Goal: Task Accomplishment & Management: Use online tool/utility

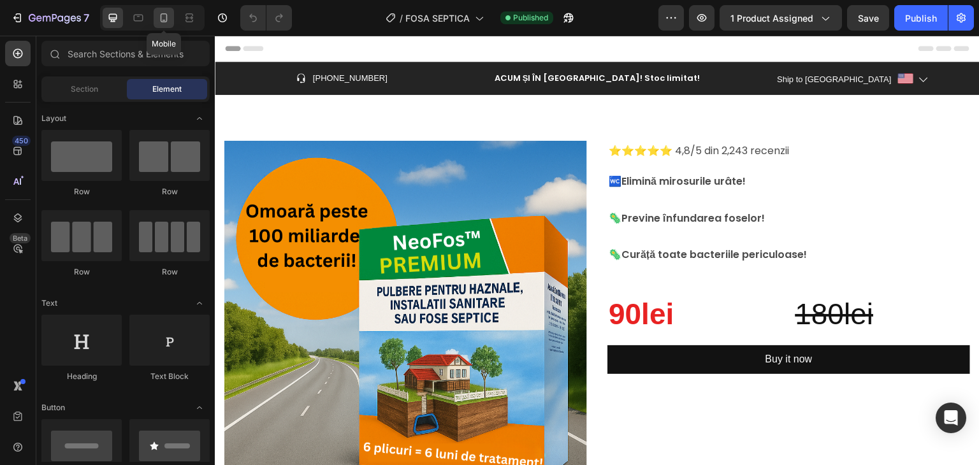
click at [156, 24] on div at bounding box center [164, 18] width 20 height 20
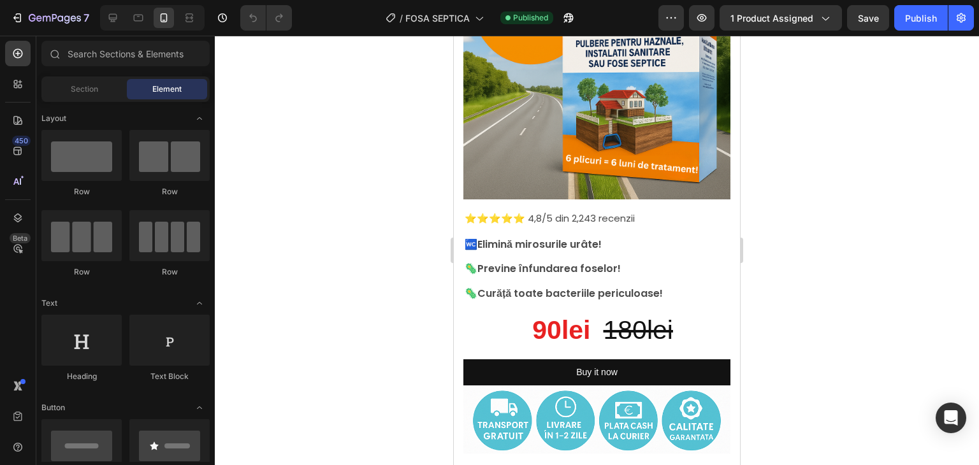
drag, startPoint x: 734, startPoint y: 66, endPoint x: 1196, endPoint y: 118, distance: 464.6
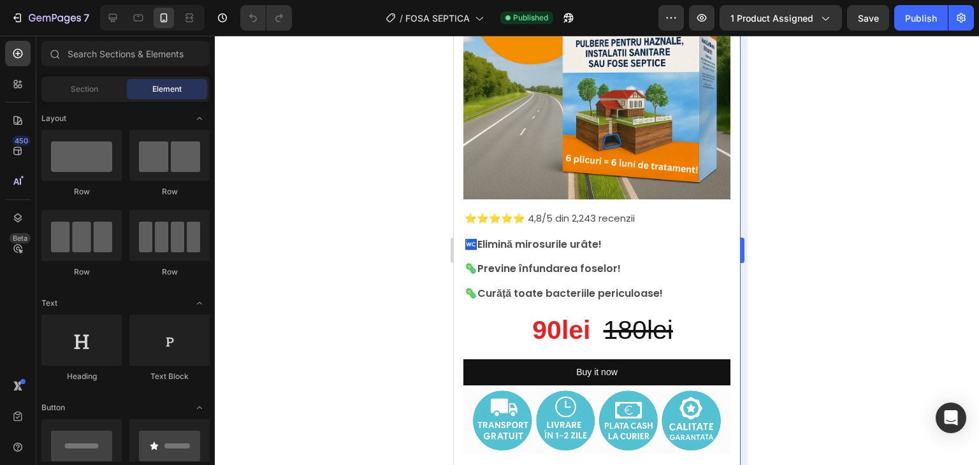
scroll to position [141, 0]
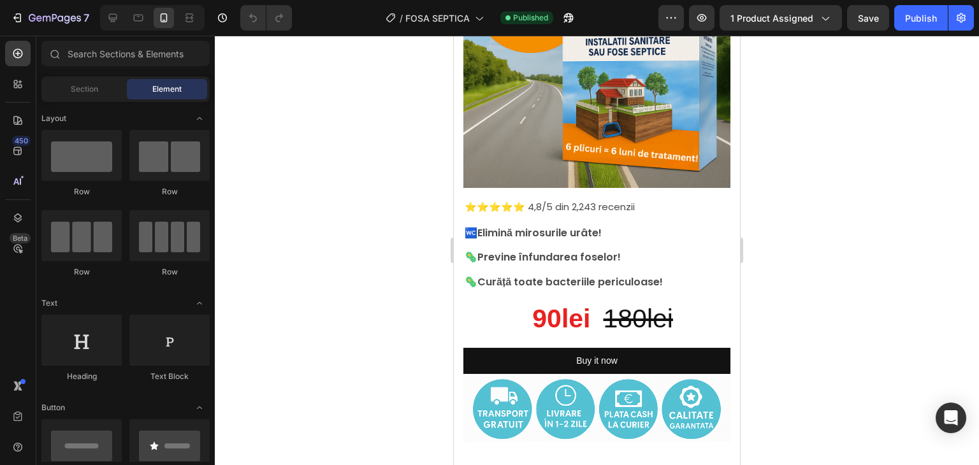
click at [754, 98] on div at bounding box center [597, 251] width 764 height 430
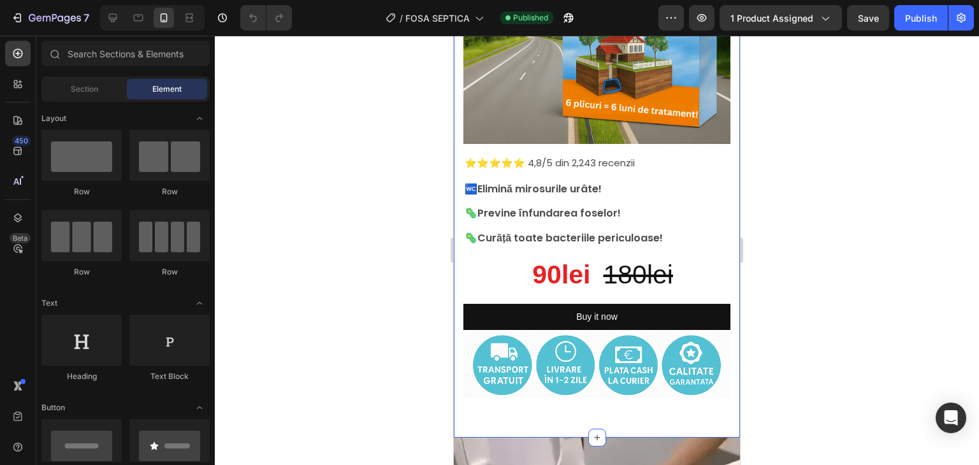
scroll to position [205, 0]
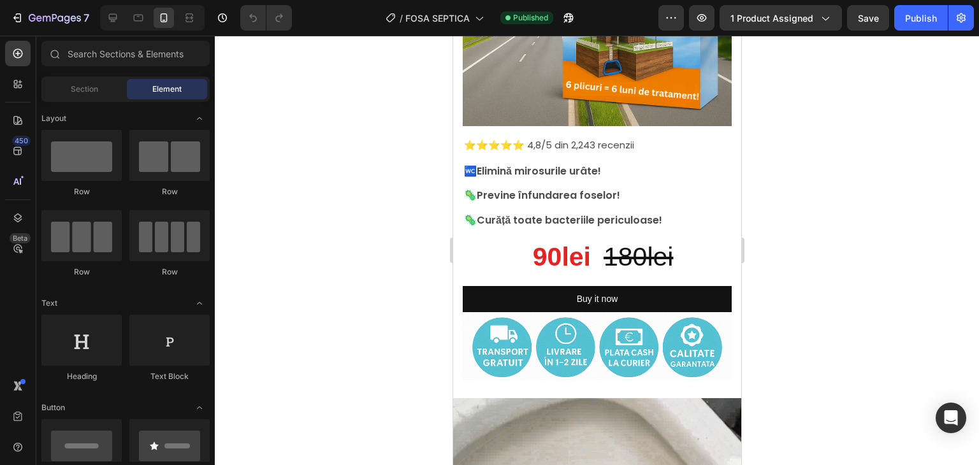
click at [838, 136] on div at bounding box center [597, 251] width 764 height 430
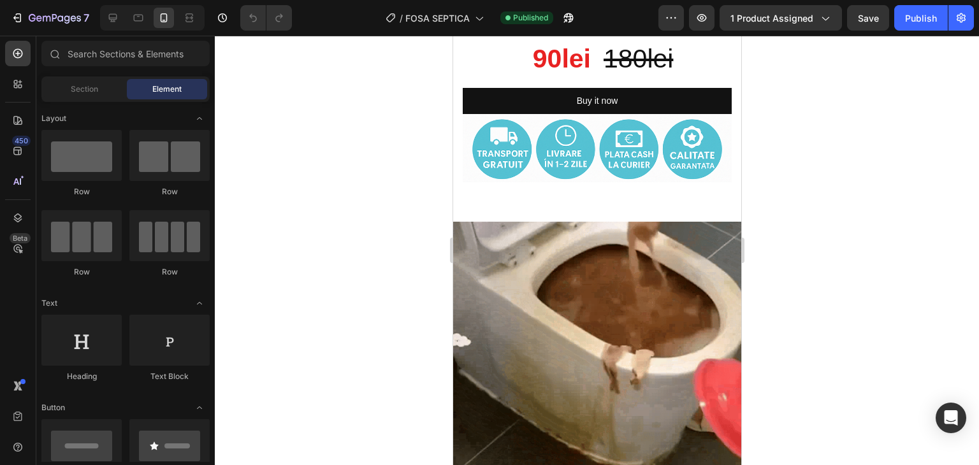
scroll to position [263, 0]
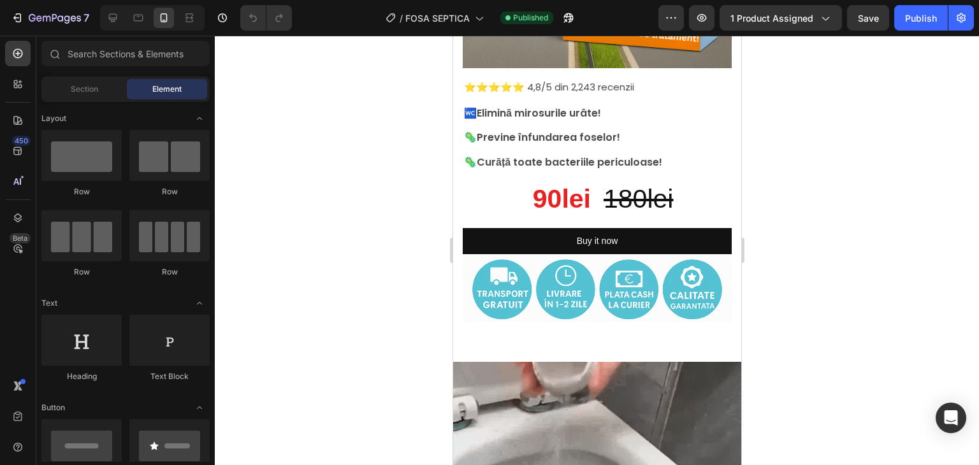
drag, startPoint x: 738, startPoint y: 80, endPoint x: 1197, endPoint y: 121, distance: 461.6
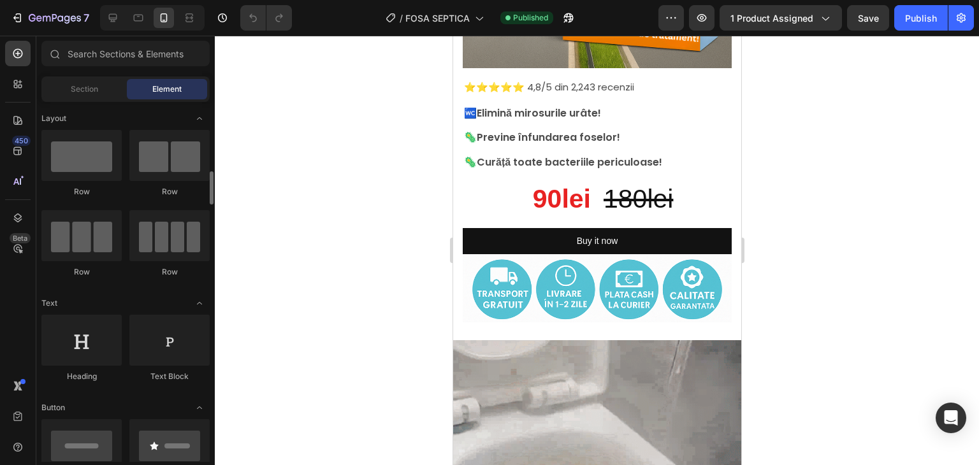
scroll to position [128, 0]
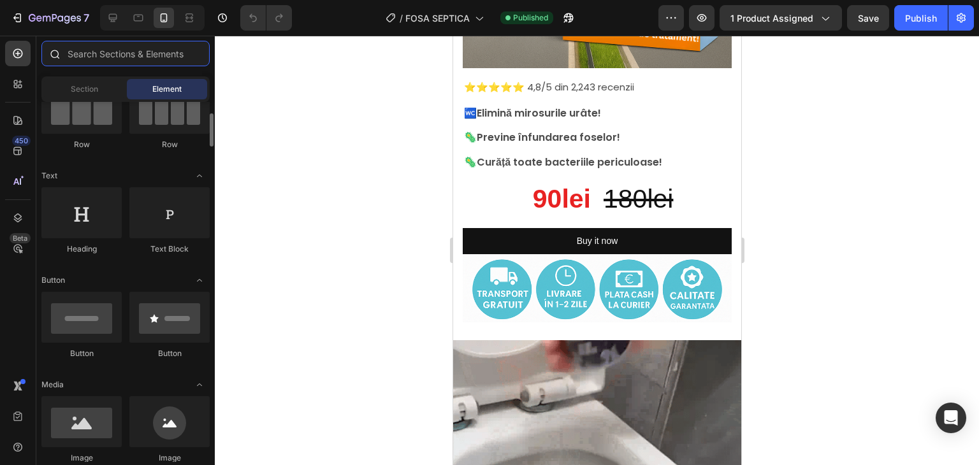
click at [110, 55] on input "text" at bounding box center [125, 54] width 168 height 26
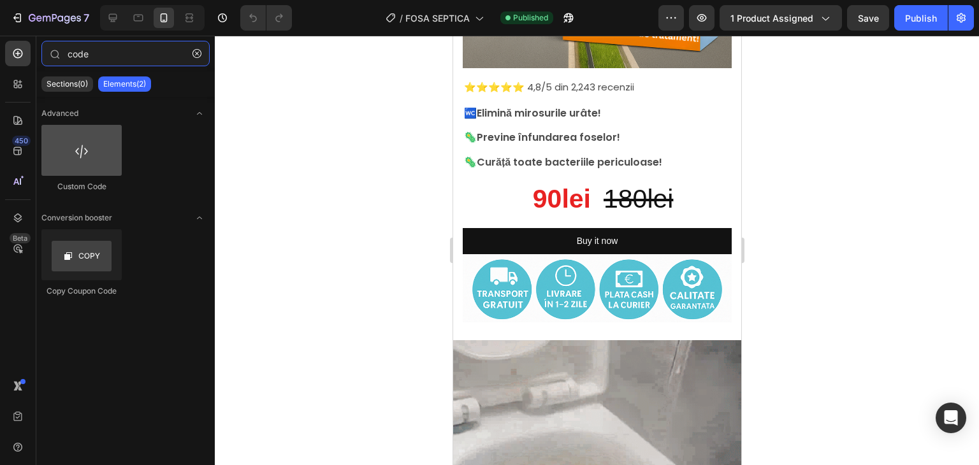
type input "code"
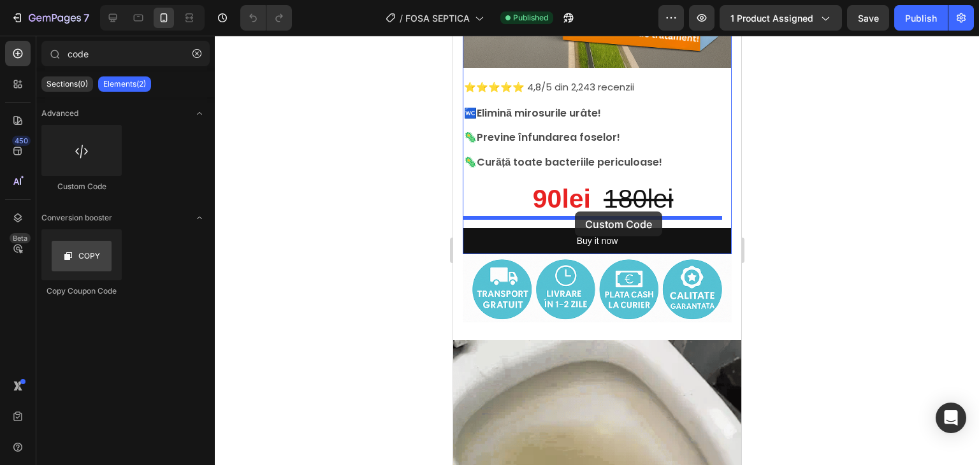
drag, startPoint x: 543, startPoint y: 186, endPoint x: 574, endPoint y: 212, distance: 40.3
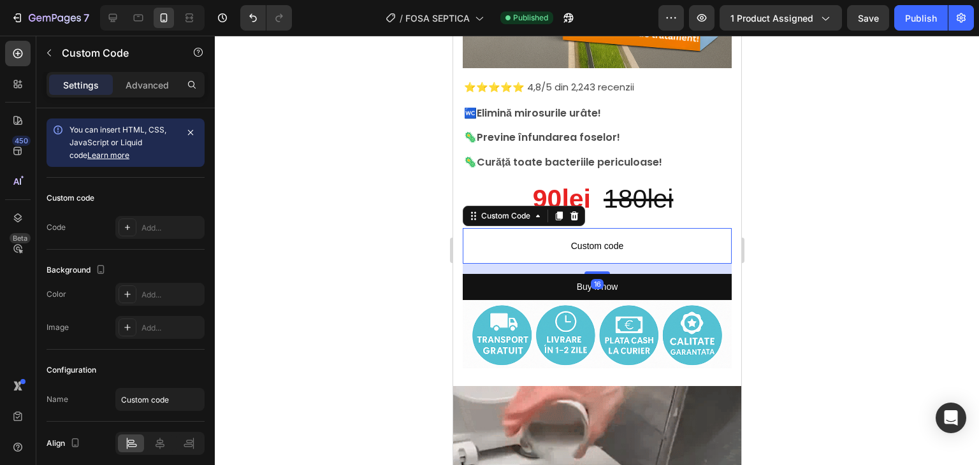
click at [550, 238] on span "Custom code" at bounding box center [596, 245] width 269 height 15
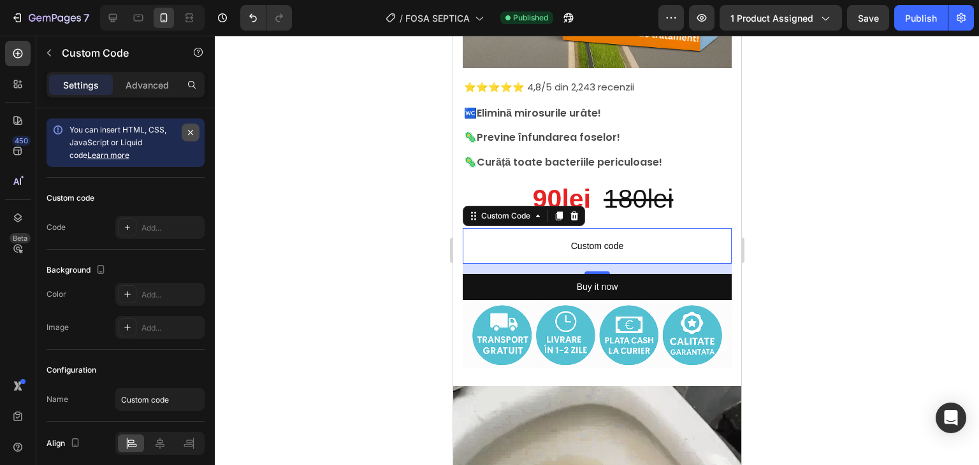
click at [192, 131] on icon "button" at bounding box center [190, 132] width 5 height 5
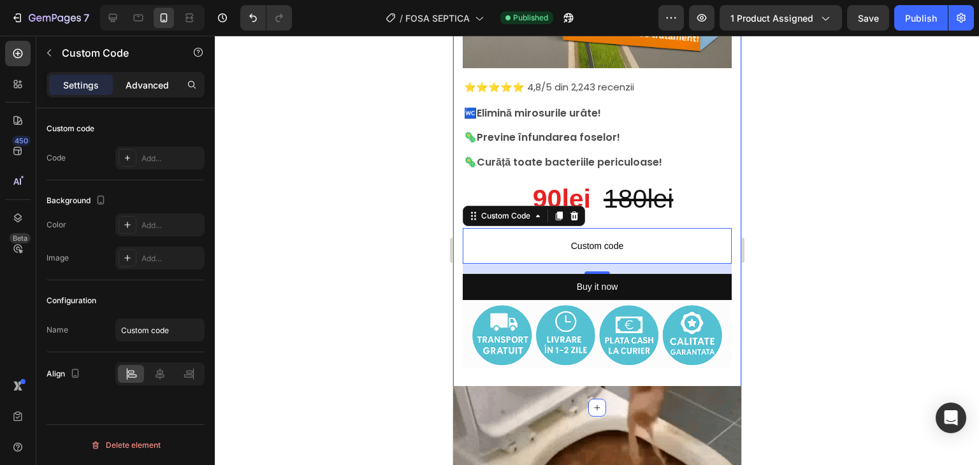
click at [151, 92] on div "Advanced" at bounding box center [147, 85] width 64 height 20
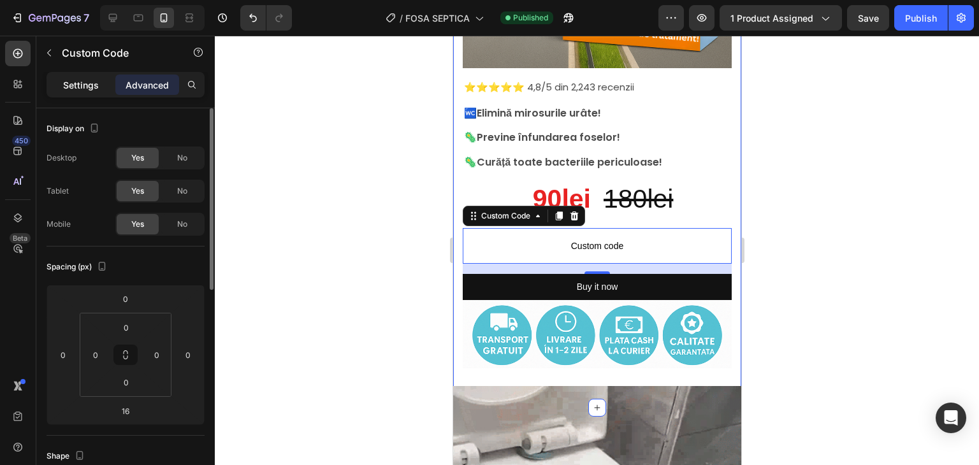
click at [76, 90] on p "Settings" at bounding box center [81, 84] width 36 height 13
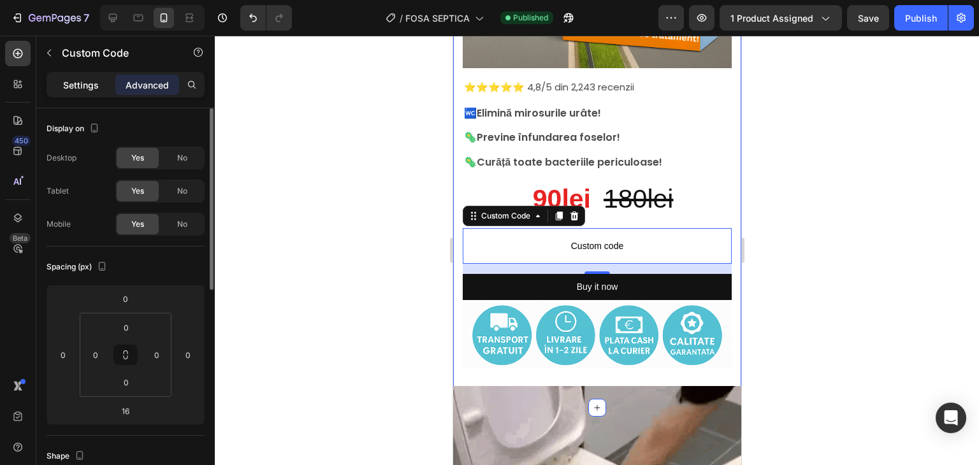
click at [76, 90] on p "Settings" at bounding box center [81, 84] width 36 height 13
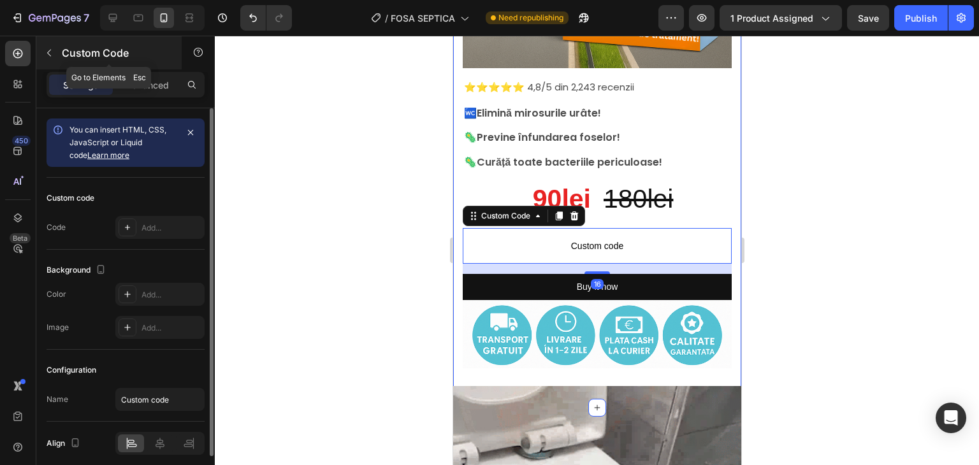
click at [52, 50] on icon "button" at bounding box center [49, 53] width 10 height 10
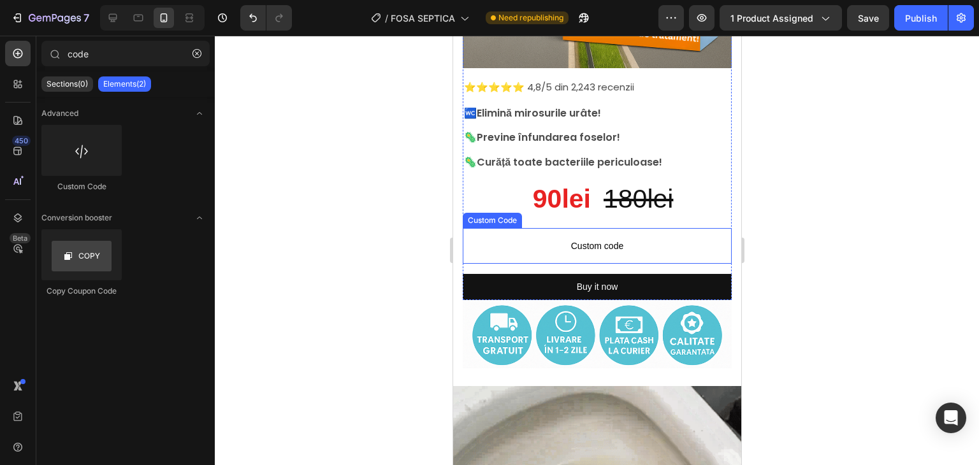
click at [587, 238] on span "Custom code" at bounding box center [596, 245] width 269 height 15
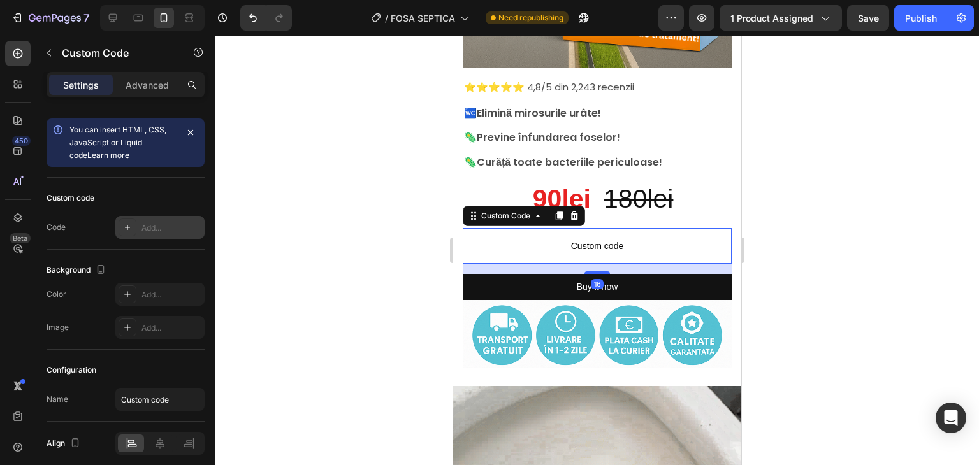
click at [139, 228] on div "Add..." at bounding box center [159, 227] width 89 height 23
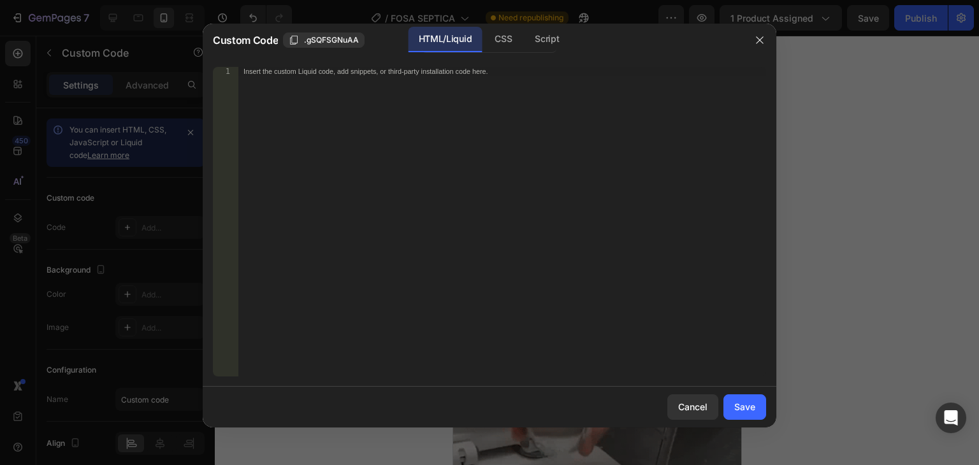
click at [469, 82] on div "Insert the custom Liquid code, add snippets, or third-party installation code h…" at bounding box center [502, 231] width 528 height 328
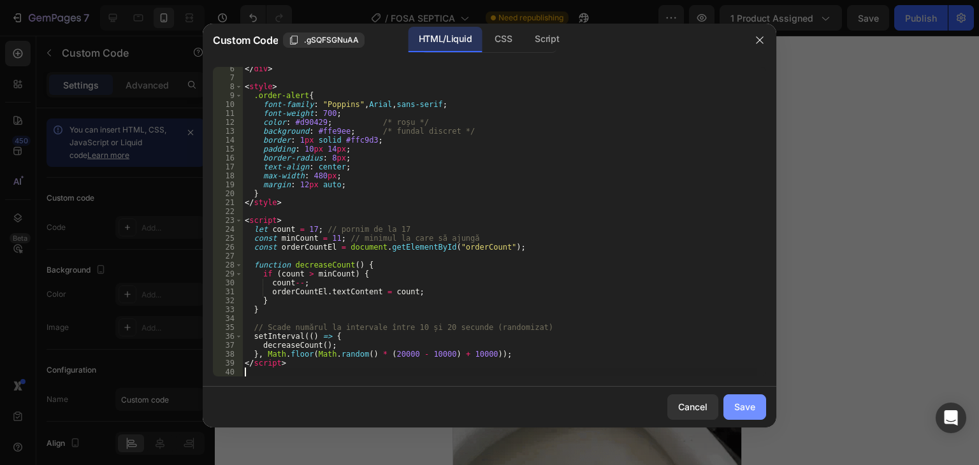
click at [738, 400] on div "Save" at bounding box center [744, 406] width 21 height 13
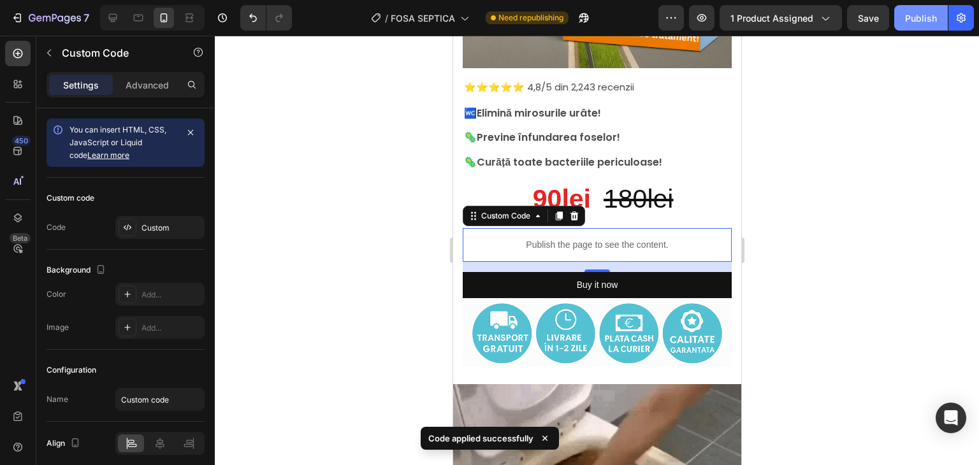
click at [931, 21] on div "Publish" at bounding box center [921, 17] width 32 height 13
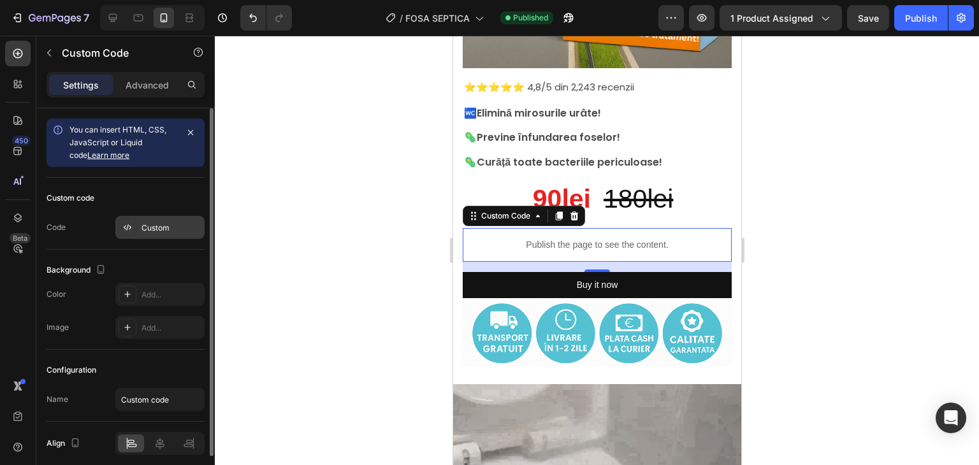
click at [188, 220] on div "Custom" at bounding box center [159, 227] width 89 height 23
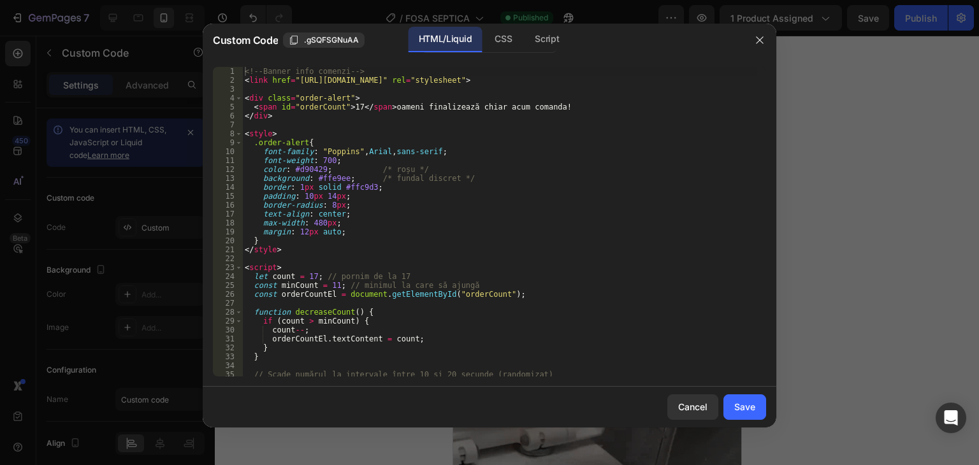
click at [261, 92] on div "<!-- Banner info comenzi --> < link href = "https://fonts.googleapis.com/css2?f…" at bounding box center [499, 231] width 515 height 328
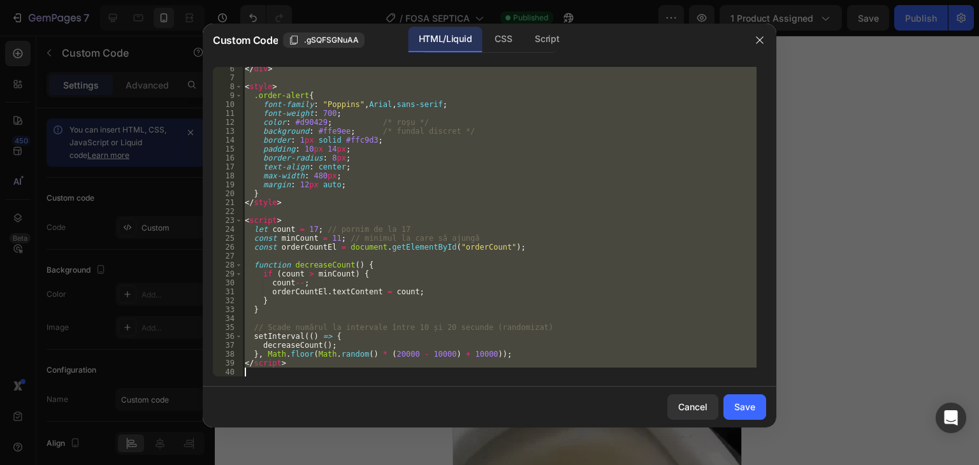
drag, startPoint x: 243, startPoint y: 68, endPoint x: 430, endPoint y: 495, distance: 466.2
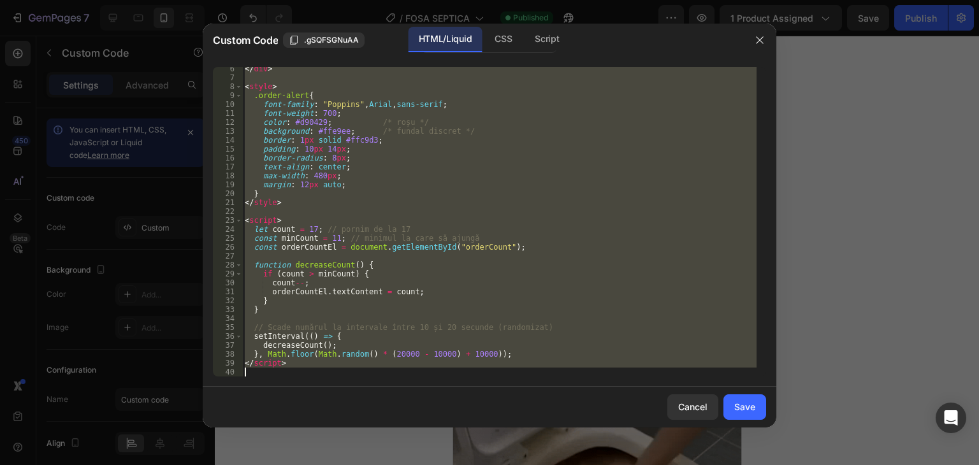
click at [430, 0] on html "7 Version history / FOSA SEPTICA Published Preview 1 product assigned Save Publ…" at bounding box center [489, 0] width 979 height 0
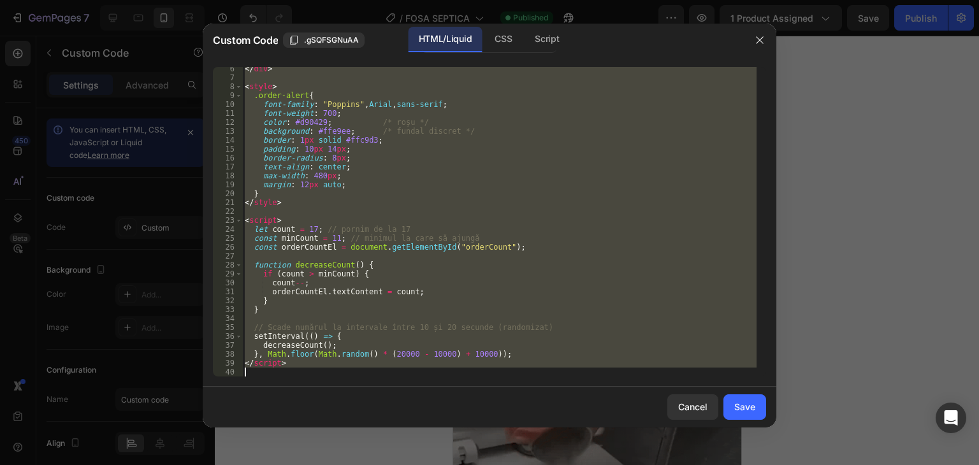
type textarea "</script>"
paste textarea
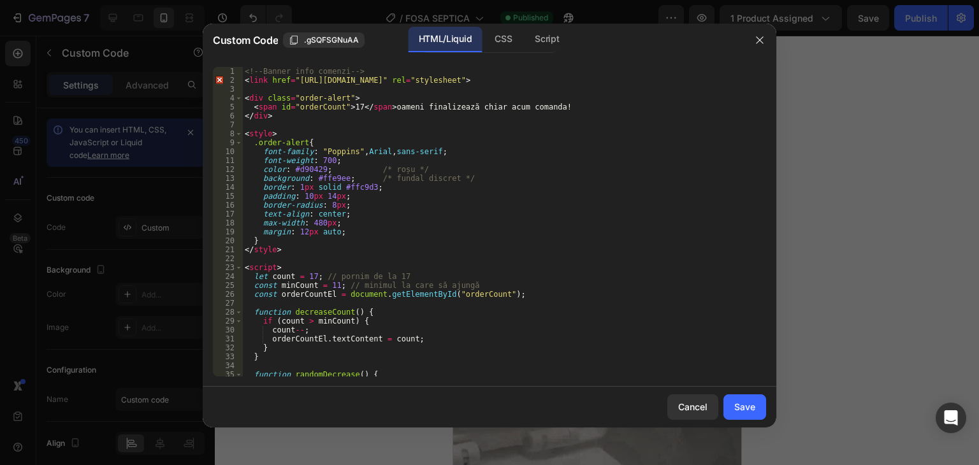
scroll to position [0, 0]
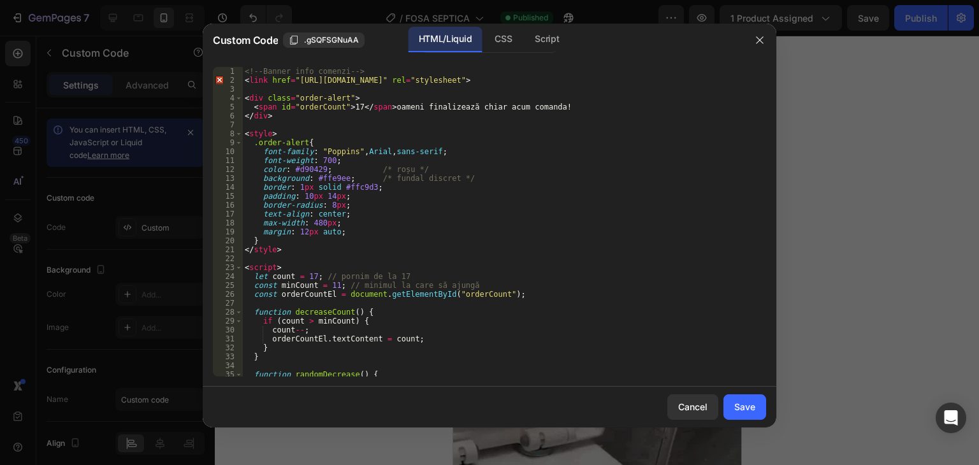
click at [263, 168] on div "<!-- Banner info comenzi --> < link href = "https://fonts.googleapis.com/css2?f…" at bounding box center [499, 231] width 515 height 328
type textarea "color: #d90429; /* roșu */"
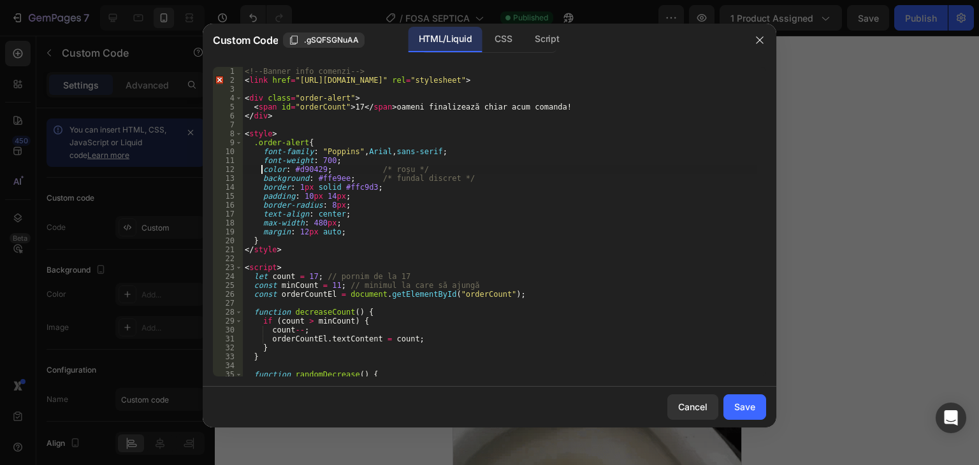
scroll to position [0, 1]
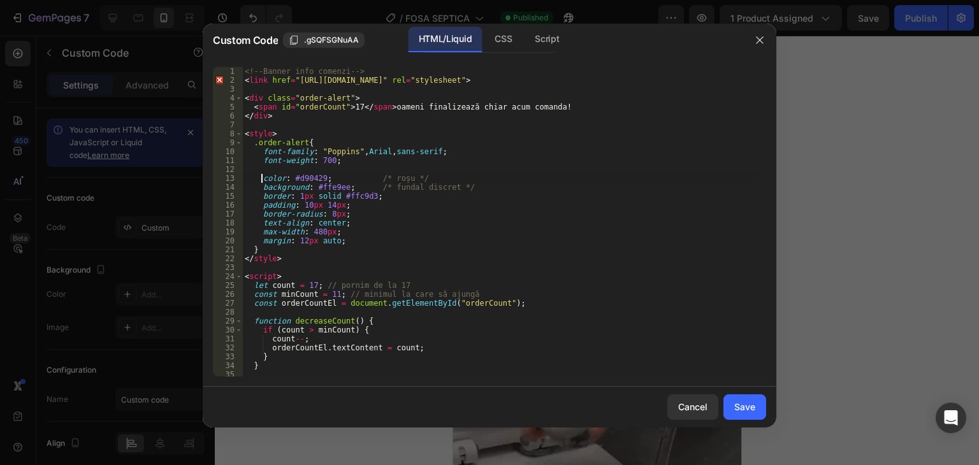
click at [296, 169] on div "<!-- Banner info comenzi --> < link href = "https://fonts.googleapis.com/css2?f…" at bounding box center [499, 231] width 515 height 328
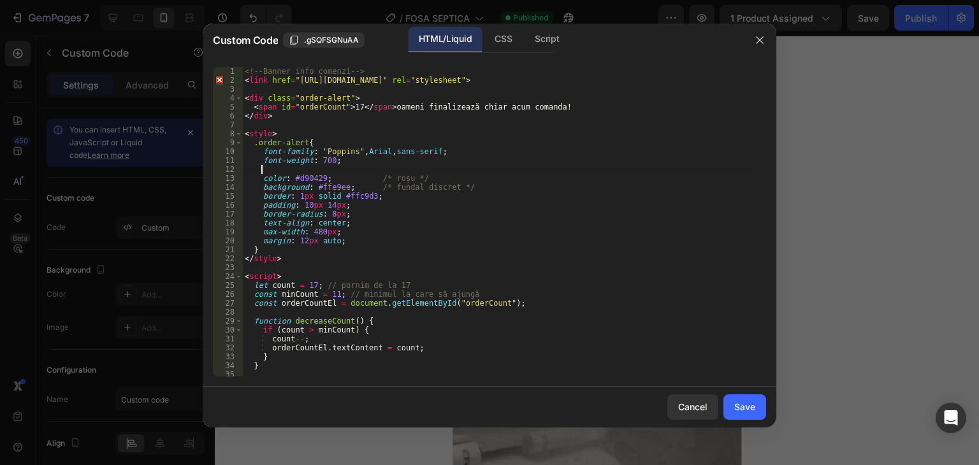
paste textarea "font-size: 14px;"
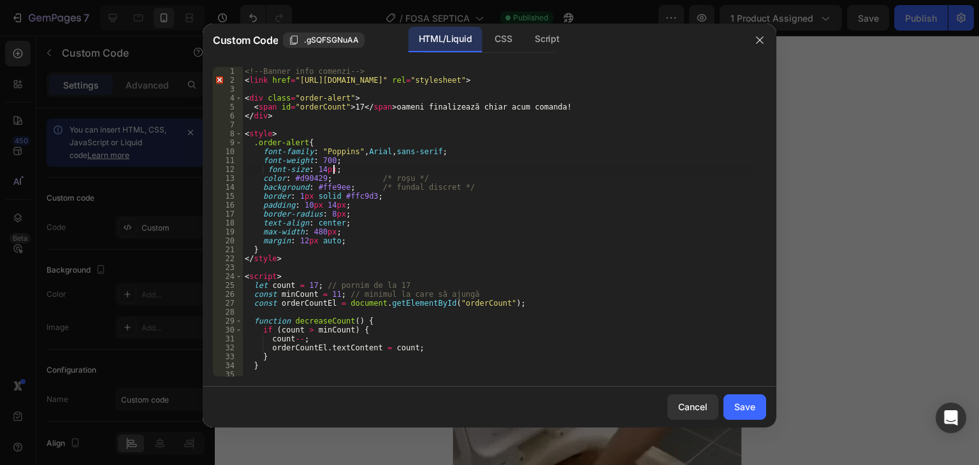
type textarea "font-size: 14px;"
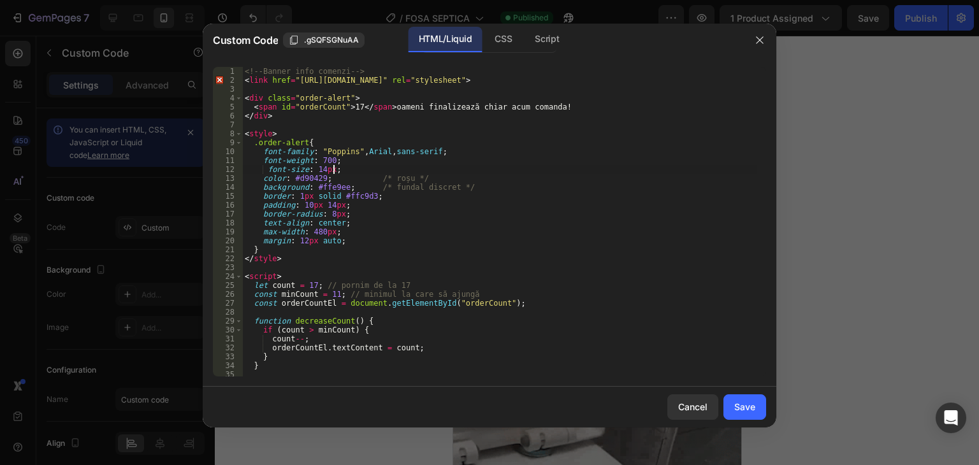
click at [743, 386] on div at bounding box center [490, 386] width 574 height 1
click at [751, 404] on div "Save" at bounding box center [744, 406] width 21 height 13
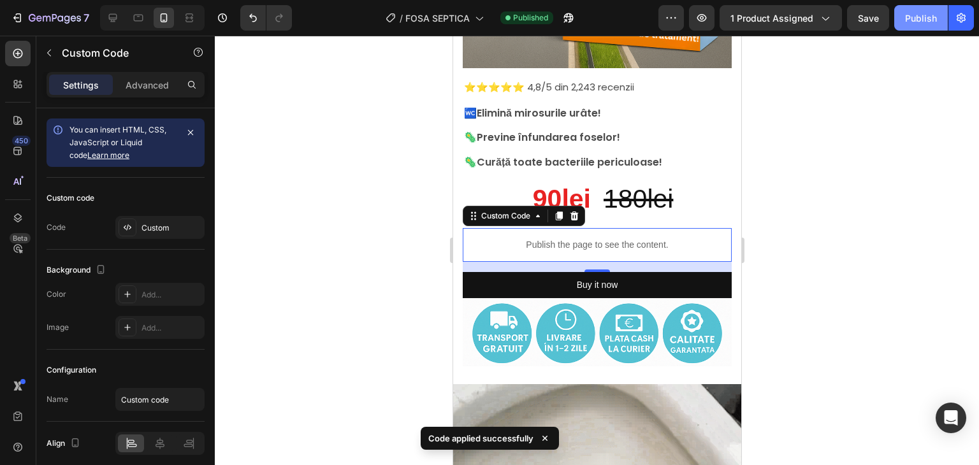
click at [916, 17] on div "Publish" at bounding box center [921, 17] width 32 height 13
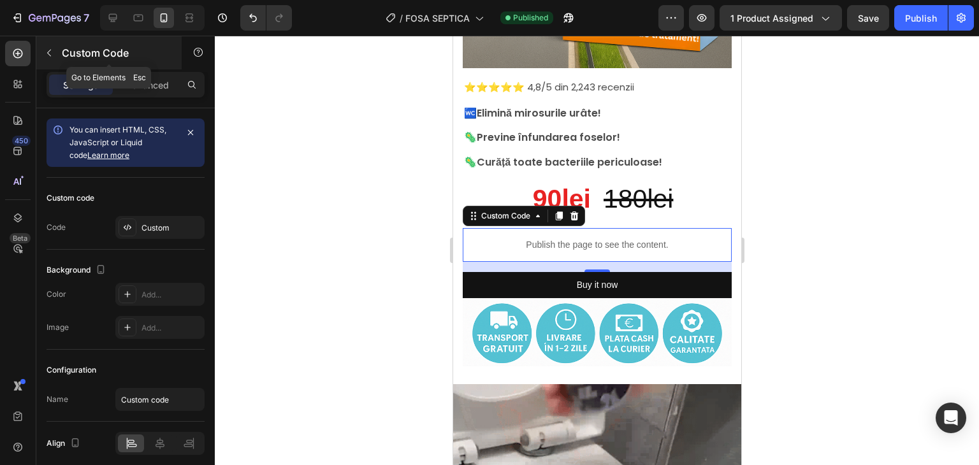
click at [54, 56] on icon "button" at bounding box center [49, 53] width 10 height 10
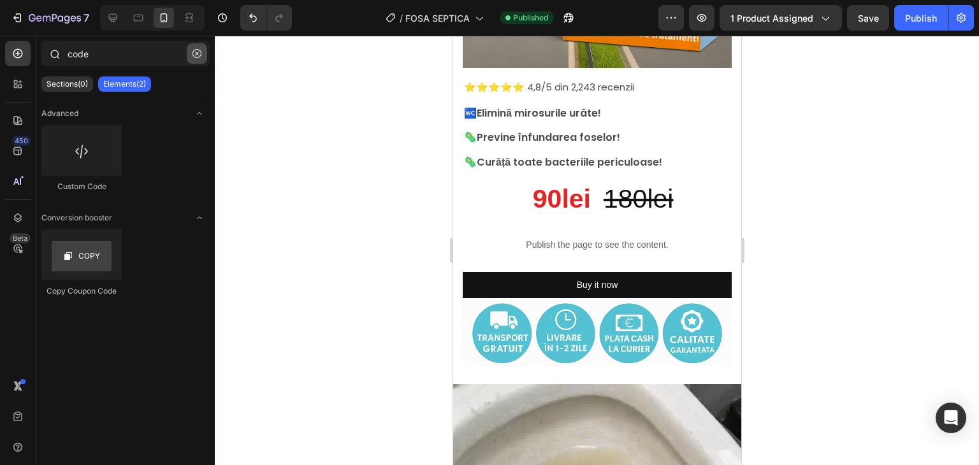
click at [200, 53] on icon "button" at bounding box center [197, 53] width 9 height 9
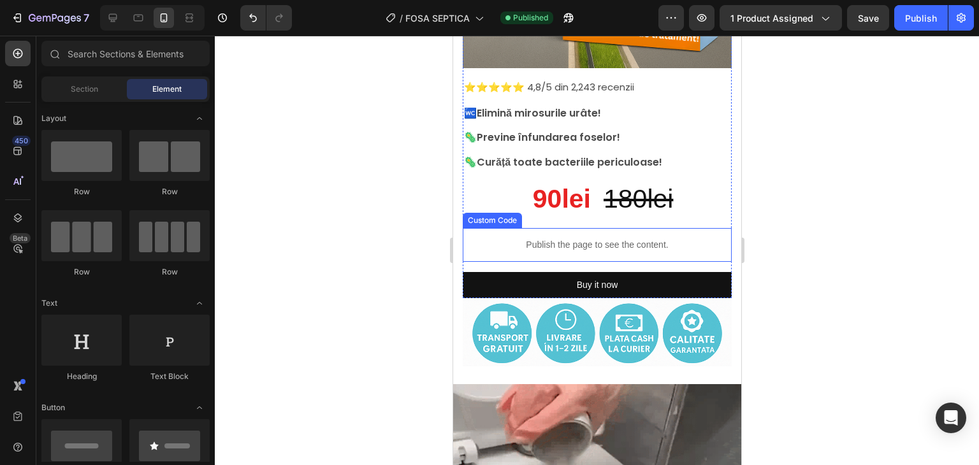
click at [559, 238] on p "Publish the page to see the content." at bounding box center [596, 244] width 269 height 13
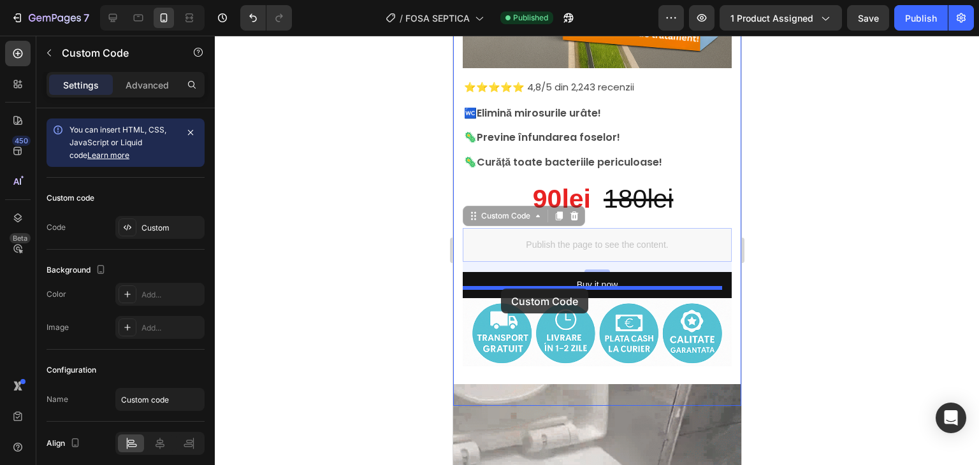
drag, startPoint x: 472, startPoint y: 204, endPoint x: 500, endPoint y: 289, distance: 89.5
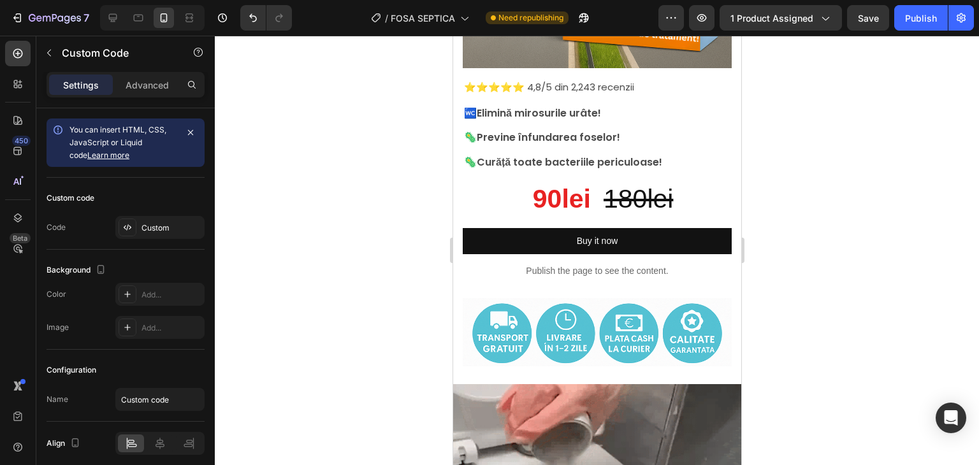
click at [551, 266] on p "Publish the page to see the content." at bounding box center [596, 271] width 269 height 13
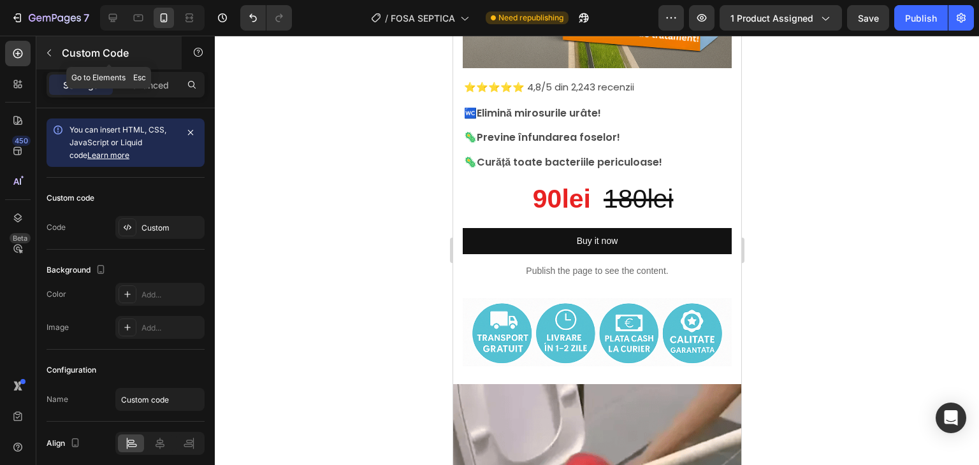
click at [46, 54] on icon "button" at bounding box center [49, 53] width 10 height 10
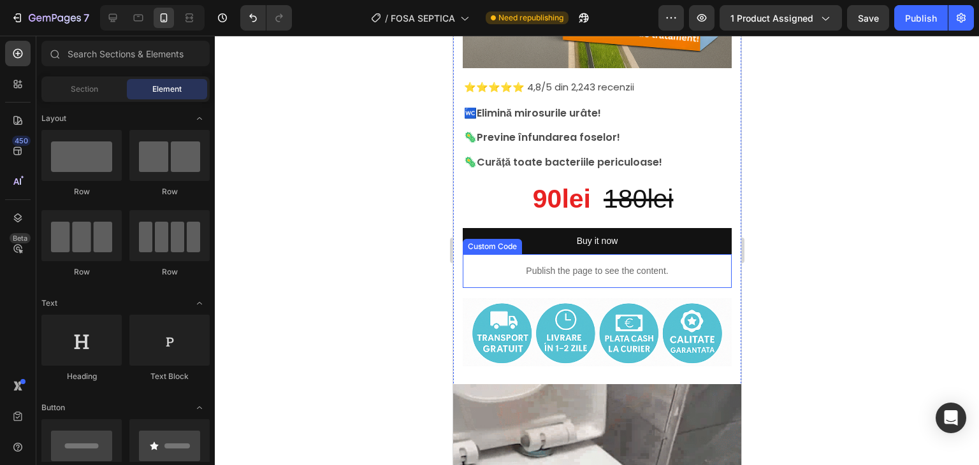
click at [529, 265] on p "Publish the page to see the content." at bounding box center [596, 271] width 269 height 13
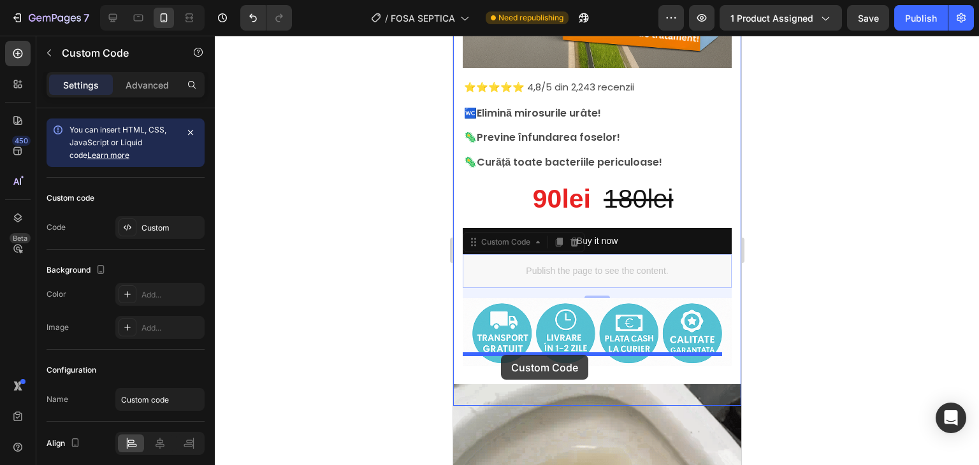
drag, startPoint x: 471, startPoint y: 233, endPoint x: 504, endPoint y: 355, distance: 126.4
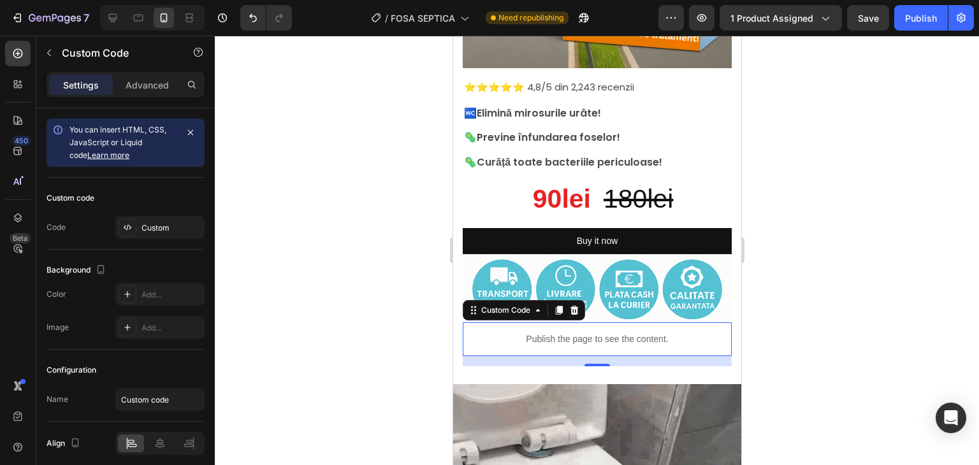
click at [395, 302] on div at bounding box center [597, 251] width 764 height 430
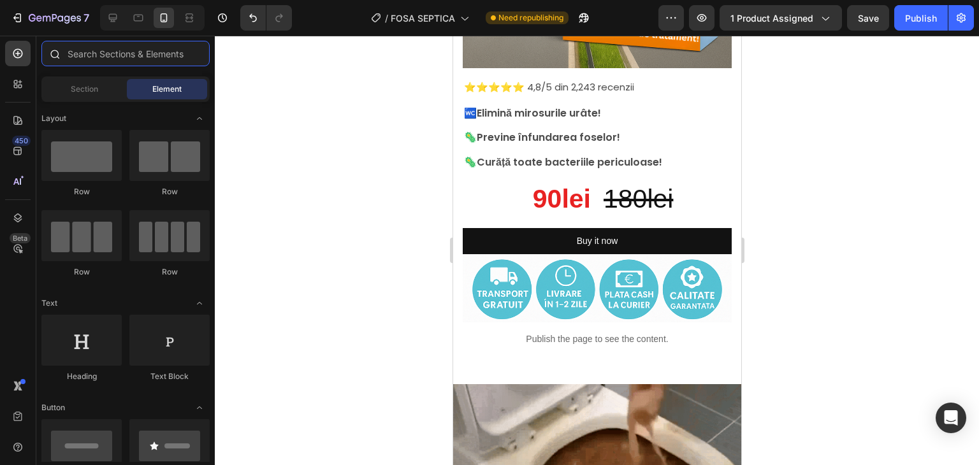
click at [105, 50] on input "text" at bounding box center [125, 54] width 168 height 26
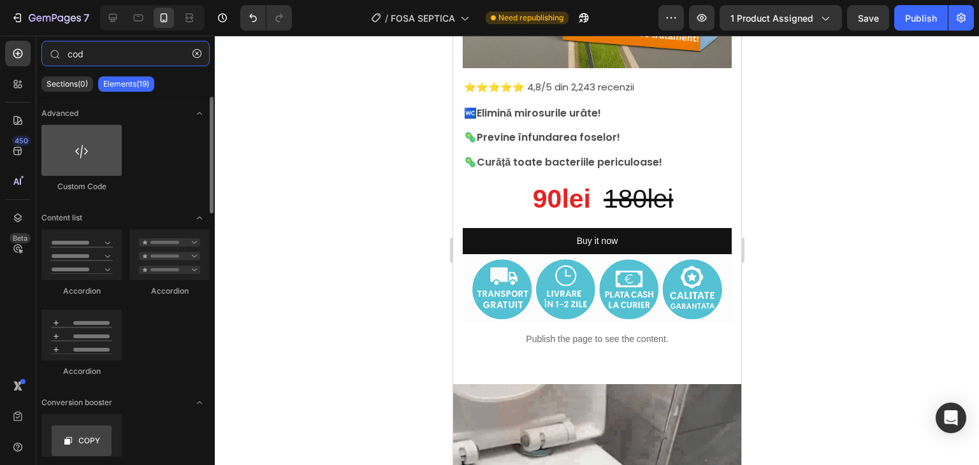
type input "cod"
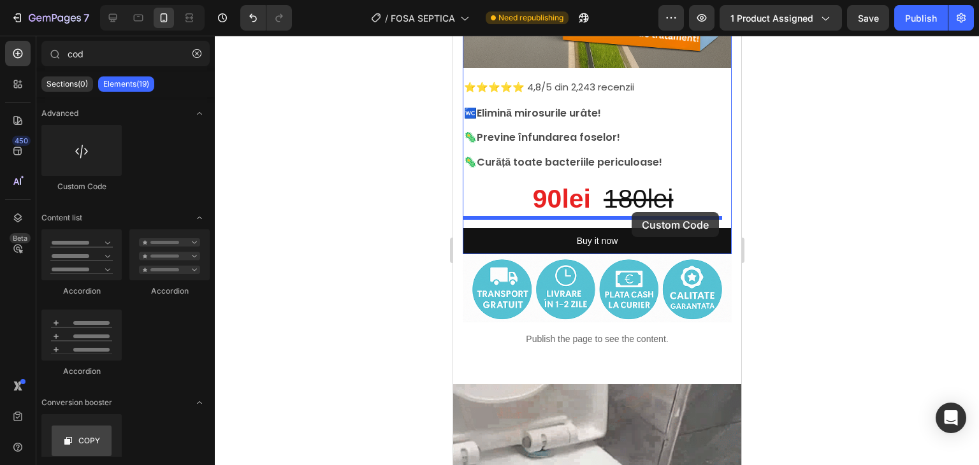
drag, startPoint x: 542, startPoint y: 203, endPoint x: 631, endPoint y: 212, distance: 89.7
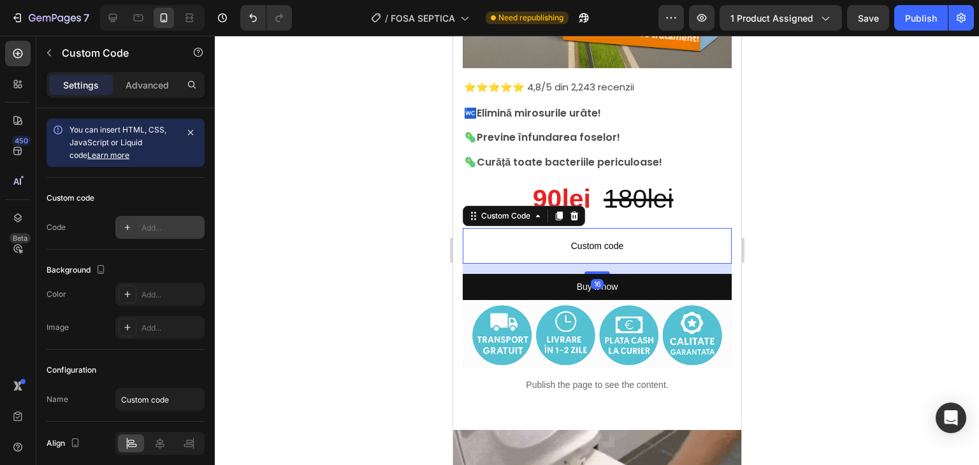
click at [156, 223] on div "Add..." at bounding box center [172, 228] width 60 height 11
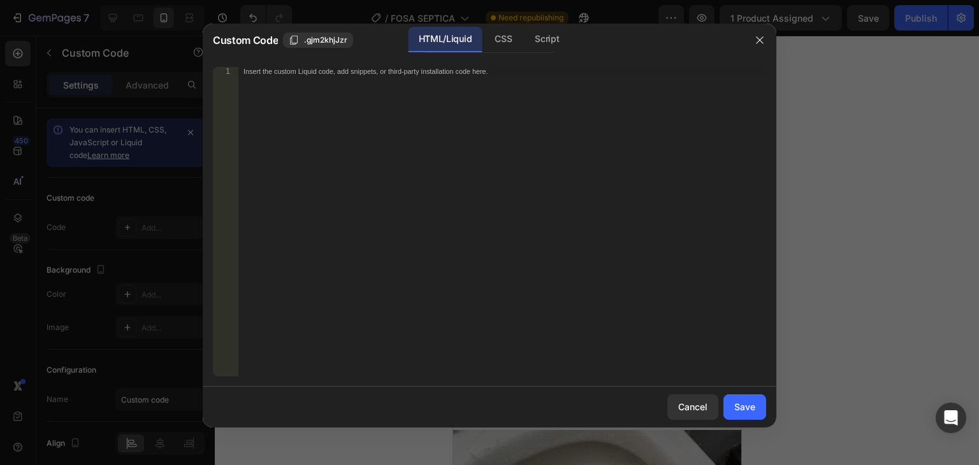
click at [408, 76] on div "Insert the custom Liquid code, add snippets, or third-party installation code h…" at bounding box center [502, 231] width 528 height 328
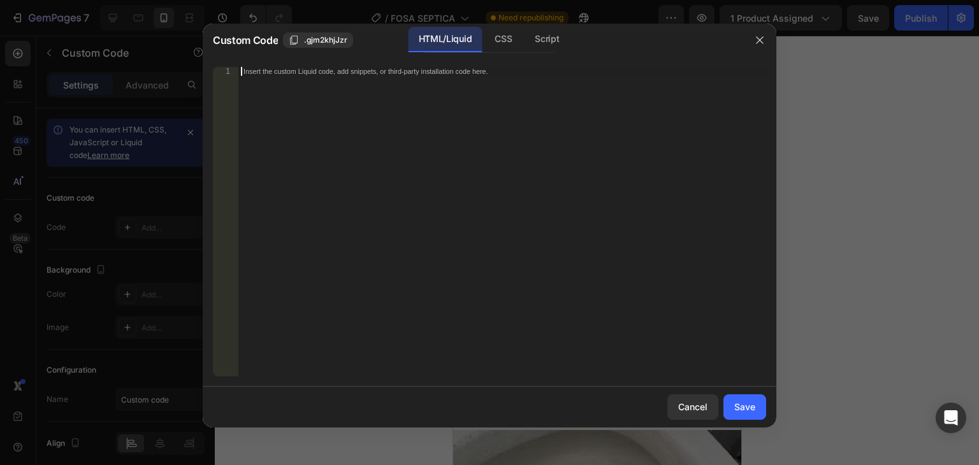
scroll to position [101, 0]
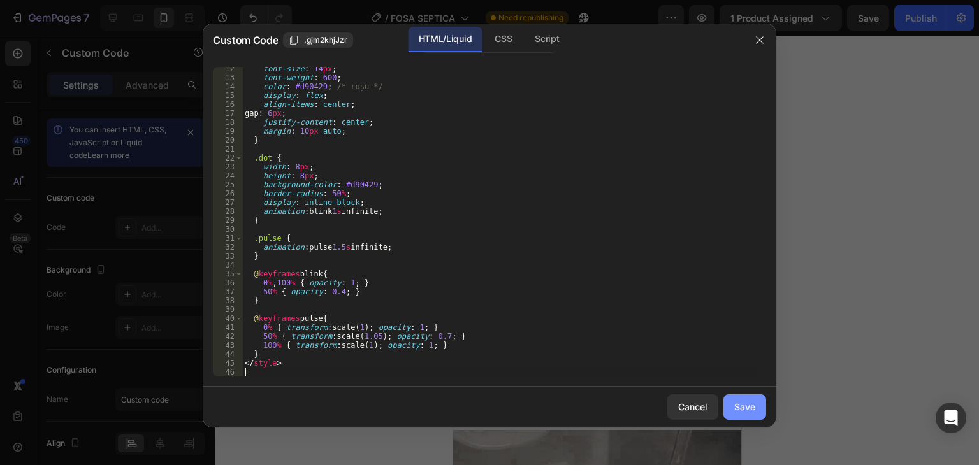
click at [740, 401] on div "Save" at bounding box center [744, 406] width 21 height 13
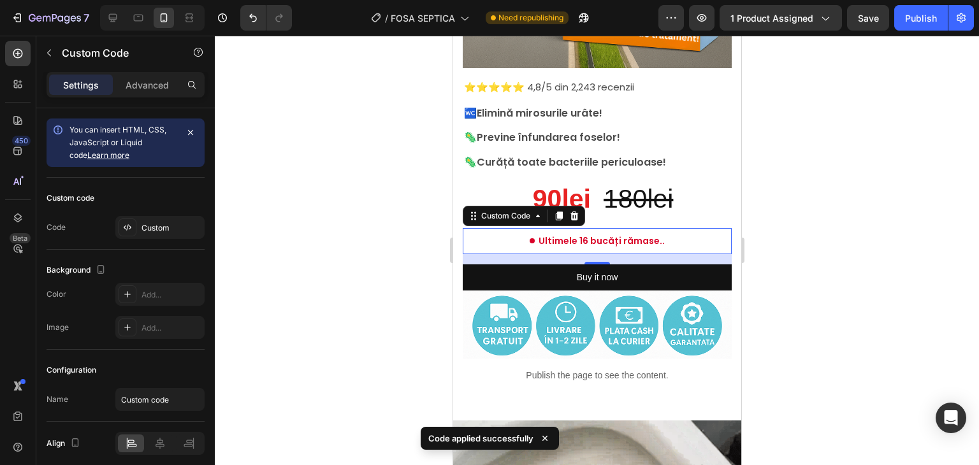
scroll to position [199, 0]
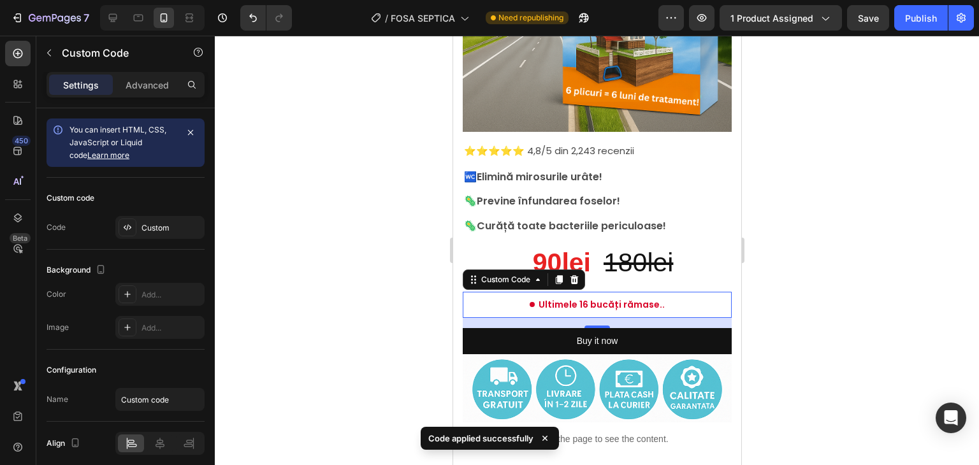
click at [634, 300] on span "Ultimele 16 bucăți rămase.." at bounding box center [601, 304] width 126 height 13
click at [161, 223] on div "Custom" at bounding box center [172, 228] width 60 height 11
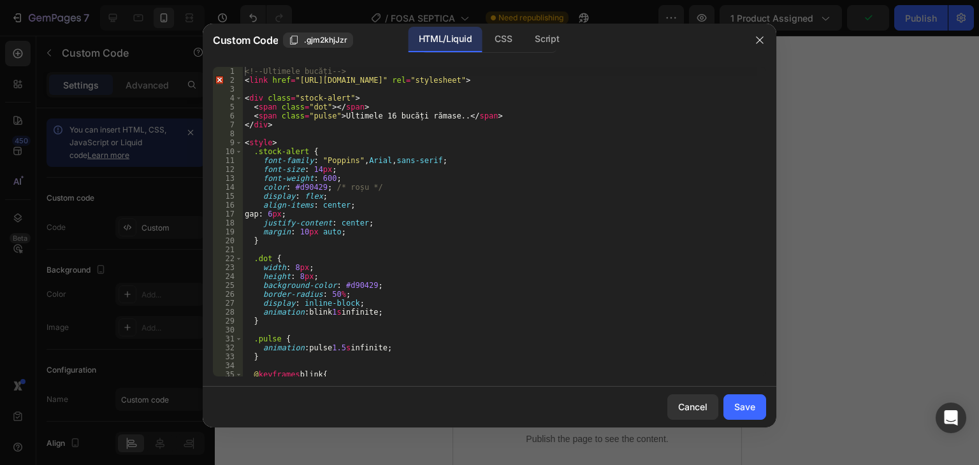
click at [453, 113] on div "<!-- Ultimele bucăți --> < link href = "https://fonts.googleapis.com/css2?famil…" at bounding box center [499, 231] width 515 height 328
type textarea "<span class="pulse">Ultimele 16 bucăți rămase</span>"
click at [741, 390] on div "Cancel Save" at bounding box center [490, 407] width 574 height 41
click at [743, 395] on button "Save" at bounding box center [745, 408] width 43 height 26
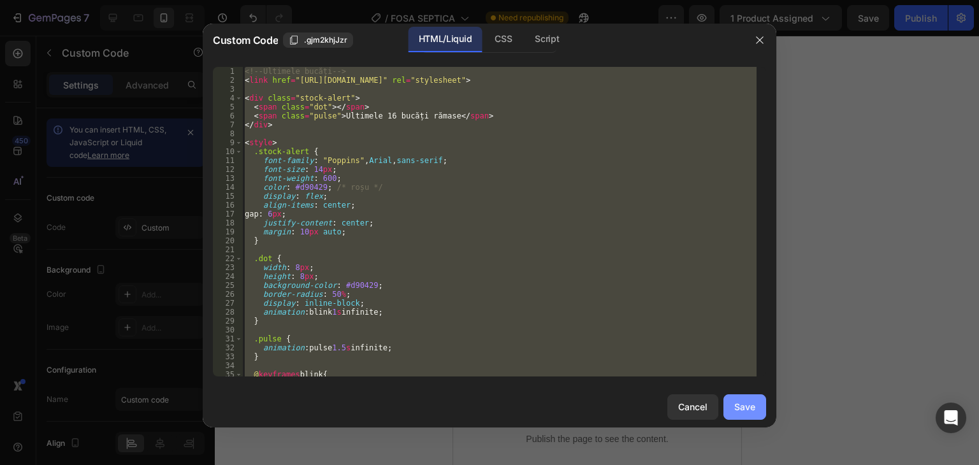
click at [747, 400] on div "Save" at bounding box center [744, 406] width 21 height 13
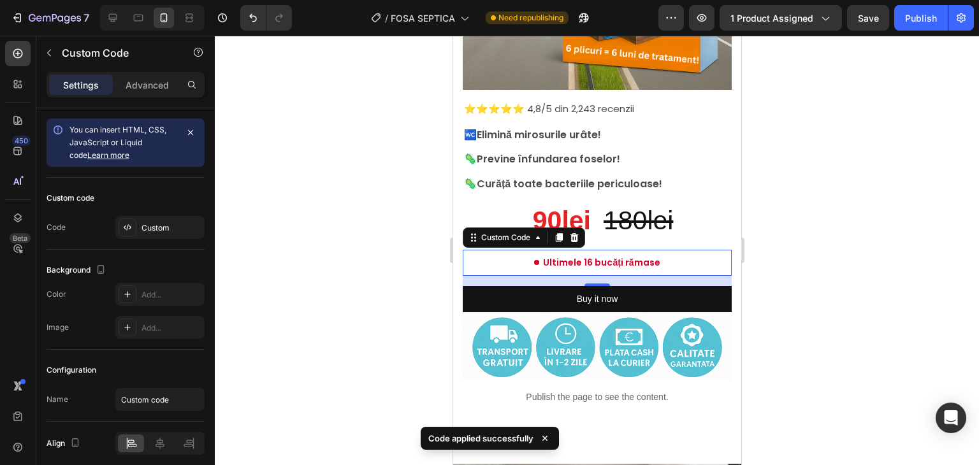
scroll to position [263, 0]
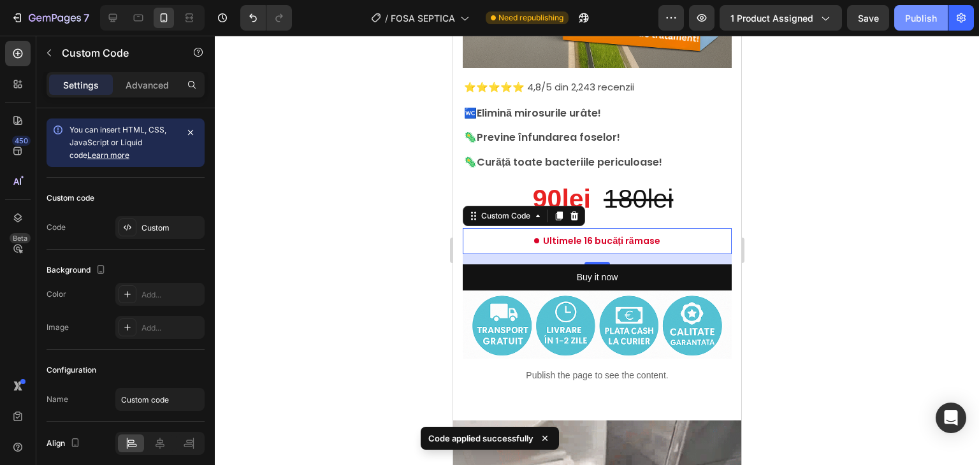
click at [930, 16] on div "Publish" at bounding box center [921, 17] width 32 height 13
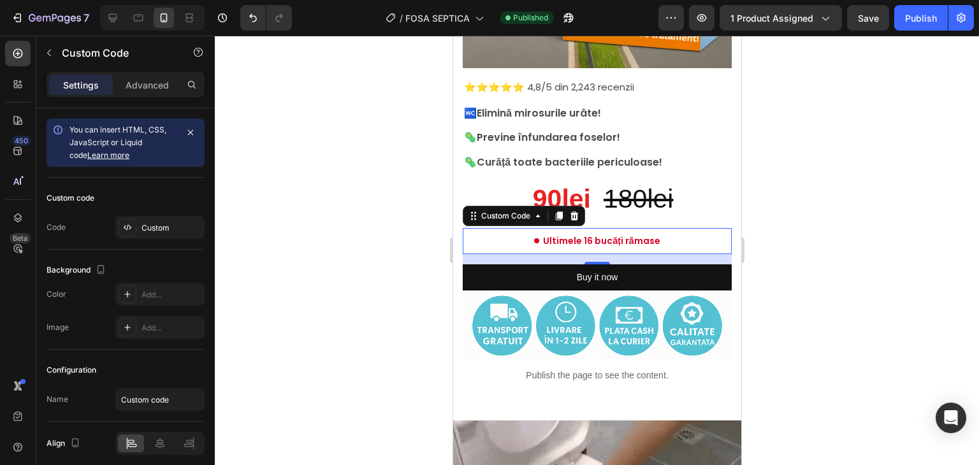
click at [832, 191] on div at bounding box center [597, 251] width 764 height 430
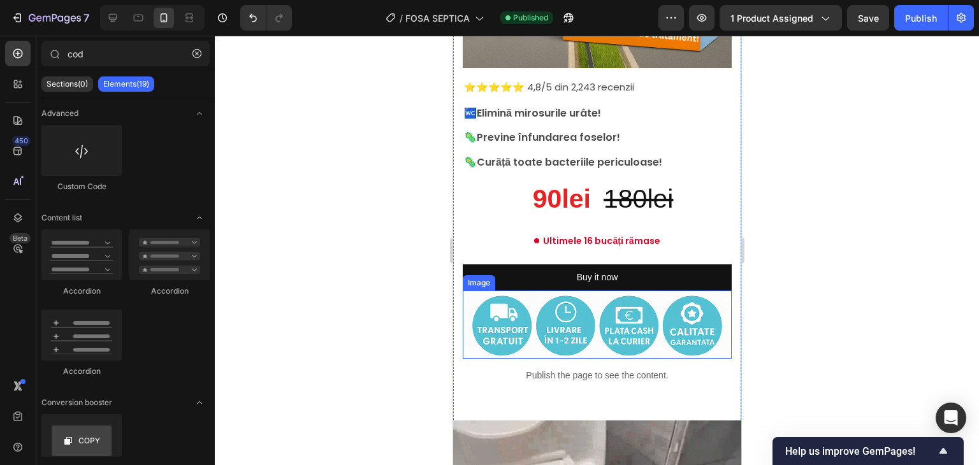
click at [488, 319] on img at bounding box center [596, 325] width 269 height 69
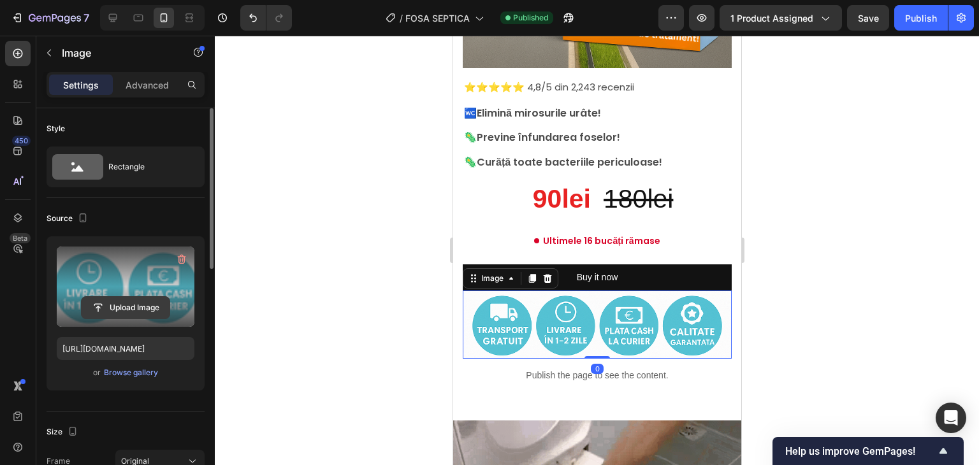
click at [127, 307] on input "file" at bounding box center [126, 308] width 88 height 22
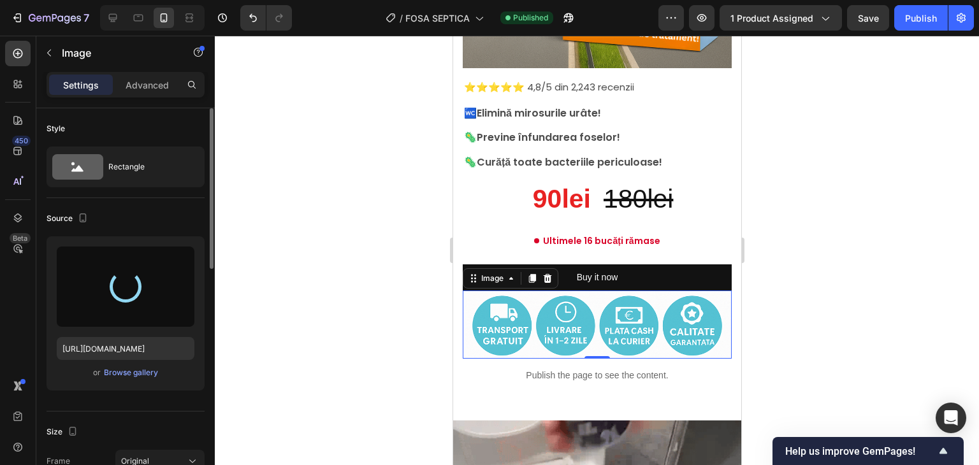
type input "https://cdn.shopify.com/s/files/1/0893/1026/5691/files/gempages_538130184902018…"
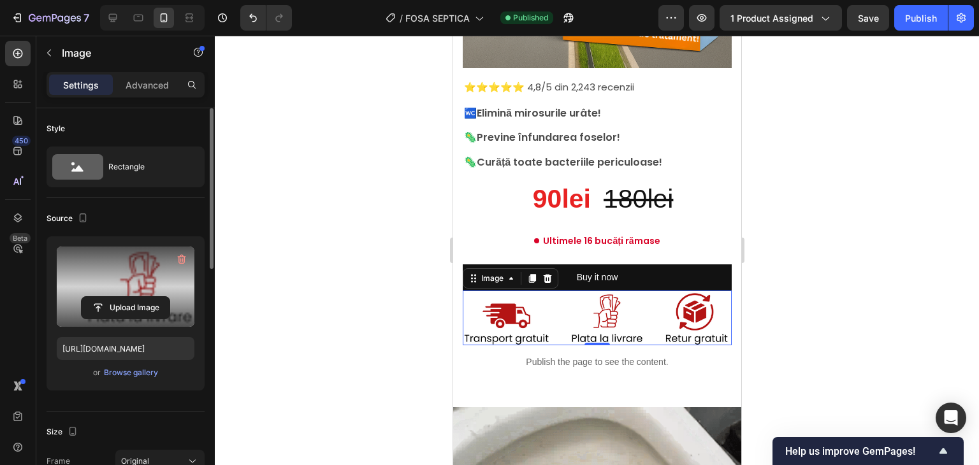
click at [370, 290] on div at bounding box center [597, 251] width 764 height 430
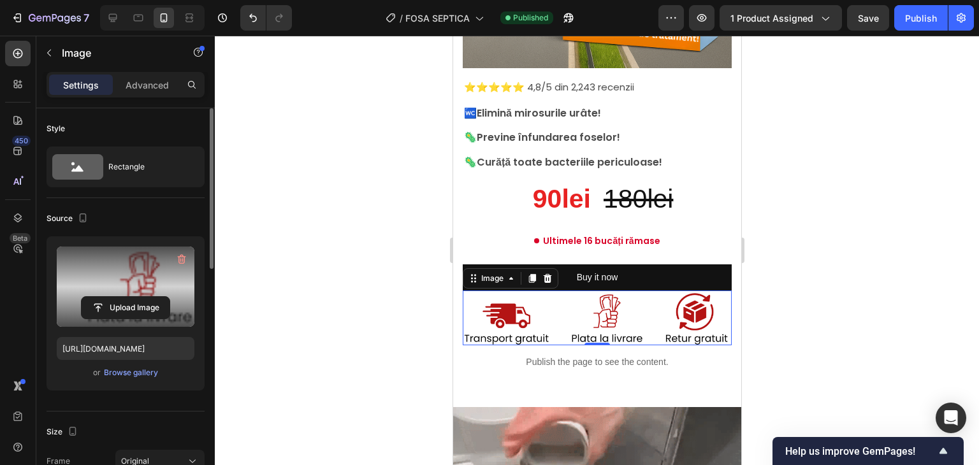
click at [370, 290] on div at bounding box center [597, 251] width 764 height 430
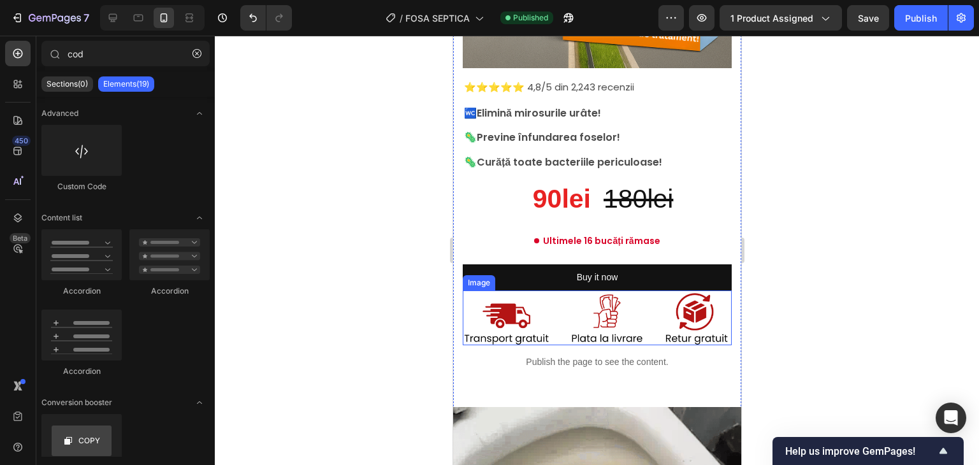
click at [577, 314] on img at bounding box center [596, 318] width 269 height 55
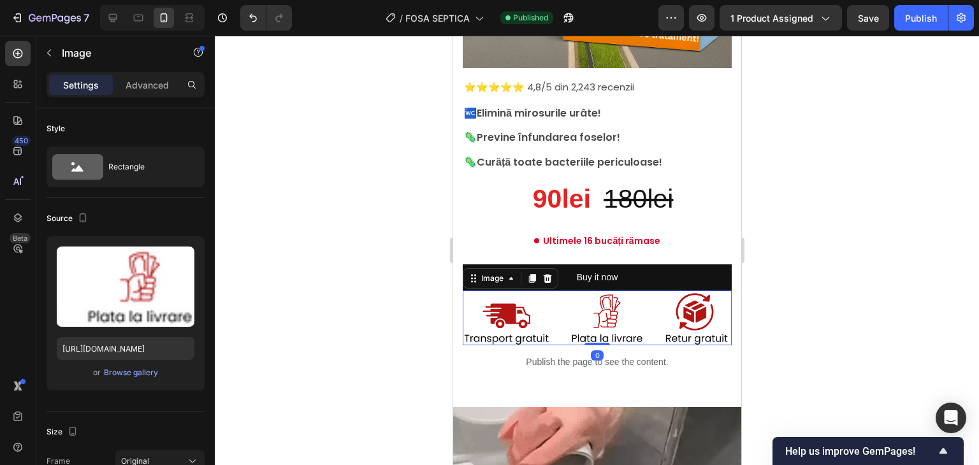
click at [148, 98] on div "Settings Advanced" at bounding box center [125, 90] width 179 height 36
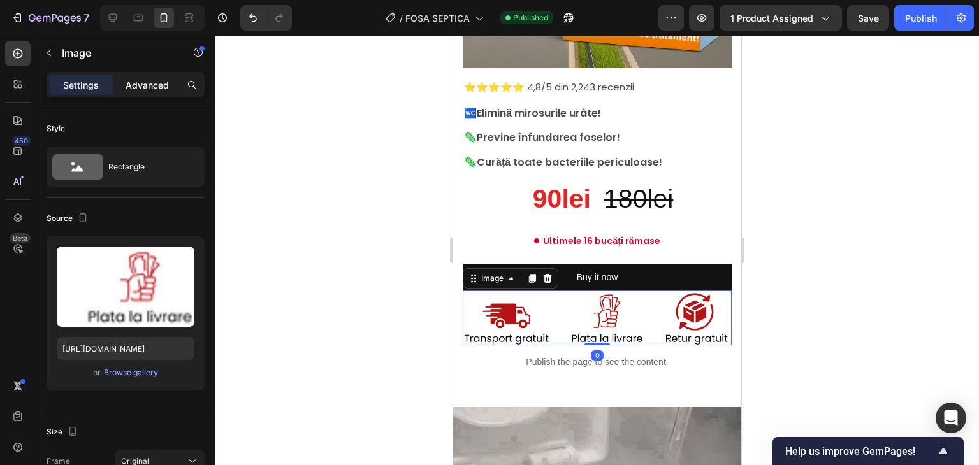
click at [146, 90] on p "Advanced" at bounding box center [147, 84] width 43 height 13
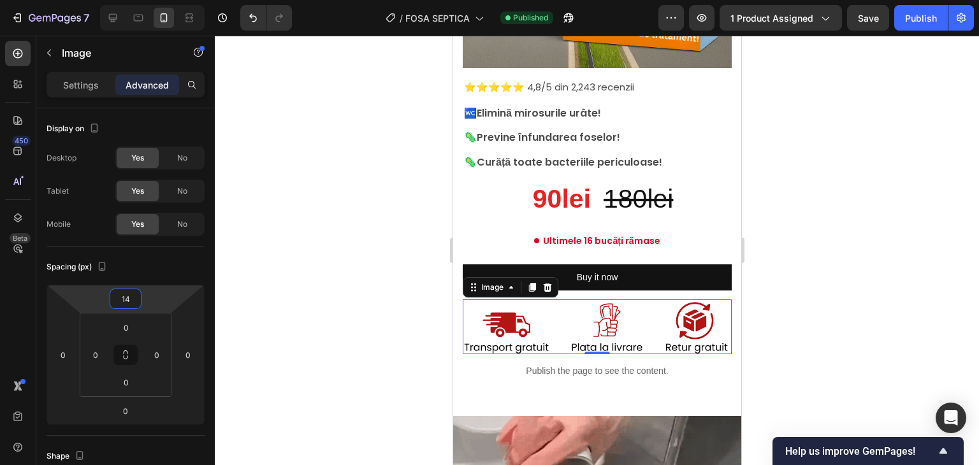
type input "16"
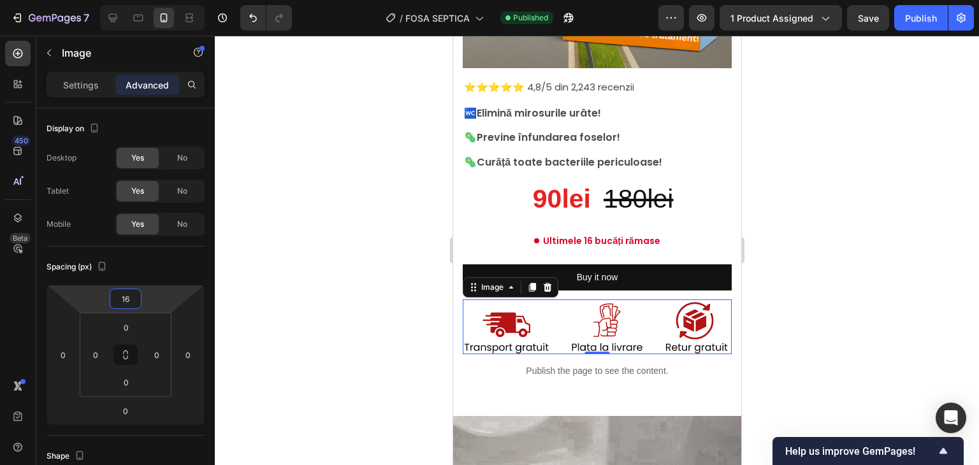
click at [147, 0] on html "7 Version history / FOSA SEPTICA Published Preview 1 product assigned Save Publ…" at bounding box center [489, 0] width 979 height 0
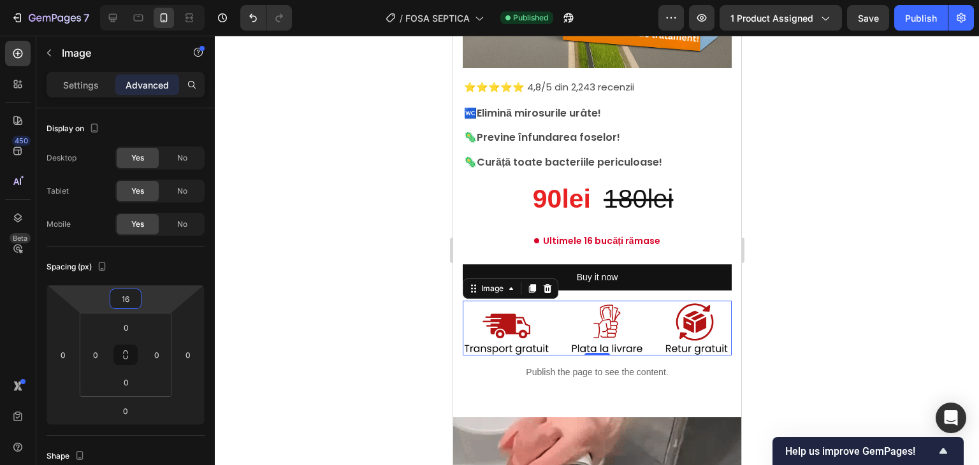
click at [377, 258] on div at bounding box center [597, 251] width 764 height 430
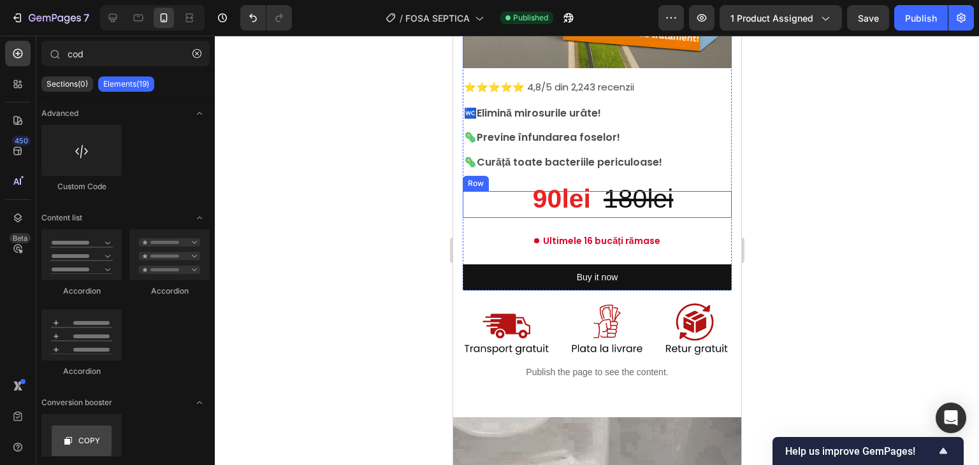
click at [579, 210] on div "⭐⭐⭐⭐⭐ 4,8/5 din 2,243 recenzii Text Block 🚾 Elimină mirosurile urâte! 🦠Previne …" at bounding box center [596, 179] width 269 height 223
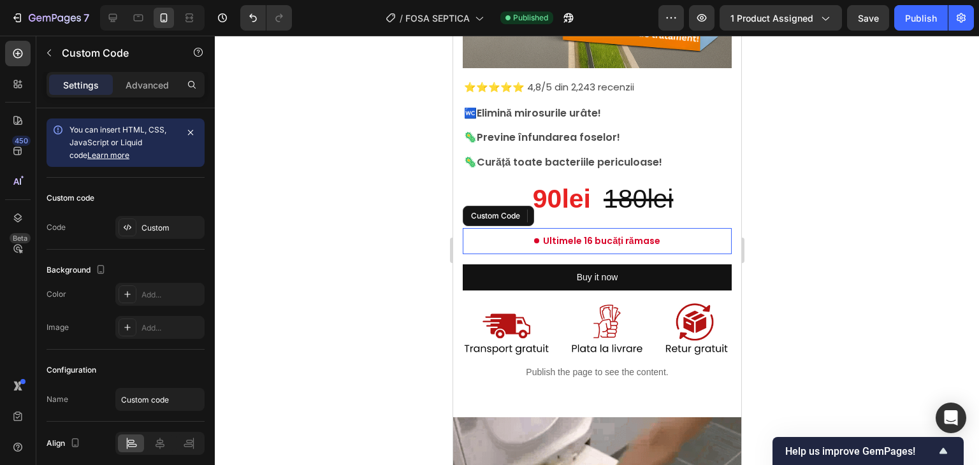
click at [518, 235] on div "Ultimele 16 bucăți rămase" at bounding box center [596, 241] width 269 height 13
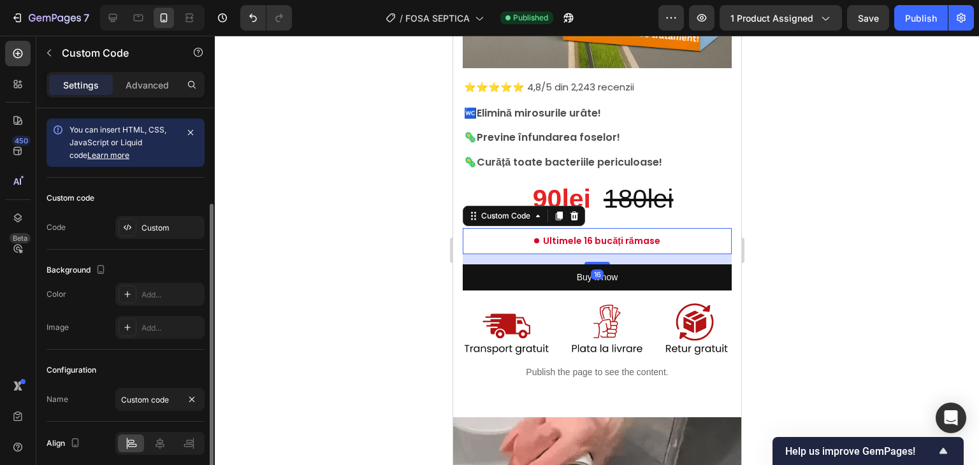
scroll to position [50, 0]
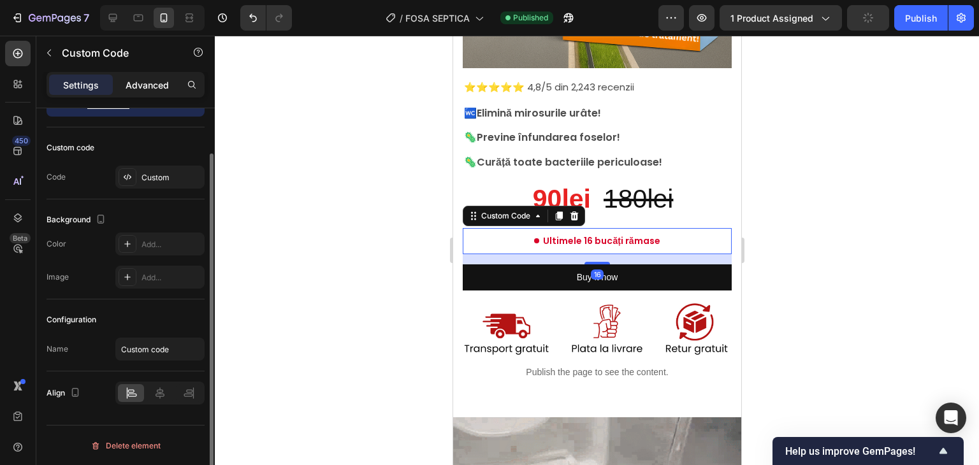
click at [143, 80] on p "Advanced" at bounding box center [147, 84] width 43 height 13
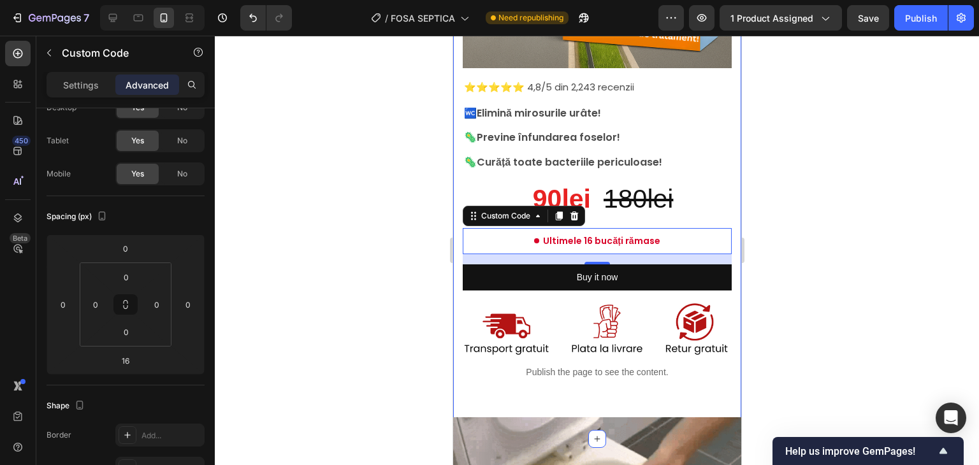
click at [457, 254] on div "Product Images ⭐⭐⭐⭐⭐ 4,8/5 din 2,243 recenzii Text Block 🚾 Elimină mirosurile u…" at bounding box center [597, 119] width 288 height 640
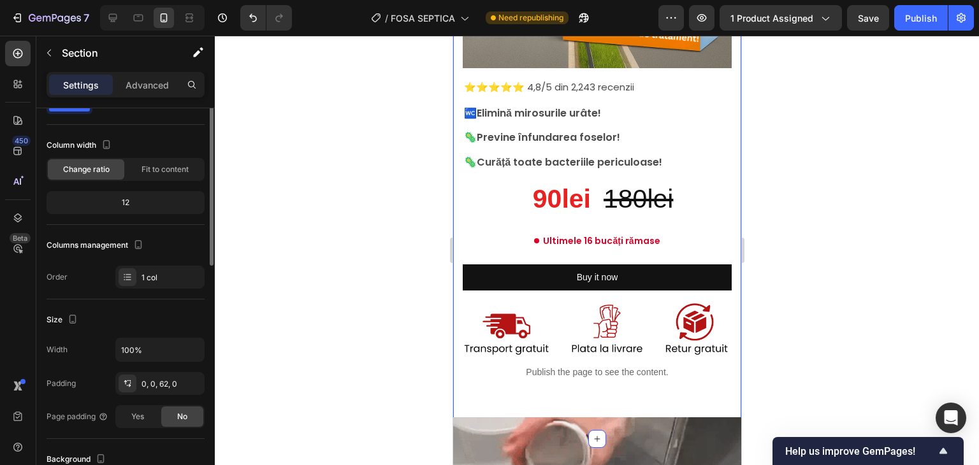
scroll to position [0, 0]
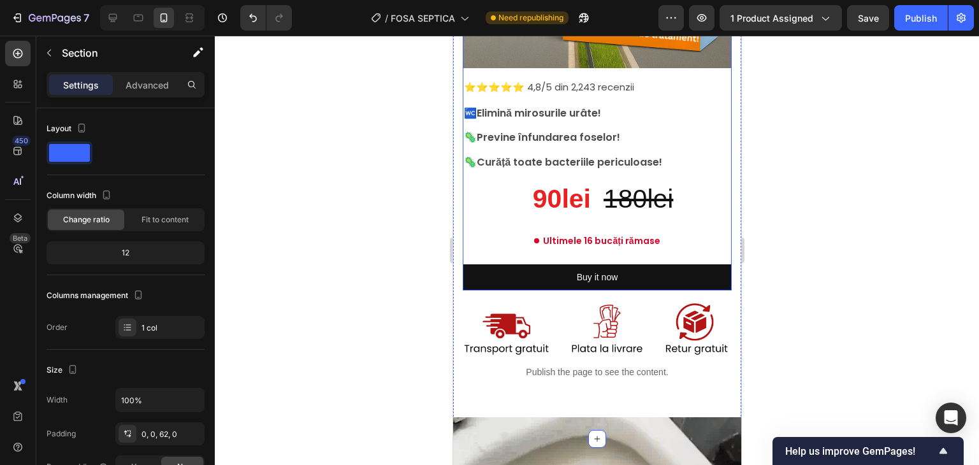
click at [596, 208] on div "⭐⭐⭐⭐⭐ 4,8/5 din 2,243 recenzii Text Block 🚾 Elimină mirosurile urâte! 🦠Previne …" at bounding box center [596, 179] width 269 height 223
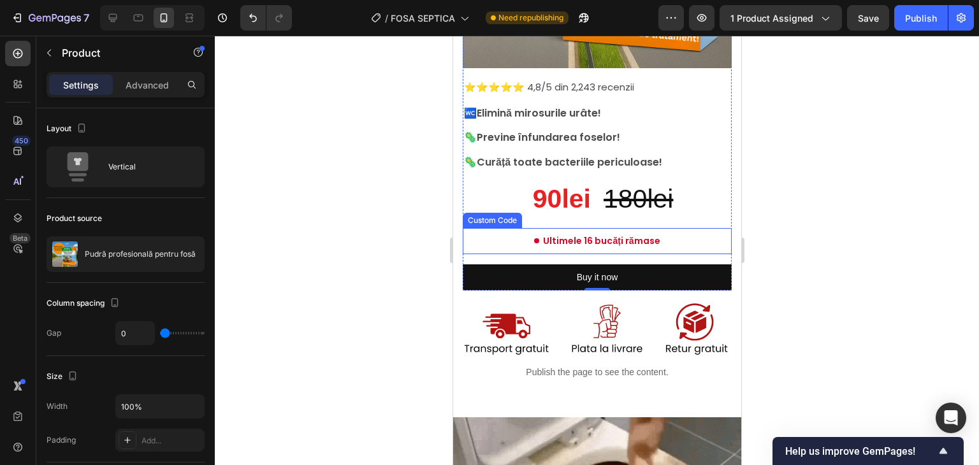
click at [515, 235] on div "Ultimele 16 bucăți rămase" at bounding box center [596, 241] width 269 height 13
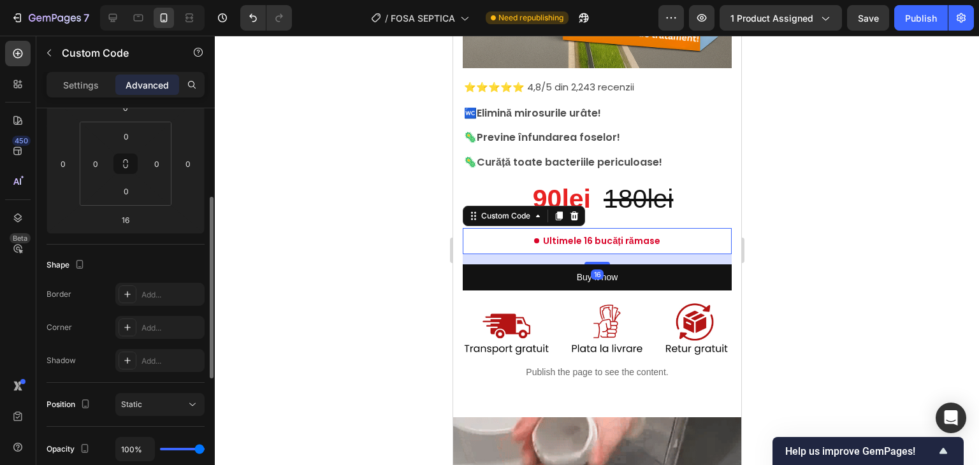
scroll to position [456, 0]
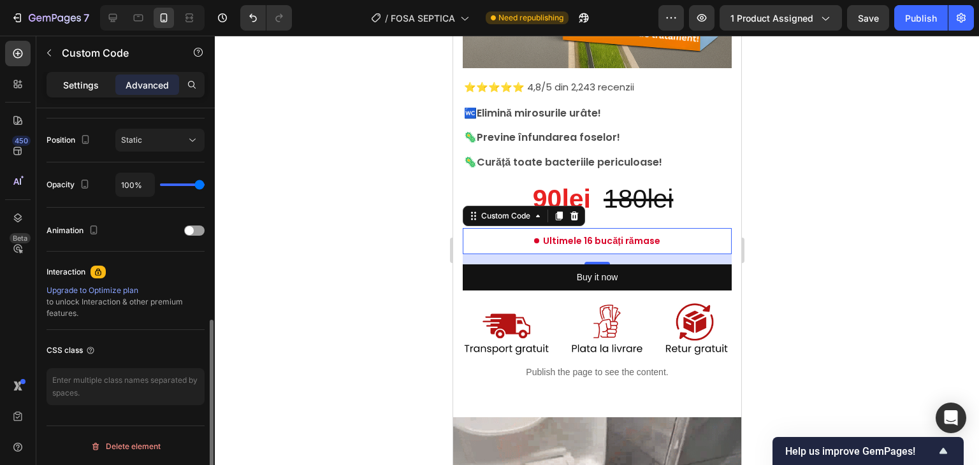
click at [77, 85] on p "Settings" at bounding box center [81, 84] width 36 height 13
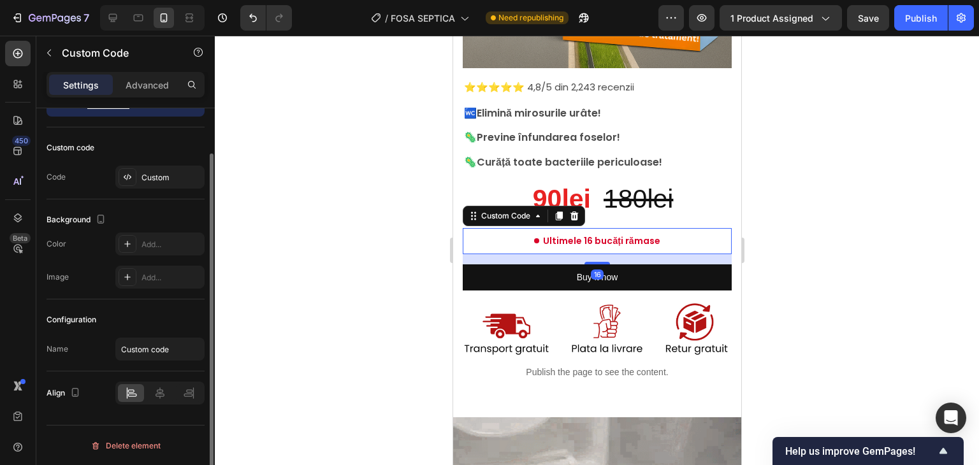
scroll to position [50, 0]
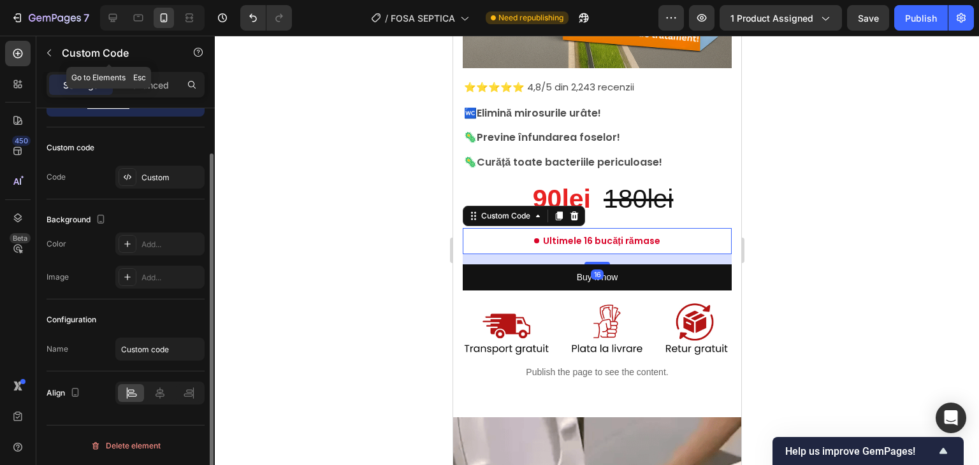
click at [52, 54] on icon "button" at bounding box center [49, 53] width 10 height 10
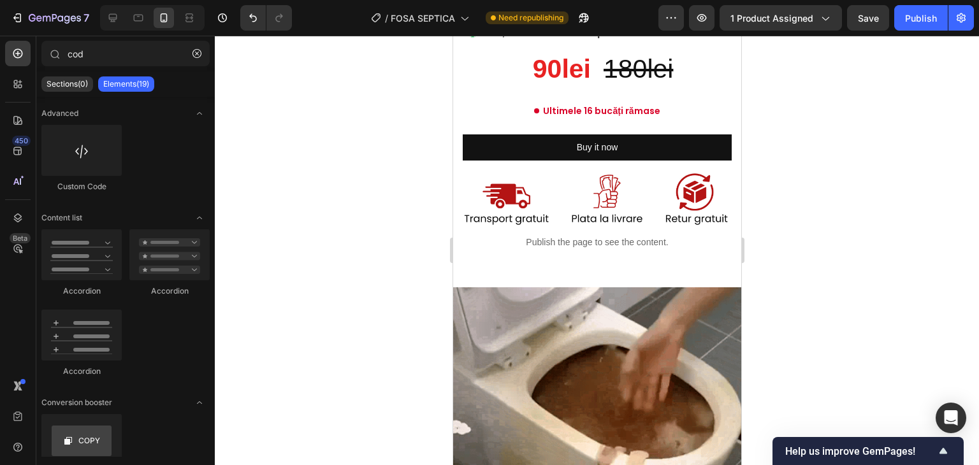
scroll to position [390, 0]
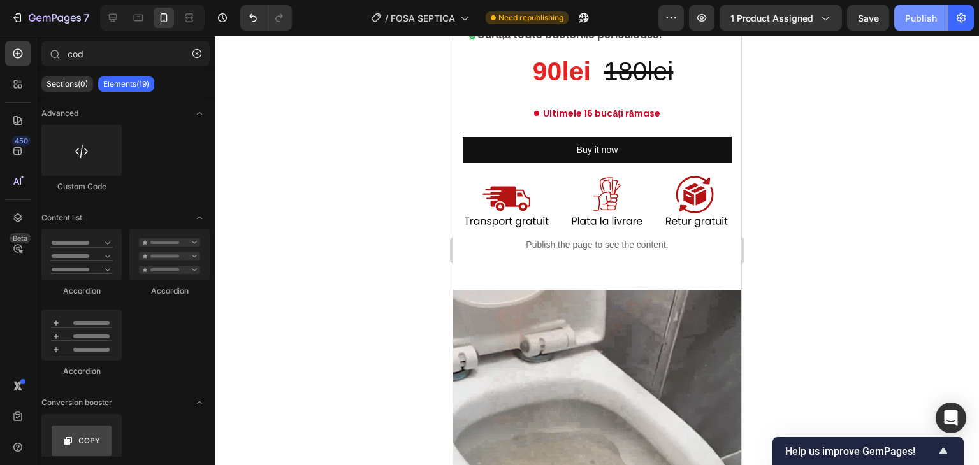
click at [922, 9] on button "Publish" at bounding box center [922, 18] width 54 height 26
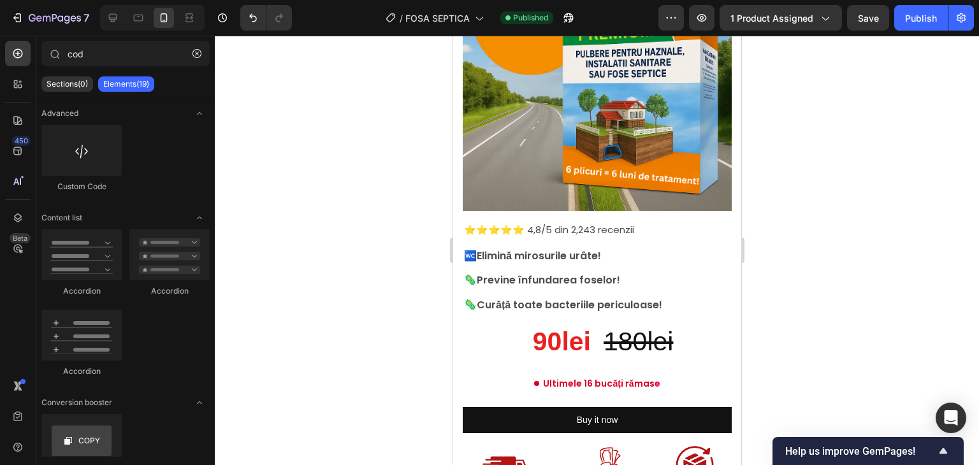
scroll to position [126, 0]
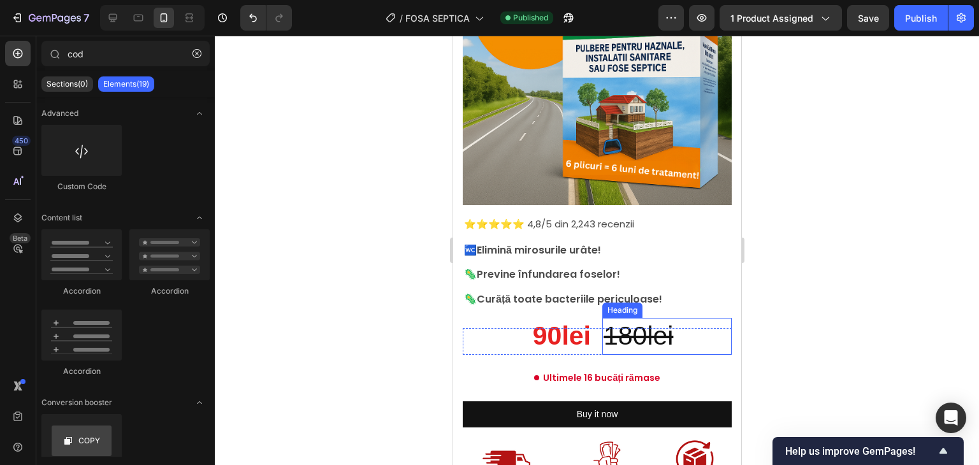
click at [604, 332] on s "180lei" at bounding box center [637, 335] width 69 height 29
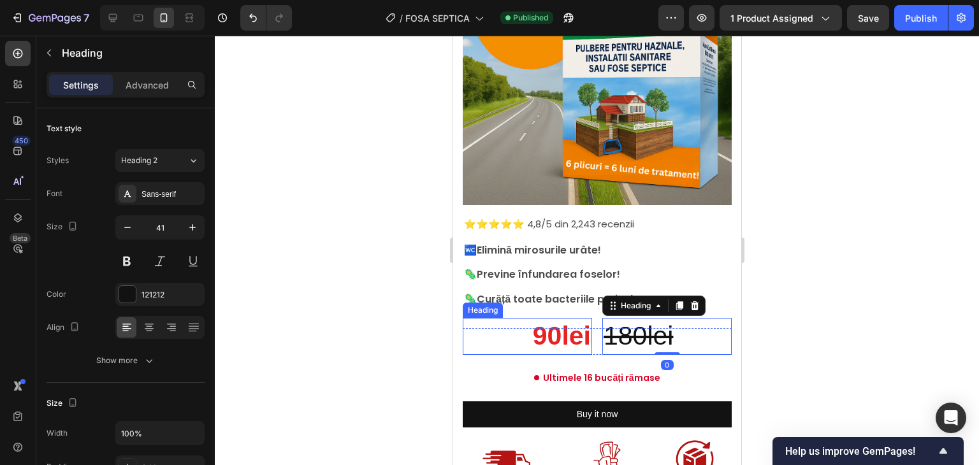
click at [508, 331] on h2 "90lei" at bounding box center [526, 336] width 129 height 36
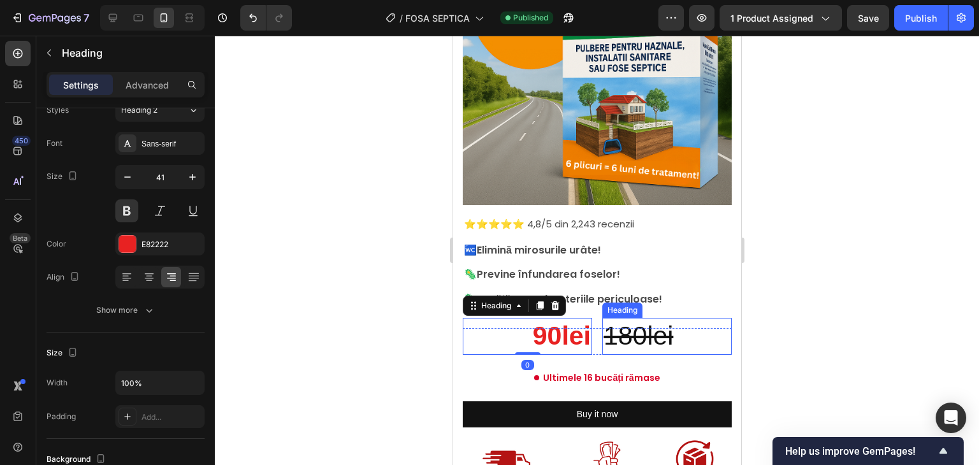
click at [628, 321] on s "180lei" at bounding box center [637, 335] width 69 height 29
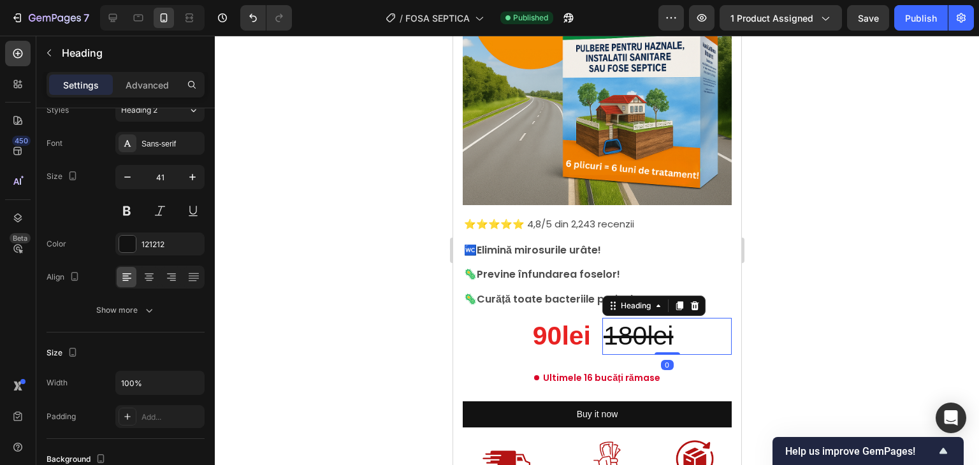
click at [813, 253] on div at bounding box center [597, 251] width 764 height 430
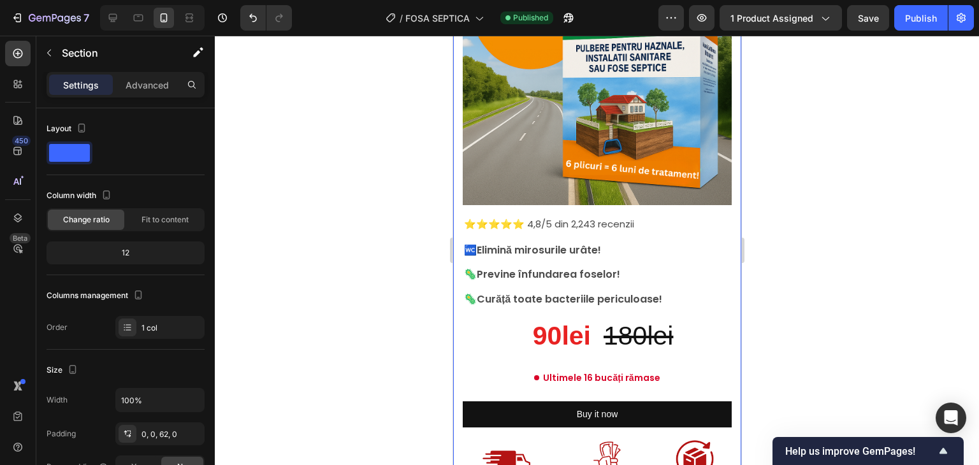
drag, startPoint x: 1266, startPoint y: 387, endPoint x: 460, endPoint y: 318, distance: 808.8
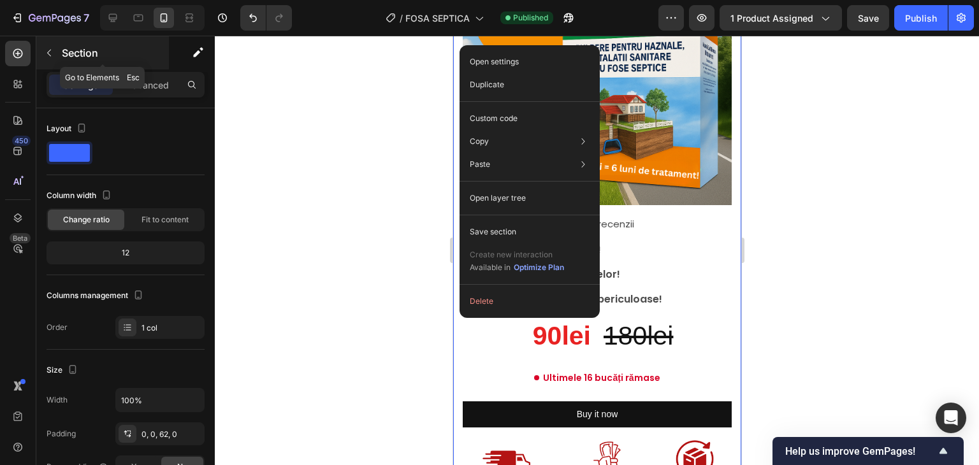
click at [47, 56] on icon "button" at bounding box center [49, 53] width 10 height 10
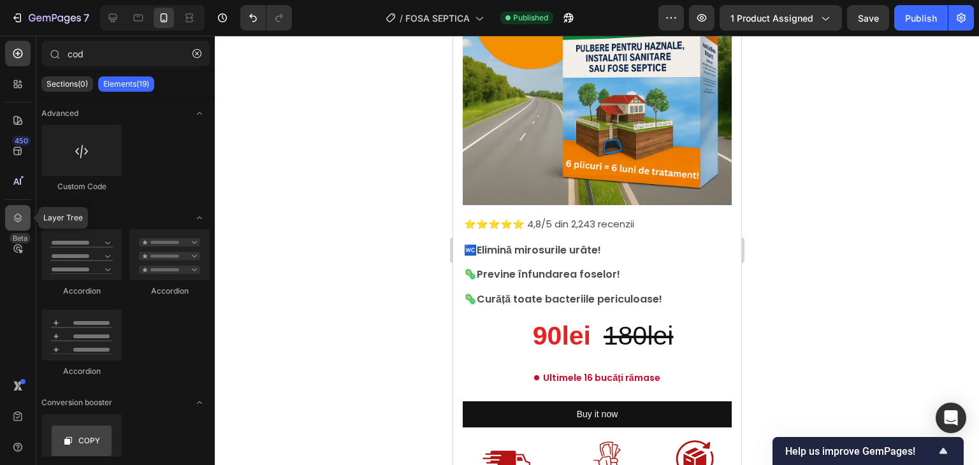
click at [15, 214] on icon at bounding box center [17, 218] width 13 height 13
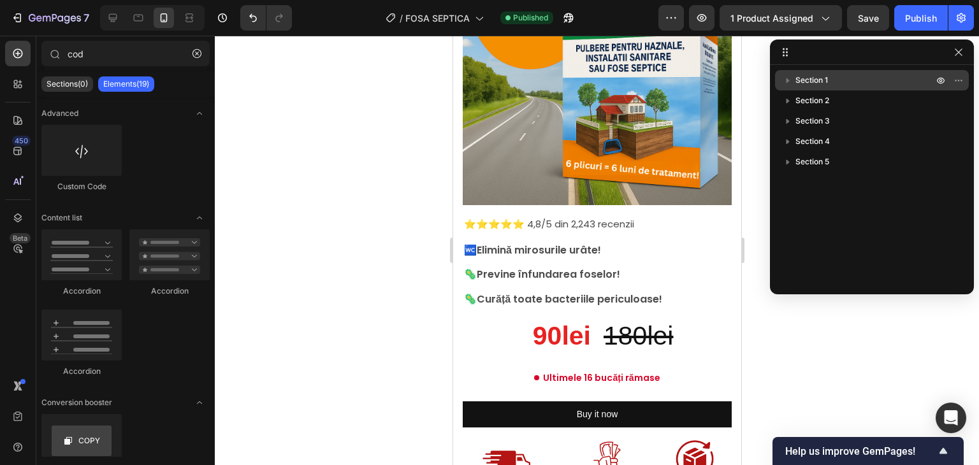
click at [800, 78] on span "Section 1" at bounding box center [812, 80] width 33 height 13
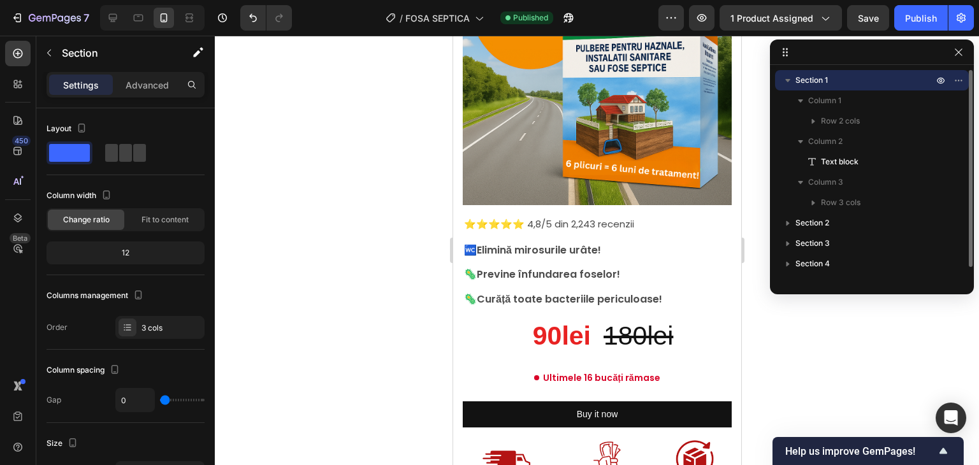
scroll to position [0, 0]
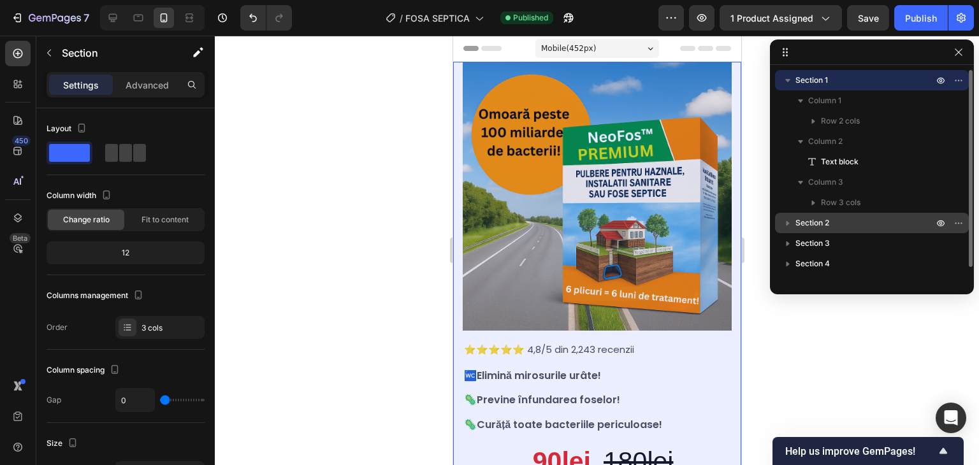
click at [793, 223] on icon "button" at bounding box center [788, 223] width 13 height 13
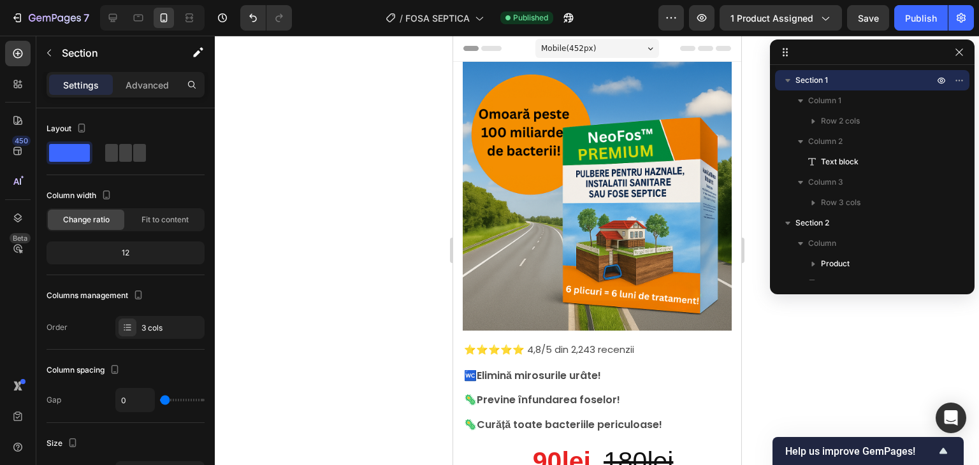
drag, startPoint x: 971, startPoint y: 141, endPoint x: 972, endPoint y: 174, distance: 33.2
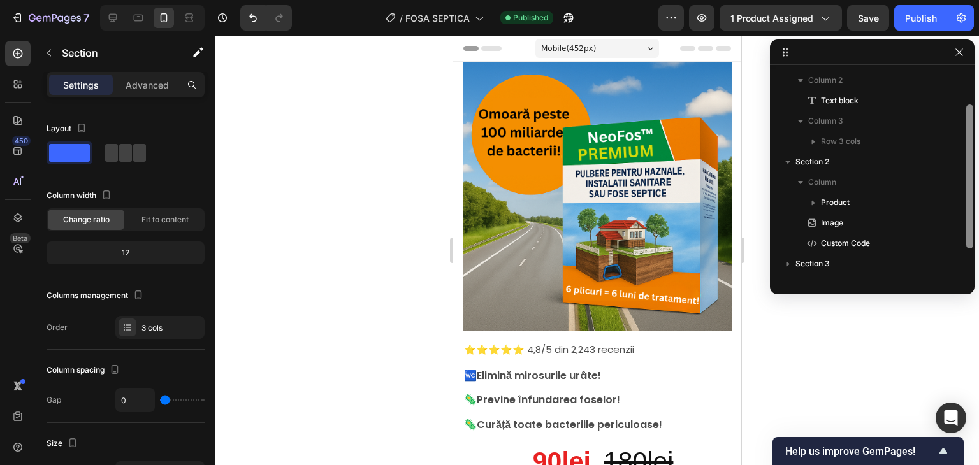
scroll to position [95, 0]
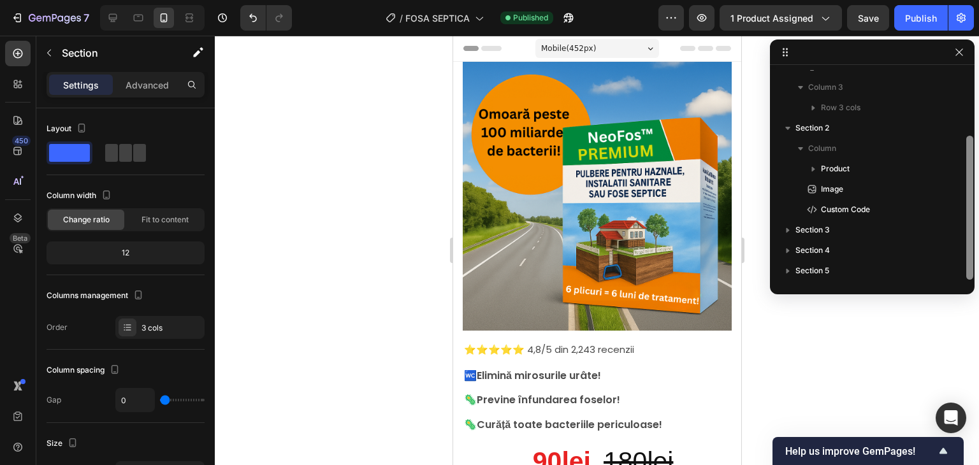
drag, startPoint x: 969, startPoint y: 156, endPoint x: 969, endPoint y: 231, distance: 75.2
click at [969, 231] on div at bounding box center [970, 208] width 7 height 144
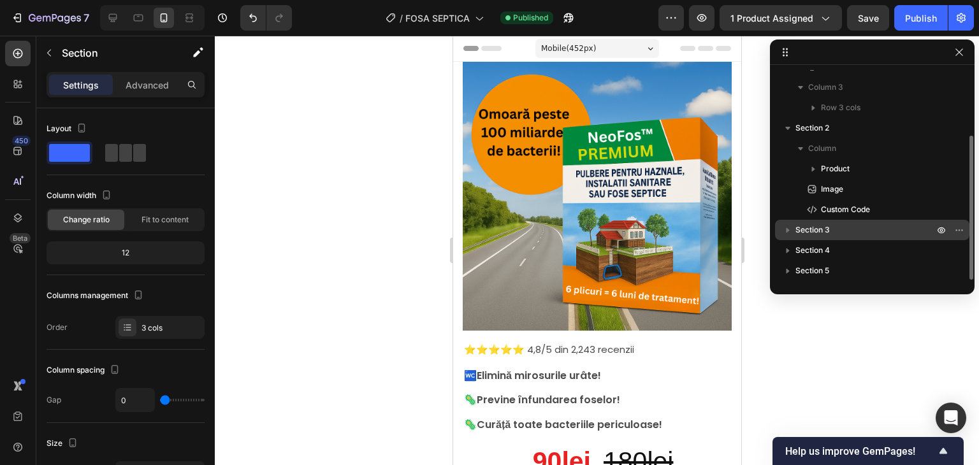
click at [806, 226] on span "Section 3" at bounding box center [813, 230] width 34 height 13
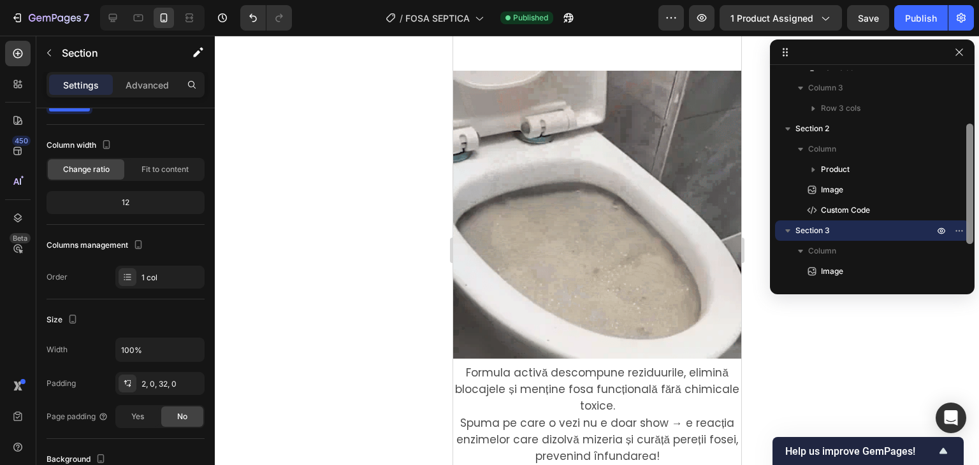
scroll to position [0, 0]
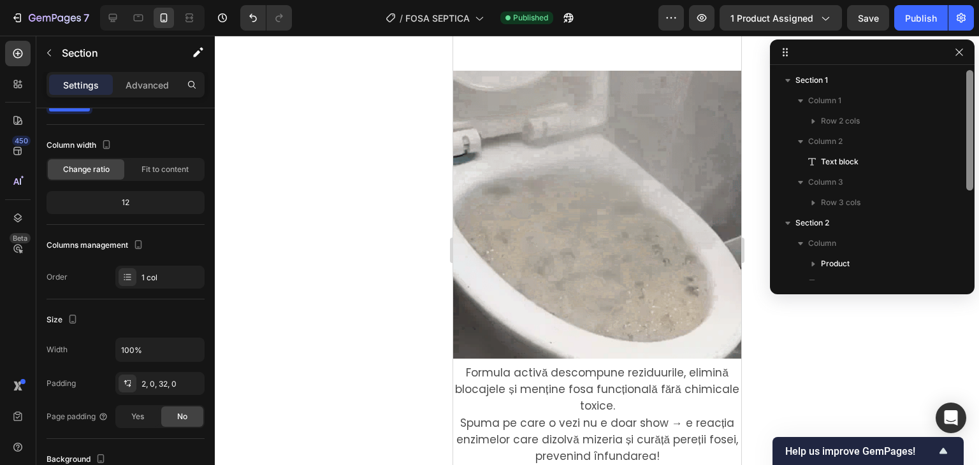
drag, startPoint x: 967, startPoint y: 122, endPoint x: 974, endPoint y: 38, distance: 85.1
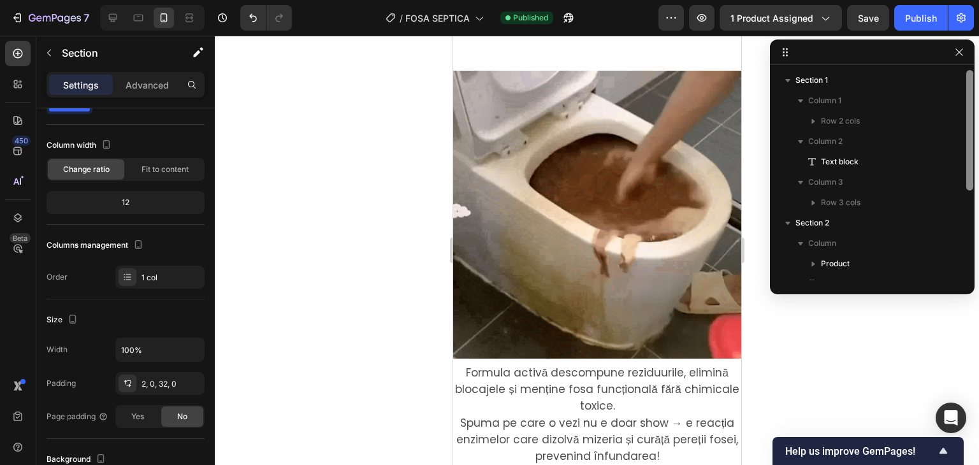
click at [974, 62] on div "Section 1 Column 1 Row 2 cols Column 2 Text block Column 3 Row 3 cols Section 2…" at bounding box center [872, 167] width 205 height 255
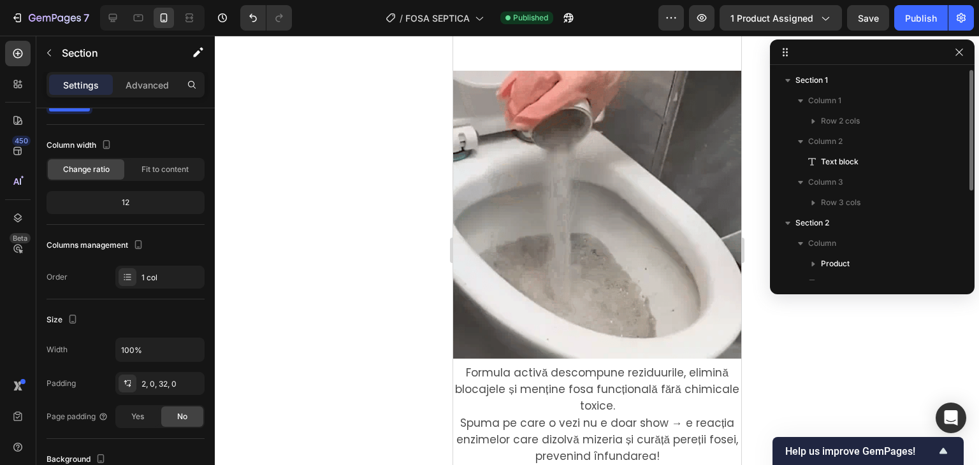
click at [967, 59] on div at bounding box center [959, 52] width 15 height 15
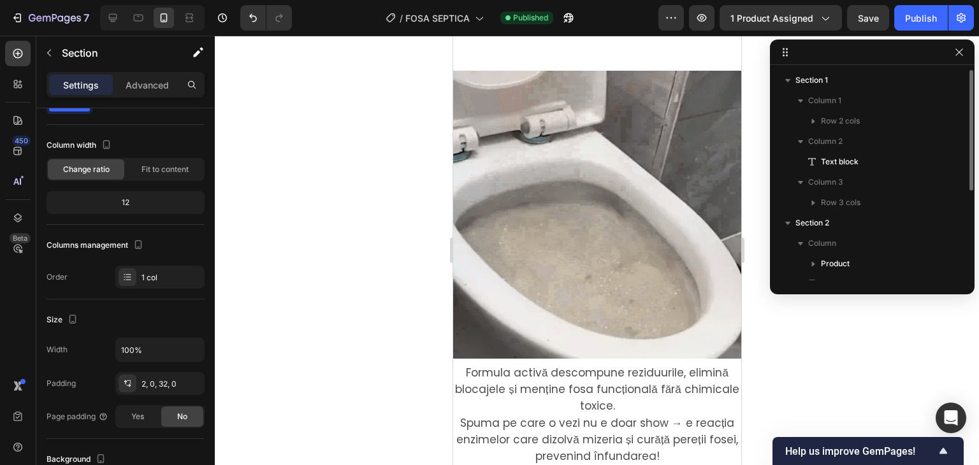
click at [967, 59] on div at bounding box center [959, 52] width 15 height 15
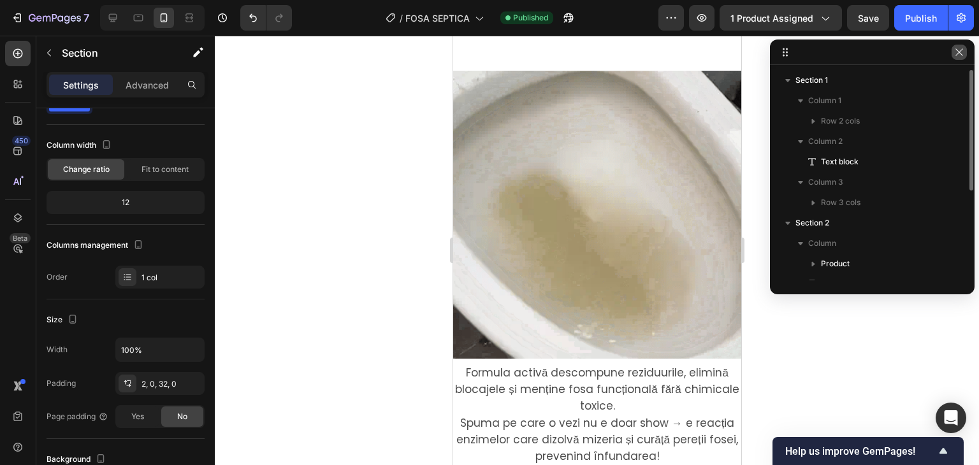
click at [967, 48] on button "button" at bounding box center [959, 52] width 15 height 15
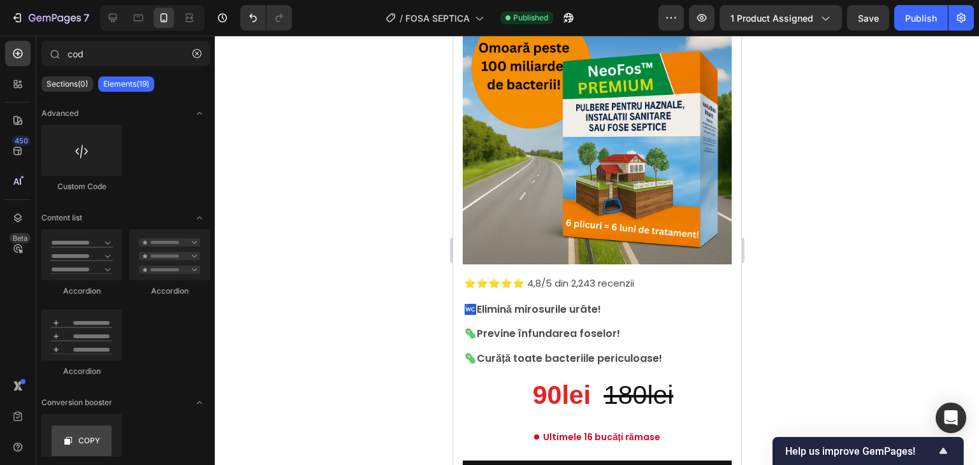
drag, startPoint x: 738, startPoint y: 126, endPoint x: 1198, endPoint y: 111, distance: 459.9
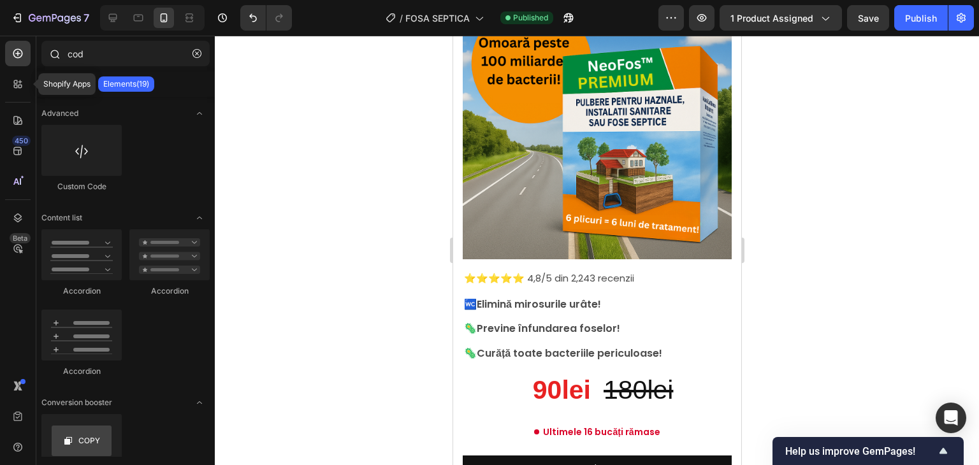
drag, startPoint x: 13, startPoint y: 80, endPoint x: 45, endPoint y: 59, distance: 37.8
click at [13, 80] on icon at bounding box center [17, 84] width 13 height 13
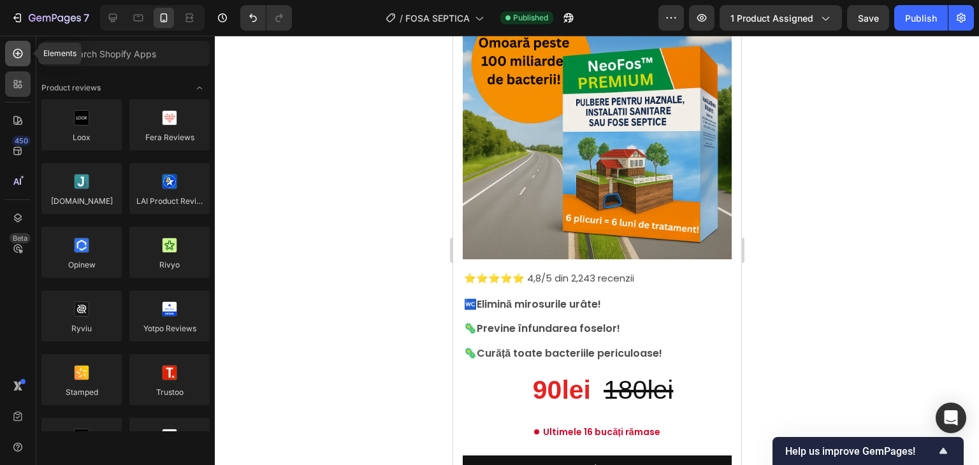
click at [18, 52] on icon at bounding box center [17, 53] width 5 height 5
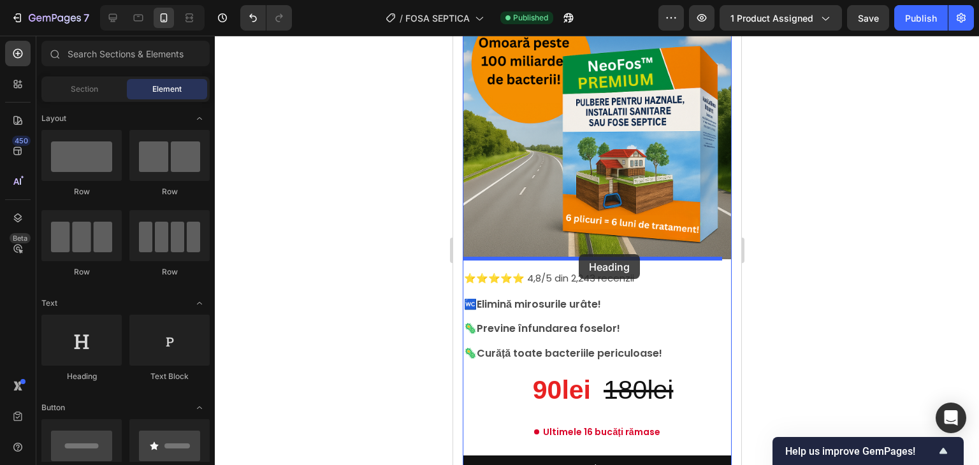
drag, startPoint x: 553, startPoint y: 389, endPoint x: 580, endPoint y: 253, distance: 138.3
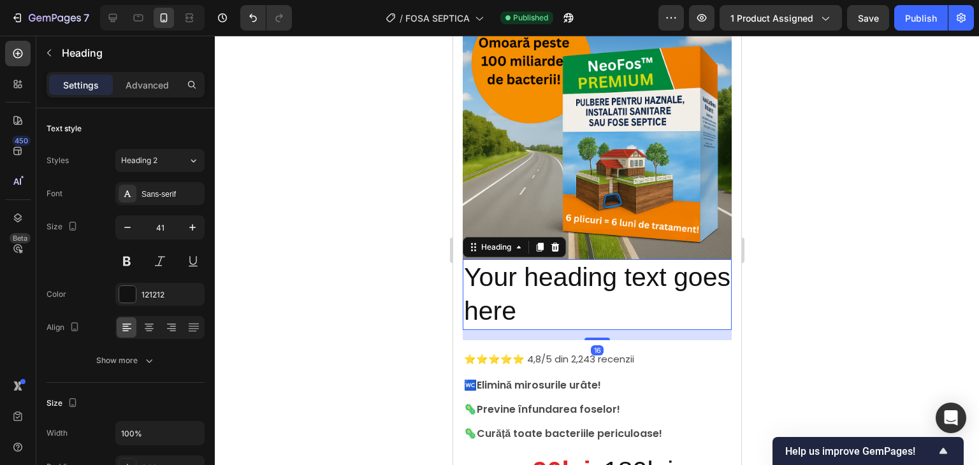
click at [552, 274] on h2 "Your heading text goes here" at bounding box center [596, 294] width 269 height 71
click at [552, 274] on p "Your heading text goes here" at bounding box center [597, 295] width 267 height 68
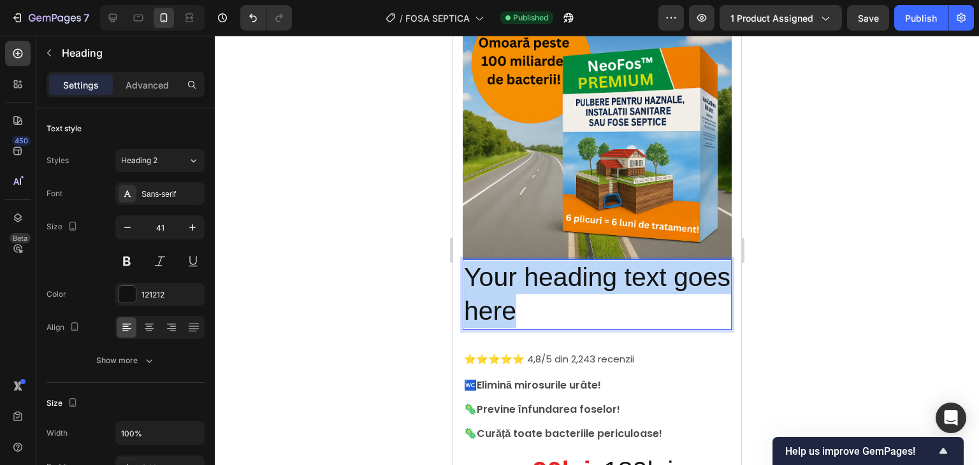
click at [552, 274] on p "Your heading text goes here" at bounding box center [597, 295] width 267 height 68
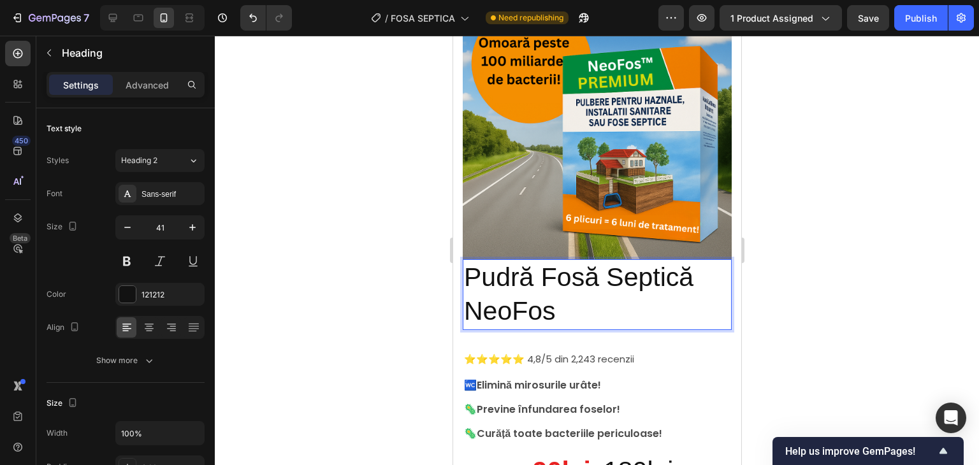
click at [563, 291] on p "Pudră Fosă Septică NeoFos" at bounding box center [597, 295] width 267 height 68
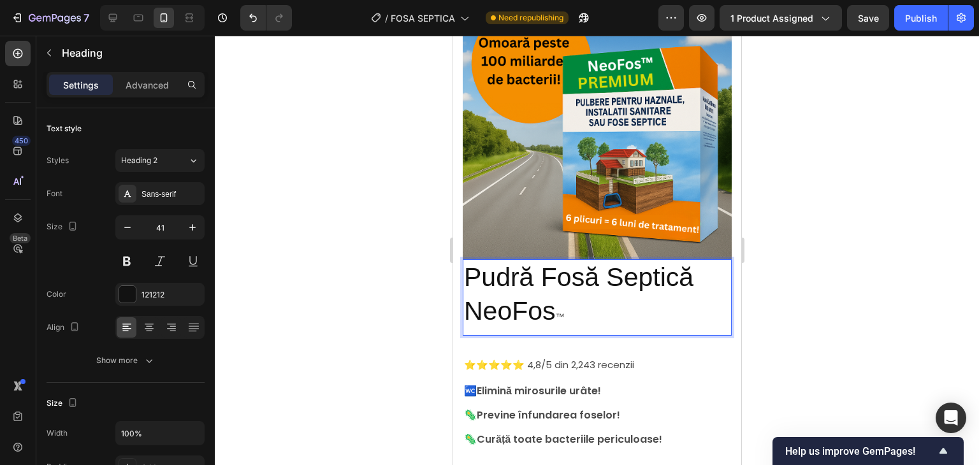
drag, startPoint x: 796, startPoint y: 279, endPoint x: 777, endPoint y: 282, distance: 20.1
click at [797, 279] on div at bounding box center [597, 251] width 764 height 430
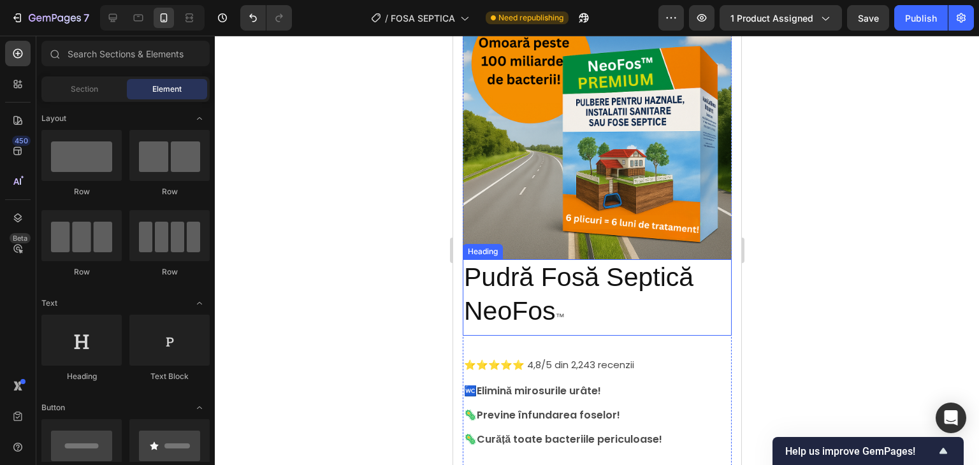
click at [622, 296] on p "Pudră Fosă Septică NeoFos ™" at bounding box center [597, 298] width 267 height 74
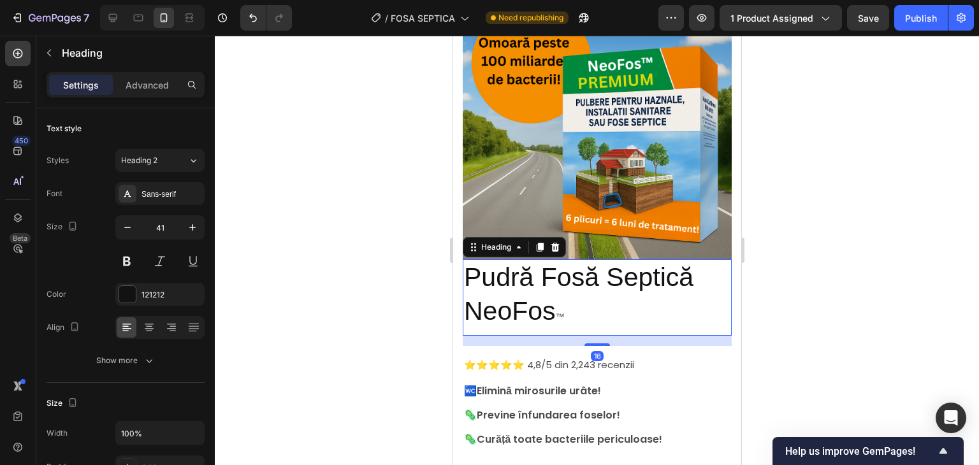
click at [580, 307] on p "Pudră Fosă Septică NeoFos ™" at bounding box center [597, 298] width 267 height 74
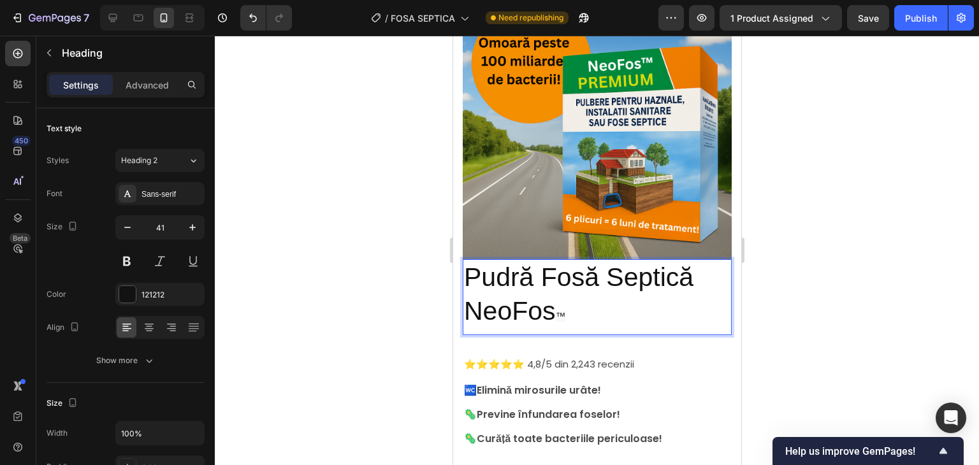
click at [595, 304] on p "Pudră Fosă Septică NeoFos ™" at bounding box center [597, 297] width 267 height 73
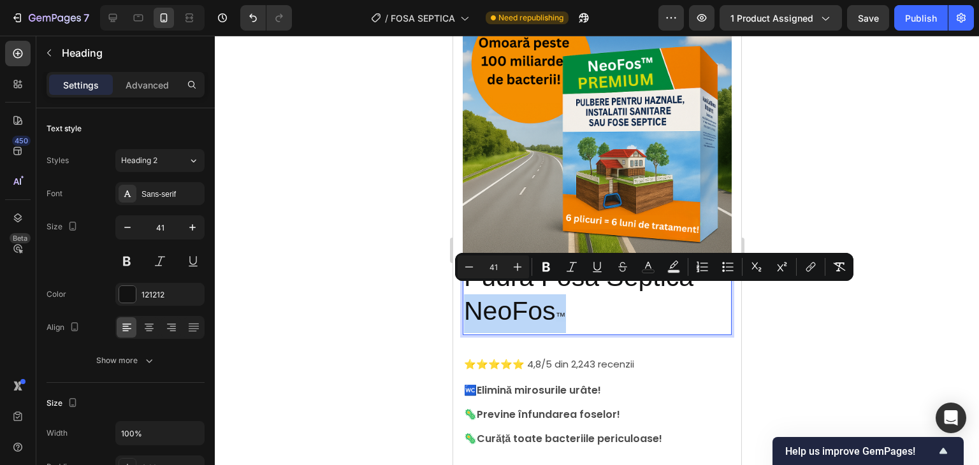
click at [567, 301] on p "Pudră Fosă Septică NeoFos ™" at bounding box center [597, 297] width 267 height 73
type input "16"
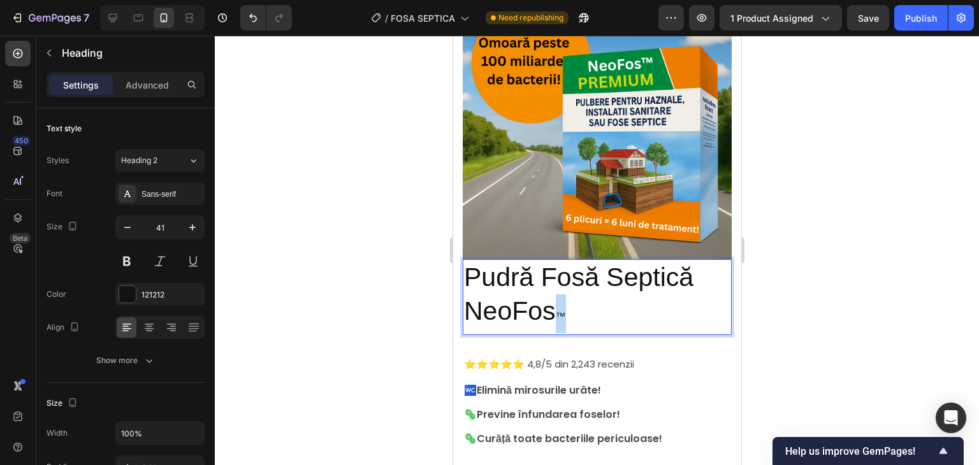
drag, startPoint x: 559, startPoint y: 304, endPoint x: 567, endPoint y: 304, distance: 8.3
click at [567, 304] on p "Pudră Fosă Septică NeoFos ™" at bounding box center [597, 297] width 267 height 73
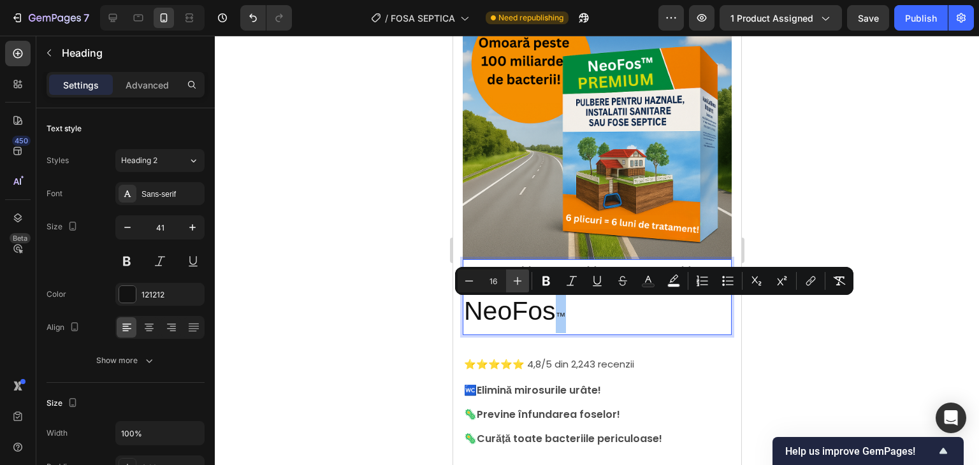
click at [510, 280] on button "Plus" at bounding box center [517, 281] width 23 height 23
click at [513, 280] on icon "Editor contextual toolbar" at bounding box center [517, 281] width 13 height 13
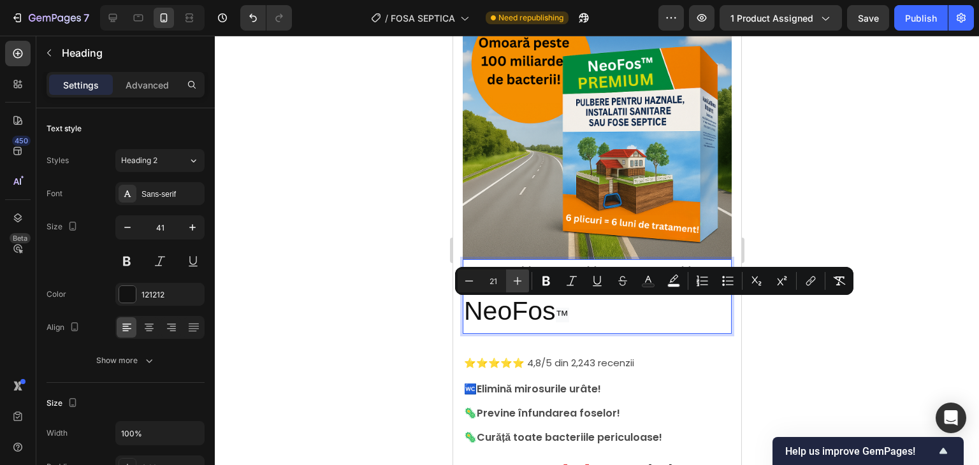
click at [513, 280] on icon "Editor contextual toolbar" at bounding box center [517, 281] width 13 height 13
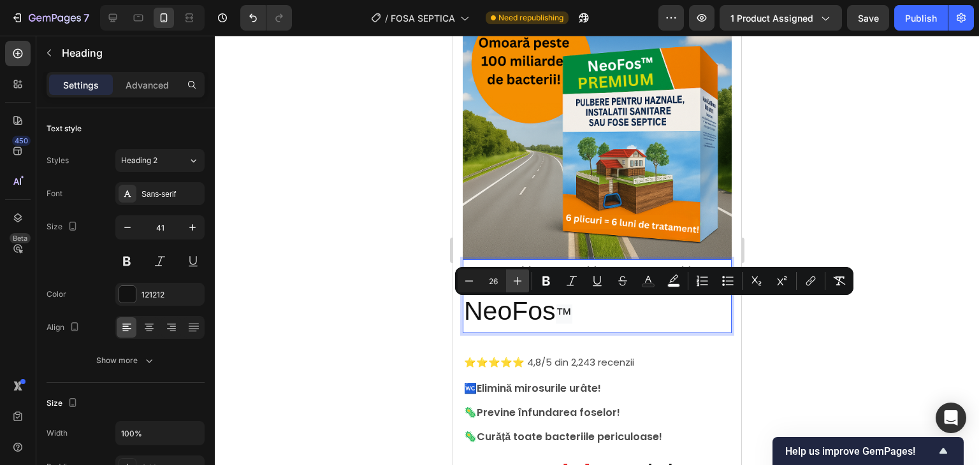
click at [513, 280] on icon "Editor contextual toolbar" at bounding box center [517, 281] width 13 height 13
type input "30"
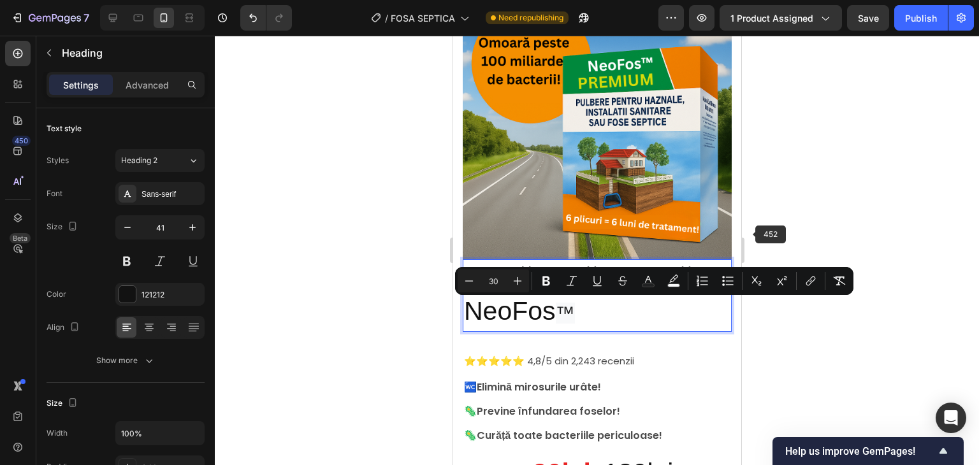
click at [877, 196] on div at bounding box center [597, 251] width 764 height 430
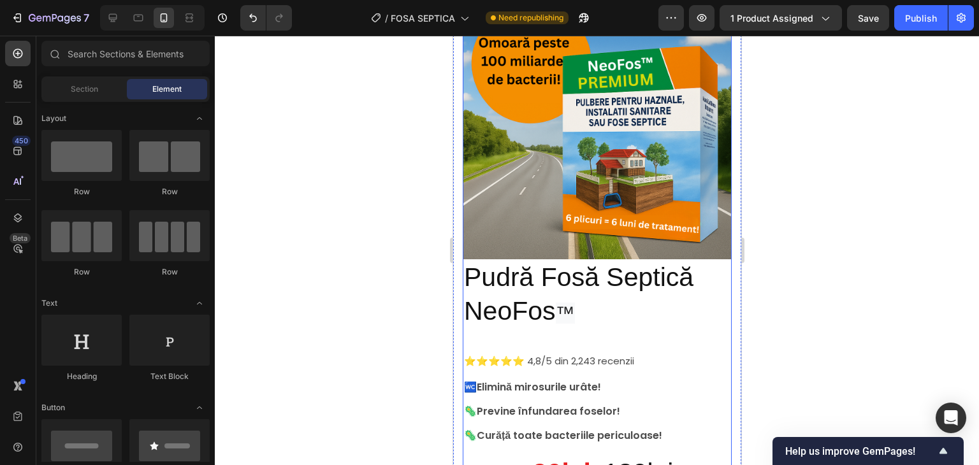
click at [542, 309] on p "Pudră Fosă Septică NeoFos ™" at bounding box center [597, 296] width 267 height 70
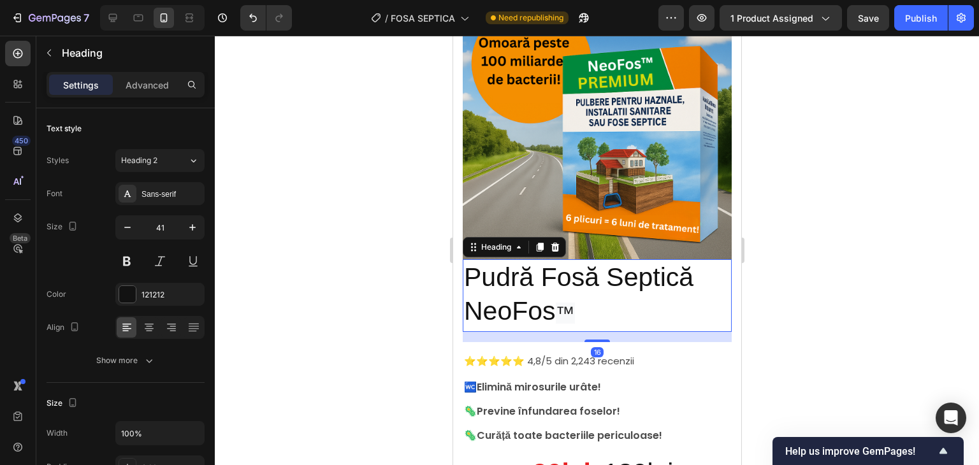
click at [563, 304] on span "™" at bounding box center [564, 313] width 19 height 21
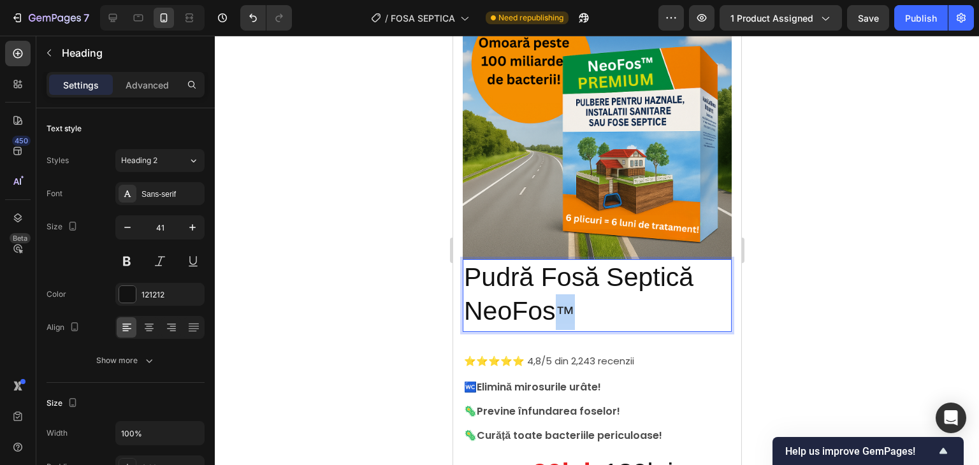
drag, startPoint x: 562, startPoint y: 304, endPoint x: 570, endPoint y: 304, distance: 8.3
click at [570, 304] on span "™" at bounding box center [564, 313] width 19 height 21
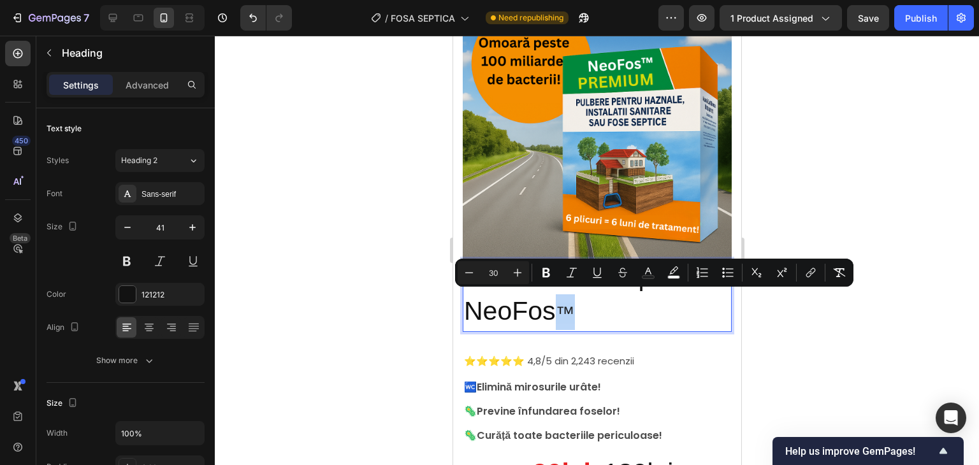
click at [580, 314] on p "Pudră Fosă Septică NeoFos ™" at bounding box center [597, 296] width 267 height 70
click at [898, 200] on div at bounding box center [597, 251] width 764 height 430
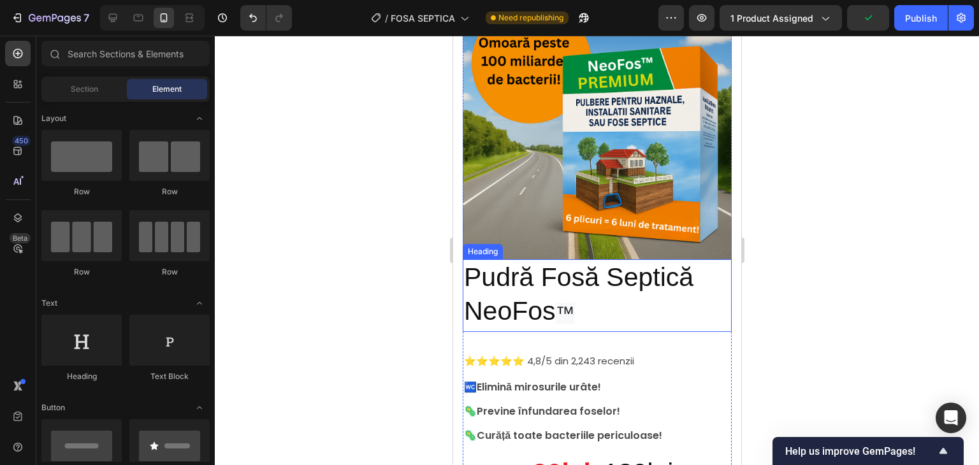
click at [565, 306] on span "™" at bounding box center [564, 313] width 19 height 21
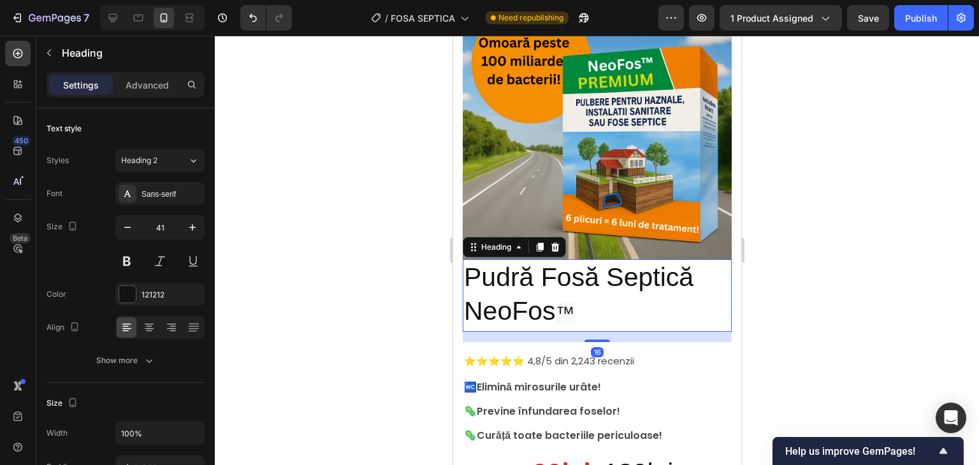
click at [559, 303] on span "™" at bounding box center [564, 313] width 19 height 21
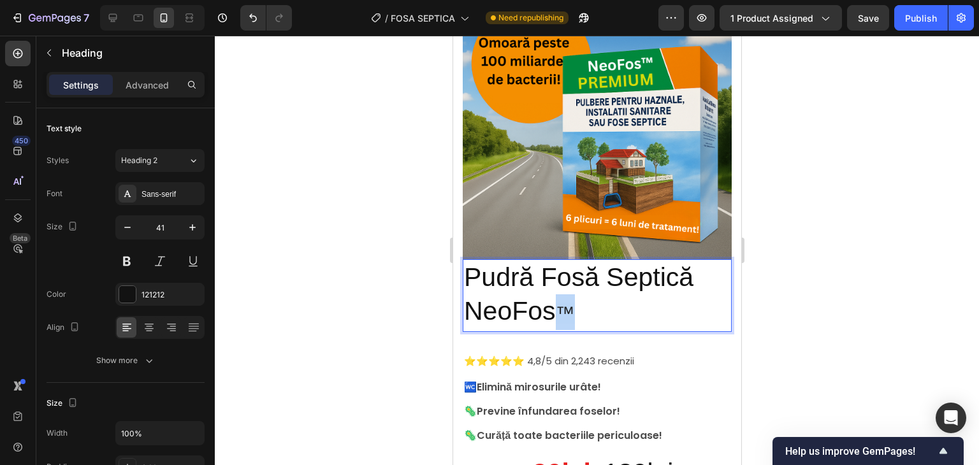
drag, startPoint x: 560, startPoint y: 300, endPoint x: 567, endPoint y: 301, distance: 7.0
click at [567, 303] on span "™" at bounding box center [564, 313] width 19 height 21
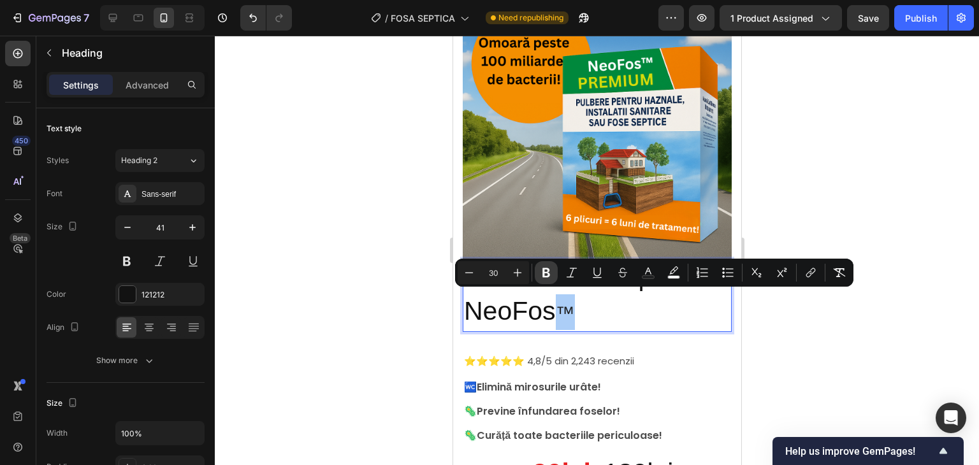
click at [541, 272] on icon "Editor contextual toolbar" at bounding box center [546, 273] width 13 height 13
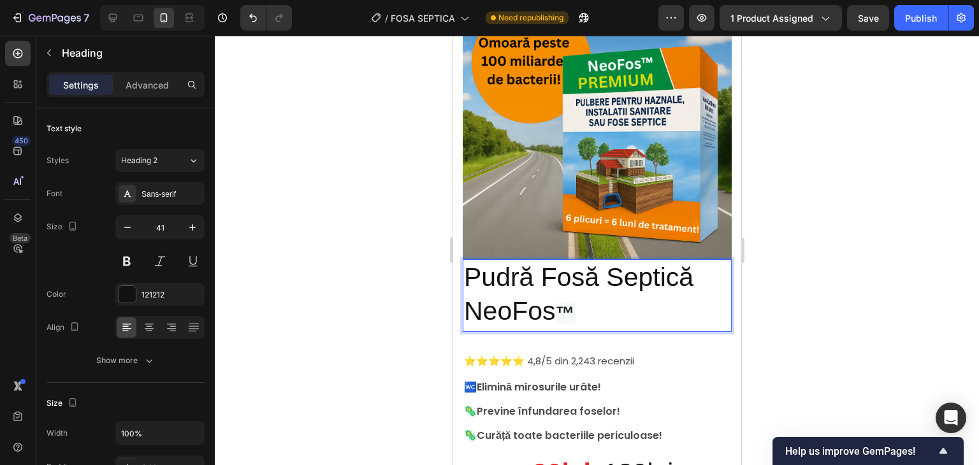
click at [874, 225] on div at bounding box center [597, 251] width 764 height 430
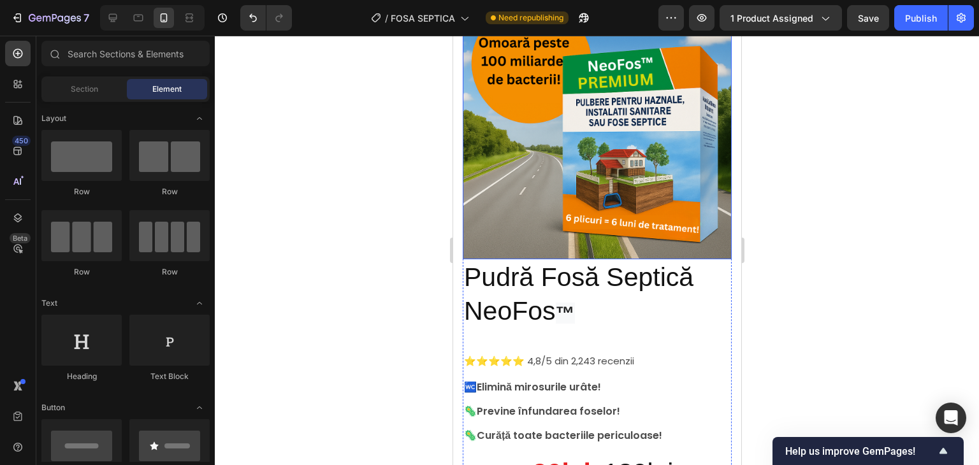
click at [578, 268] on p "Pudră Fosă Septică NeoFos ™" at bounding box center [597, 296] width 267 height 70
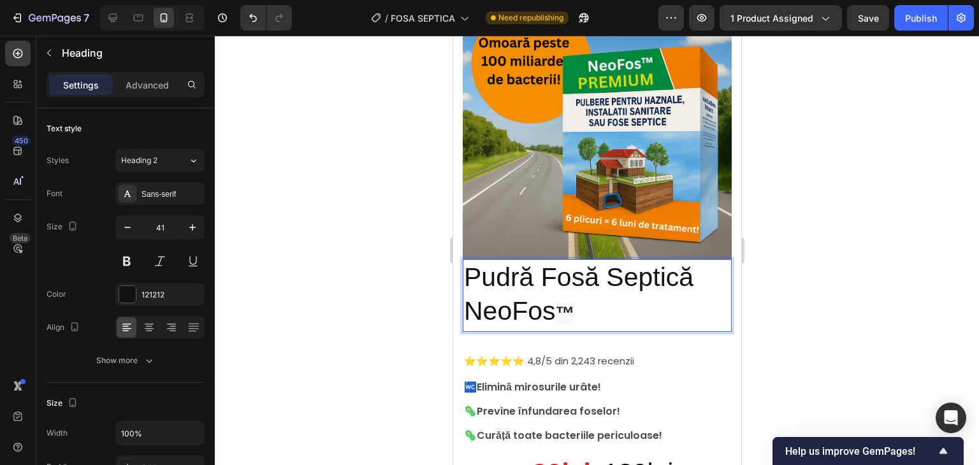
click at [787, 233] on div at bounding box center [597, 251] width 764 height 430
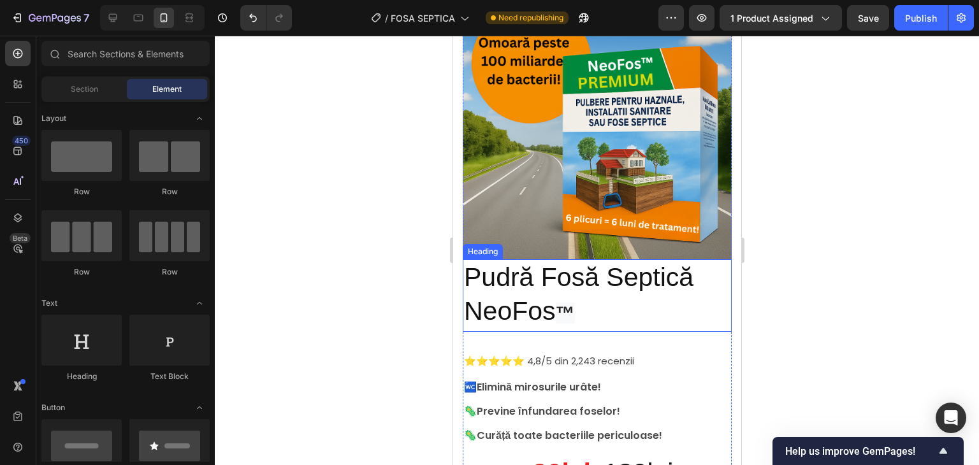
click at [567, 303] on strong "™" at bounding box center [564, 313] width 19 height 21
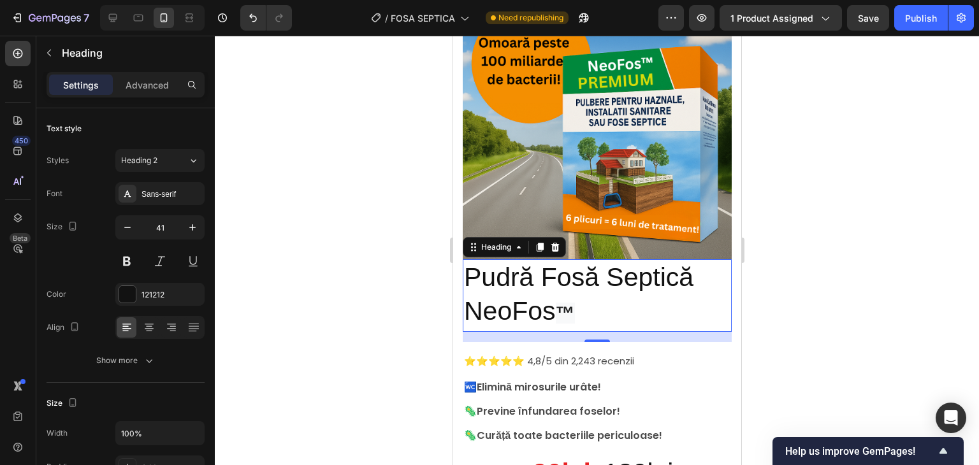
click at [568, 303] on strong "™" at bounding box center [564, 313] width 19 height 21
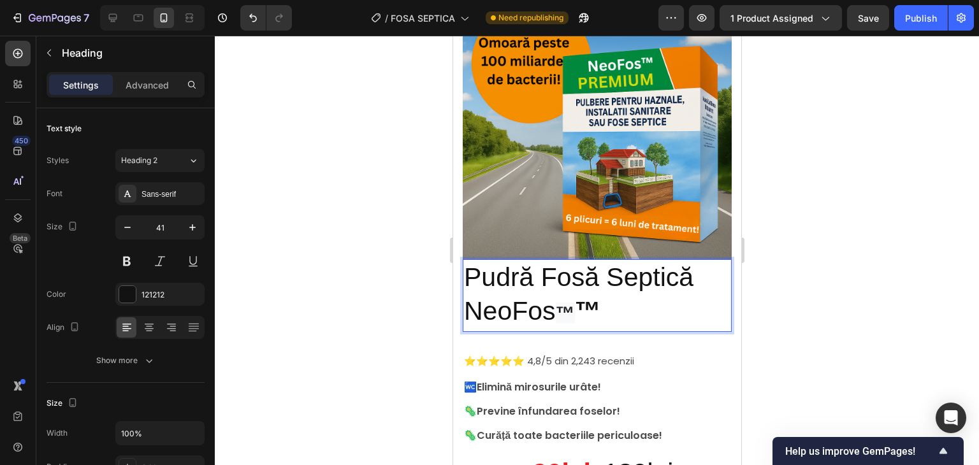
click at [567, 303] on strong "™" at bounding box center [564, 313] width 19 height 21
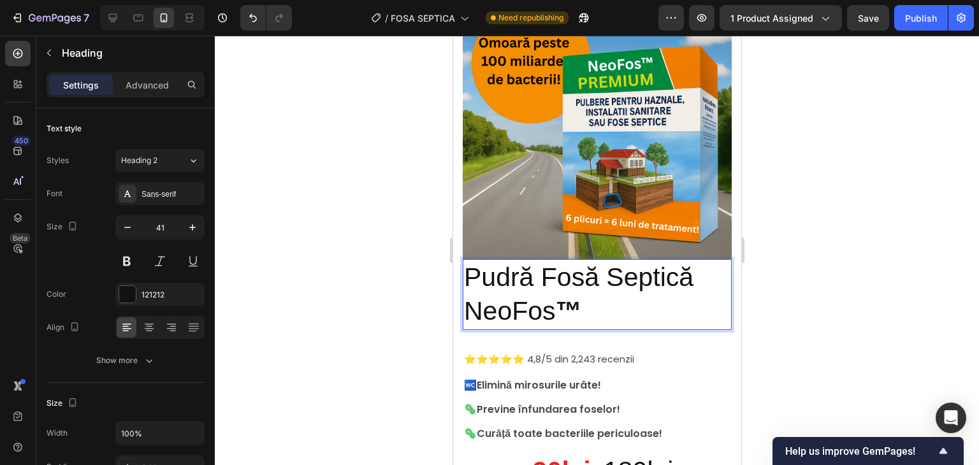
click at [759, 272] on div at bounding box center [597, 251] width 764 height 430
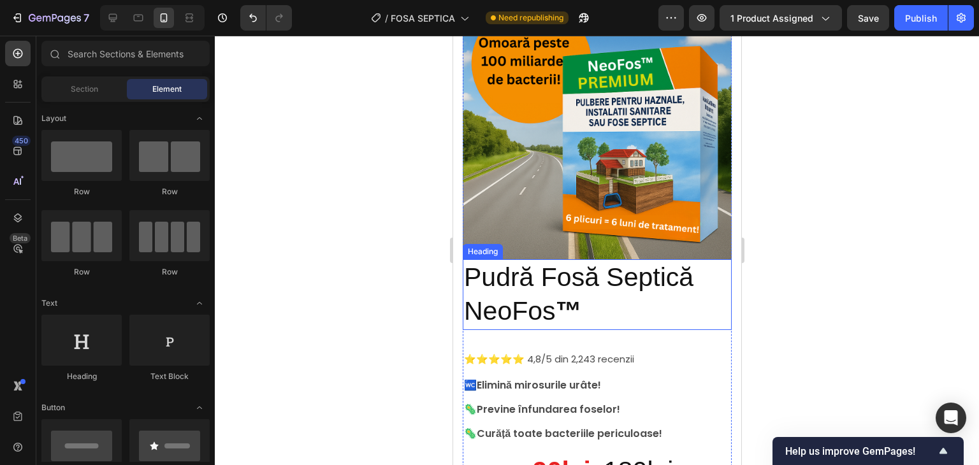
click at [572, 297] on strong "™" at bounding box center [568, 310] width 26 height 29
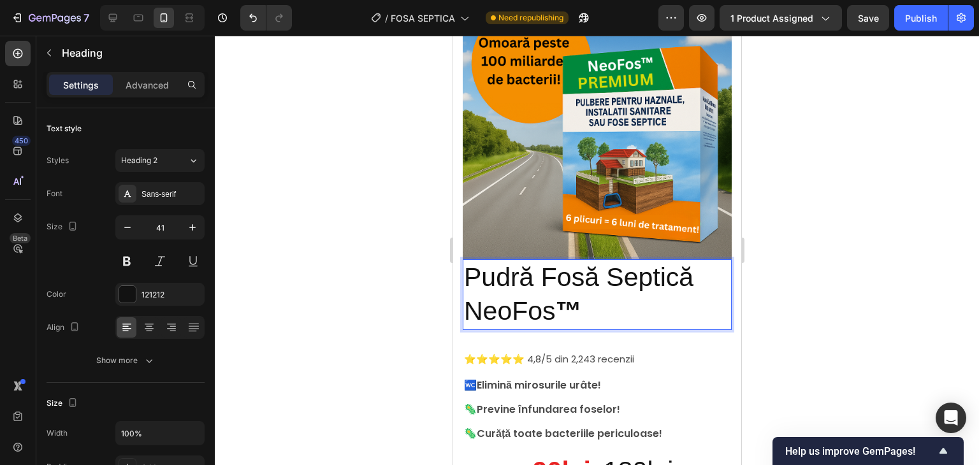
click at [569, 297] on strong "™" at bounding box center [568, 310] width 26 height 29
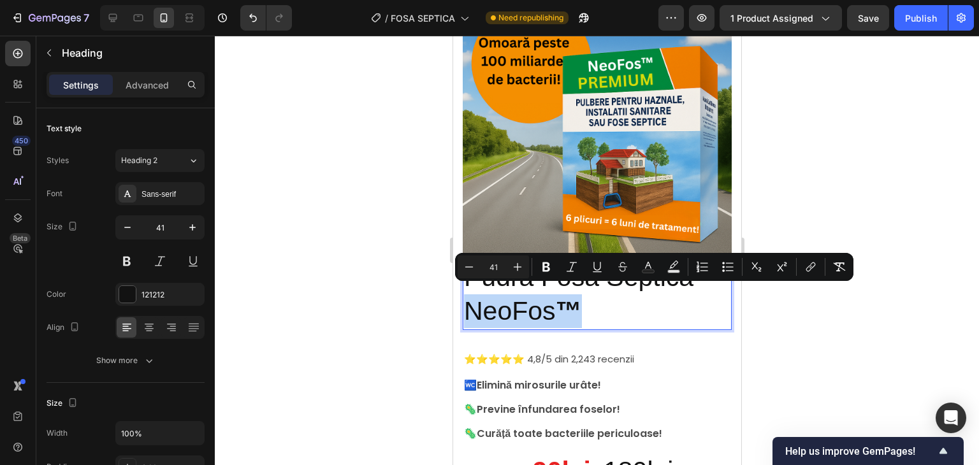
click at [564, 300] on strong "™" at bounding box center [568, 310] width 26 height 29
click at [562, 299] on strong "™" at bounding box center [568, 310] width 26 height 29
click at [579, 298] on strong "™" at bounding box center [568, 310] width 26 height 29
click at [585, 299] on p "Pudră Fosă Septică NeoFos ™" at bounding box center [597, 295] width 267 height 68
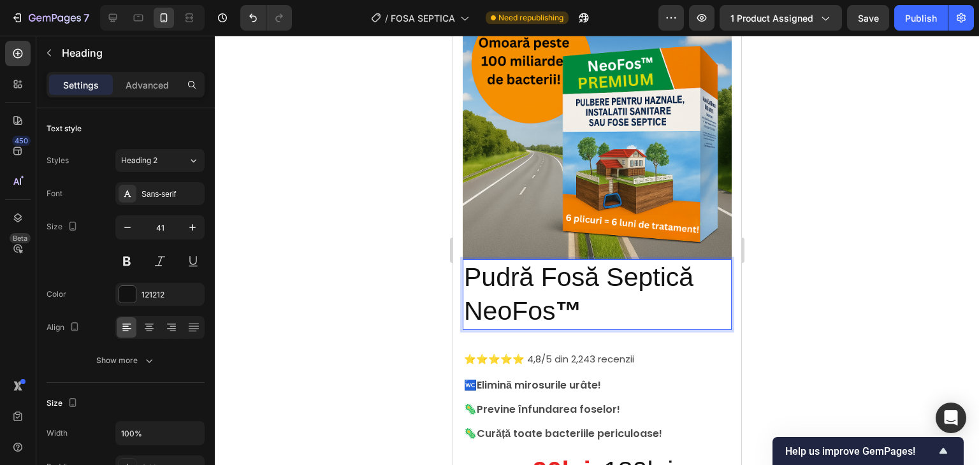
click at [629, 307] on p "Pudră Fosă Septică NeoFos ™" at bounding box center [597, 295] width 267 height 68
drag, startPoint x: 591, startPoint y: 296, endPoint x: 556, endPoint y: 299, distance: 35.2
click at [556, 299] on p "Pudră Fosă Septică NeoFos ™" at bounding box center [597, 295] width 267 height 68
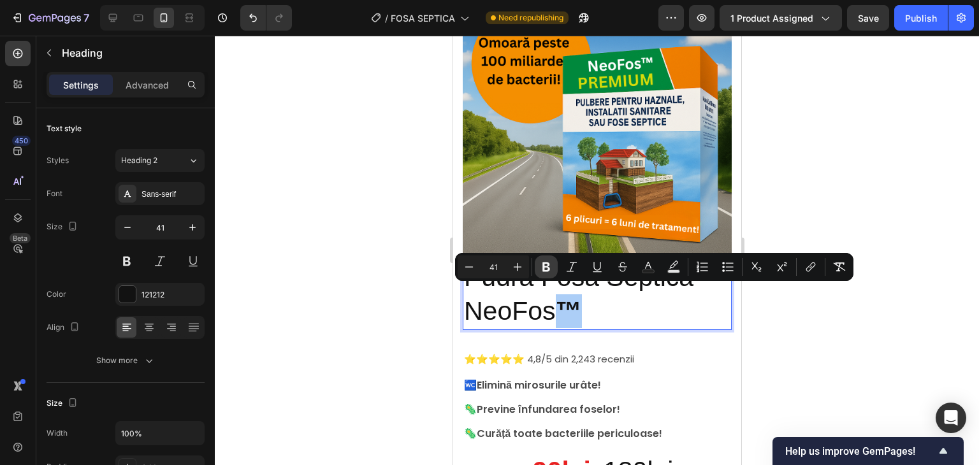
click at [541, 263] on icon "Editor contextual toolbar" at bounding box center [546, 267] width 13 height 13
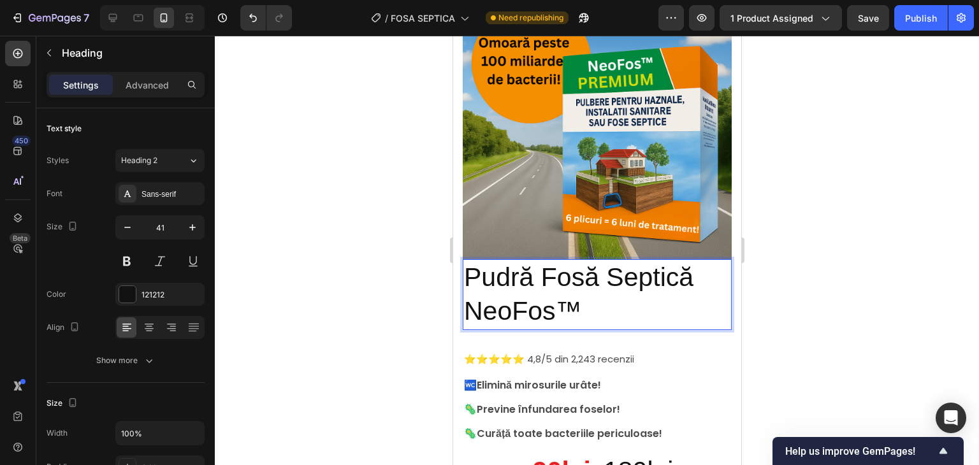
click at [761, 240] on div at bounding box center [597, 251] width 764 height 430
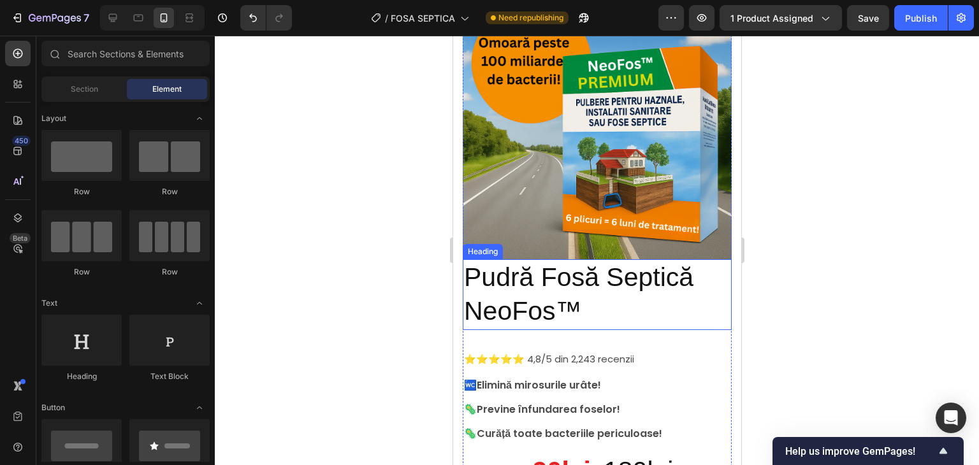
click at [559, 302] on p "Pudră Fosă Septică NeoFos™" at bounding box center [597, 295] width 267 height 68
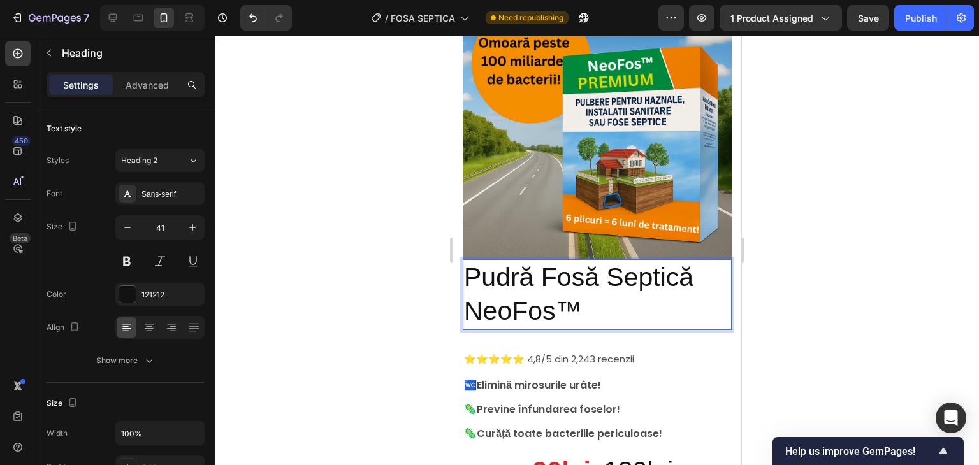
click at [798, 276] on div at bounding box center [597, 251] width 764 height 430
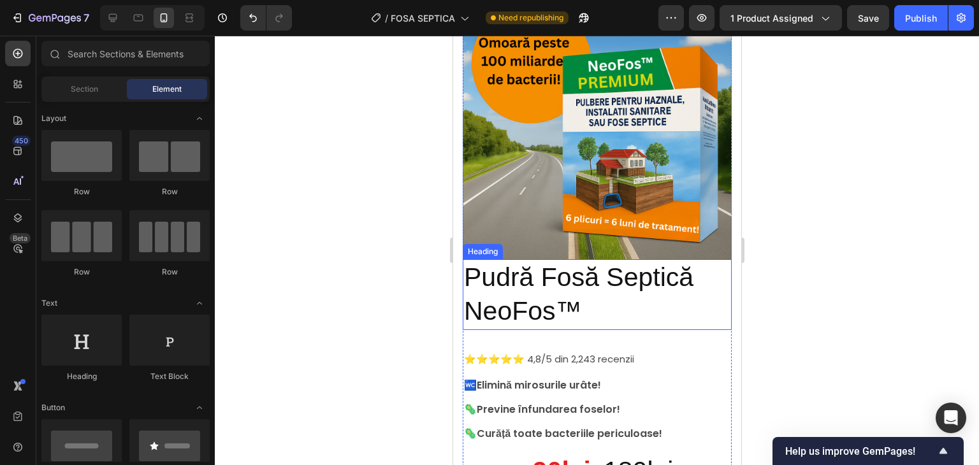
click at [591, 276] on p "Pudră Fosă Septică NeoFos™" at bounding box center [597, 295] width 267 height 68
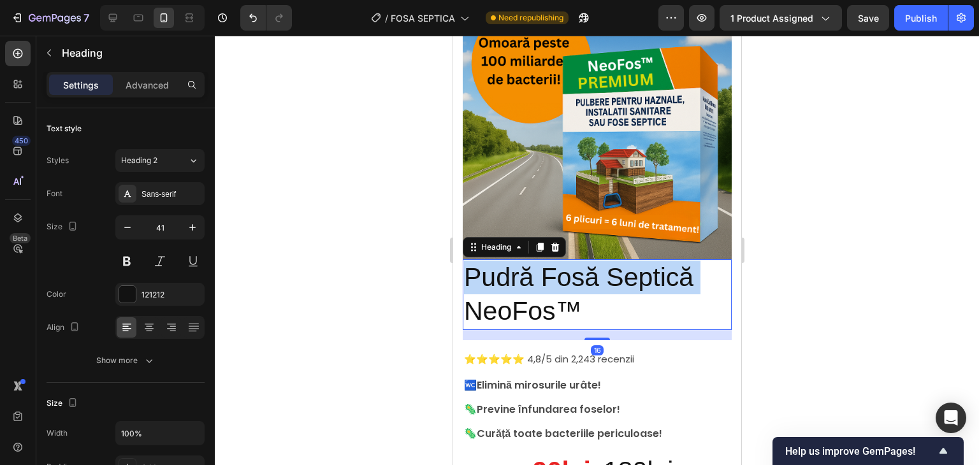
click at [591, 276] on p "Pudră Fosă Septică NeoFos™" at bounding box center [597, 295] width 267 height 68
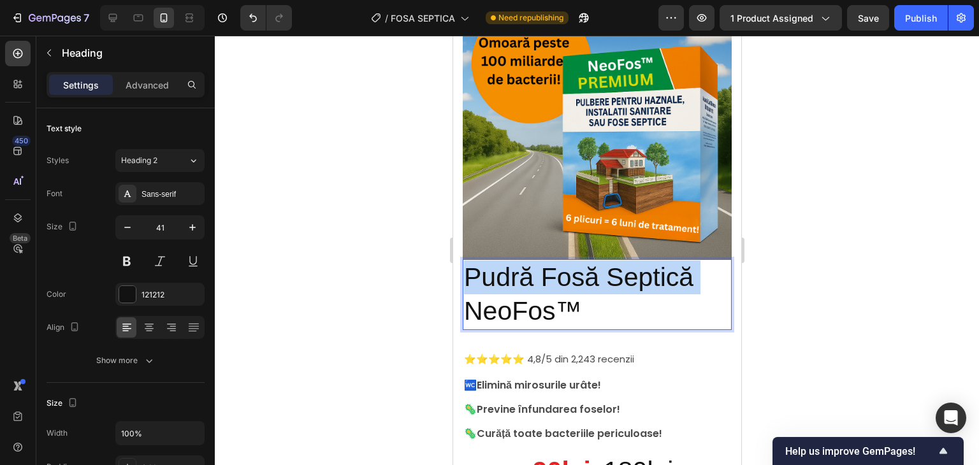
click at [591, 276] on p "Pudră Fosă Septică NeoFos™" at bounding box center [597, 295] width 267 height 68
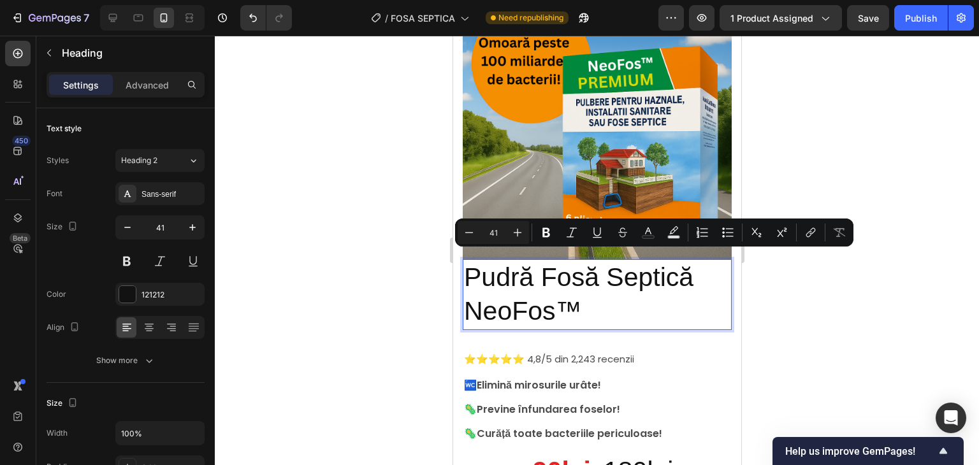
click at [594, 295] on p "Pudră Fosă Septică NeoFos™" at bounding box center [597, 295] width 267 height 68
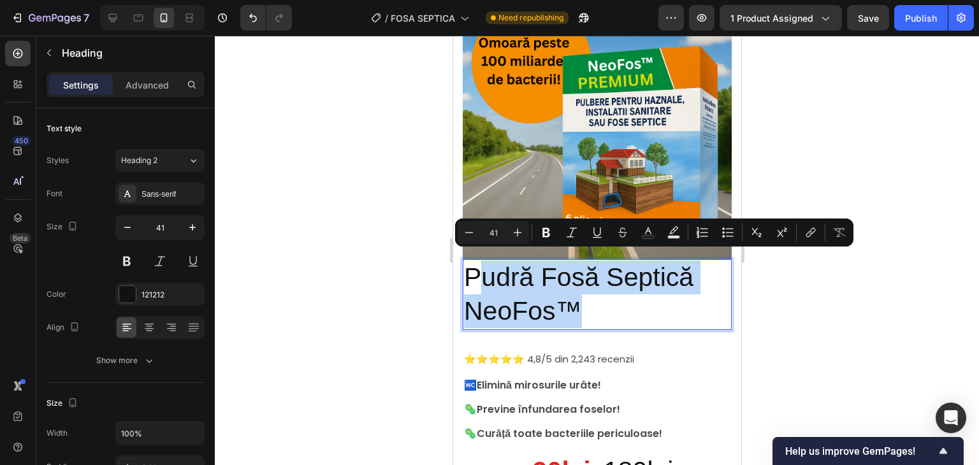
drag, startPoint x: 594, startPoint y: 295, endPoint x: 474, endPoint y: 267, distance: 123.9
click at [474, 267] on p "Pudră Fosă Septică NeoFos™" at bounding box center [597, 295] width 267 height 68
click at [471, 268] on p "Pudră Fosă Septică NeoFos™" at bounding box center [597, 295] width 267 height 68
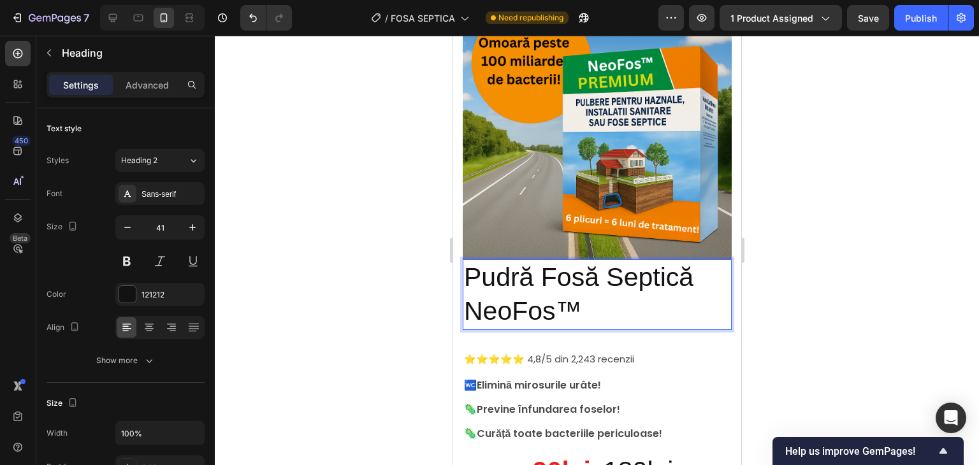
click at [471, 268] on p "Pudră Fosă Septică NeoFos™" at bounding box center [597, 295] width 267 height 68
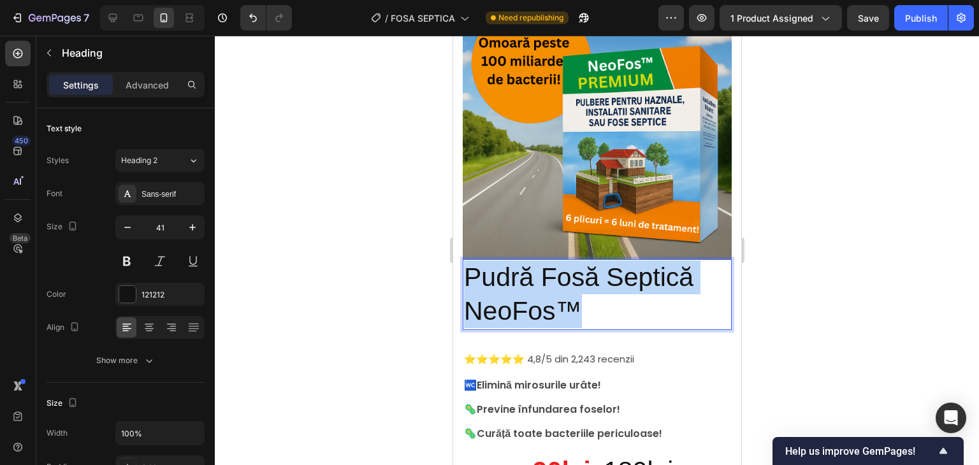
drag, startPoint x: 471, startPoint y: 268, endPoint x: 592, endPoint y: 300, distance: 125.1
click at [592, 300] on p "Pudră Fosă Septică NeoFos™" at bounding box center [597, 295] width 267 height 68
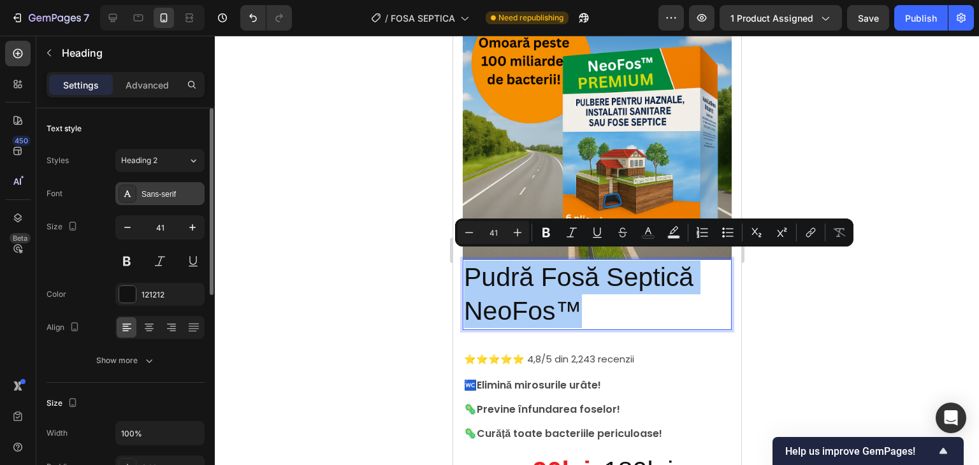
click at [171, 192] on div "Sans-serif" at bounding box center [172, 194] width 60 height 11
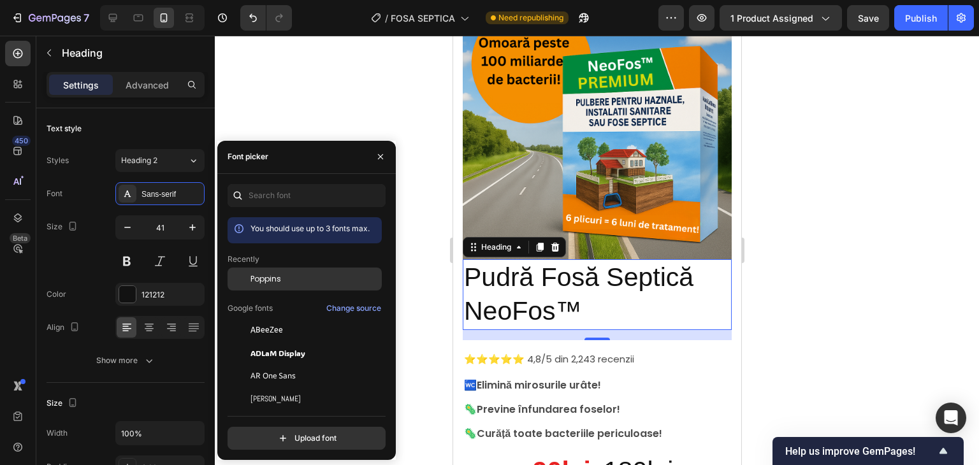
click at [278, 276] on span "Poppins" at bounding box center [266, 279] width 31 height 11
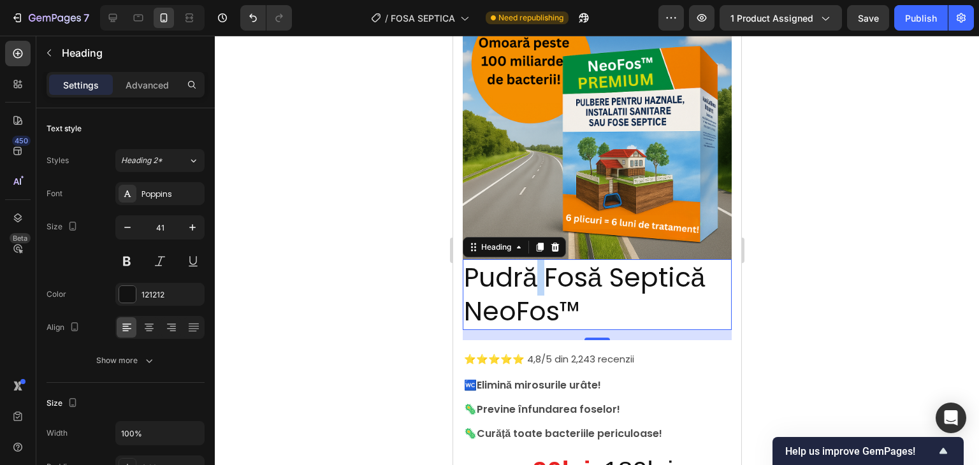
click at [534, 281] on p "Pudră Fosă Septică NeoFos™" at bounding box center [597, 295] width 267 height 68
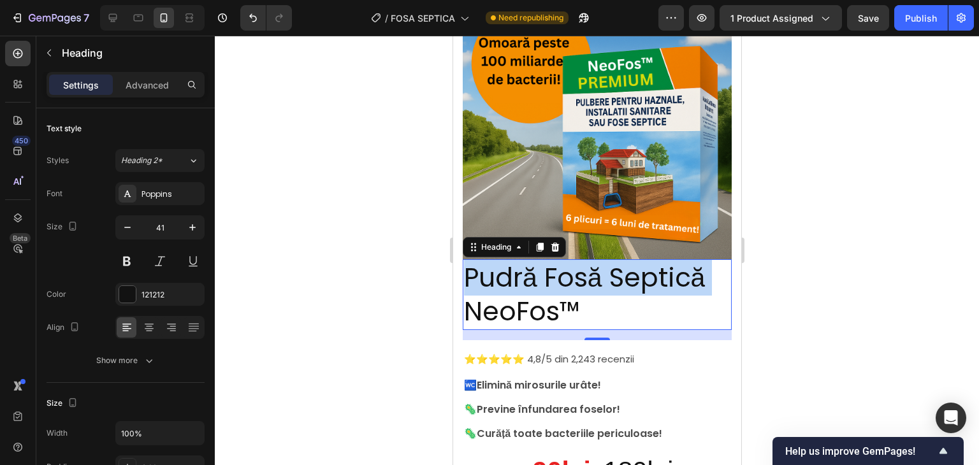
click at [534, 281] on p "Pudră Fosă Septică NeoFos™" at bounding box center [597, 295] width 267 height 68
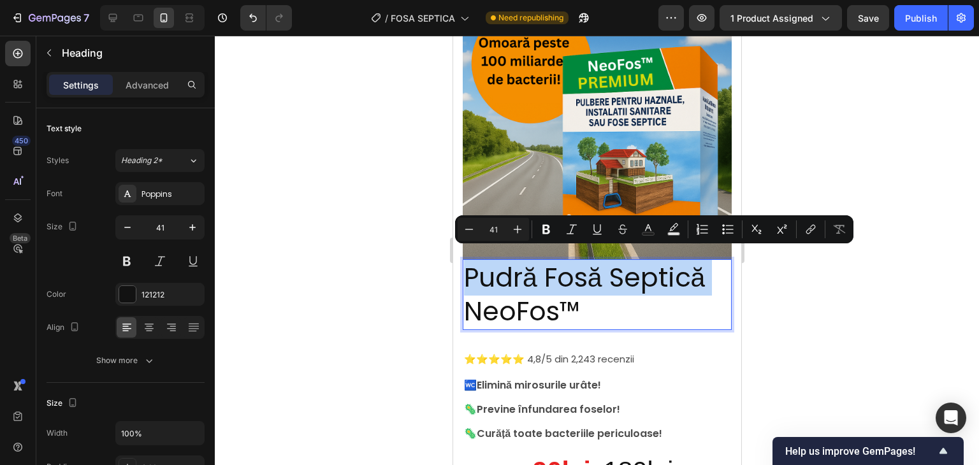
click at [478, 267] on p "Pudră Fosă Septică NeoFos™" at bounding box center [597, 295] width 267 height 68
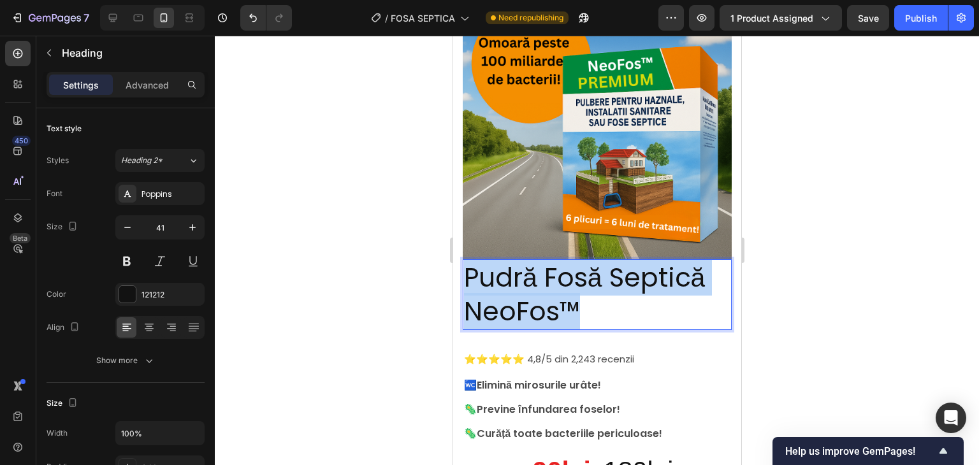
drag, startPoint x: 469, startPoint y: 267, endPoint x: 581, endPoint y: 305, distance: 118.8
click at [581, 305] on p "Pudră Fosă Septică NeoFos™" at bounding box center [597, 295] width 267 height 68
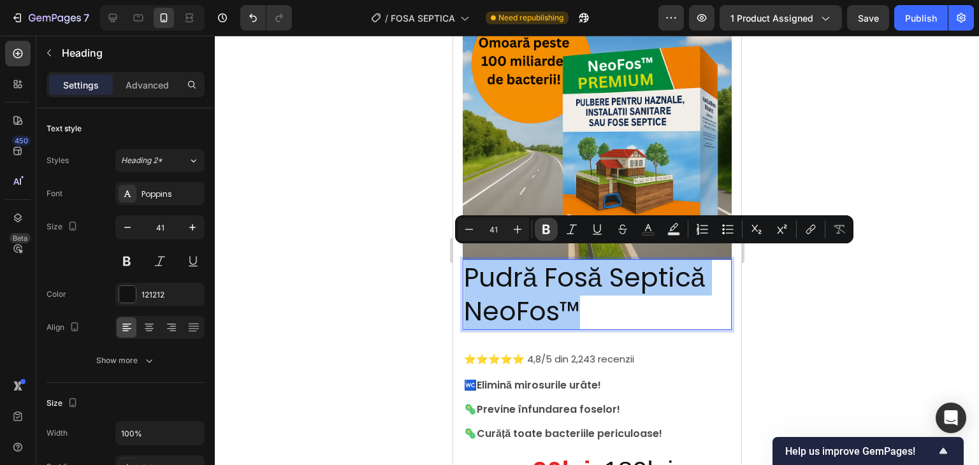
click at [543, 222] on button "Bold" at bounding box center [546, 229] width 23 height 23
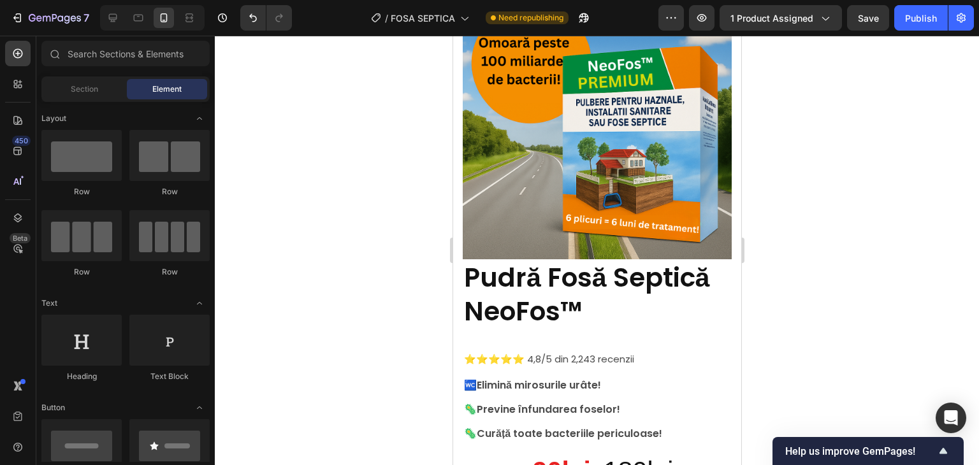
scroll to position [447, 0]
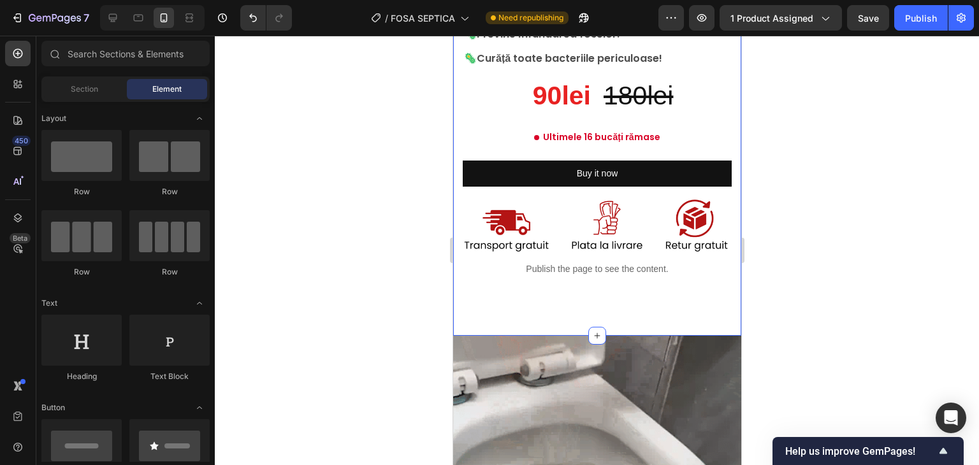
click at [782, 235] on div at bounding box center [597, 251] width 764 height 430
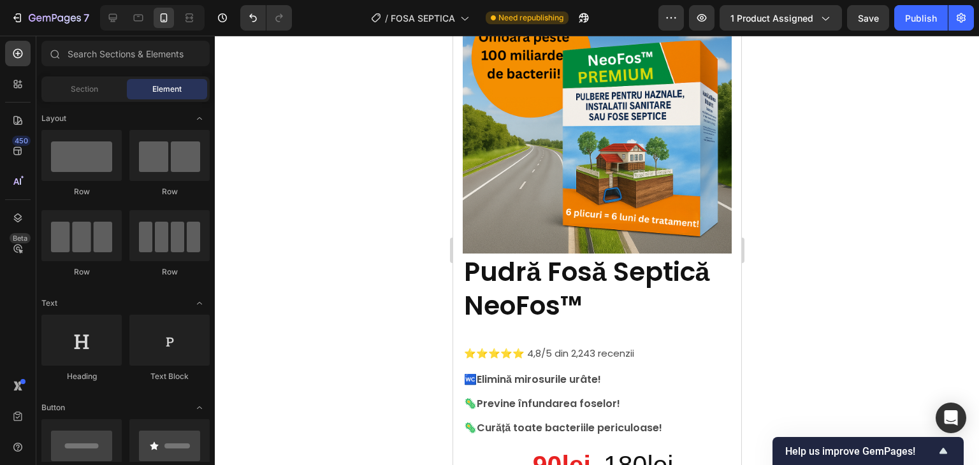
scroll to position [122, 0]
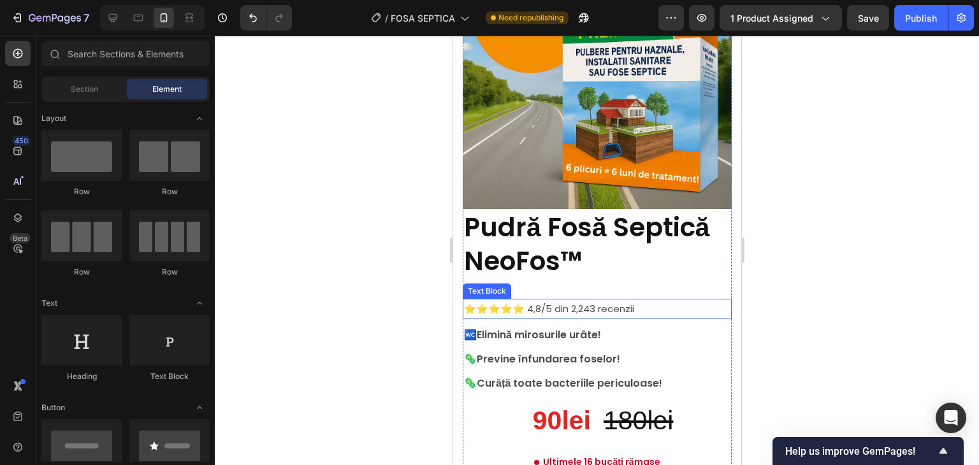
click at [516, 300] on p "⭐⭐⭐⭐⭐ 4,8/5 din 2,243 recenzii" at bounding box center [597, 308] width 267 height 17
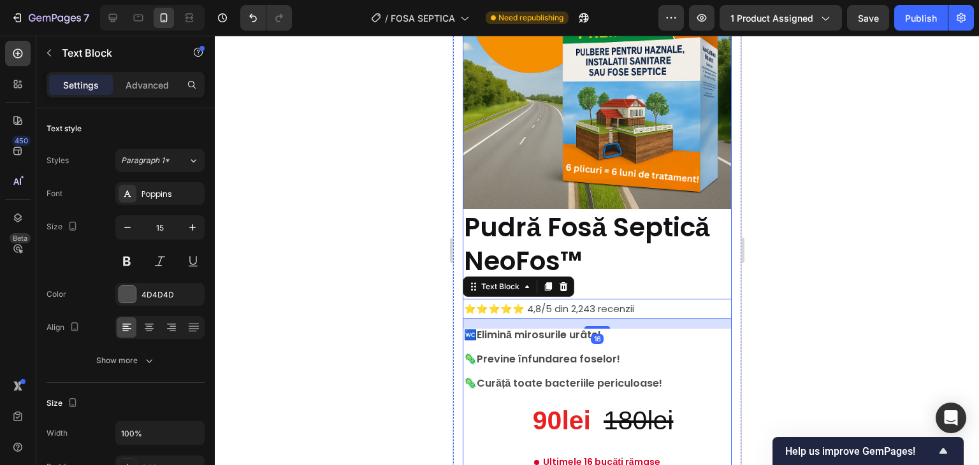
click at [643, 274] on div "⁠⁠⁠⁠⁠⁠⁠ Pudră Fosă Septică NeoFos™ Heading ⭐⭐⭐⭐⭐ 4,8/5 din 2,243 recenzii Text …" at bounding box center [596, 360] width 269 height 303
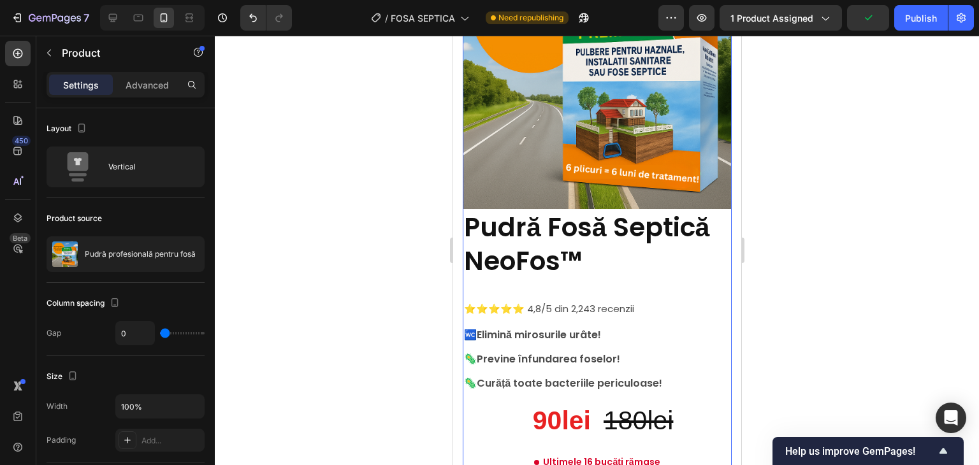
click at [608, 277] on div "⁠⁠⁠⁠⁠⁠⁠ Pudră Fosă Septică NeoFos™ Heading ⭐⭐⭐⭐⭐ 4,8/5 din 2,243 recenzii Text …" at bounding box center [596, 360] width 269 height 303
type input "23"
type input "47"
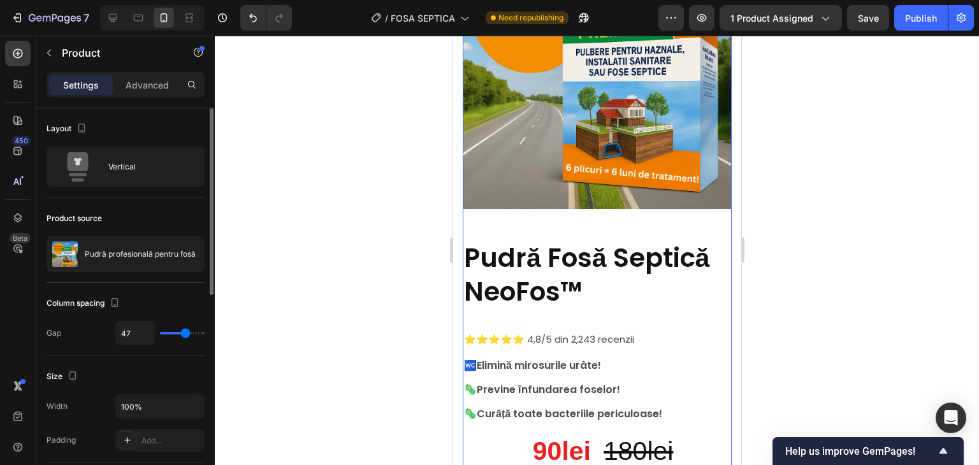
type input "48"
type input "49"
type input "0"
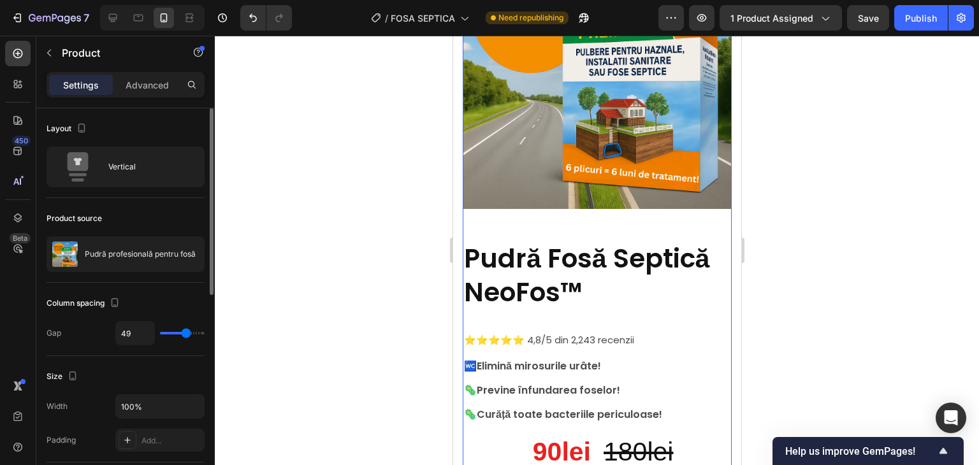
type input "0"
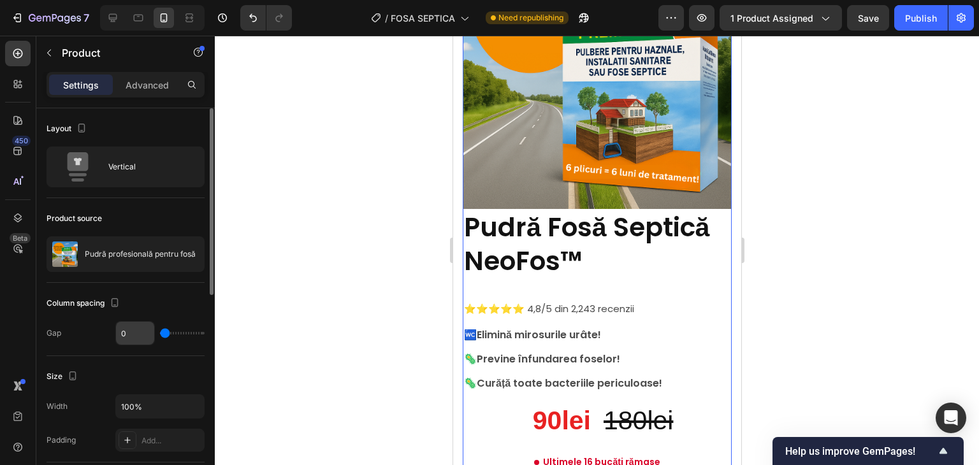
drag, startPoint x: 166, startPoint y: 333, endPoint x: 138, endPoint y: 340, distance: 28.8
click at [160, 335] on input "range" at bounding box center [182, 333] width 45 height 3
click at [497, 300] on p "⭐⭐⭐⭐⭐ 4,8/5 din 2,243 recenzii" at bounding box center [597, 308] width 267 height 17
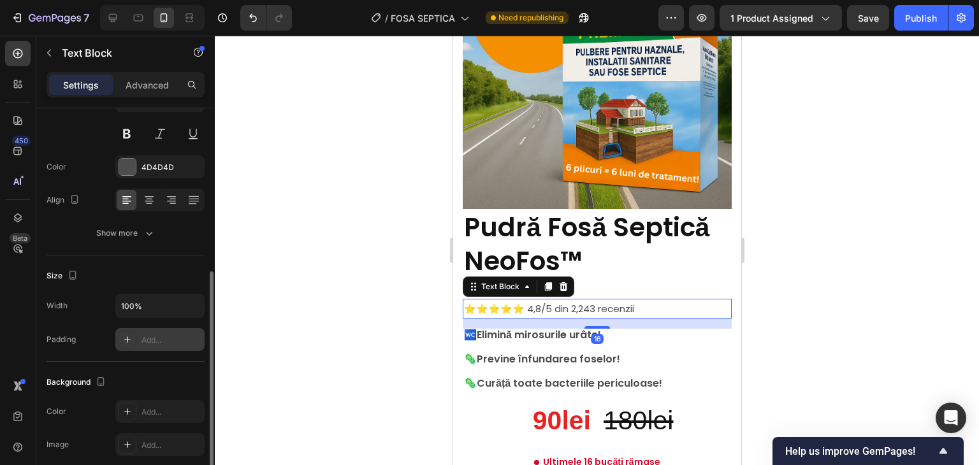
scroll to position [191, 0]
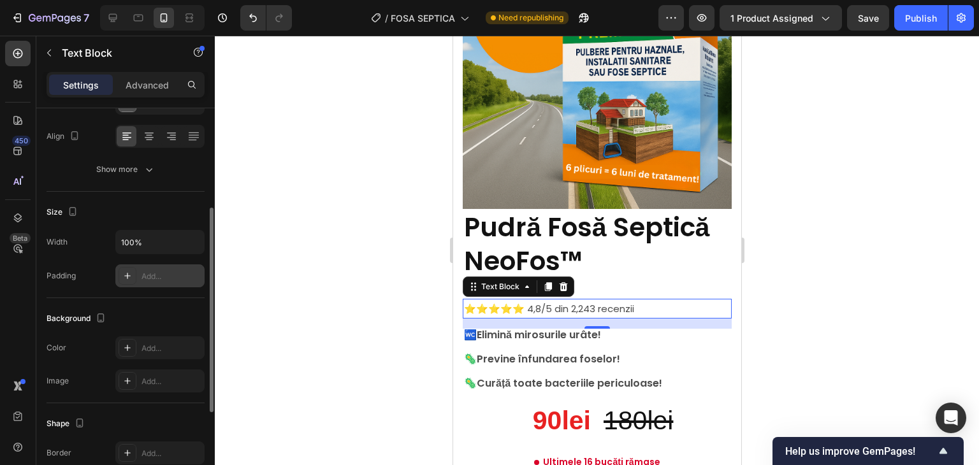
click at [135, 274] on div at bounding box center [128, 276] width 18 height 18
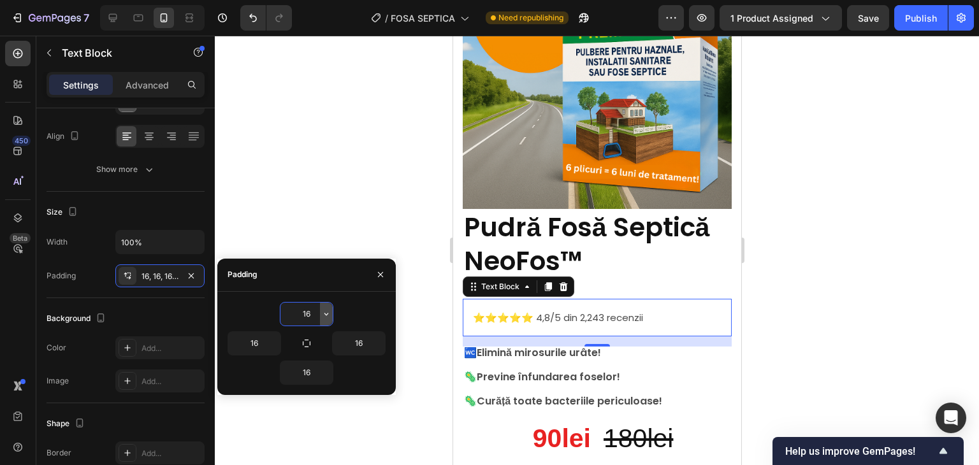
click at [330, 310] on icon "button" at bounding box center [326, 314] width 10 height 10
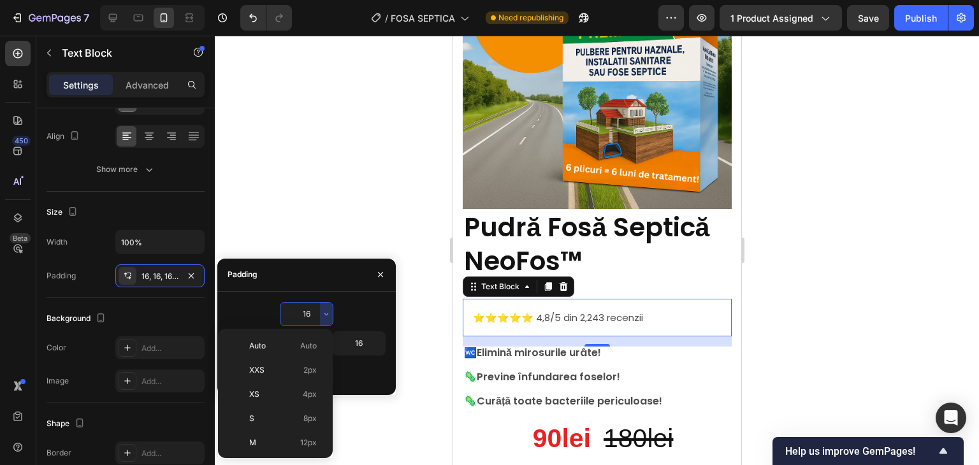
click at [328, 288] on div "Padding" at bounding box center [306, 275] width 179 height 33
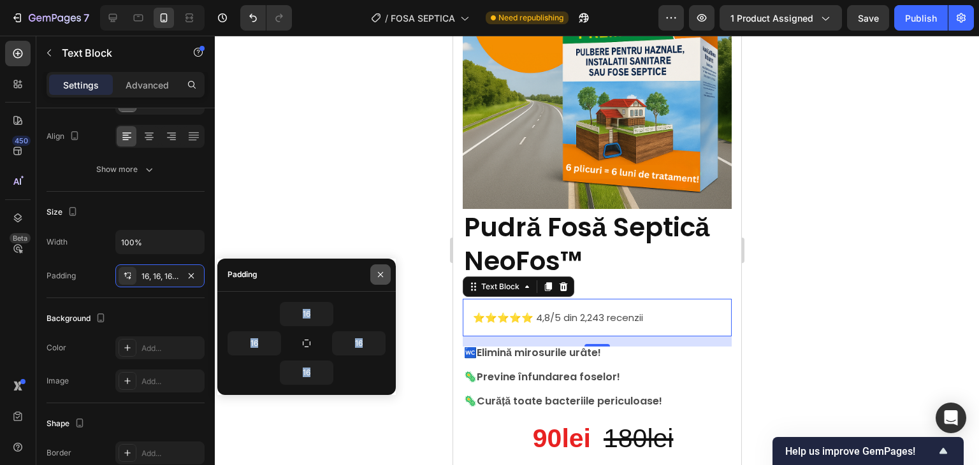
click at [383, 276] on icon "button" at bounding box center [381, 275] width 10 height 10
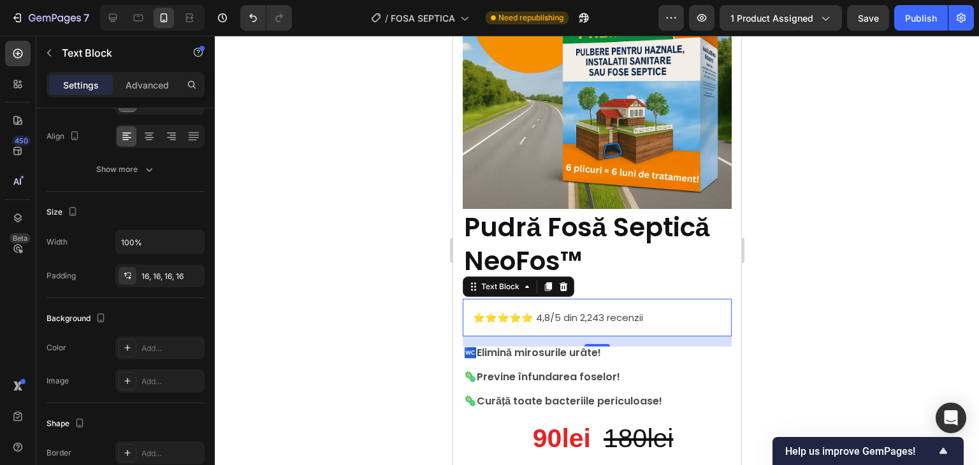
click at [288, 311] on div at bounding box center [597, 251] width 764 height 430
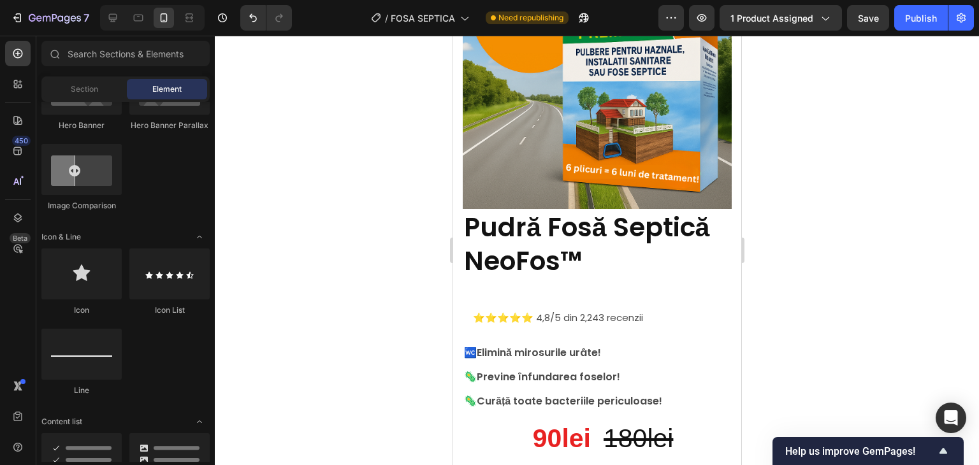
scroll to position [638, 0]
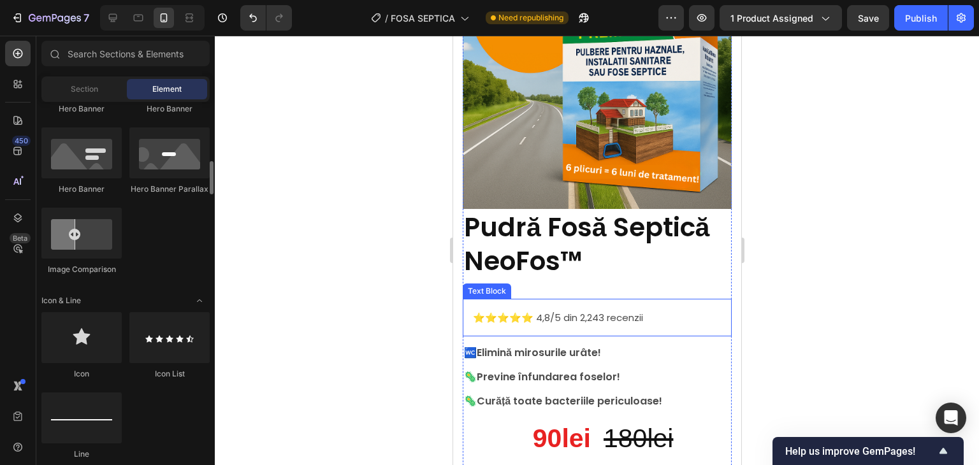
click at [618, 309] on p "⭐⭐⭐⭐⭐ 4,8/5 din 2,243 recenzii" at bounding box center [596, 317] width 249 height 17
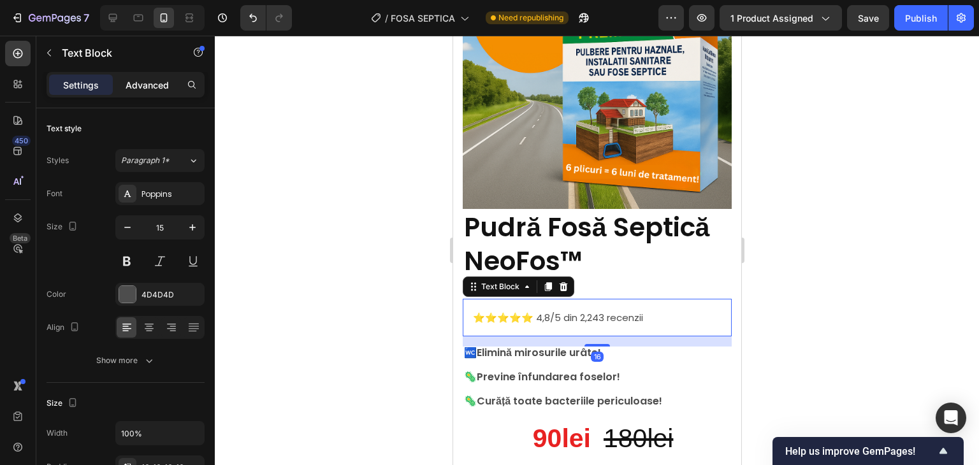
click at [157, 80] on p "Advanced" at bounding box center [147, 84] width 43 height 13
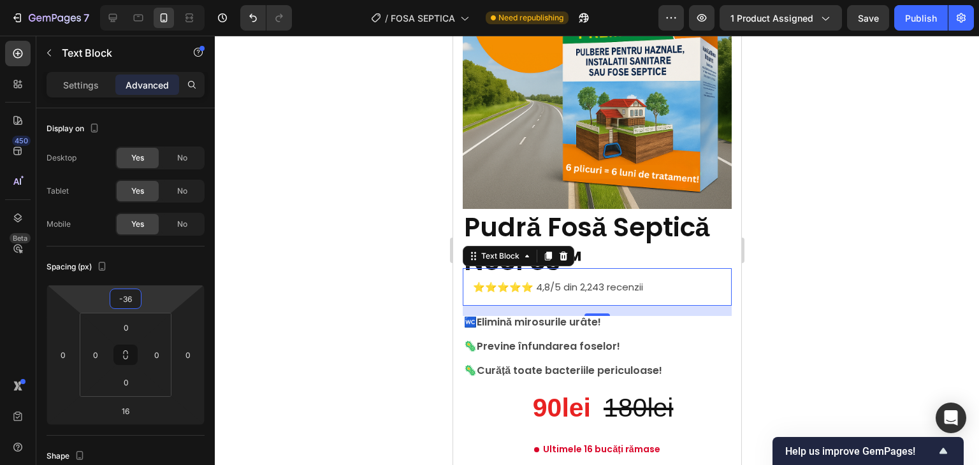
type input "-38"
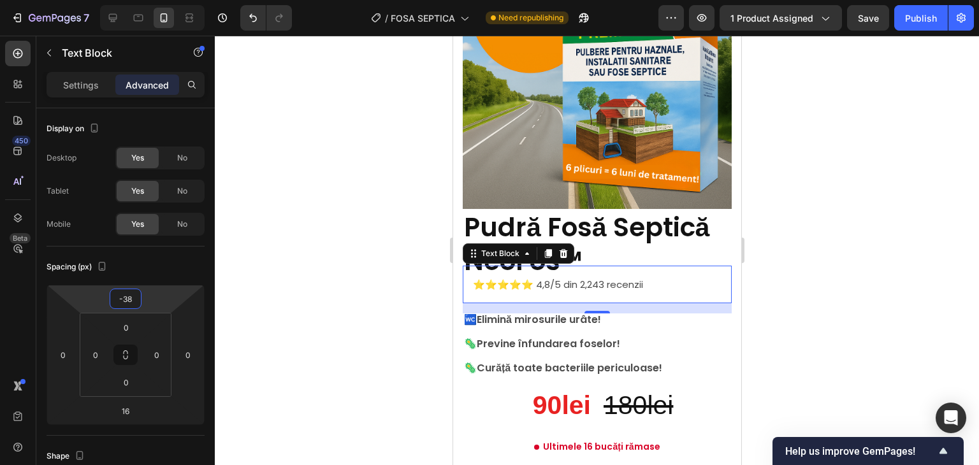
drag, startPoint x: 163, startPoint y: 298, endPoint x: 179, endPoint y: 314, distance: 22.6
click at [179, 0] on html "7 Version history / FOSA SEPTICA Need republishing Preview 1 product assigned S…" at bounding box center [489, 0] width 979 height 0
click at [809, 231] on div at bounding box center [597, 251] width 764 height 430
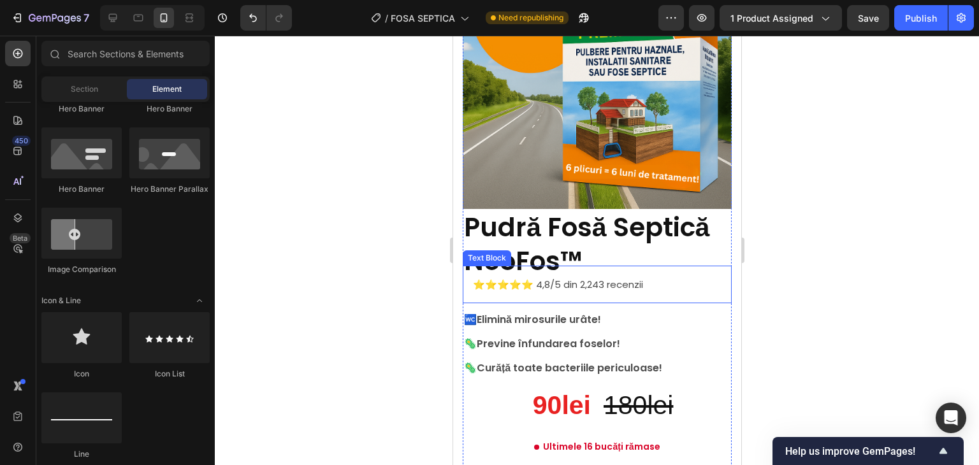
click at [526, 277] on p "⭐⭐⭐⭐⭐ 4,8/5 din 2,243 recenzii" at bounding box center [596, 284] width 249 height 17
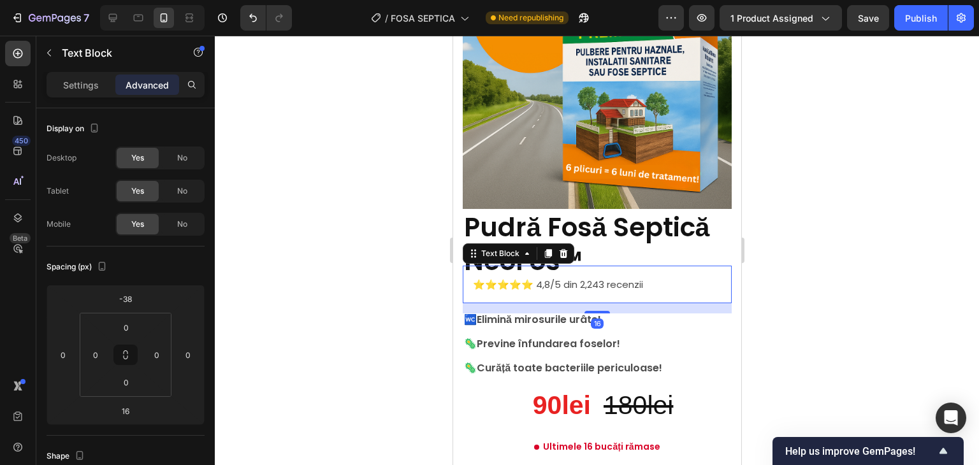
click at [468, 270] on div "⭐⭐⭐⭐⭐ 4,8/5 din 2,243 recenzii" at bounding box center [596, 285] width 269 height 38
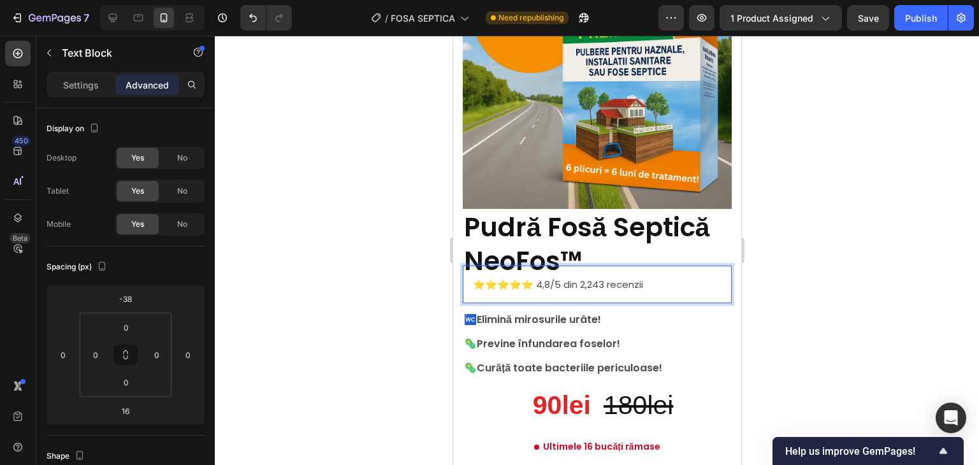
click at [931, 233] on div at bounding box center [597, 251] width 764 height 430
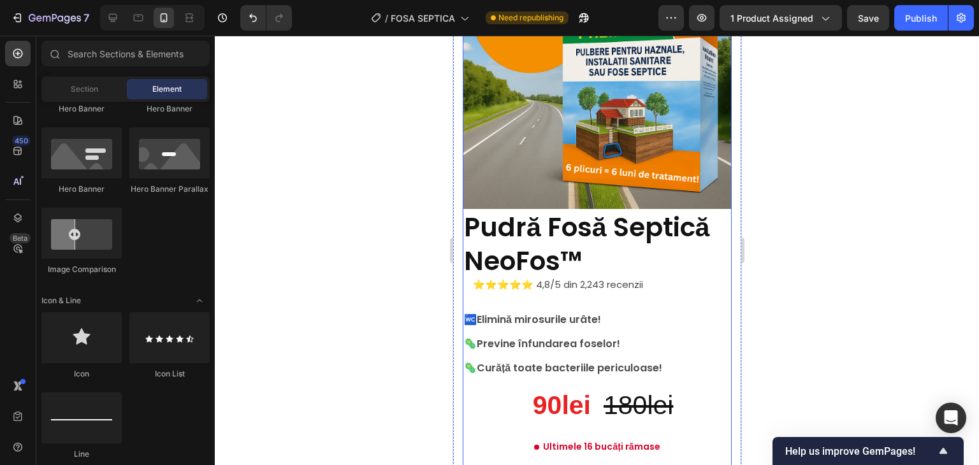
click at [496, 314] on p "🚾 Elimină mirosurile urâte!" at bounding box center [597, 320] width 267 height 12
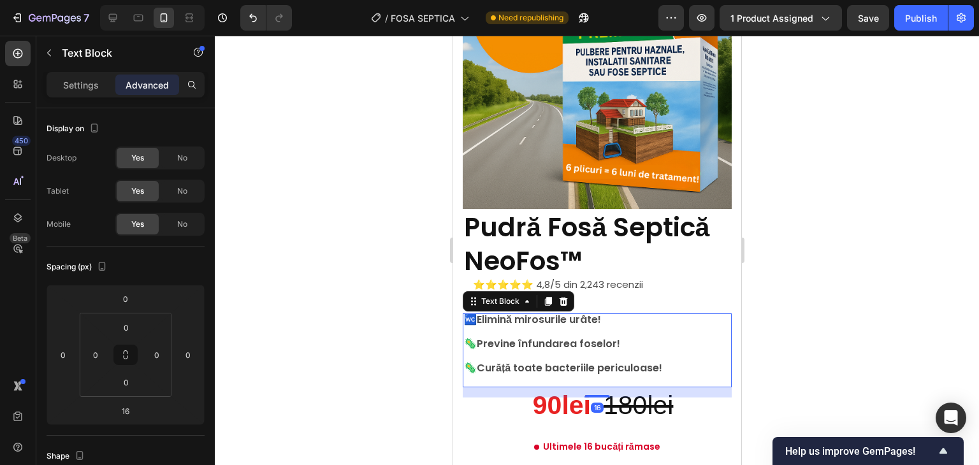
click at [467, 312] on span "🚾" at bounding box center [470, 319] width 13 height 15
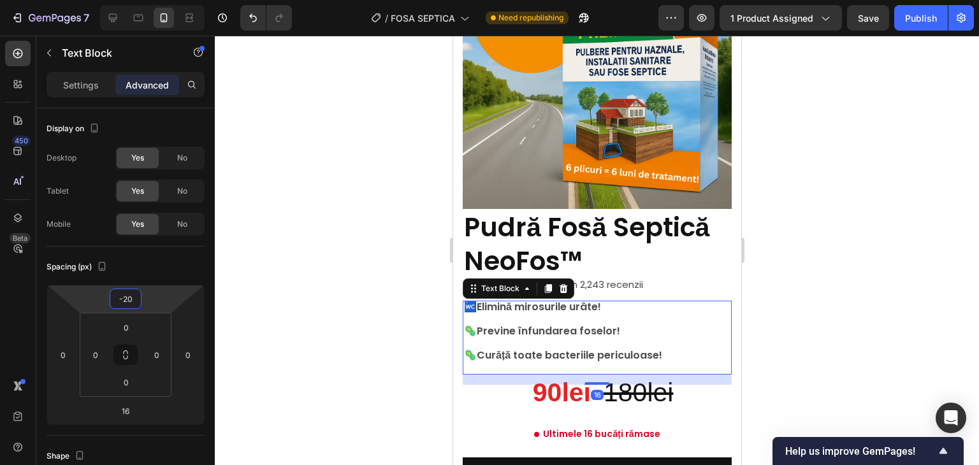
type input "-22"
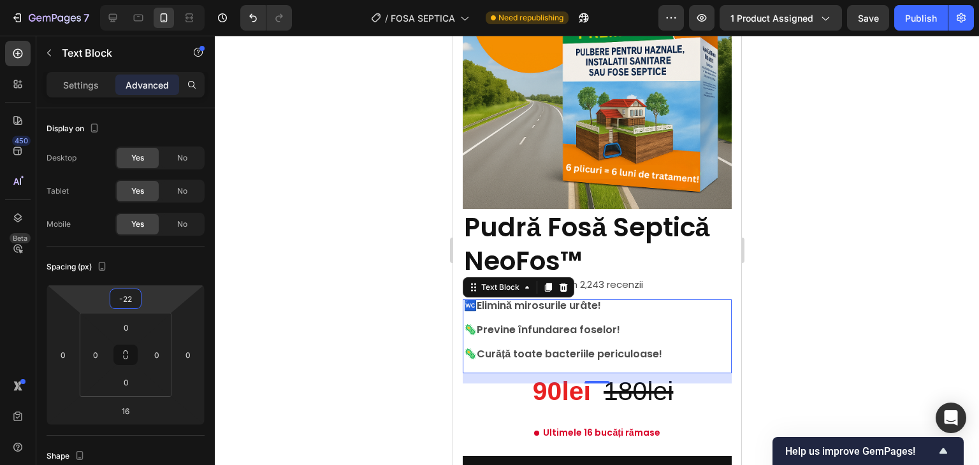
click at [162, 0] on html "7 Version history / FOSA SEPTICA Need republishing Preview 1 product assigned S…" at bounding box center [489, 0] width 979 height 0
click at [786, 233] on div at bounding box center [597, 251] width 764 height 430
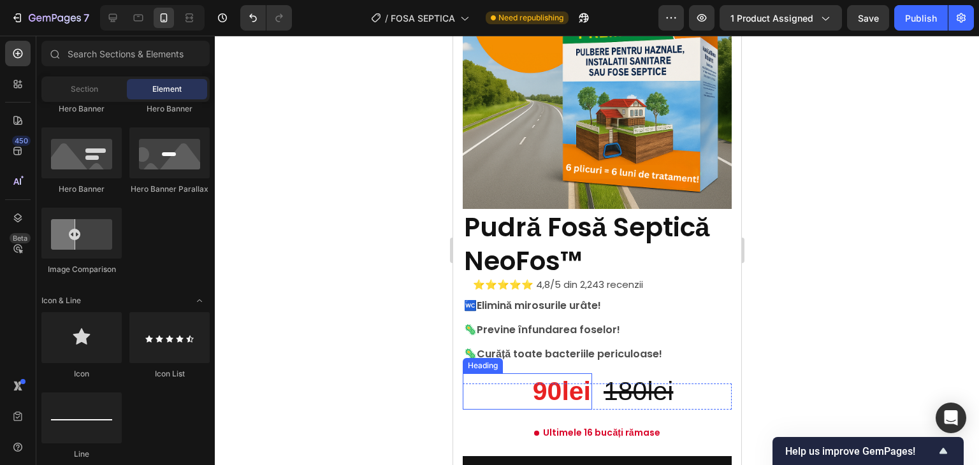
click at [506, 381] on h2 "90lei" at bounding box center [526, 392] width 129 height 36
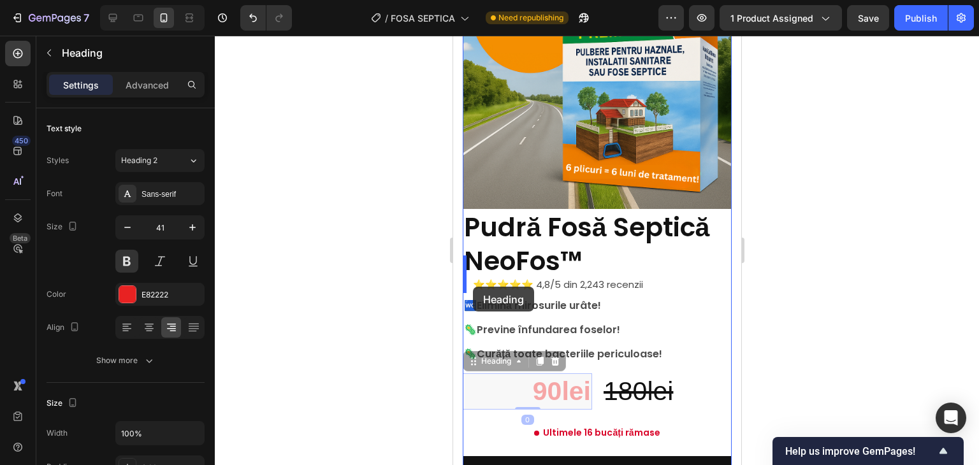
drag, startPoint x: 468, startPoint y: 357, endPoint x: 472, endPoint y: 287, distance: 70.3
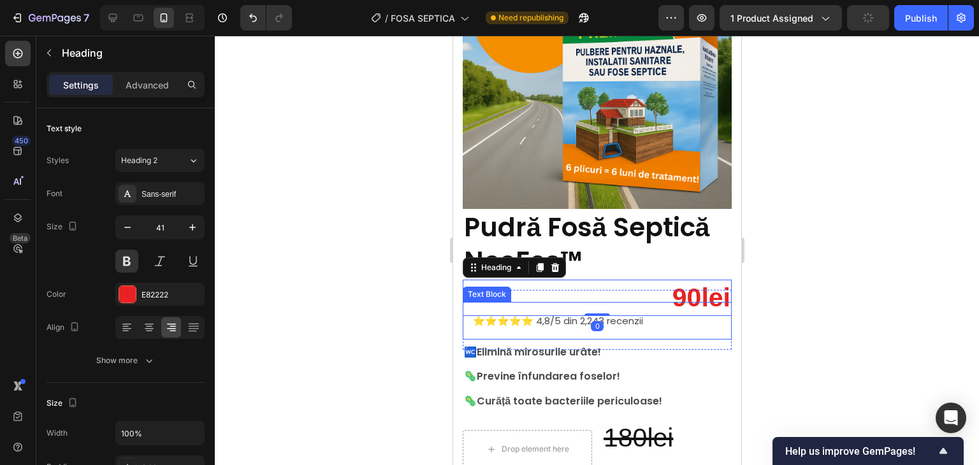
click at [789, 313] on div at bounding box center [597, 251] width 764 height 430
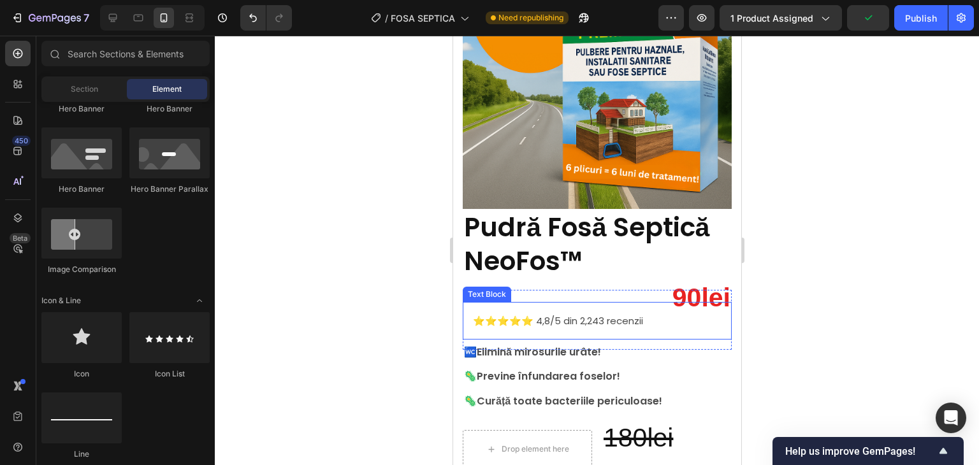
click at [499, 312] on p "⭐⭐⭐⭐⭐ 4,8/5 din 2,243 recenzii" at bounding box center [596, 320] width 249 height 17
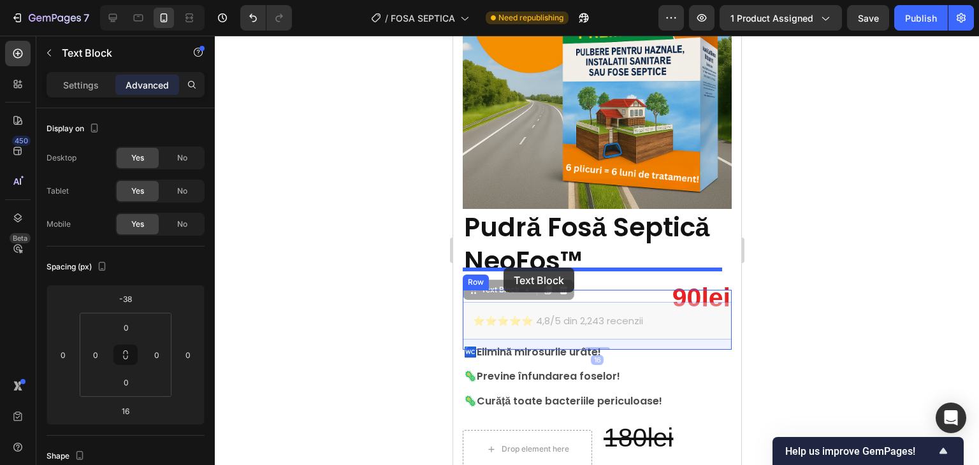
drag, startPoint x: 472, startPoint y: 281, endPoint x: 503, endPoint y: 268, distance: 33.7
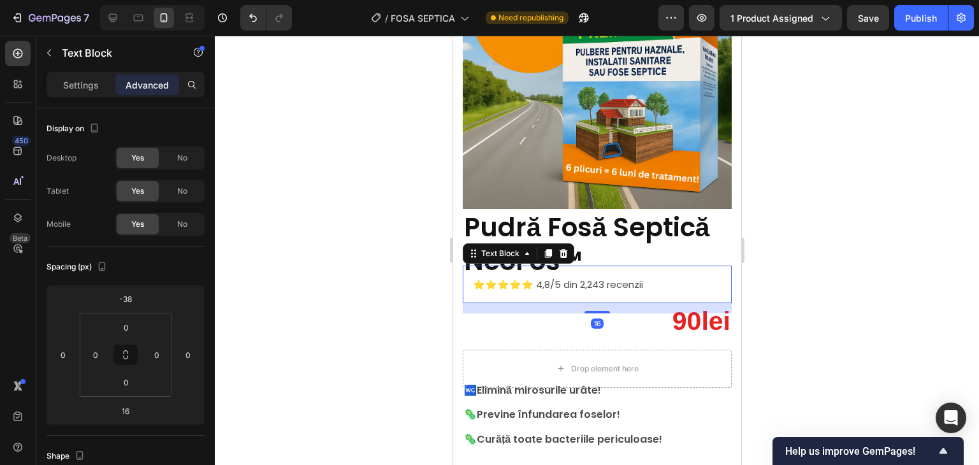
click at [898, 281] on div at bounding box center [597, 251] width 764 height 430
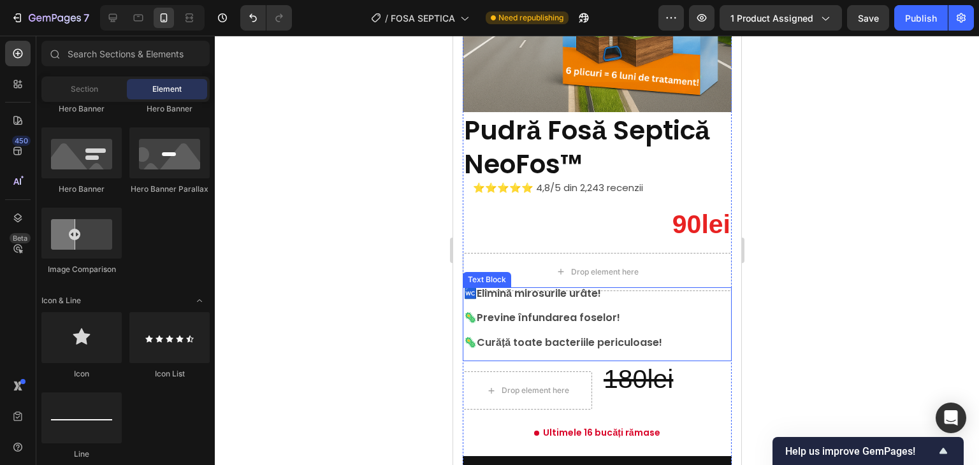
scroll to position [249, 0]
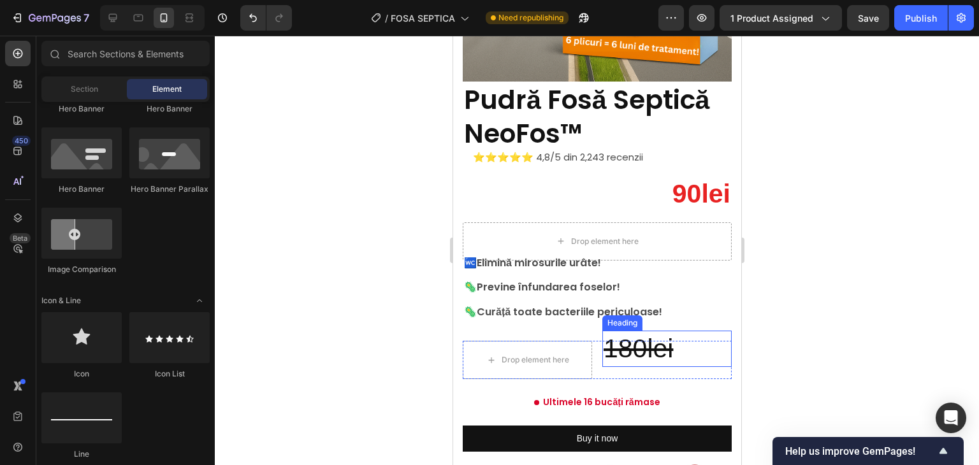
click at [609, 334] on s "180lei" at bounding box center [637, 348] width 69 height 29
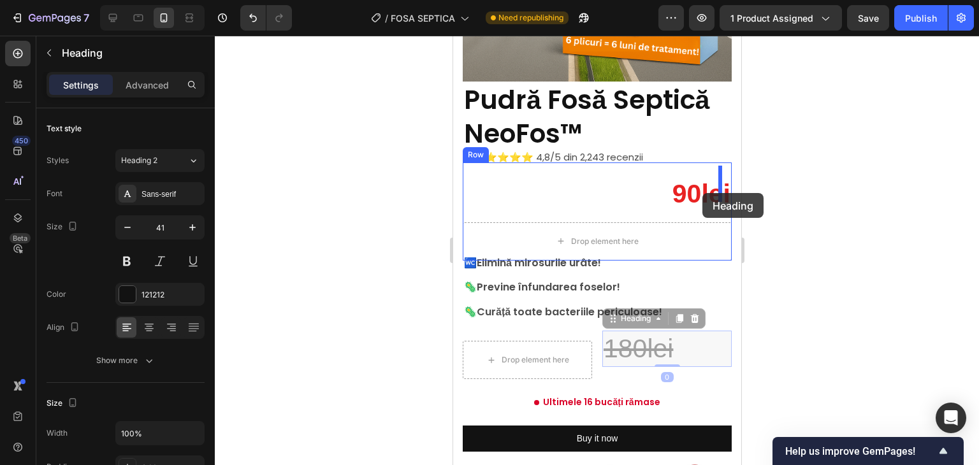
drag, startPoint x: 615, startPoint y: 296, endPoint x: 702, endPoint y: 193, distance: 134.4
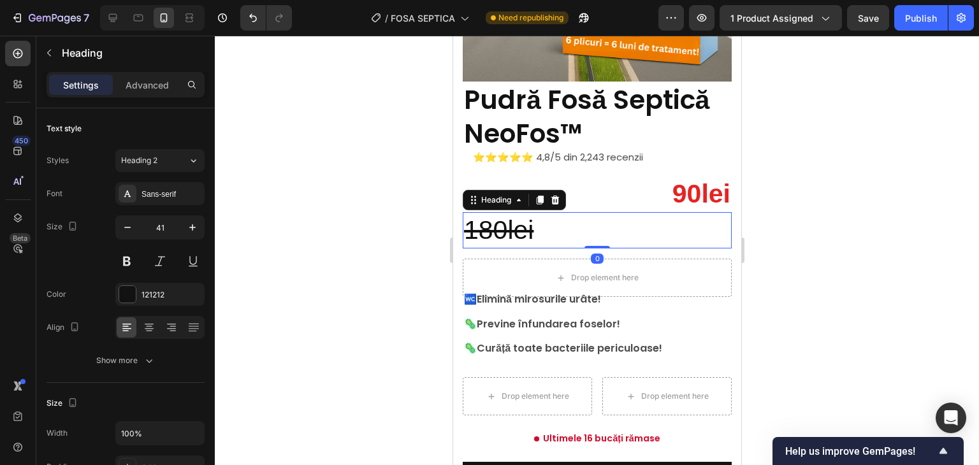
click at [763, 234] on div at bounding box center [597, 251] width 764 height 430
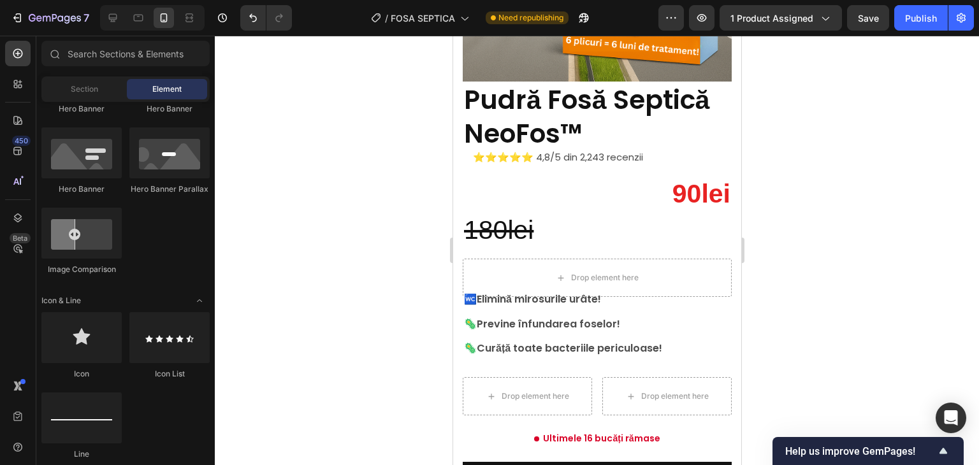
click at [677, 189] on h2 "90lei" at bounding box center [596, 194] width 269 height 36
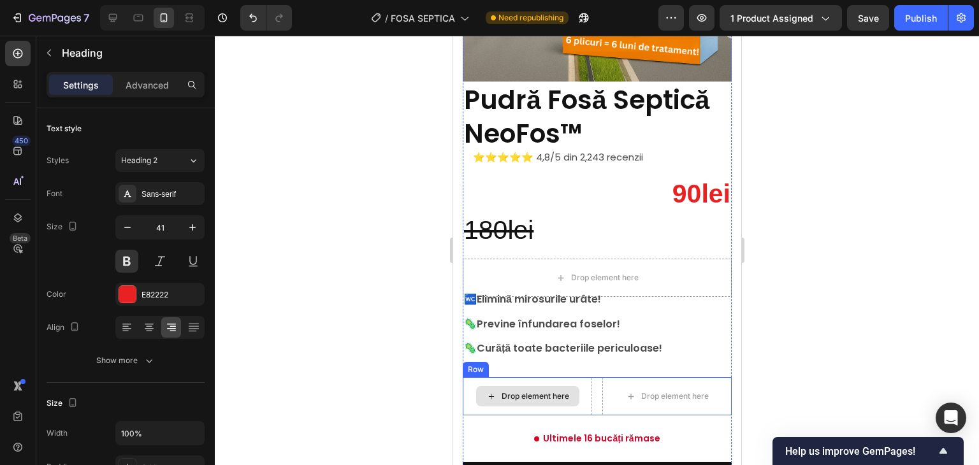
click at [557, 391] on div "Drop element here" at bounding box center [535, 396] width 68 height 10
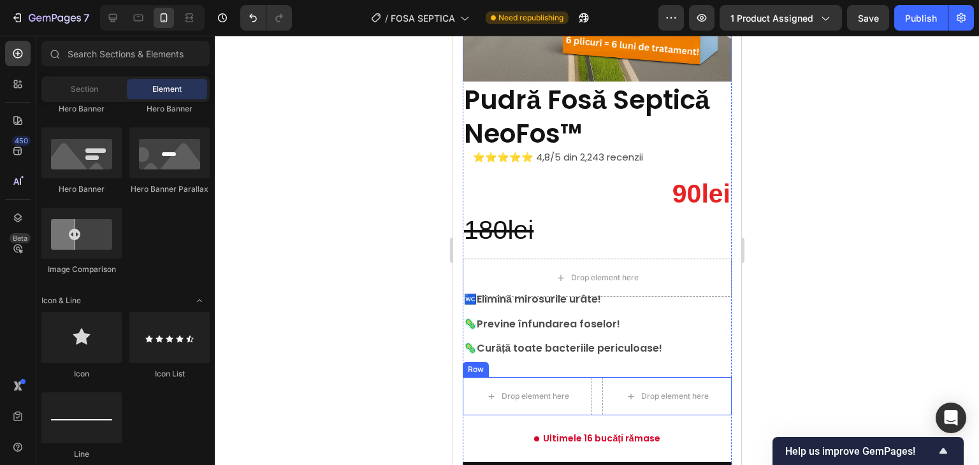
click at [591, 377] on div "Drop element here Drop element here Row" at bounding box center [596, 396] width 269 height 38
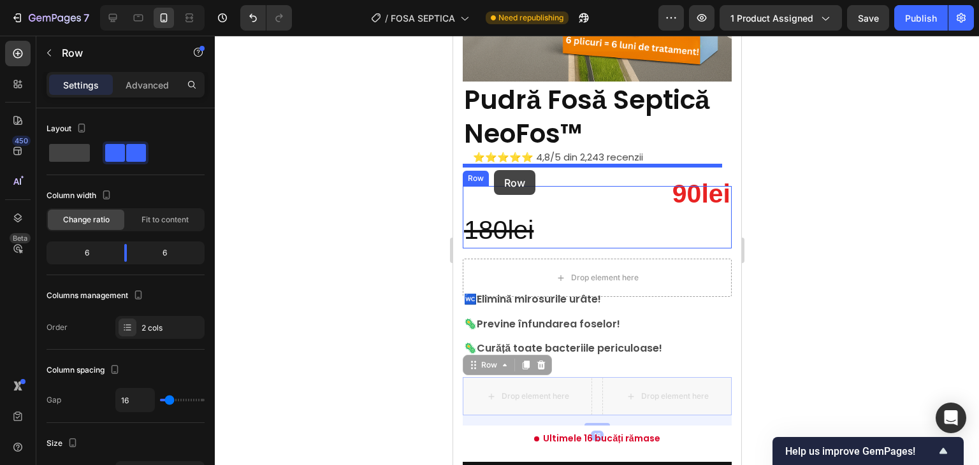
drag, startPoint x: 474, startPoint y: 358, endPoint x: 493, endPoint y: 170, distance: 188.5
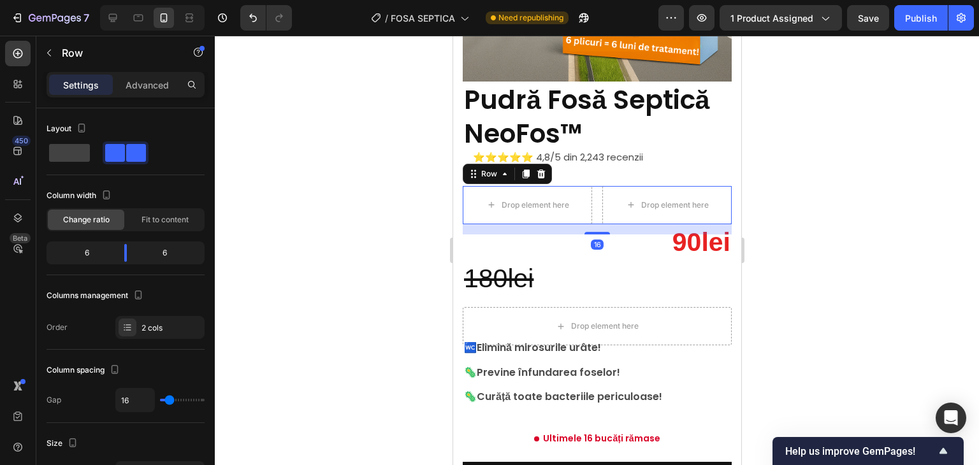
click at [824, 216] on div at bounding box center [597, 251] width 764 height 430
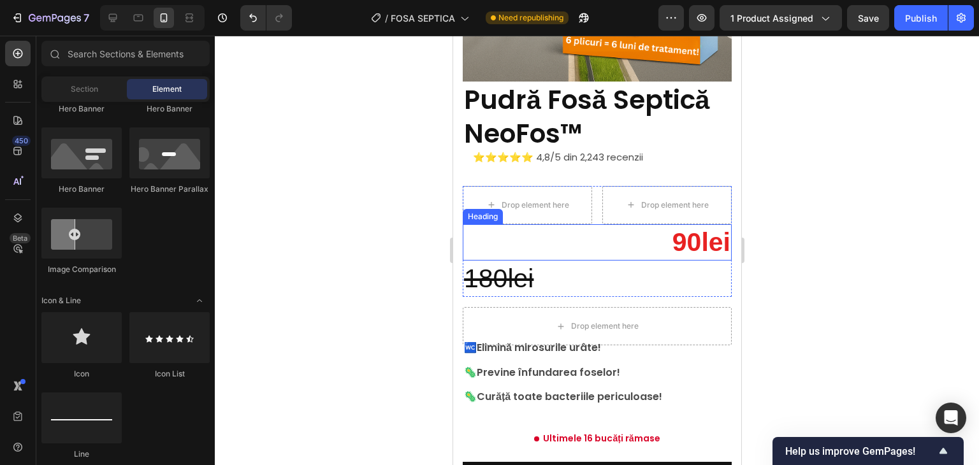
click at [651, 239] on h2 "90lei" at bounding box center [596, 242] width 269 height 36
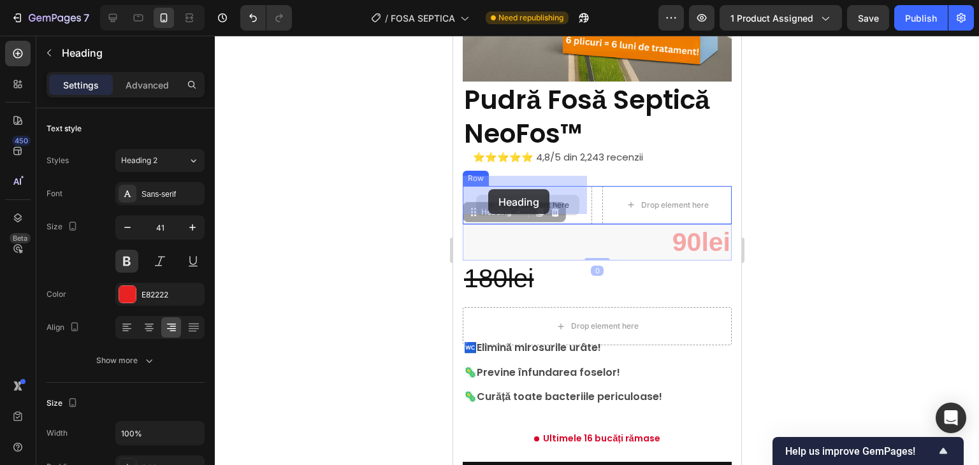
drag, startPoint x: 474, startPoint y: 207, endPoint x: 488, endPoint y: 189, distance: 21.8
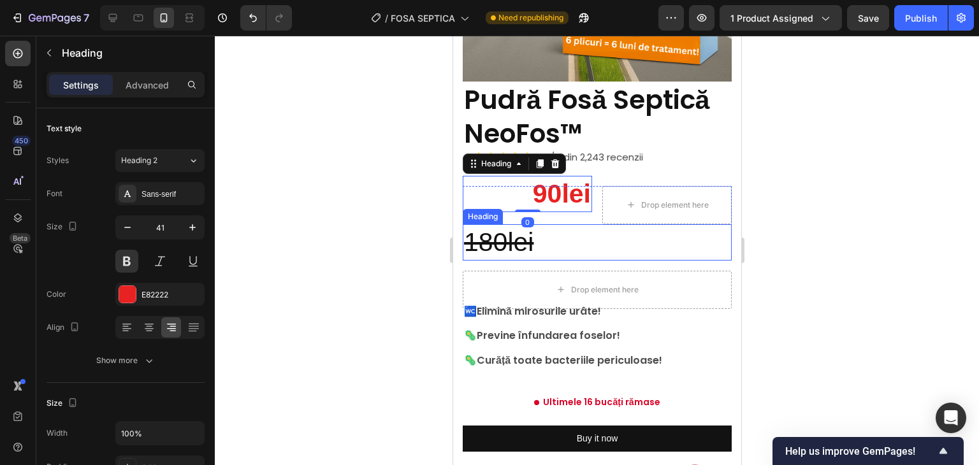
click at [504, 228] on s "180lei" at bounding box center [498, 242] width 69 height 29
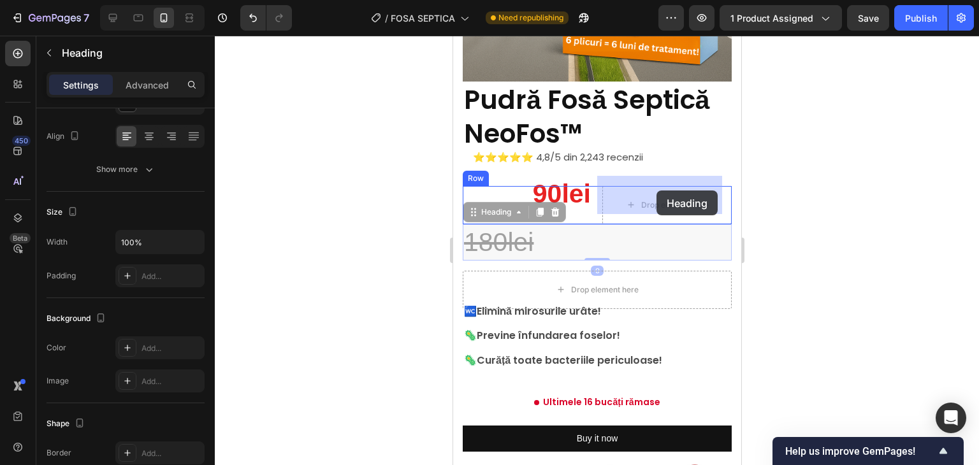
drag, startPoint x: 471, startPoint y: 203, endPoint x: 652, endPoint y: 179, distance: 182.0
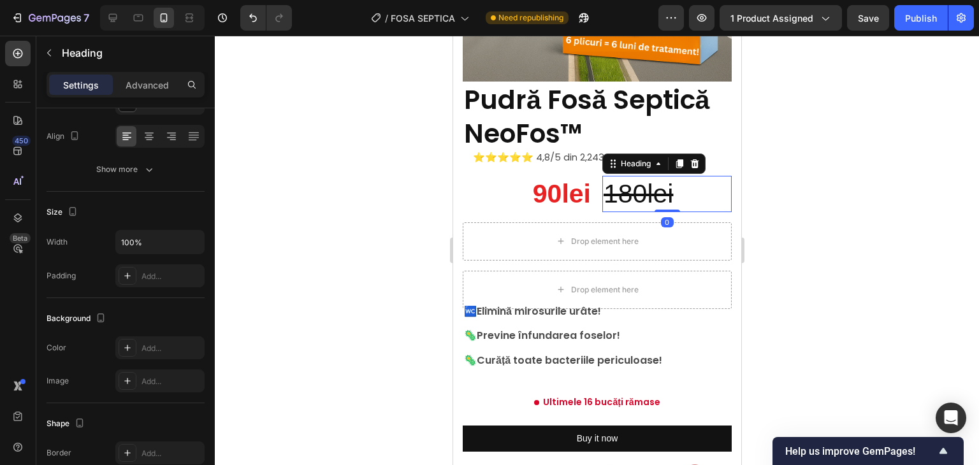
click at [870, 197] on div at bounding box center [597, 251] width 764 height 430
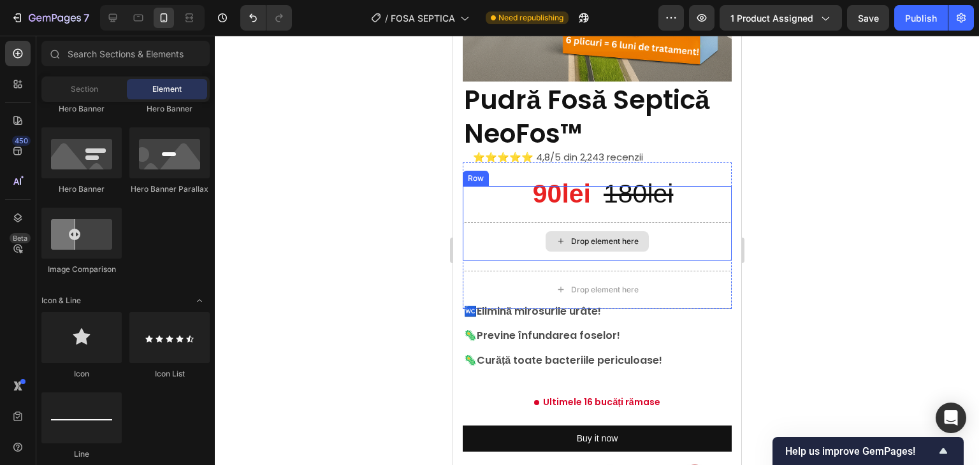
click at [643, 244] on div "Drop element here" at bounding box center [596, 242] width 269 height 38
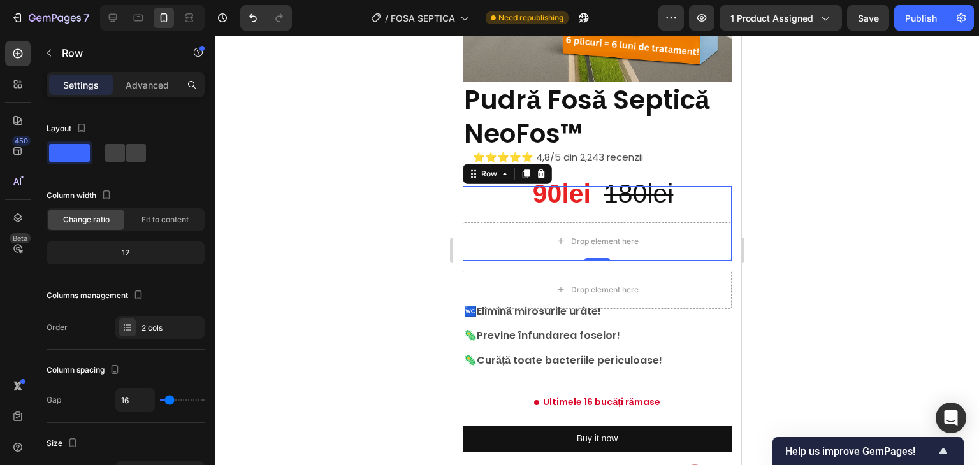
click at [539, 169] on icon at bounding box center [541, 174] width 10 height 10
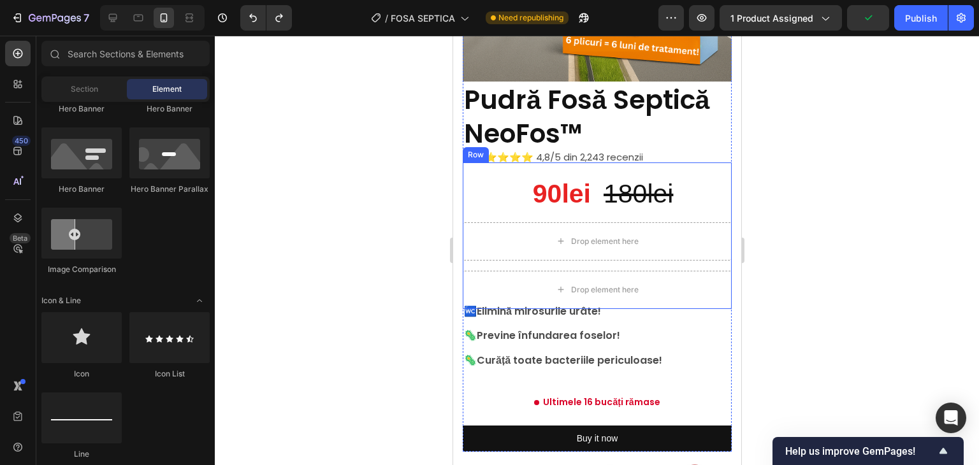
click at [662, 251] on div "⭐⭐⭐⭐⭐ 4,8/5 din 2,243 recenzii Text Block 90lei Heading 180lei Heading Row Drop…" at bounding box center [596, 236] width 269 height 147
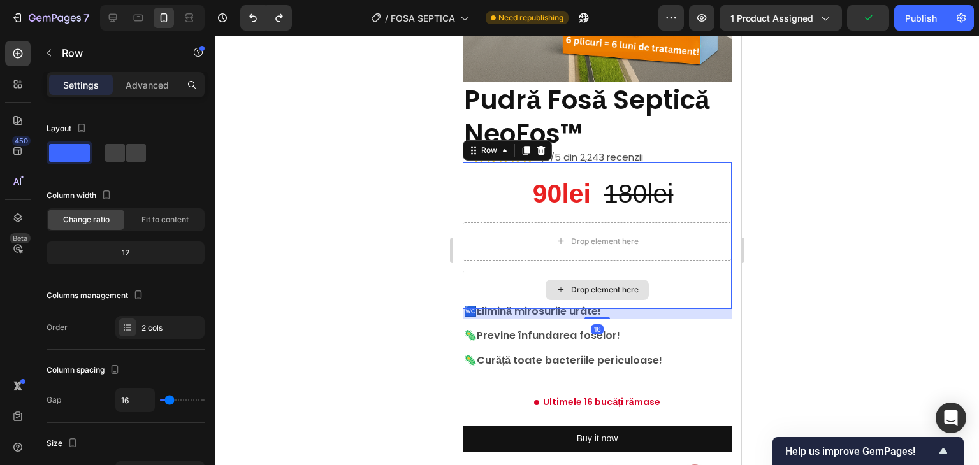
click at [669, 272] on div "Drop element here" at bounding box center [596, 290] width 269 height 38
click at [689, 272] on div "Drop element here" at bounding box center [596, 290] width 269 height 38
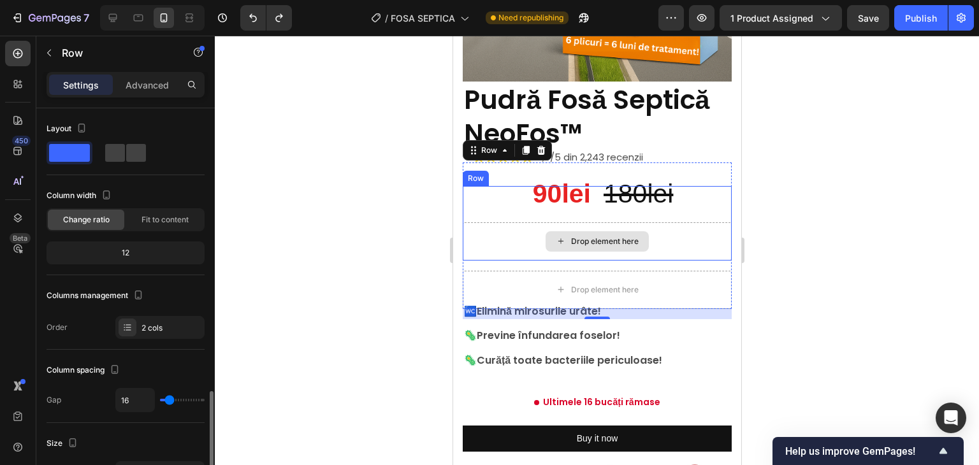
click at [677, 233] on div "Drop element here" at bounding box center [596, 242] width 269 height 38
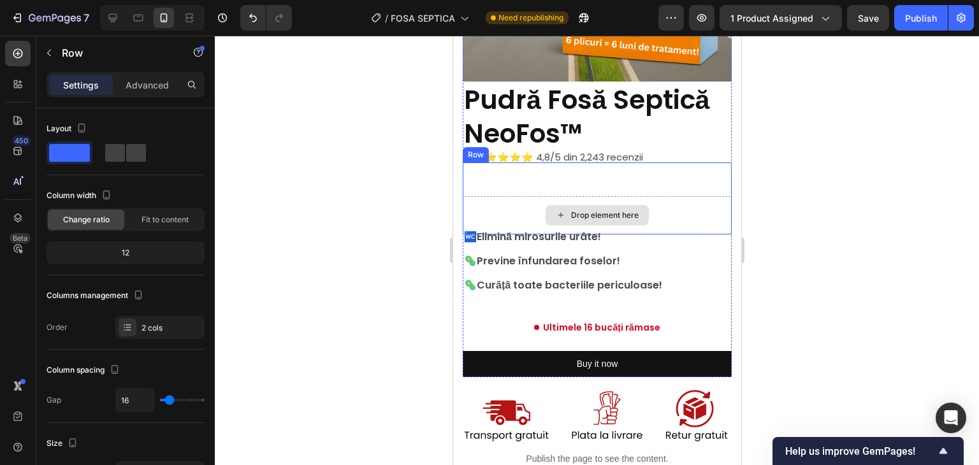
click at [674, 210] on div "Drop element here" at bounding box center [596, 215] width 269 height 38
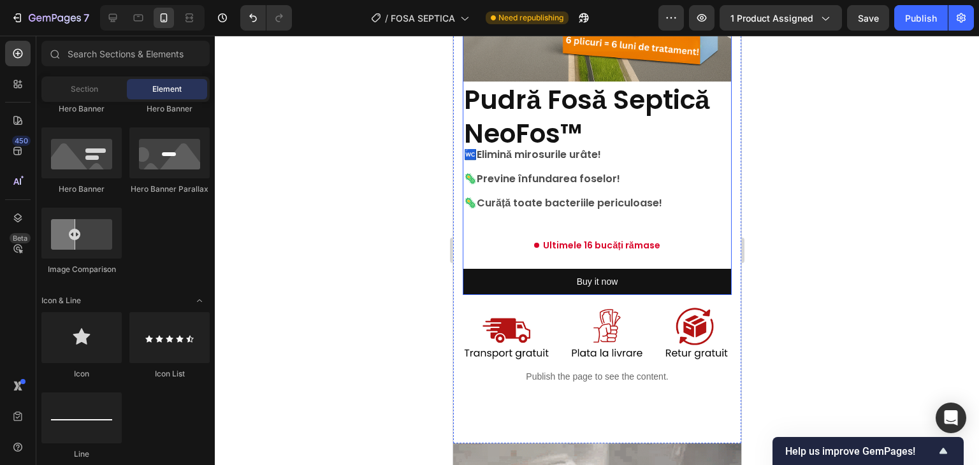
scroll to position [186, 0]
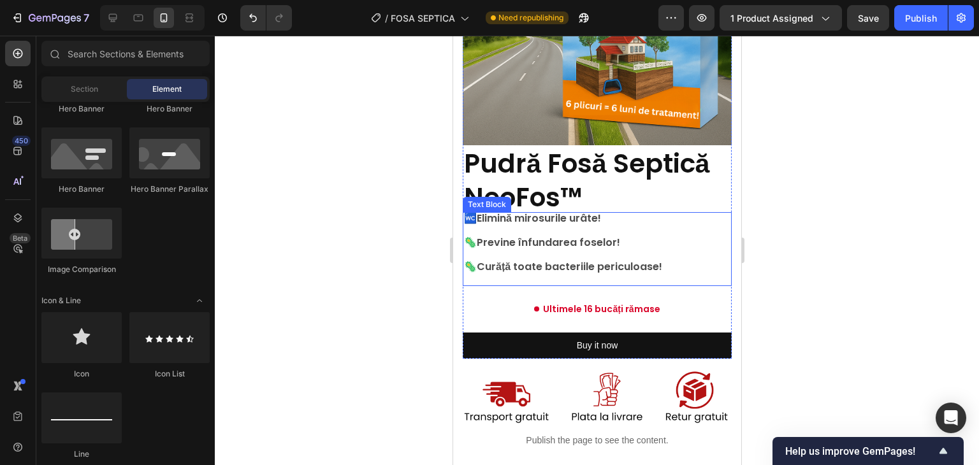
click at [469, 211] on span "🚾" at bounding box center [470, 218] width 13 height 15
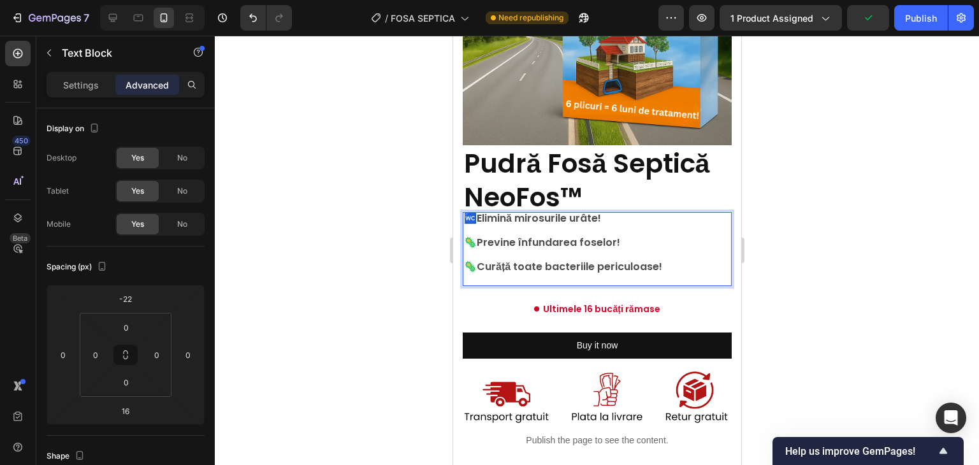
click at [856, 207] on div at bounding box center [597, 251] width 764 height 430
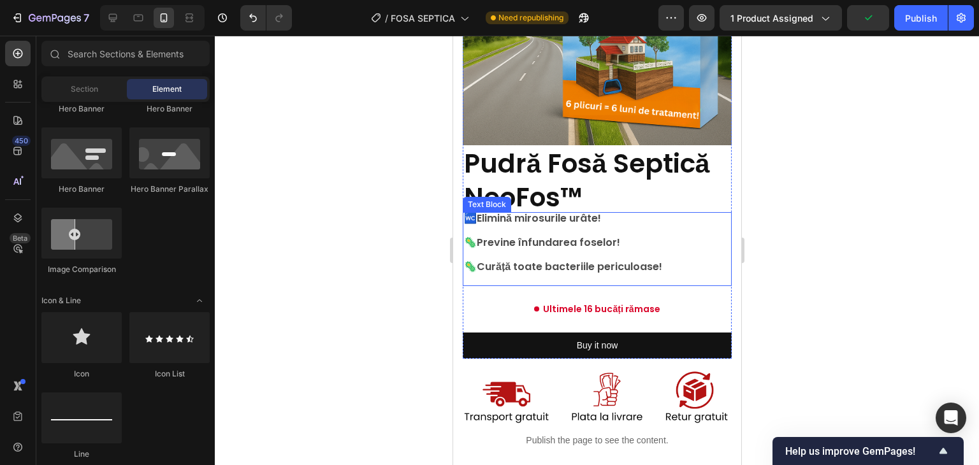
click at [573, 224] on p "Rich Text Editor. Editing area: main" at bounding box center [597, 230] width 267 height 12
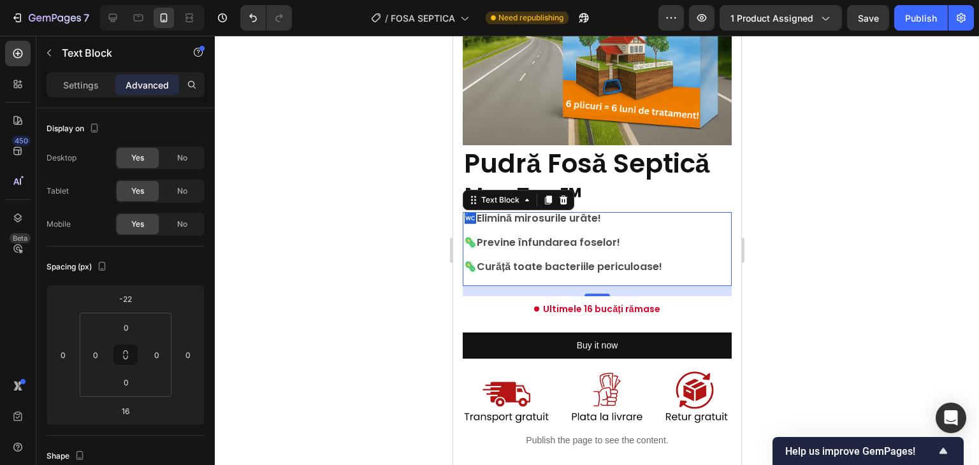
click at [808, 167] on div at bounding box center [597, 251] width 764 height 430
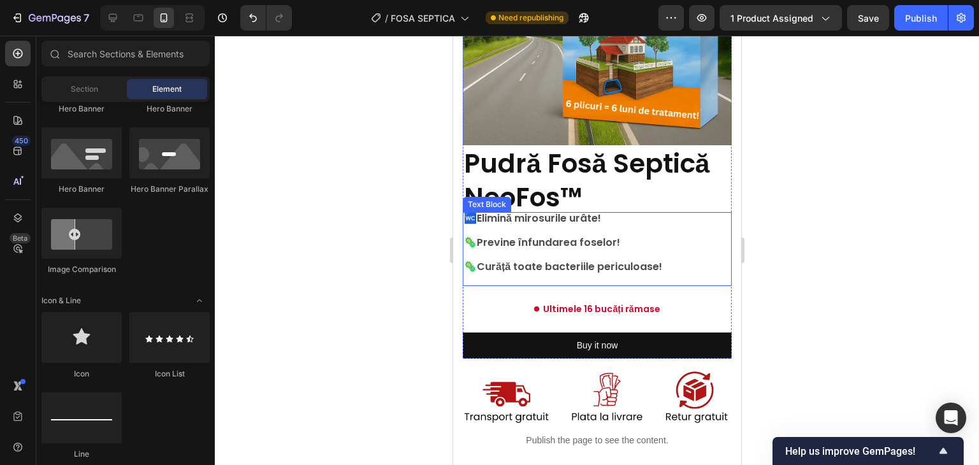
click at [503, 212] on p "🚾 Elimină mirosurile urâte!" at bounding box center [597, 218] width 267 height 12
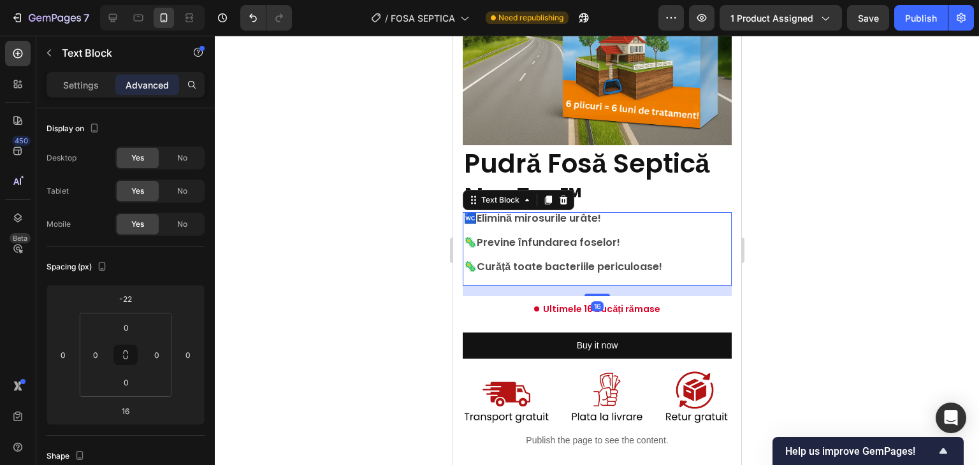
click at [467, 211] on span "🚾" at bounding box center [470, 218] width 13 height 15
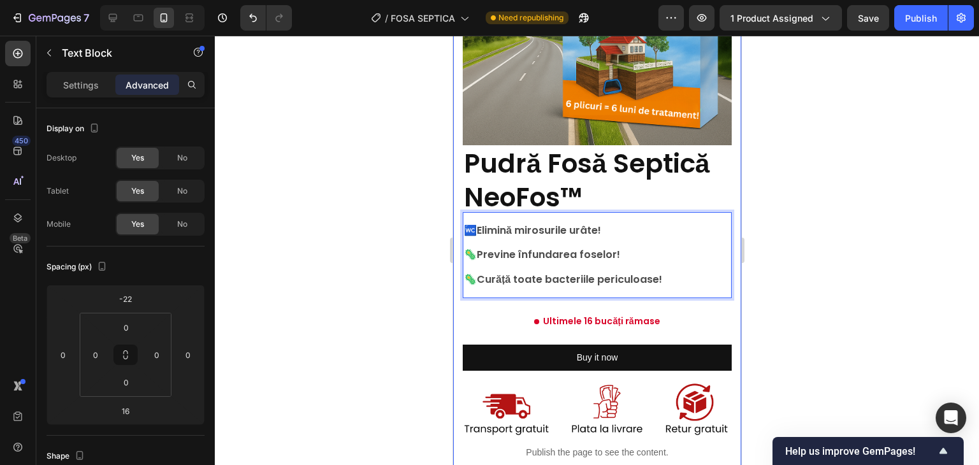
click at [791, 184] on div at bounding box center [597, 251] width 764 height 430
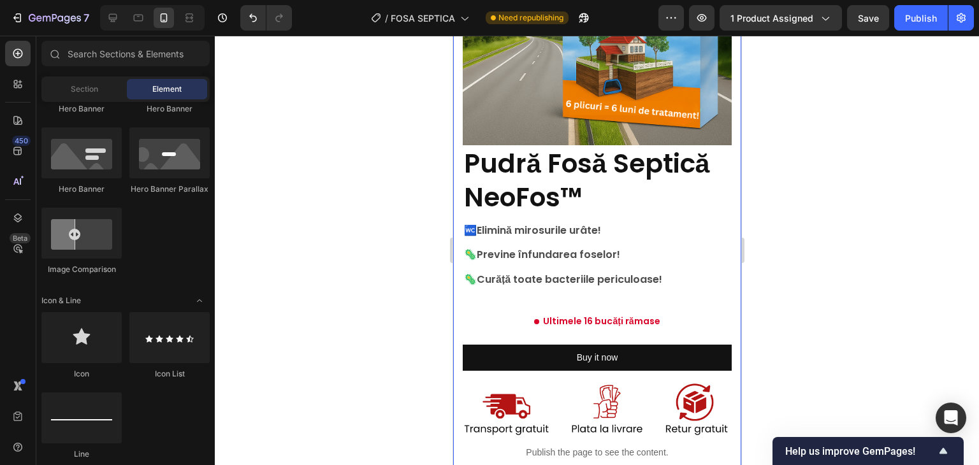
click at [552, 224] on p "🚾 Elimină mirosurile urâte!" at bounding box center [597, 230] width 267 height 12
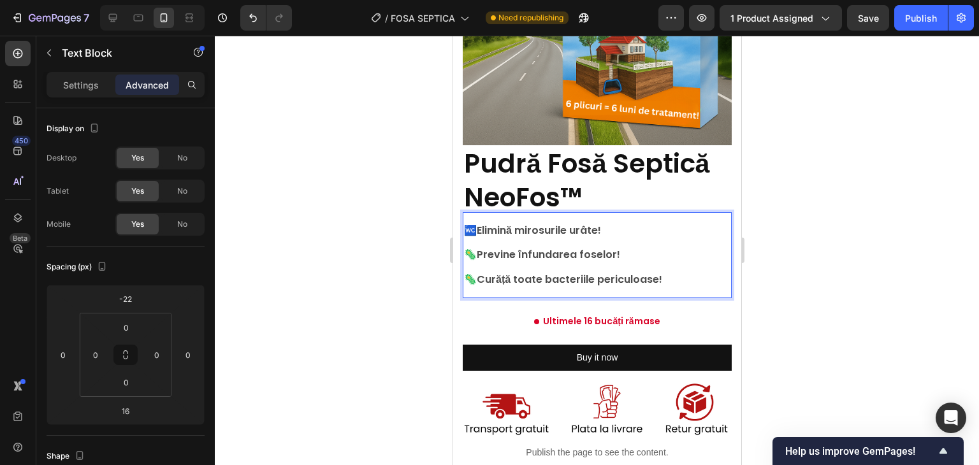
click at [474, 226] on span "🚾" at bounding box center [470, 230] width 13 height 15
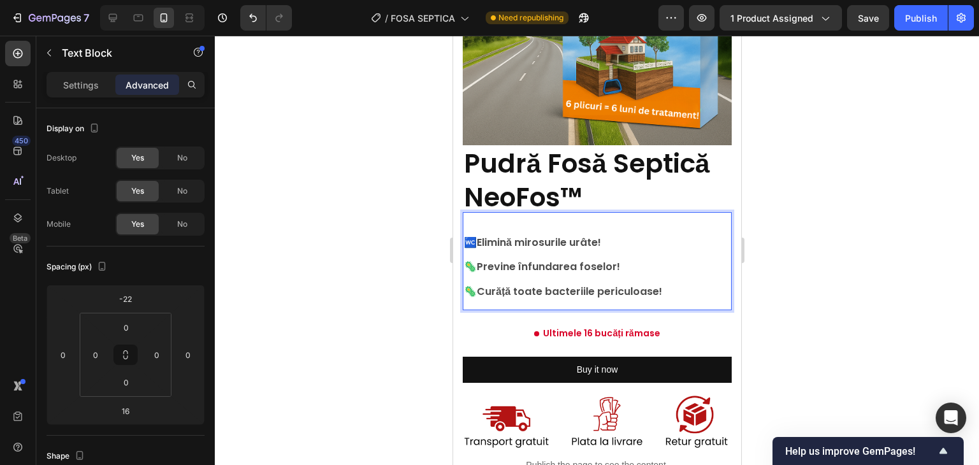
click at [511, 224] on p "Rich Text Editor. Editing area: main" at bounding box center [597, 230] width 267 height 12
click at [488, 224] on p "90lei" at bounding box center [597, 230] width 267 height 12
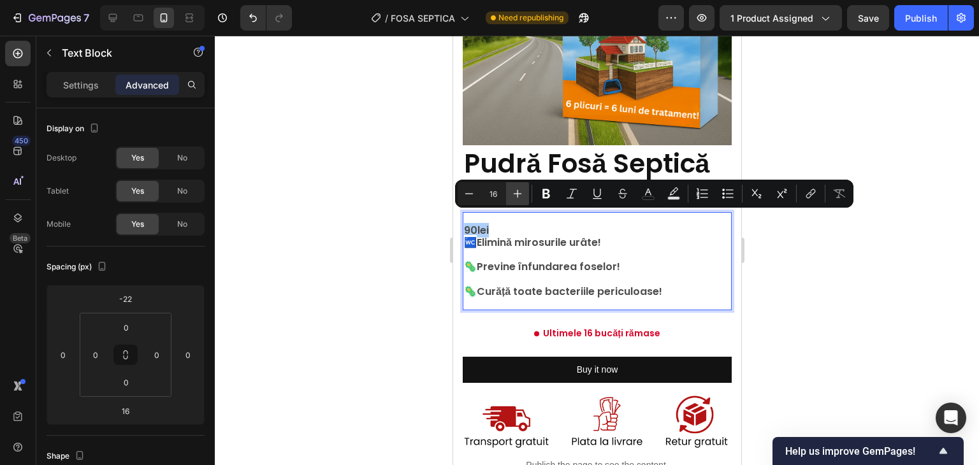
click at [518, 194] on icon "Editor contextual toolbar" at bounding box center [517, 193] width 13 height 13
click at [518, 195] on icon "Editor contextual toolbar" at bounding box center [517, 193] width 13 height 13
click at [518, 195] on icon "Editor contextual toolbar" at bounding box center [518, 194] width 8 height 8
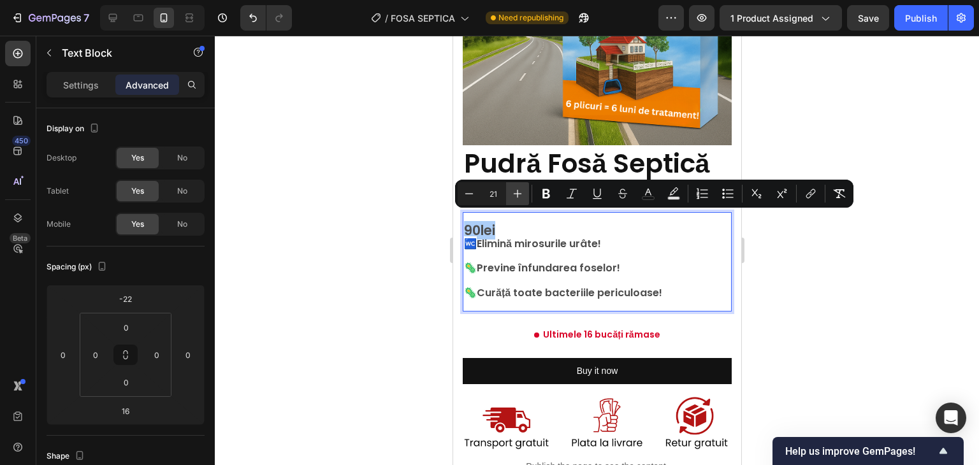
click at [518, 195] on icon "Editor contextual toolbar" at bounding box center [518, 194] width 8 height 8
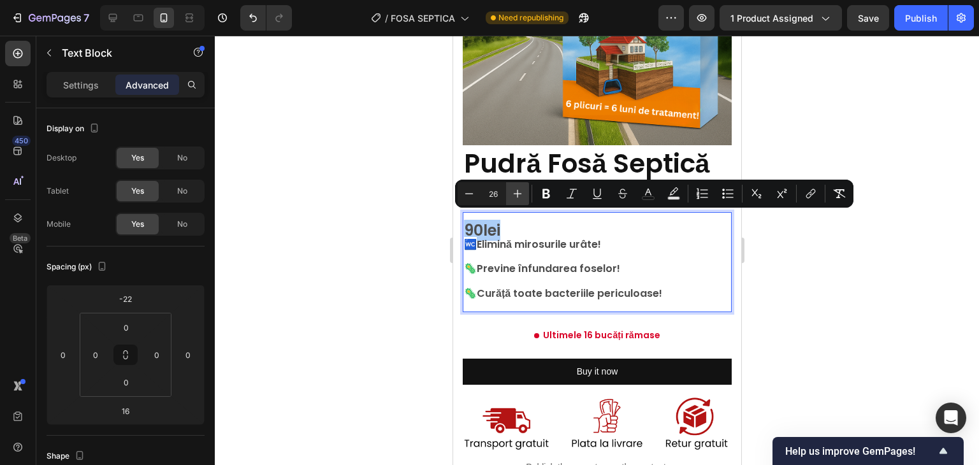
click at [518, 195] on icon "Editor contextual toolbar" at bounding box center [518, 194] width 8 height 8
type input "27"
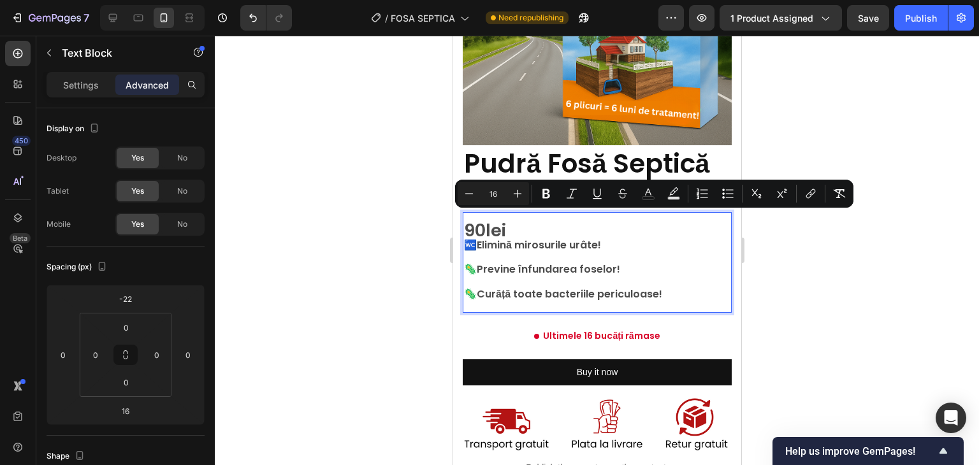
click at [518, 214] on p "Rich Text Editor. Editing area: main" at bounding box center [597, 218] width 267 height 12
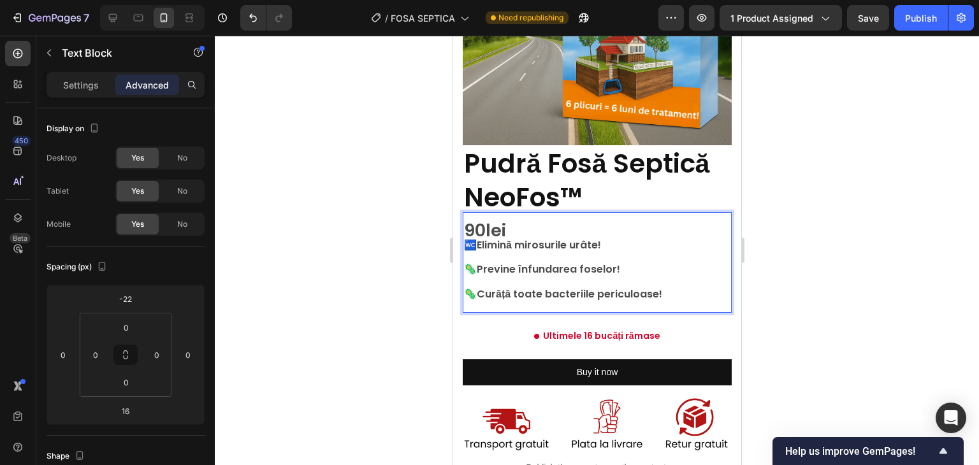
click at [516, 224] on p "90lei" at bounding box center [597, 231] width 267 height 15
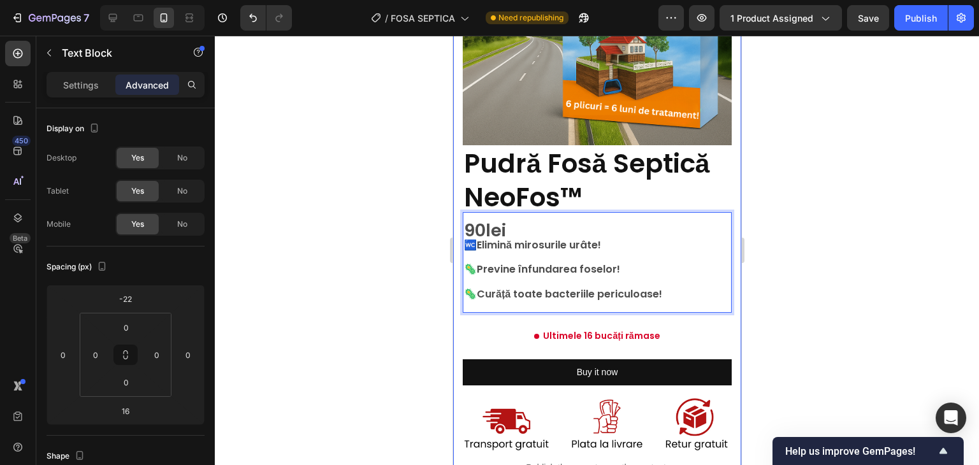
scroll to position [188, 0]
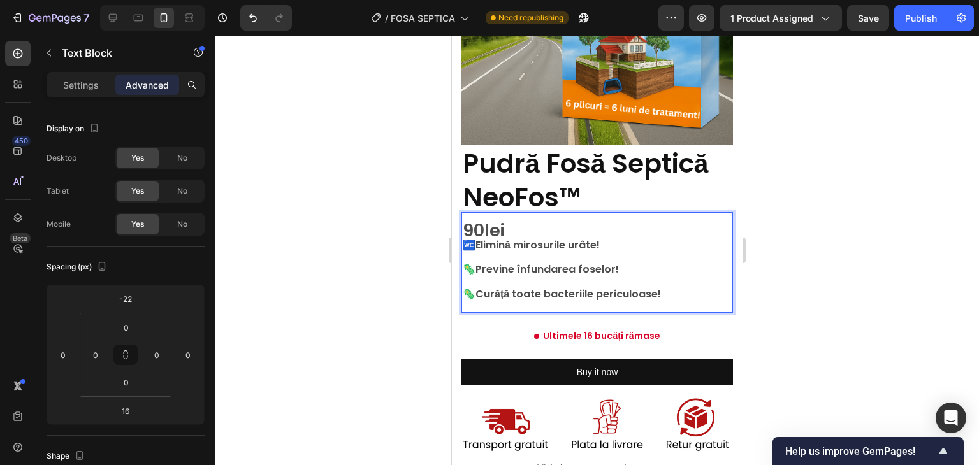
click at [508, 227] on p "90lei" at bounding box center [596, 231] width 269 height 15
click at [497, 220] on span "90lei" at bounding box center [483, 231] width 42 height 24
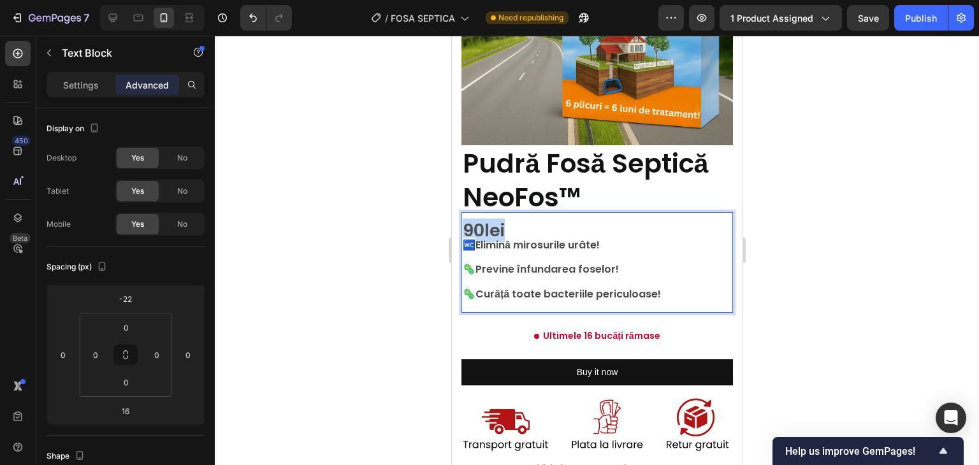
click at [497, 220] on span "90lei" at bounding box center [483, 231] width 42 height 24
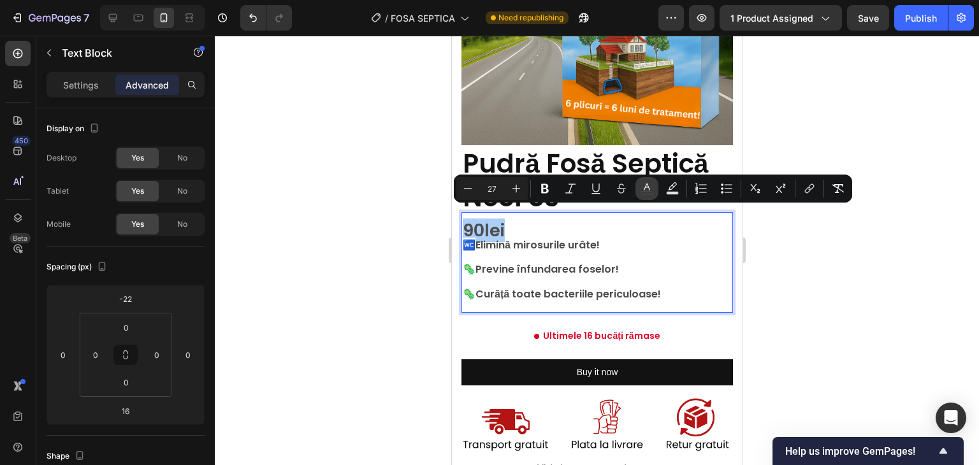
click at [647, 190] on icon "Editor contextual toolbar" at bounding box center [647, 188] width 13 height 13
type input "4D4D4D"
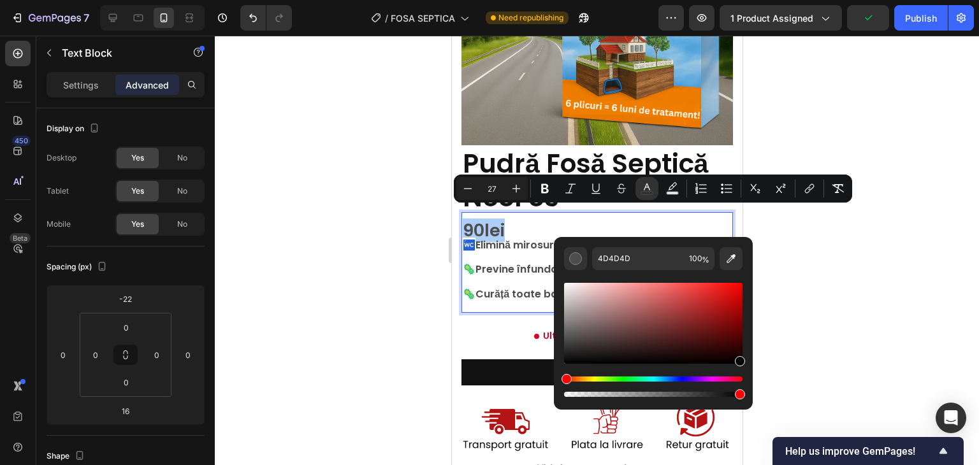
drag, startPoint x: 710, startPoint y: 340, endPoint x: 747, endPoint y: 369, distance: 46.8
click at [747, 369] on div "4D4D4D 100 %" at bounding box center [653, 318] width 199 height 163
type input "000000"
click at [833, 285] on div at bounding box center [597, 251] width 764 height 430
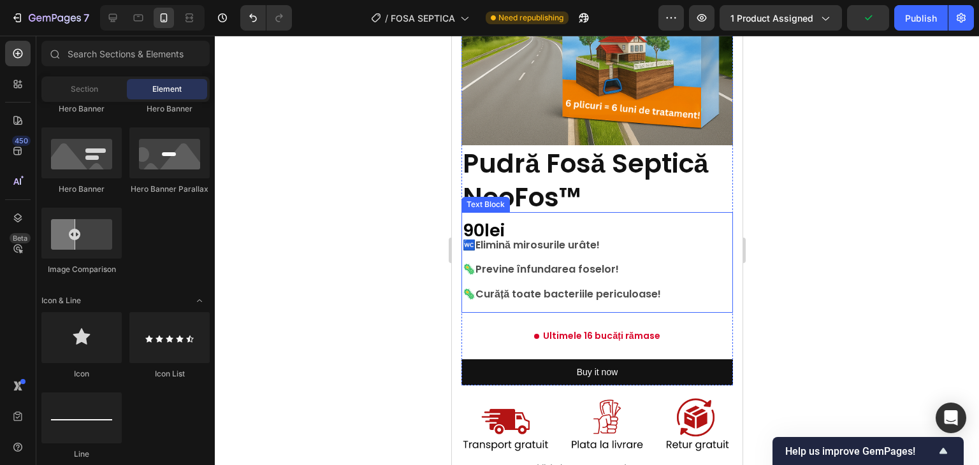
click at [467, 220] on span "90lei" at bounding box center [483, 231] width 42 height 24
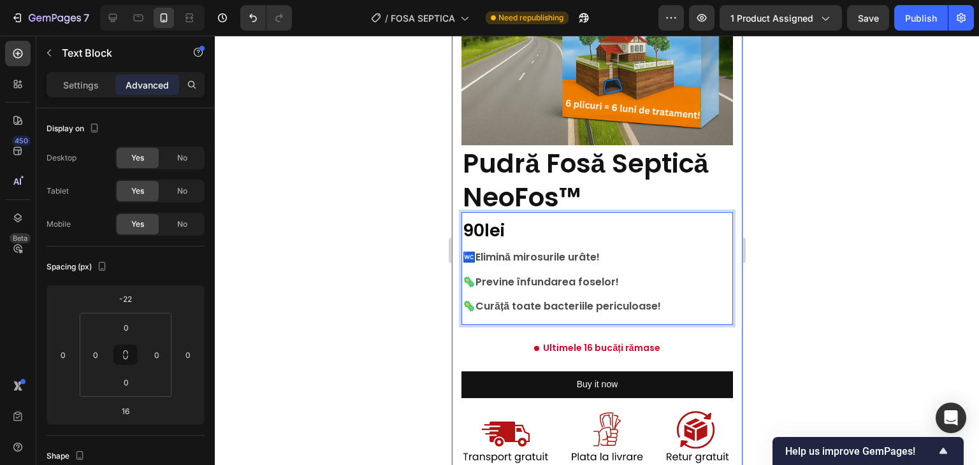
click at [852, 203] on div at bounding box center [597, 251] width 764 height 430
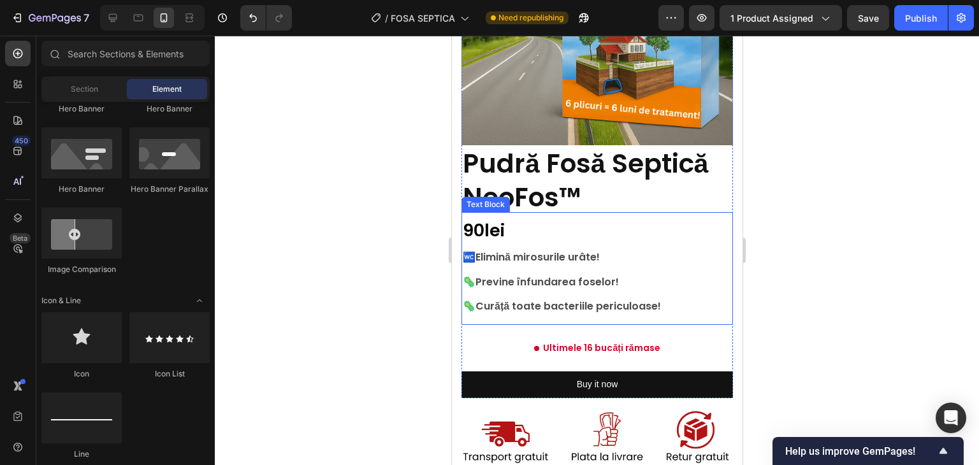
click at [502, 228] on span "90lei" at bounding box center [483, 231] width 42 height 24
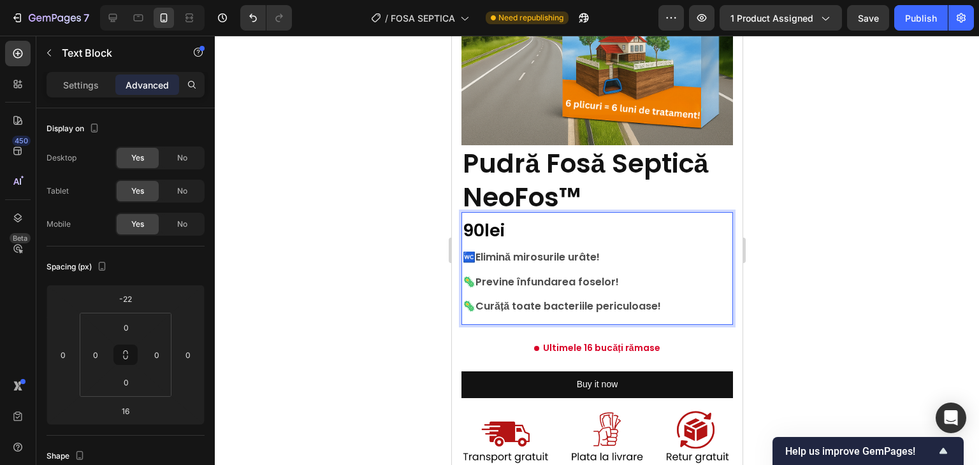
click at [513, 224] on p "90lei" at bounding box center [596, 231] width 269 height 15
drag, startPoint x: 508, startPoint y: 222, endPoint x: 465, endPoint y: 226, distance: 43.0
click at [465, 226] on p "90lei" at bounding box center [596, 231] width 269 height 15
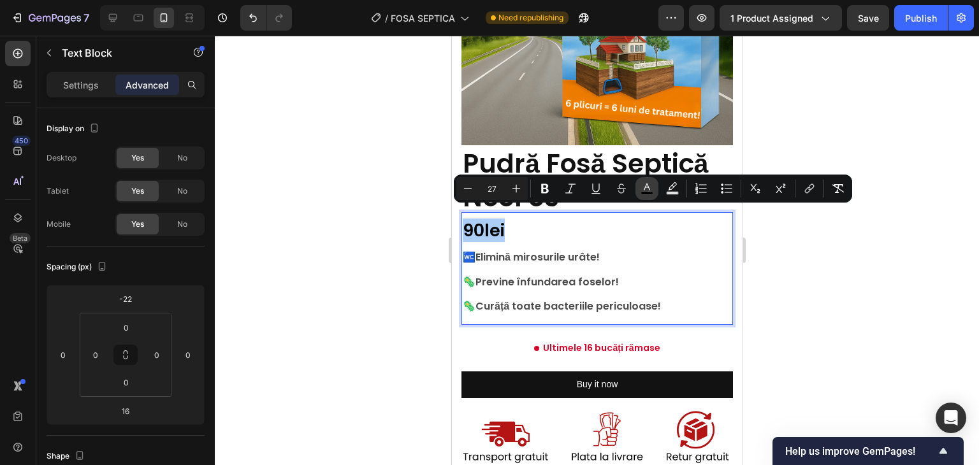
click at [645, 188] on icon "Editor contextual toolbar" at bounding box center [647, 187] width 6 height 7
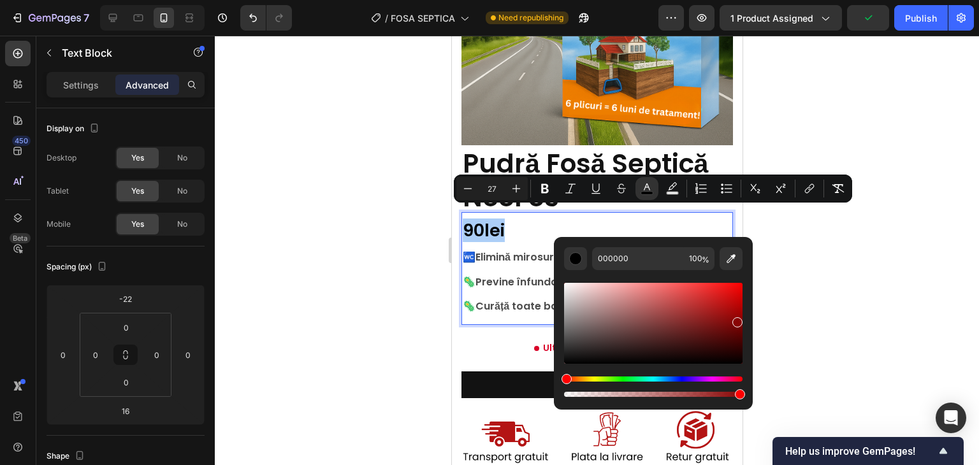
drag, startPoint x: 683, startPoint y: 291, endPoint x: 735, endPoint y: 320, distance: 59.6
click at [736, 320] on div "Editor contextual toolbar" at bounding box center [653, 323] width 179 height 81
type input "AF0707"
click at [736, 307] on div "Editor contextual toolbar" at bounding box center [653, 323] width 179 height 81
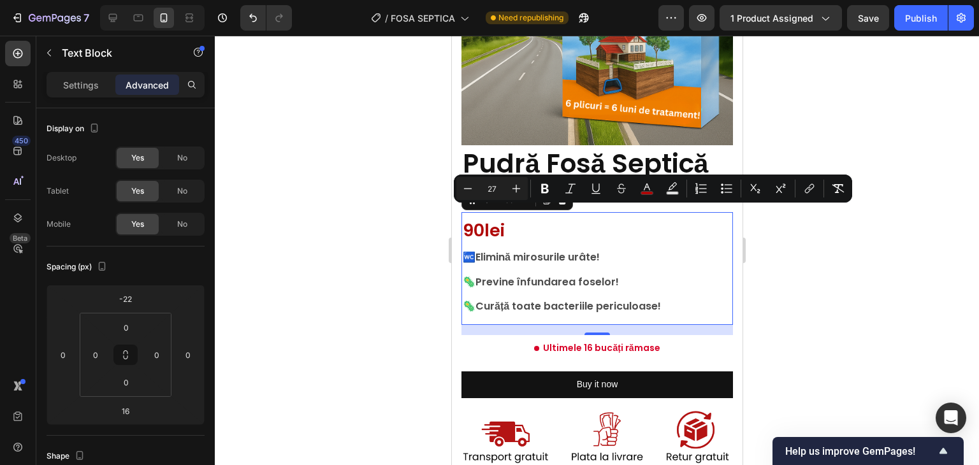
click at [892, 291] on div at bounding box center [597, 251] width 764 height 430
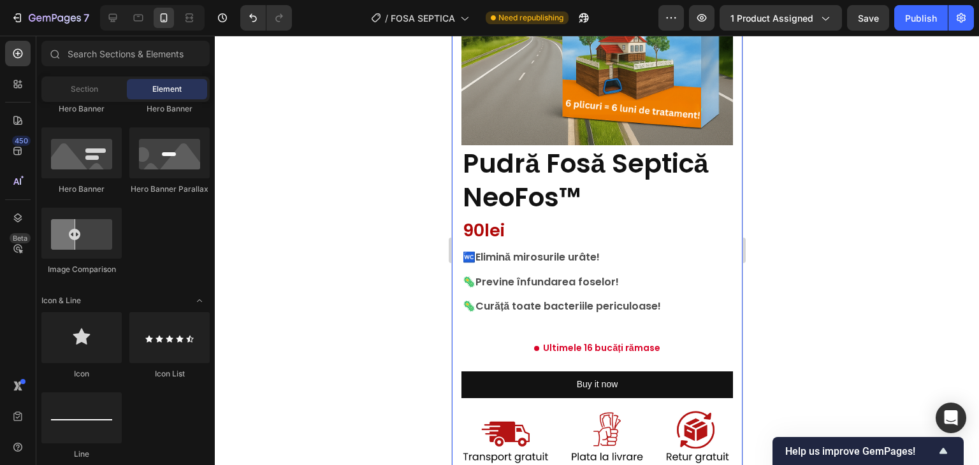
click at [478, 219] on span "90lei" at bounding box center [483, 231] width 42 height 24
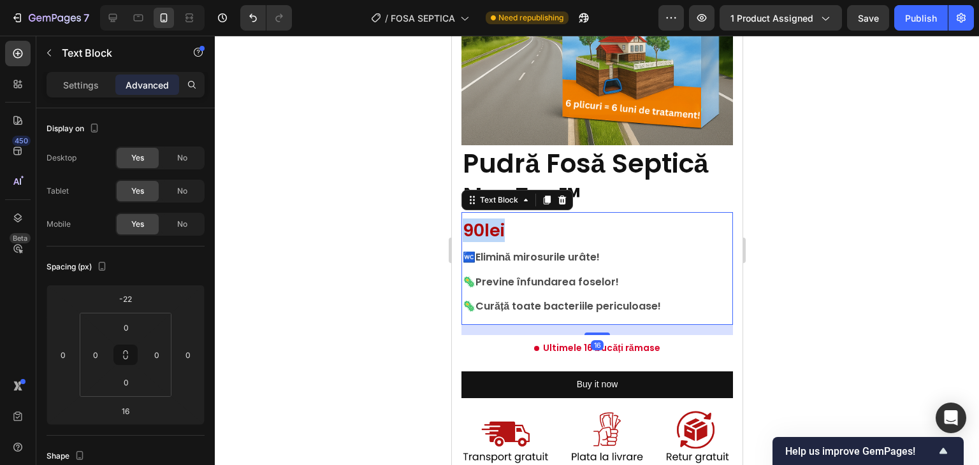
click at [488, 222] on span "90lei" at bounding box center [483, 231] width 42 height 24
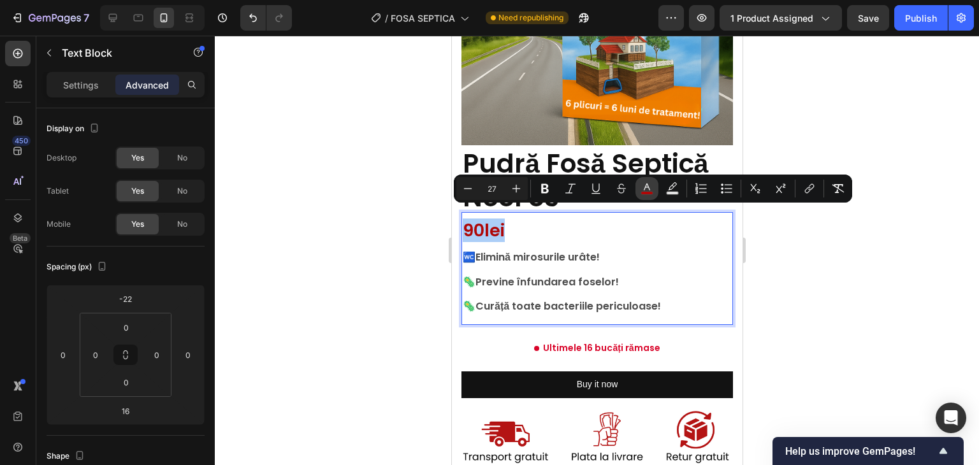
click at [645, 191] on icon "Editor contextual toolbar" at bounding box center [647, 188] width 13 height 13
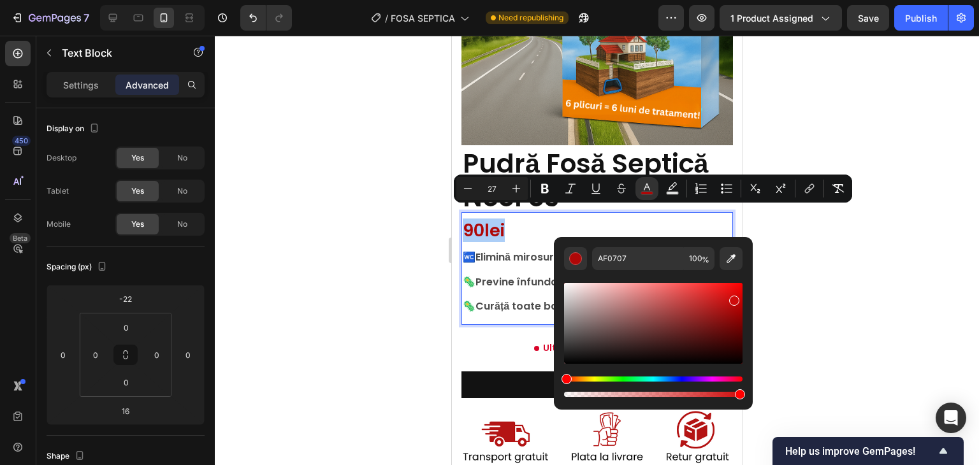
drag, startPoint x: 724, startPoint y: 302, endPoint x: 732, endPoint y: 298, distance: 8.6
click at [732, 298] on div "Editor contextual toolbar" at bounding box center [653, 323] width 179 height 81
type input "CE0C0C"
click at [822, 263] on div at bounding box center [597, 251] width 764 height 430
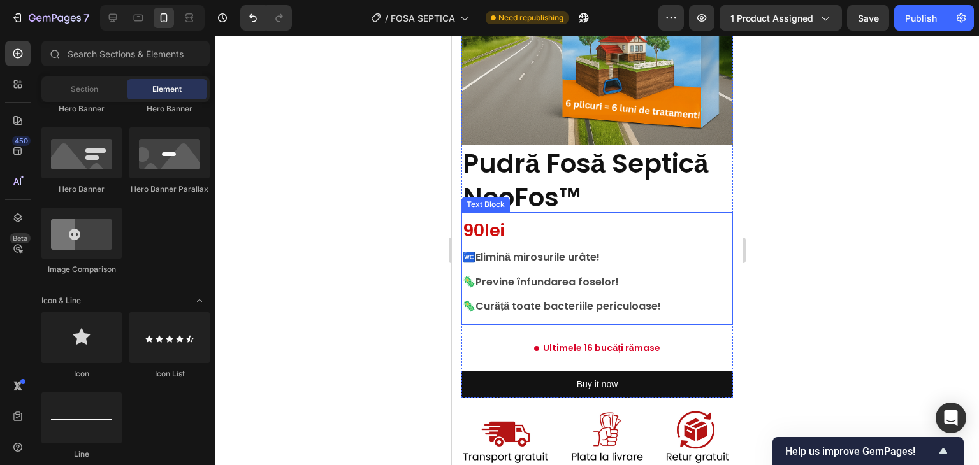
click at [476, 220] on span "90lei" at bounding box center [483, 231] width 42 height 24
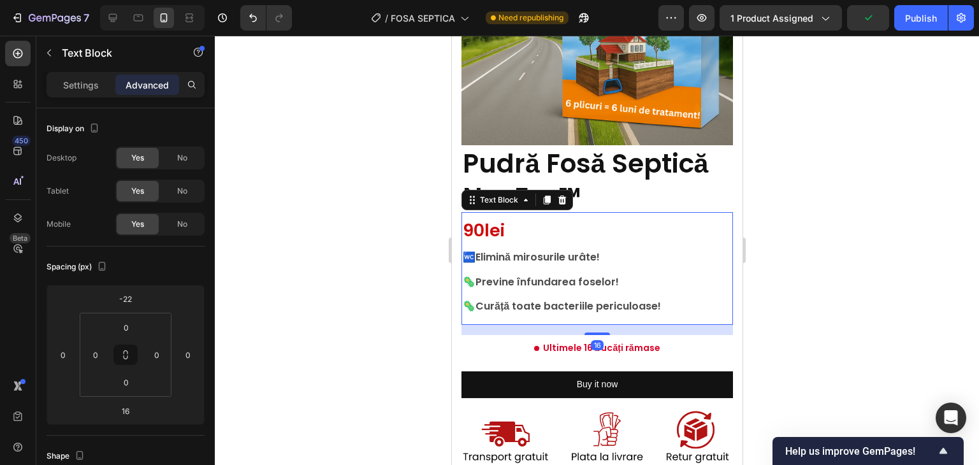
click at [486, 219] on span "90lei" at bounding box center [483, 231] width 42 height 24
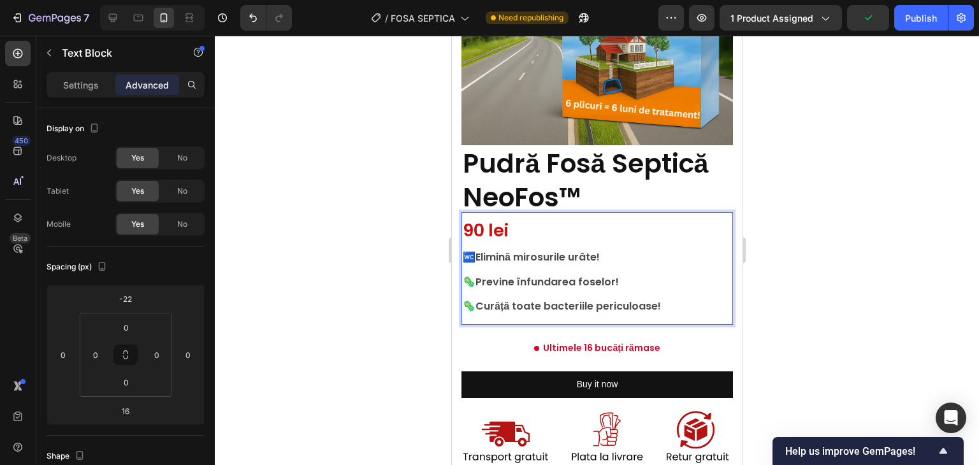
click at [817, 215] on div at bounding box center [597, 251] width 764 height 430
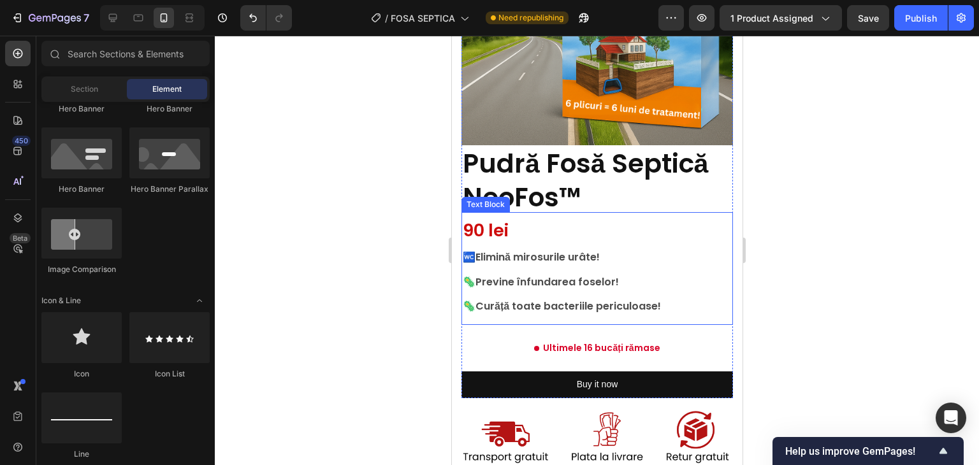
click at [521, 224] on p "90 lei" at bounding box center [596, 231] width 269 height 15
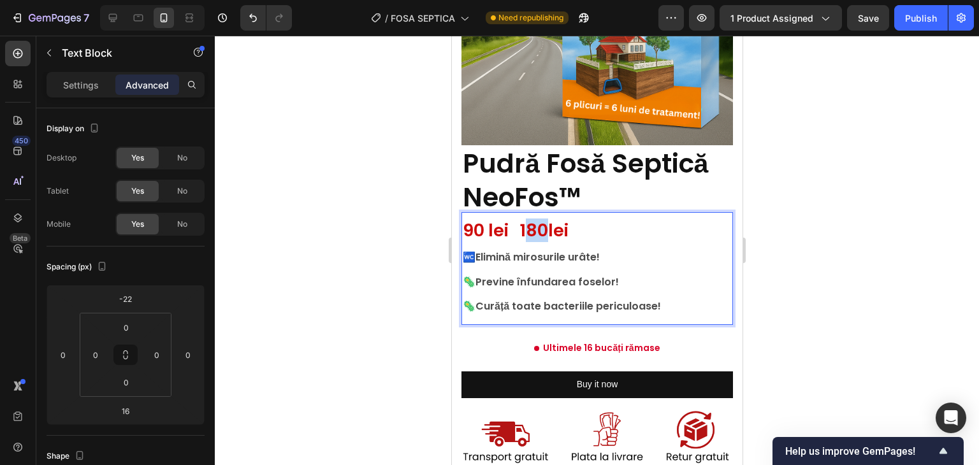
drag, startPoint x: 529, startPoint y: 216, endPoint x: 545, endPoint y: 218, distance: 16.7
click at [545, 219] on span "90 lei 180lei" at bounding box center [515, 231] width 106 height 24
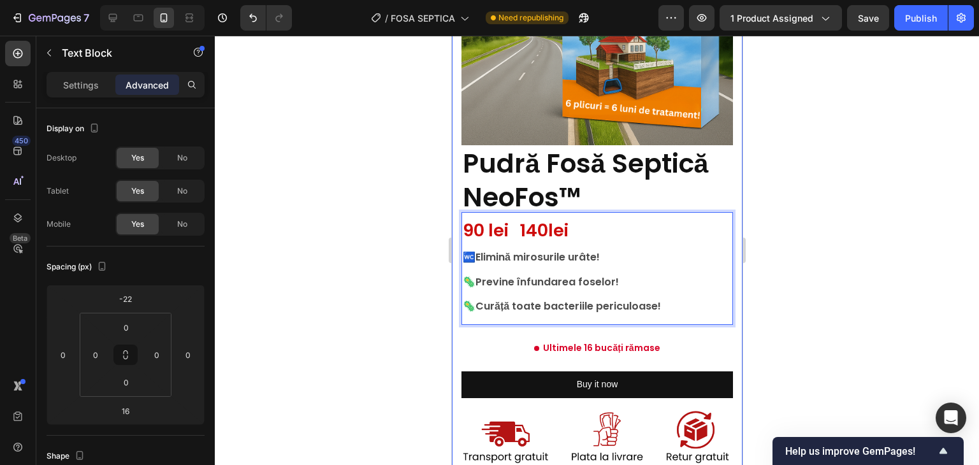
click at [777, 220] on div at bounding box center [597, 251] width 764 height 430
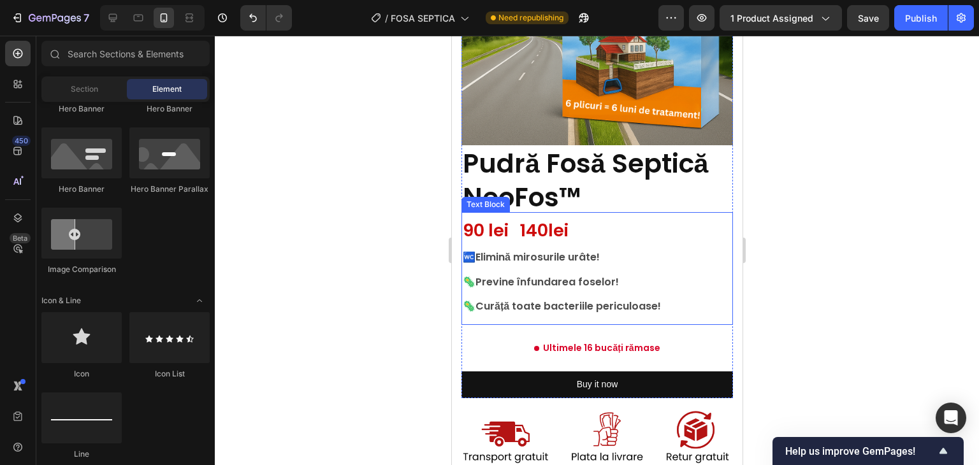
click at [557, 251] on p "🚾 Elimină mirosurile urâte!" at bounding box center [596, 257] width 269 height 12
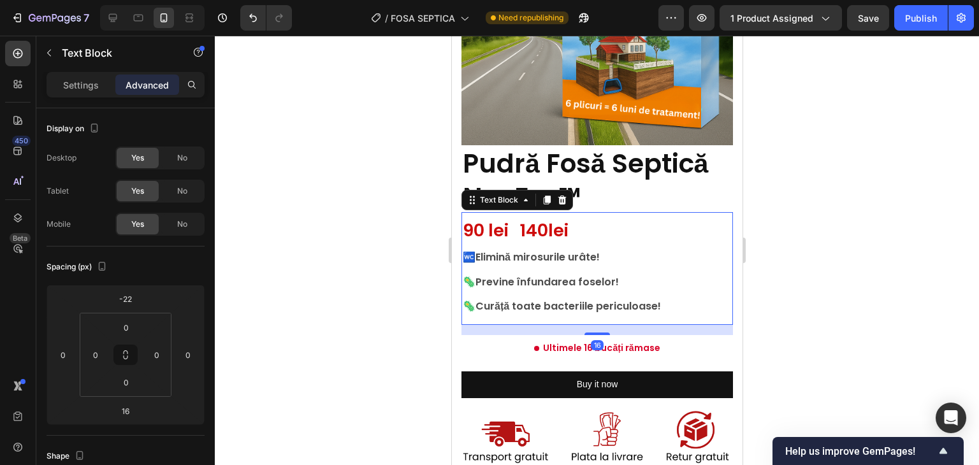
click at [537, 222] on span "90 lei 140lei" at bounding box center [515, 231] width 106 height 24
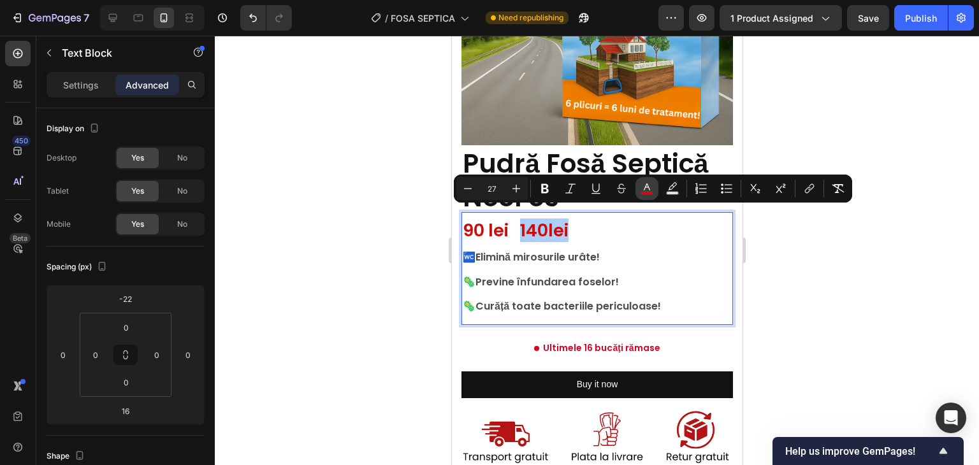
click at [648, 189] on icon "Editor contextual toolbar" at bounding box center [647, 188] width 13 height 13
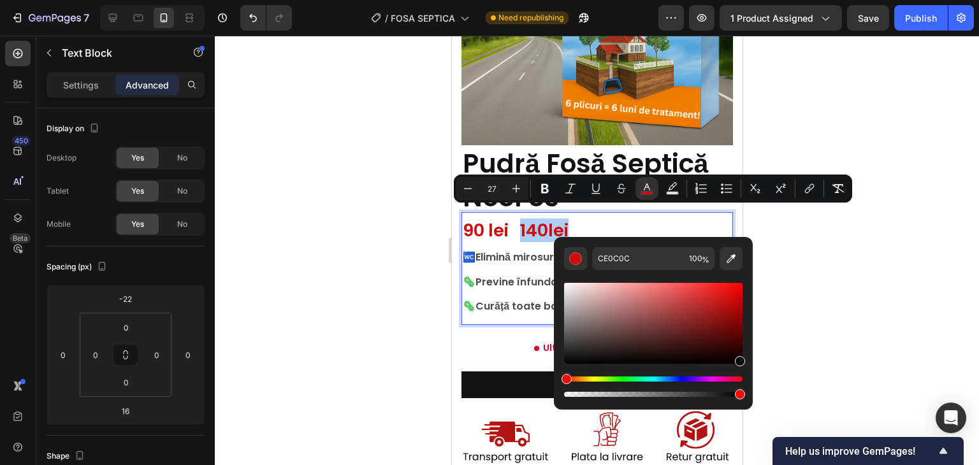
click at [745, 365] on div "CE0C0C 100 %" at bounding box center [653, 318] width 199 height 163
type input "000000"
click at [557, 228] on span "140lei" at bounding box center [532, 231] width 48 height 24
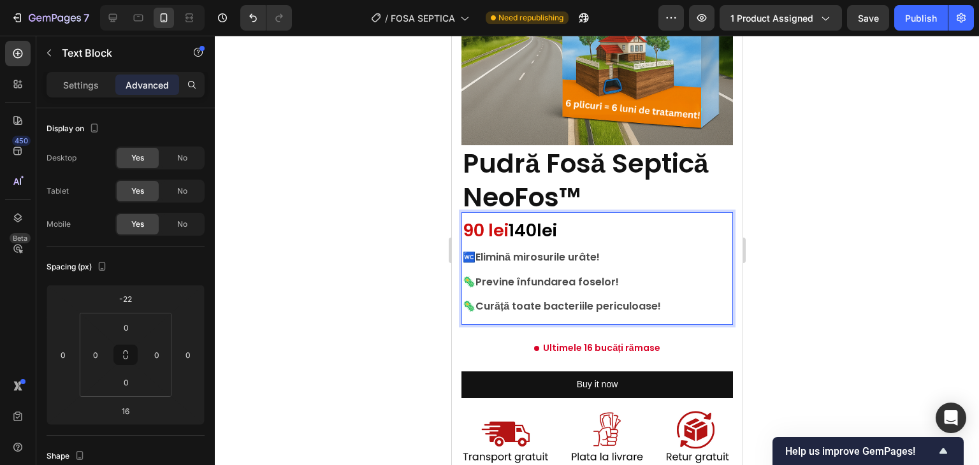
click at [548, 224] on span "140lei" at bounding box center [532, 231] width 48 height 24
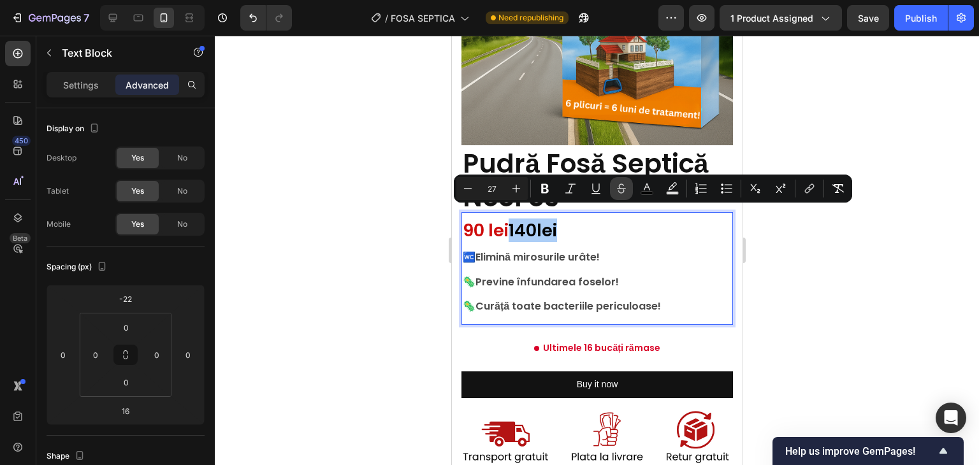
click at [620, 191] on icon "Editor contextual toolbar" at bounding box center [621, 188] width 13 height 13
click at [469, 189] on icon "Editor contextual toolbar" at bounding box center [468, 188] width 13 height 13
click at [470, 189] on icon "Editor contextual toolbar" at bounding box center [468, 188] width 13 height 13
click at [472, 191] on icon "Editor contextual toolbar" at bounding box center [468, 188] width 13 height 13
click at [471, 191] on icon "Editor contextual toolbar" at bounding box center [468, 188] width 13 height 13
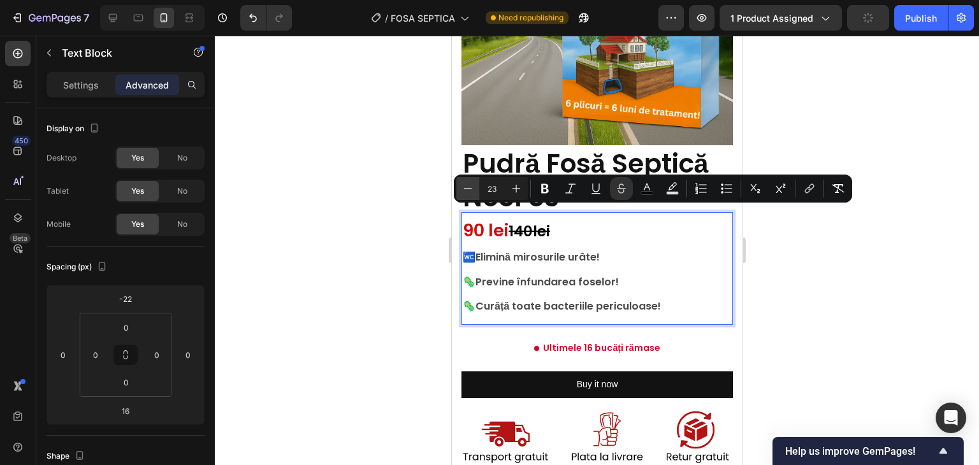
click at [471, 191] on icon "Editor contextual toolbar" at bounding box center [468, 188] width 13 height 13
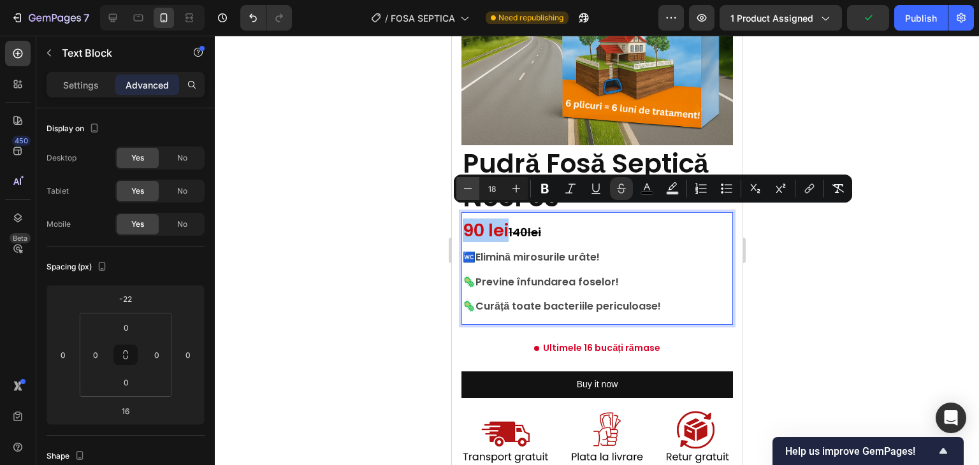
click at [471, 191] on icon "Editor contextual toolbar" at bounding box center [468, 188] width 13 height 13
type input "17"
click at [902, 326] on div at bounding box center [597, 251] width 764 height 430
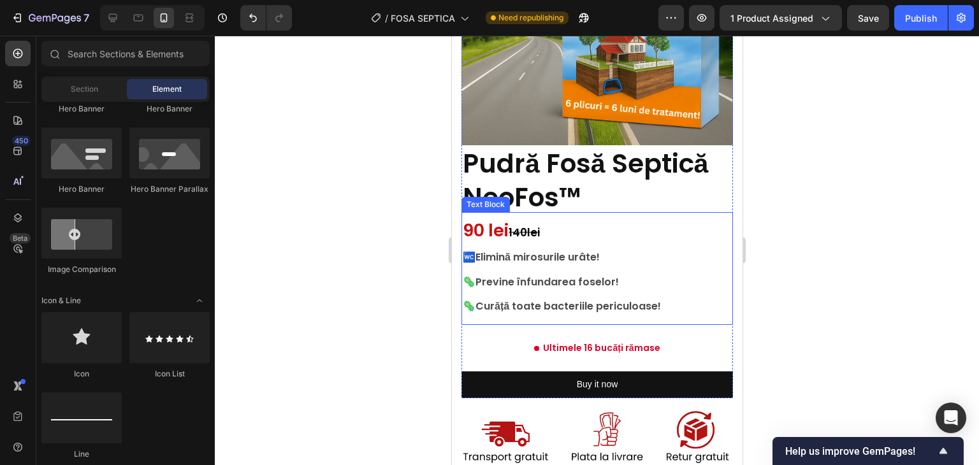
drag, startPoint x: 523, startPoint y: 219, endPoint x: 518, endPoint y: 228, distance: 10.8
click at [524, 225] on s "140lei" at bounding box center [523, 232] width 31 height 15
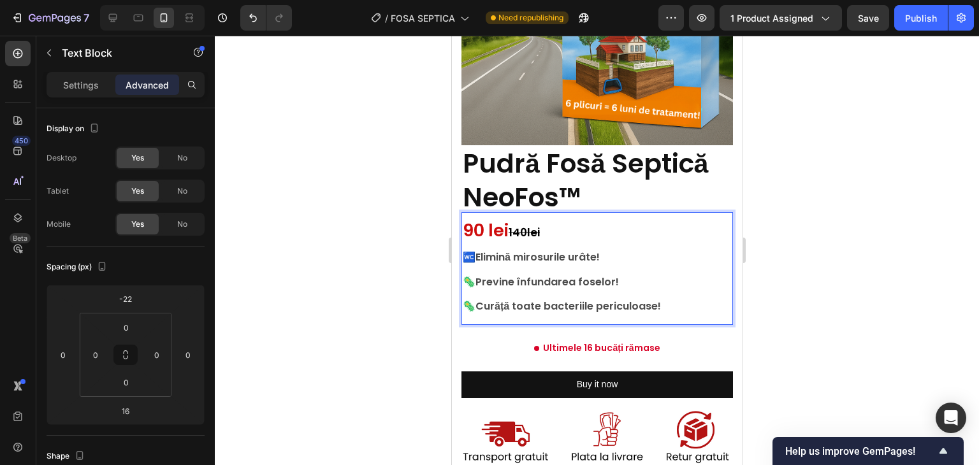
click at [496, 219] on span "90 lei" at bounding box center [485, 231] width 46 height 24
click at [490, 219] on span "90 lei" at bounding box center [485, 231] width 46 height 24
click at [506, 225] on s "140lei" at bounding box center [519, 232] width 31 height 15
click at [838, 212] on div at bounding box center [597, 251] width 764 height 430
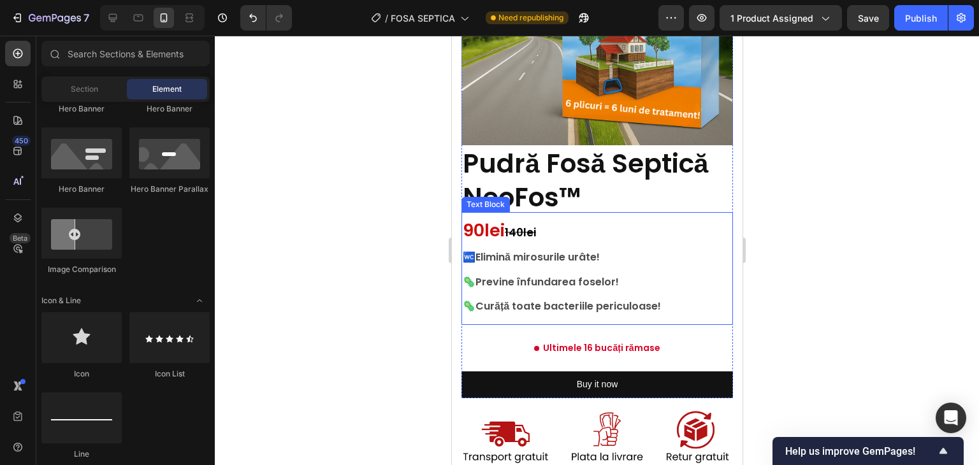
click at [508, 225] on s "140lei" at bounding box center [519, 232] width 31 height 15
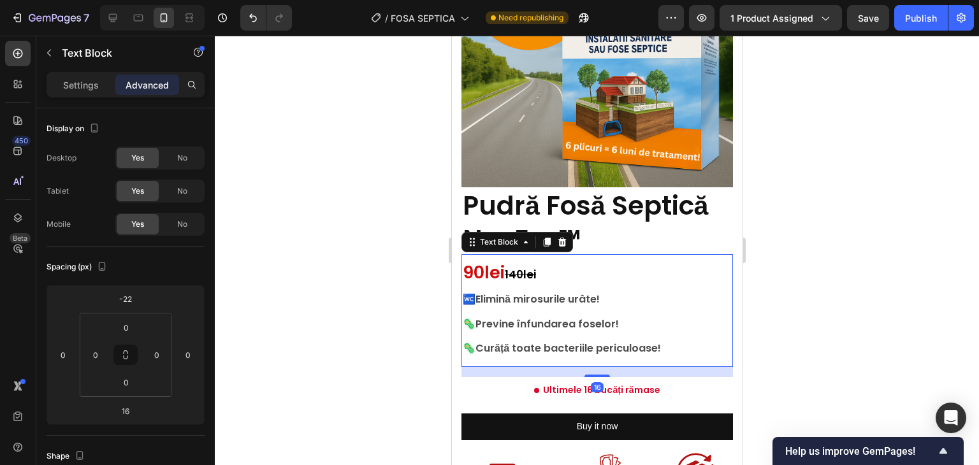
scroll to position [124, 0]
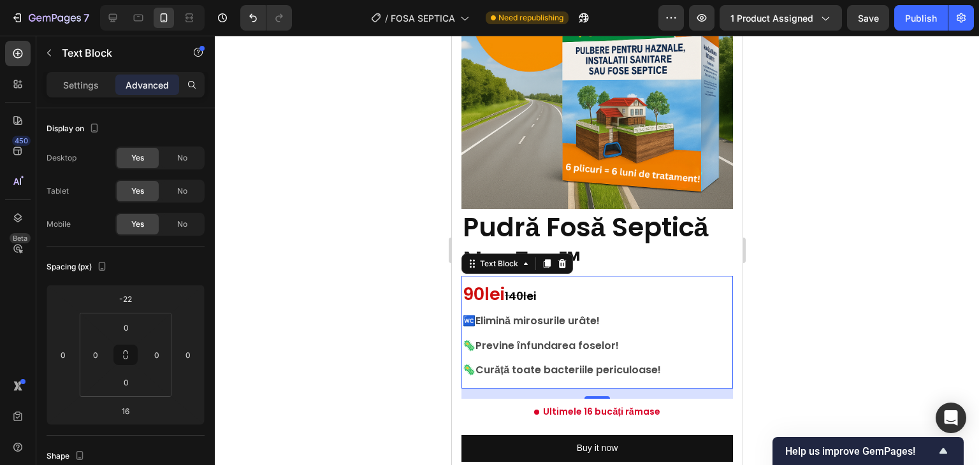
click at [821, 233] on div at bounding box center [597, 251] width 764 height 430
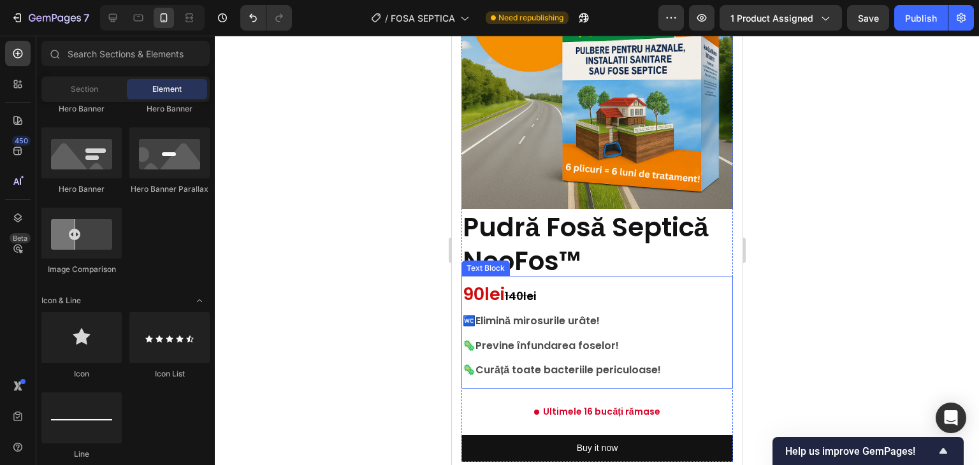
click at [507, 327] on p "Rich Text Editor. Editing area: main" at bounding box center [596, 333] width 269 height 12
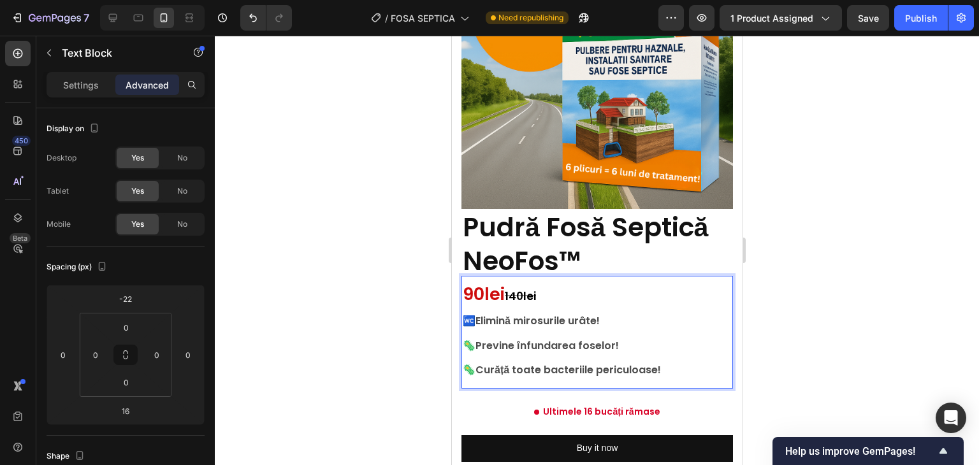
click at [595, 340] on p "🦠Previne înfundarea foselor!" at bounding box center [596, 346] width 269 height 12
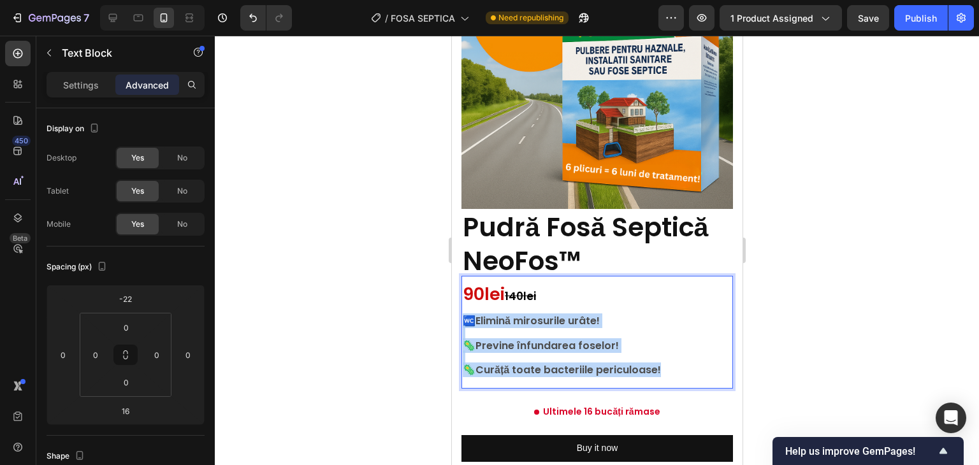
drag, startPoint x: 673, startPoint y: 360, endPoint x: 465, endPoint y: 310, distance: 213.7
click at [465, 310] on div "90lei 140lei 🚾 Elimină mirosurile urâte! 🦠Previne înfundarea foselor! 🦠Curăță t…" at bounding box center [597, 332] width 272 height 113
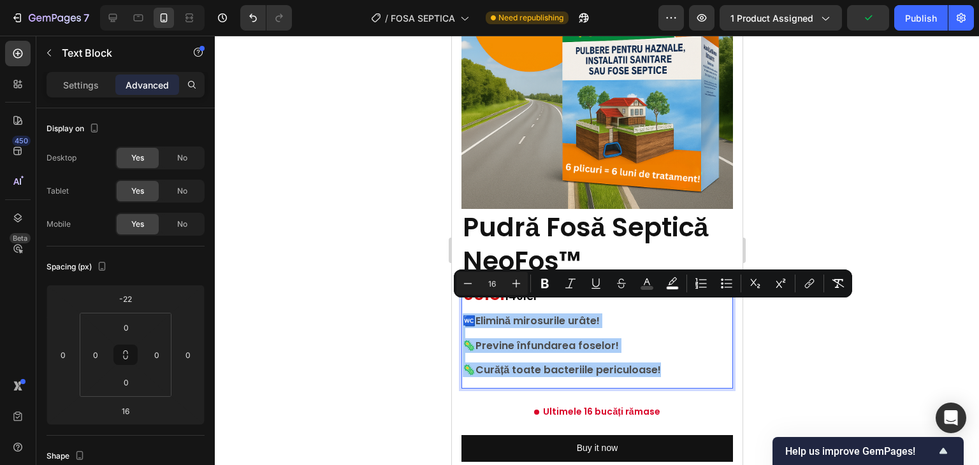
click at [845, 205] on div at bounding box center [597, 251] width 764 height 430
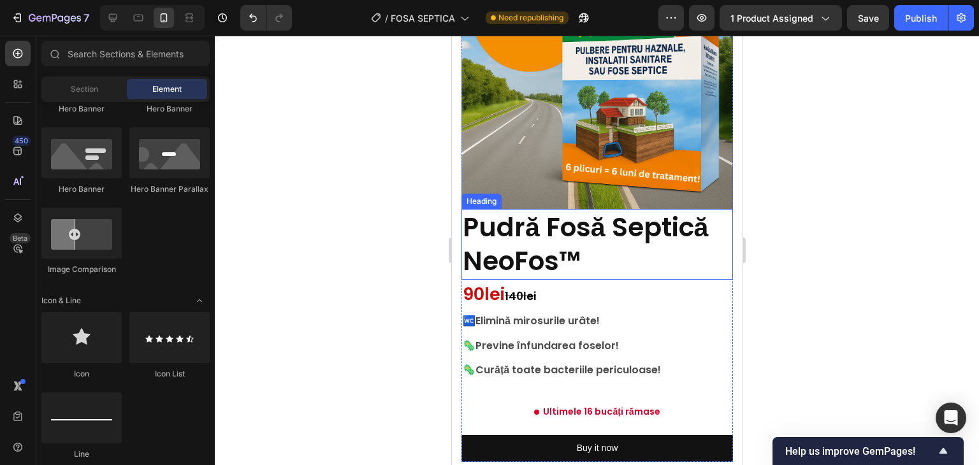
click at [585, 253] on p "⁠⁠⁠⁠⁠⁠⁠ Pudră Fosă Septică NeoFos™" at bounding box center [596, 244] width 269 height 68
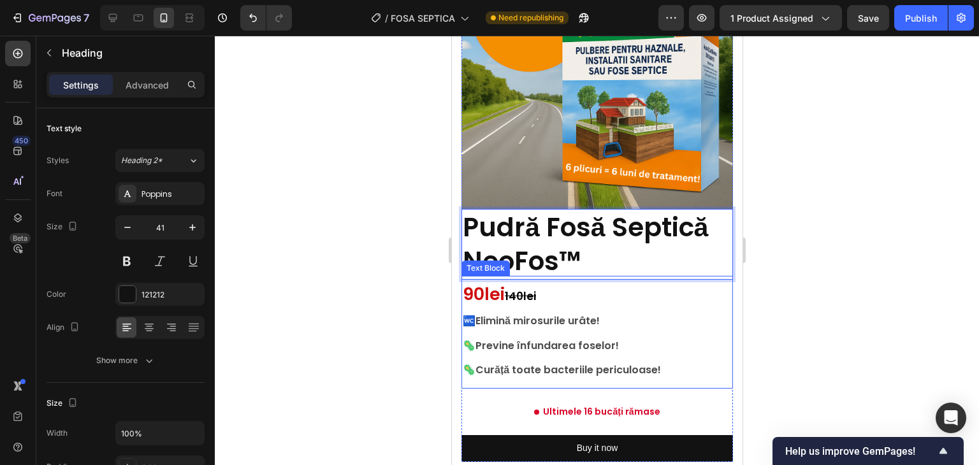
click at [467, 282] on span "90lei" at bounding box center [483, 294] width 42 height 24
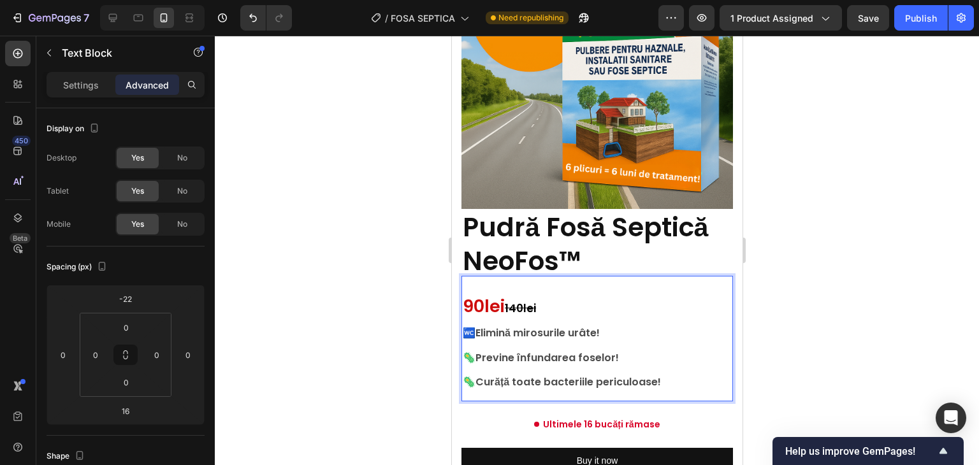
click at [489, 288] on p "Rich Text Editor. Editing area: main" at bounding box center [596, 294] width 269 height 12
click at [502, 276] on p "Rich Text Editor. Editing area: main" at bounding box center [596, 282] width 269 height 12
click at [822, 206] on div at bounding box center [597, 251] width 764 height 430
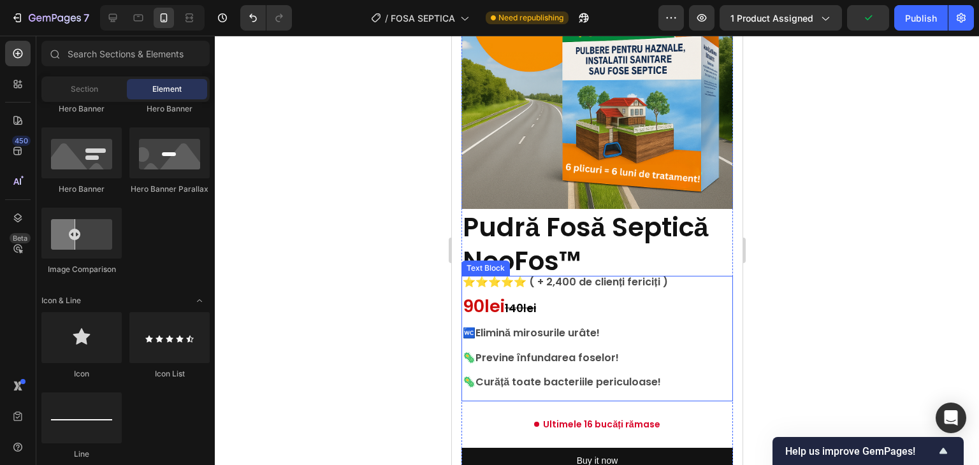
click at [486, 276] on p "⭐⭐⭐⭐⭐ ( + 2,400 de clienți fericiți )" at bounding box center [596, 282] width 269 height 12
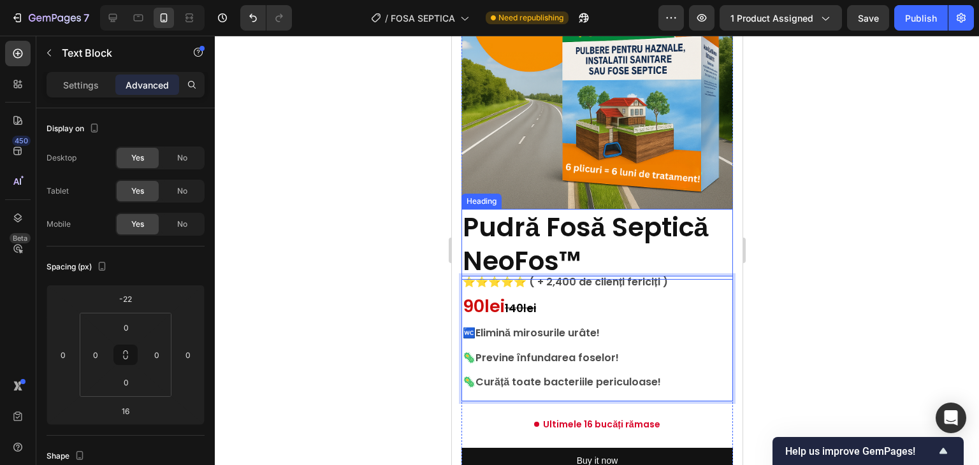
click at [793, 200] on div at bounding box center [597, 251] width 764 height 430
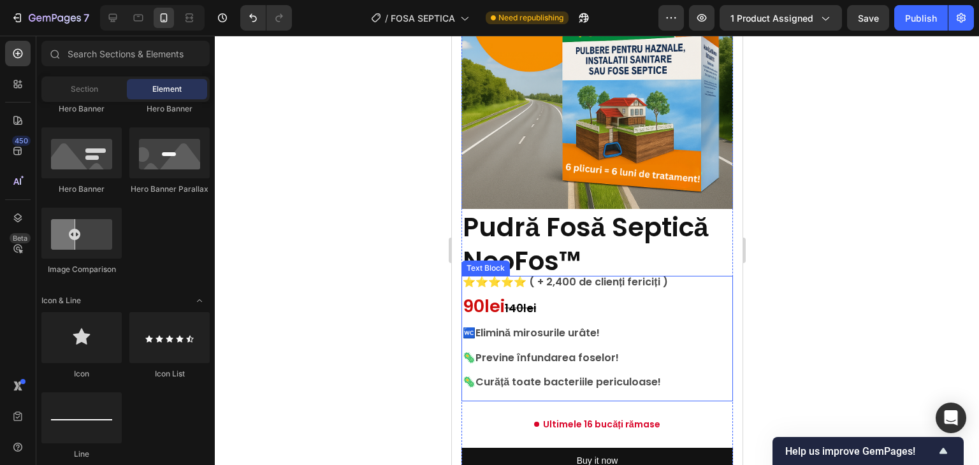
click at [664, 276] on p "⭐⭐⭐⭐⭐ ( + 2,400 de clienți fericiți )" at bounding box center [596, 282] width 269 height 12
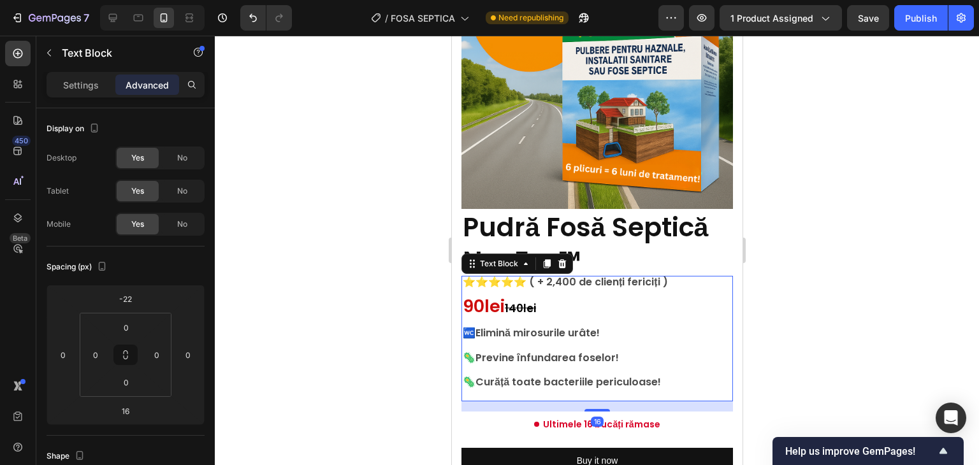
click at [653, 276] on p "⭐⭐⭐⭐⭐ ( + 2,400 de clienți fericiți )" at bounding box center [596, 282] width 269 height 12
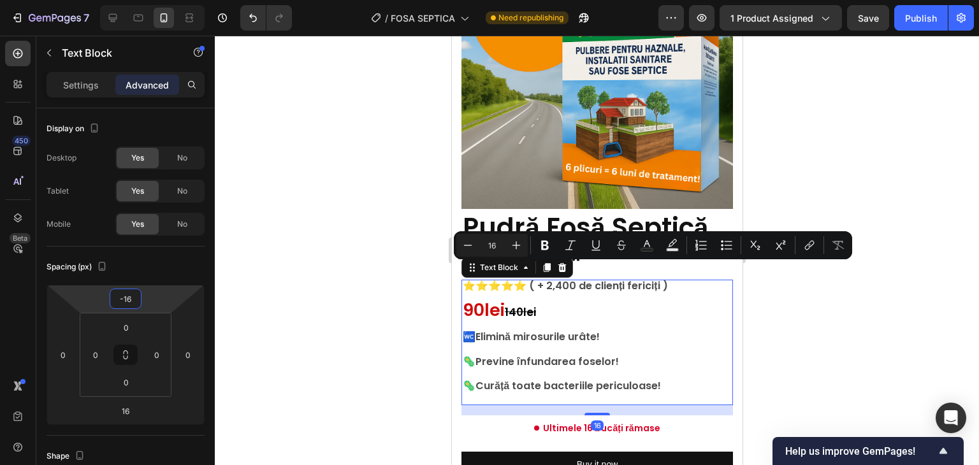
type input "-14"
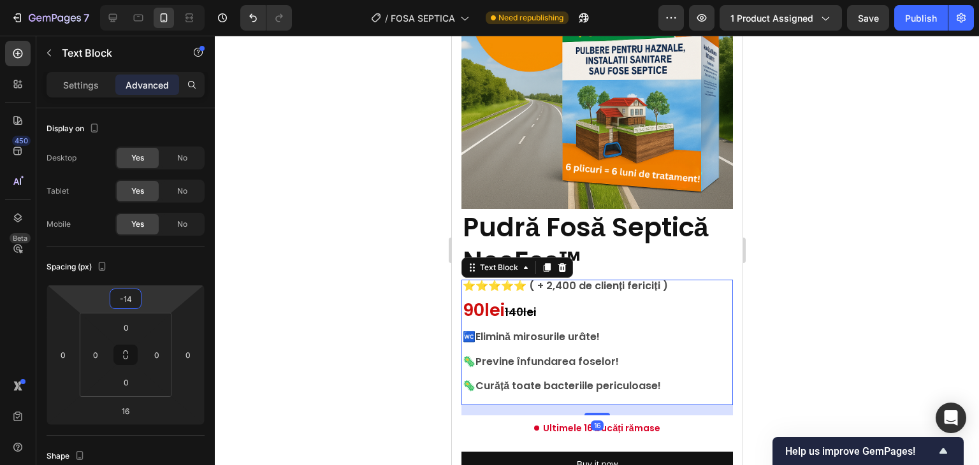
click at [175, 0] on html "7 Version history / FOSA SEPTICA Need republishing Preview 1 product assigned S…" at bounding box center [489, 0] width 979 height 0
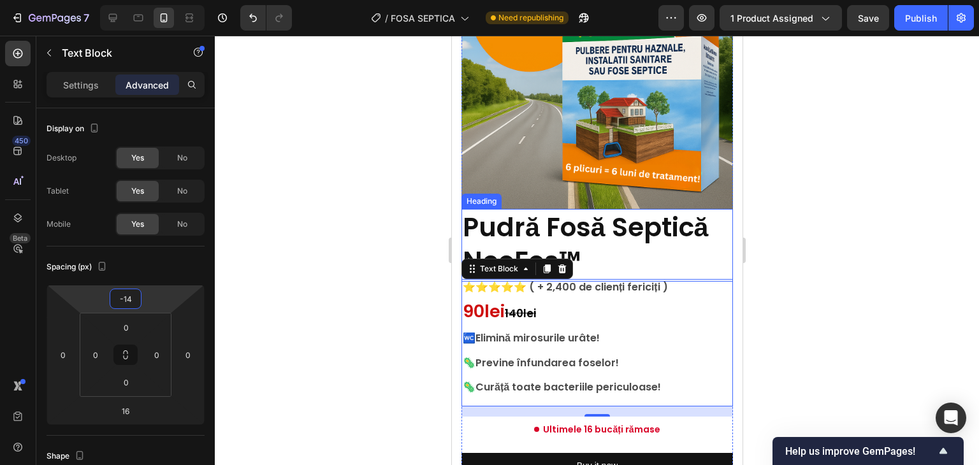
click at [826, 243] on div at bounding box center [597, 251] width 764 height 430
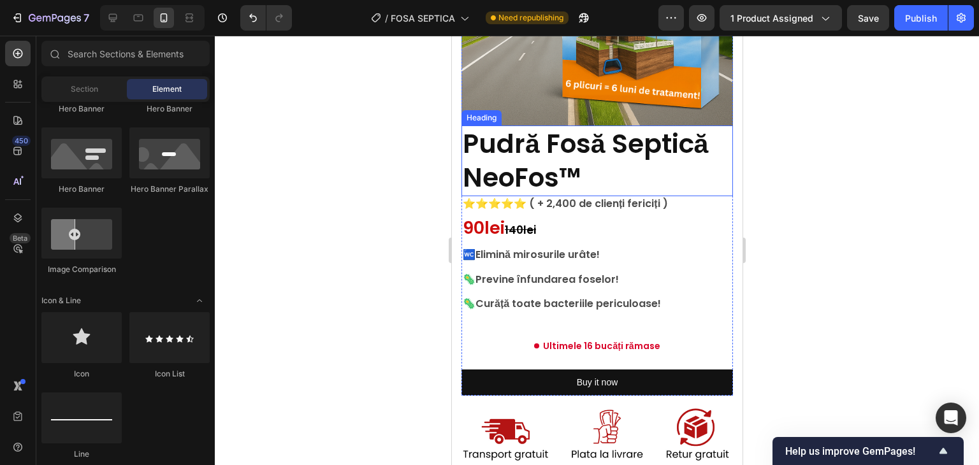
scroll to position [252, 0]
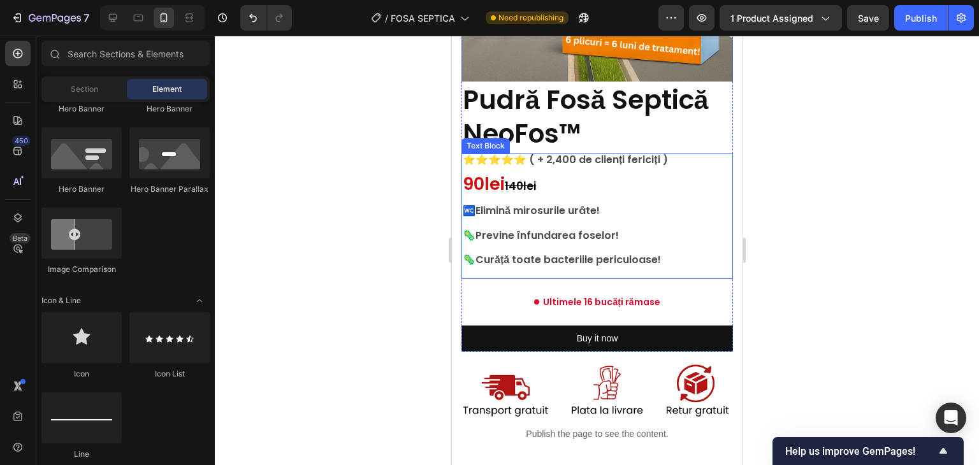
click at [519, 179] on s "140lei" at bounding box center [519, 186] width 31 height 15
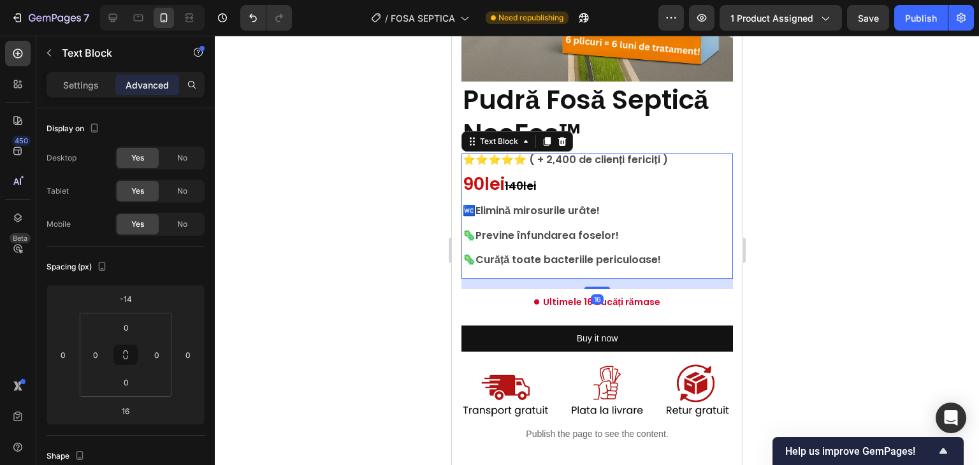
click at [525, 179] on s "140lei" at bounding box center [519, 186] width 31 height 15
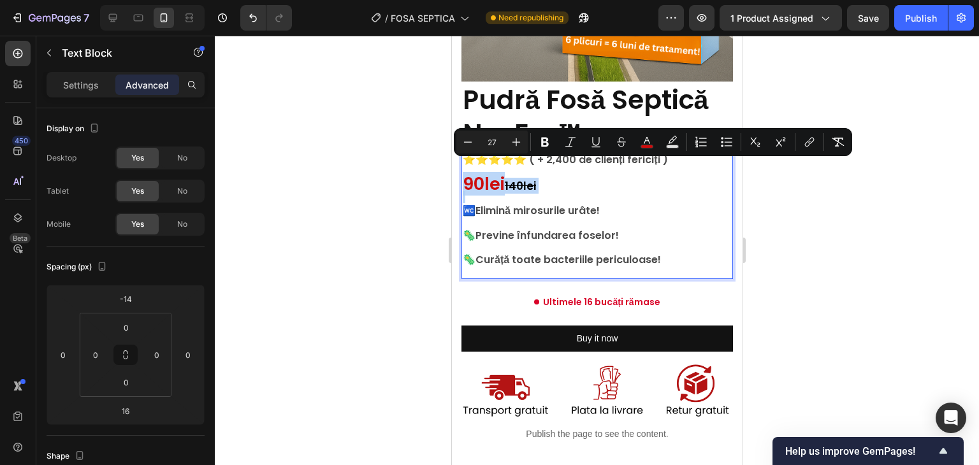
click at [525, 179] on s "140lei" at bounding box center [519, 186] width 31 height 15
click at [529, 179] on s "140lei" at bounding box center [519, 186] width 31 height 15
click at [523, 179] on s "140lei" at bounding box center [519, 186] width 31 height 15
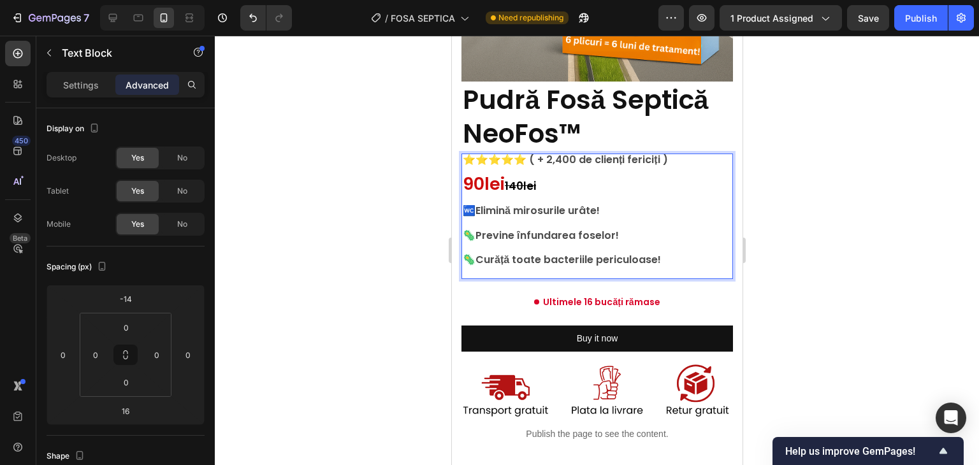
click at [528, 179] on s "140lei" at bounding box center [519, 186] width 31 height 15
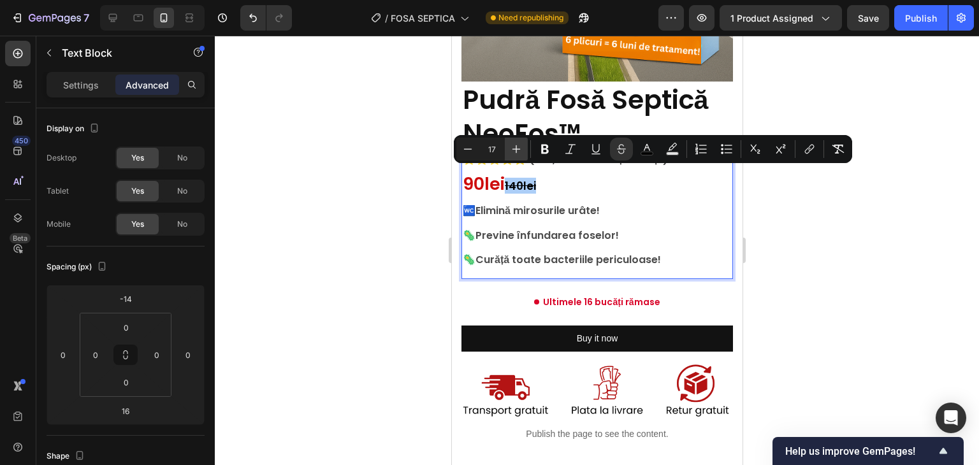
click at [521, 149] on icon "Editor contextual toolbar" at bounding box center [516, 149] width 13 height 13
type input "20"
click at [766, 221] on div at bounding box center [597, 251] width 764 height 430
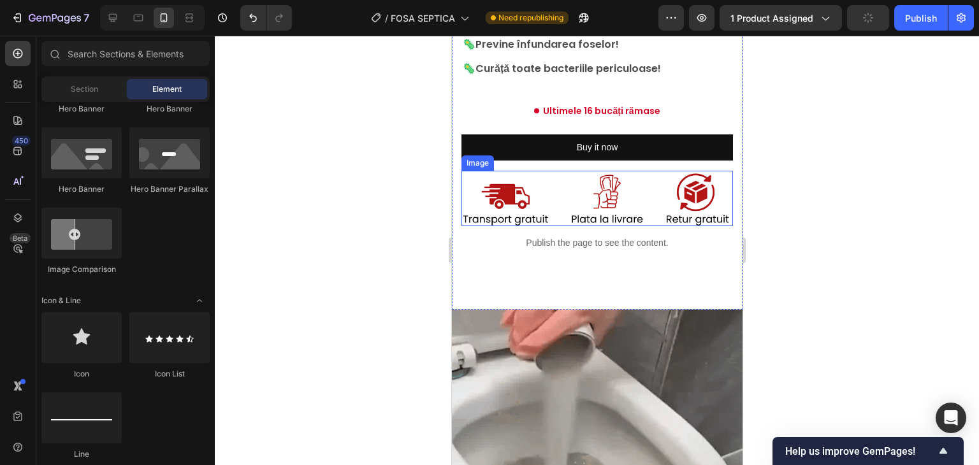
scroll to position [379, 0]
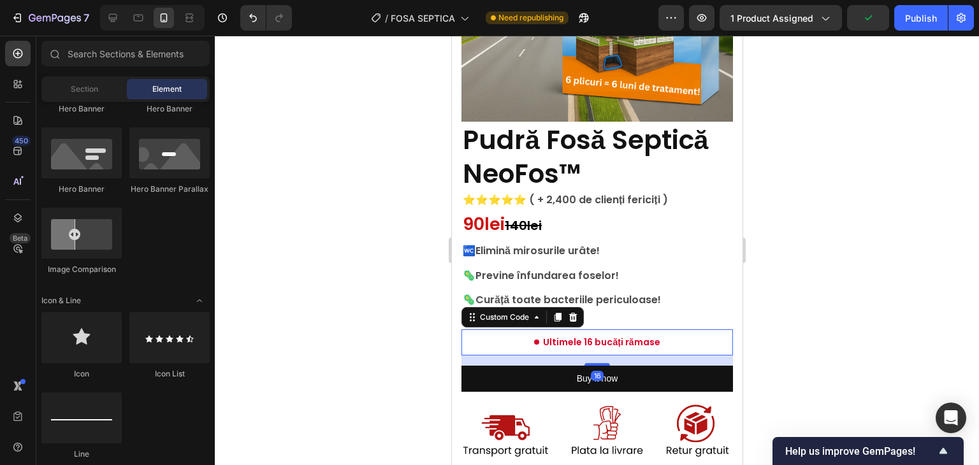
click at [483, 337] on div "Ultimele 16 bucăți rămase" at bounding box center [597, 342] width 272 height 13
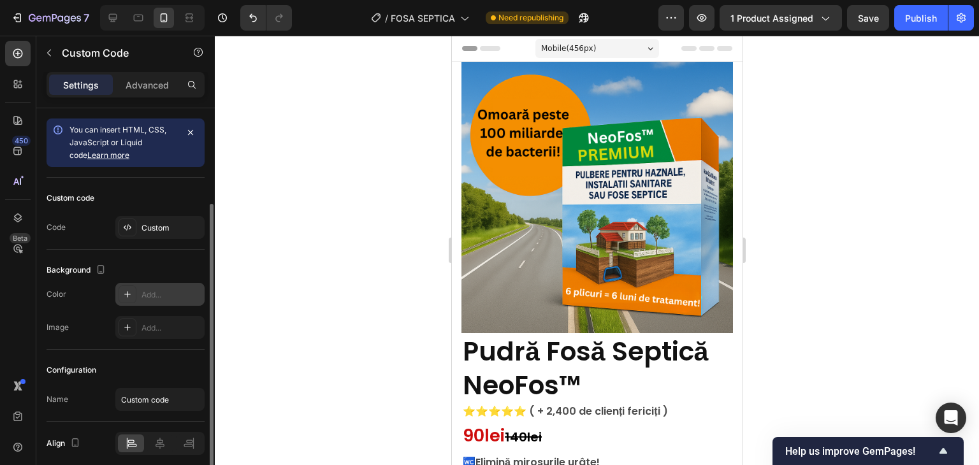
scroll to position [50, 0]
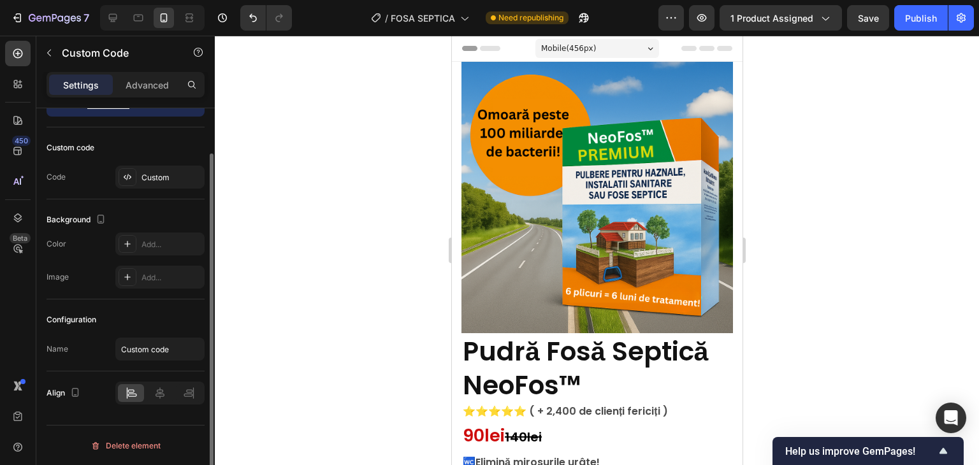
click at [168, 100] on div "Settings Advanced" at bounding box center [125, 90] width 179 height 36
click at [164, 94] on div "Advanced" at bounding box center [147, 85] width 64 height 20
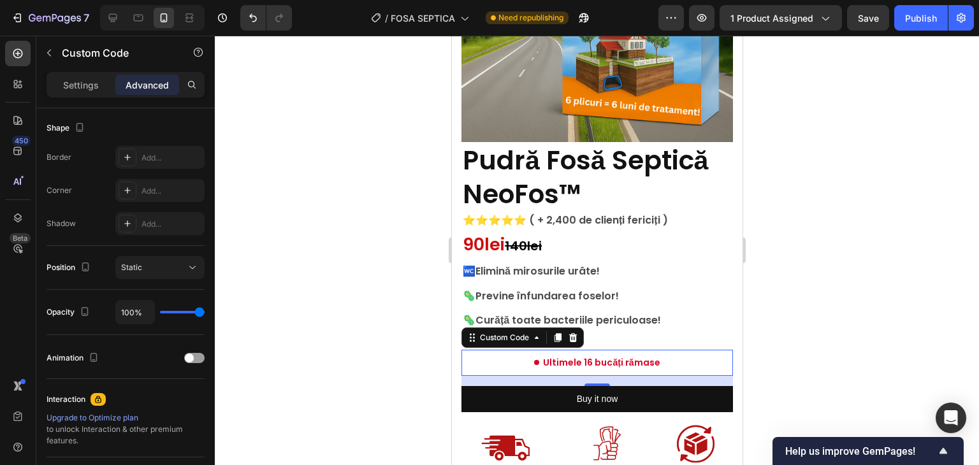
scroll to position [0, 0]
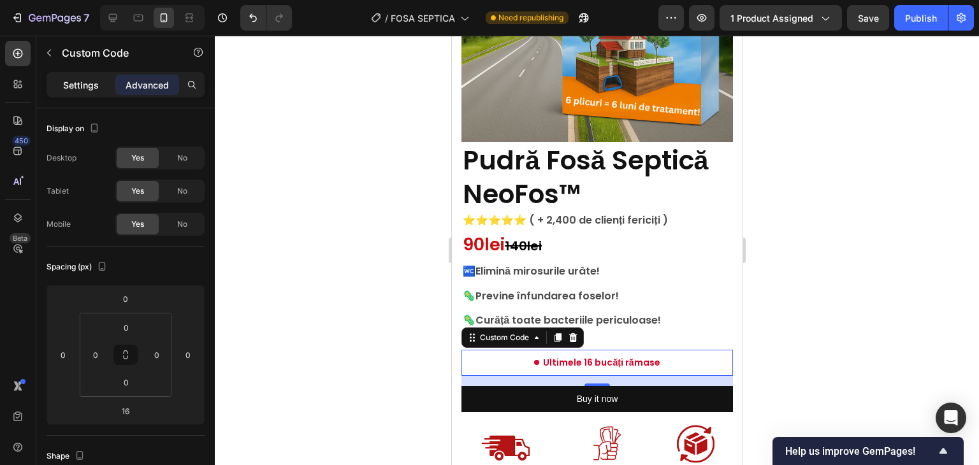
click at [92, 76] on div "Settings" at bounding box center [81, 85] width 64 height 20
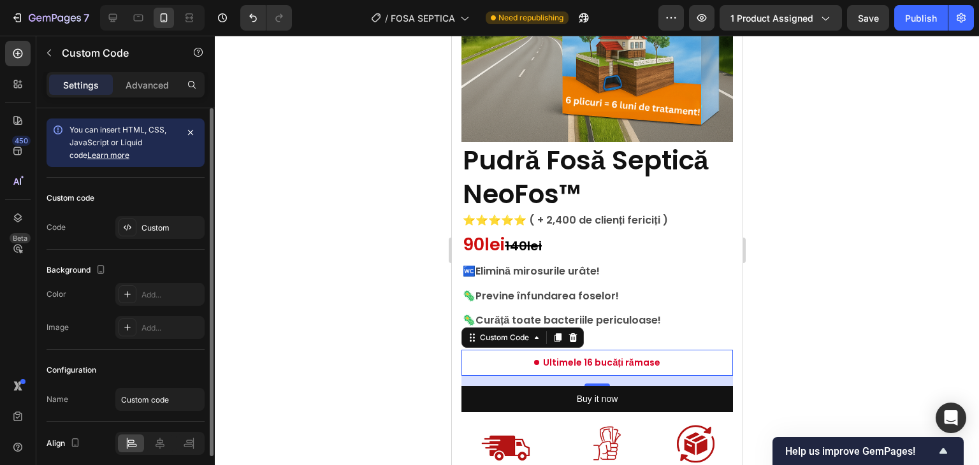
scroll to position [50, 0]
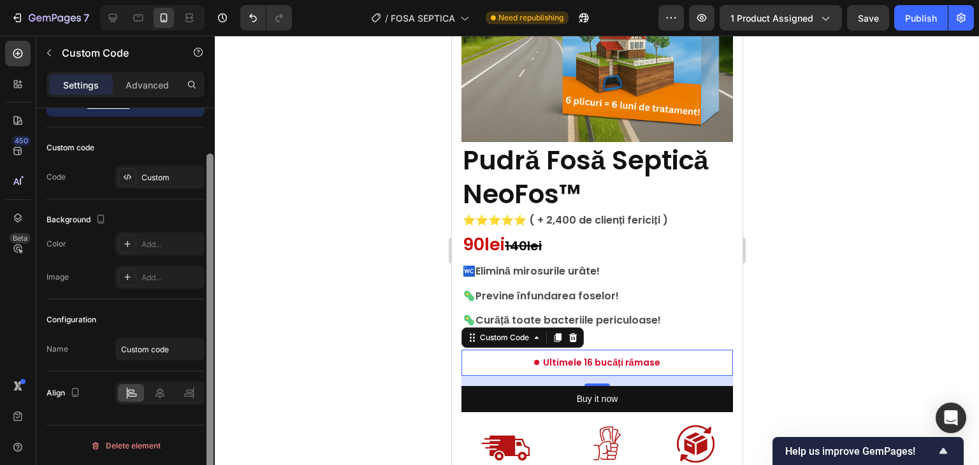
drag, startPoint x: 209, startPoint y: 199, endPoint x: 200, endPoint y: 323, distance: 124.1
click at [200, 323] on div "You can insert HTML, CSS, JavaScript or Liquid code Learn more Custom code Code…" at bounding box center [125, 304] width 179 height 393
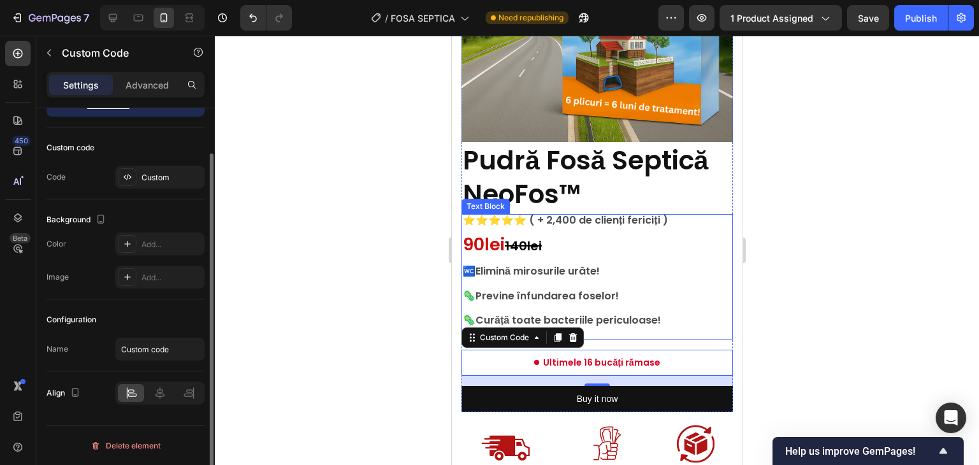
click at [866, 270] on div at bounding box center [597, 251] width 764 height 430
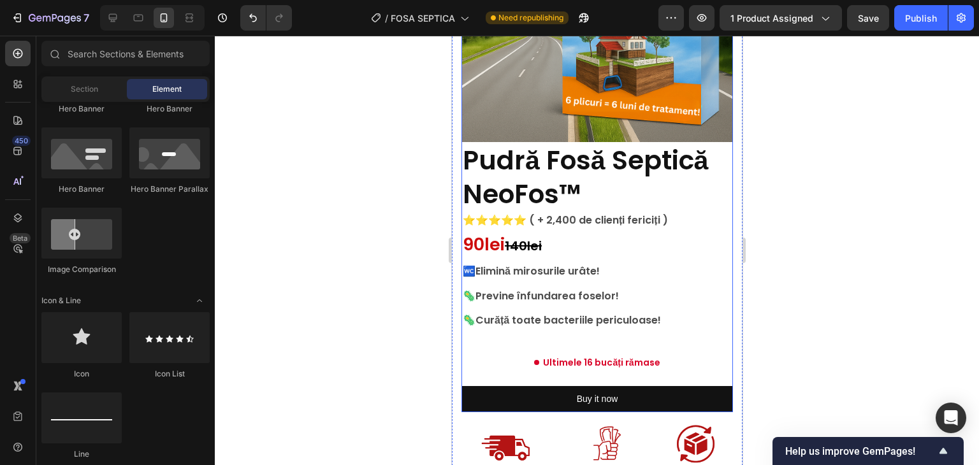
click at [543, 334] on div "⁠⁠⁠⁠⁠⁠⁠ Pudră Fosă Septică NeoFos™ Heading ⭐⭐⭐⭐⭐ ( + 2,400 de clienți fericiți …" at bounding box center [597, 277] width 272 height 270
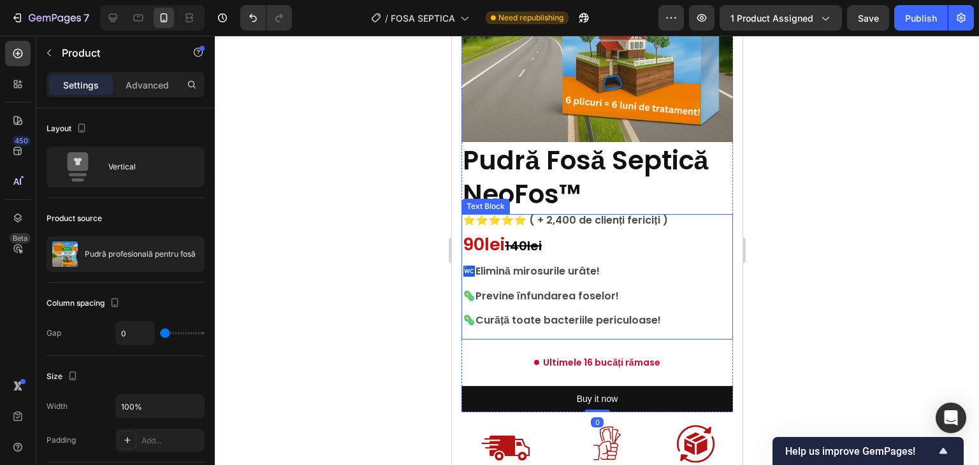
click at [698, 316] on div "⭐⭐⭐⭐⭐ ( + 2,400 de clienți fericiți ) 90lei 140lei 🚾 Elimină mirosurile urâte! …" at bounding box center [597, 277] width 272 height 126
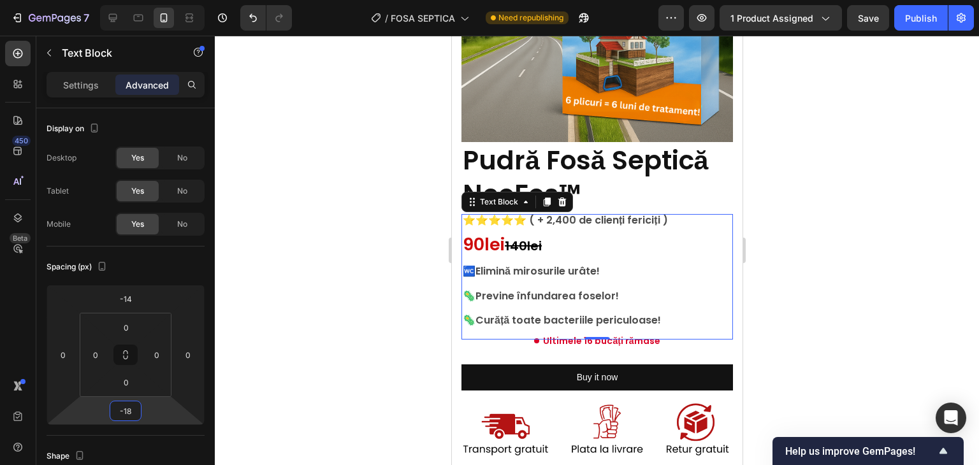
type input "-20"
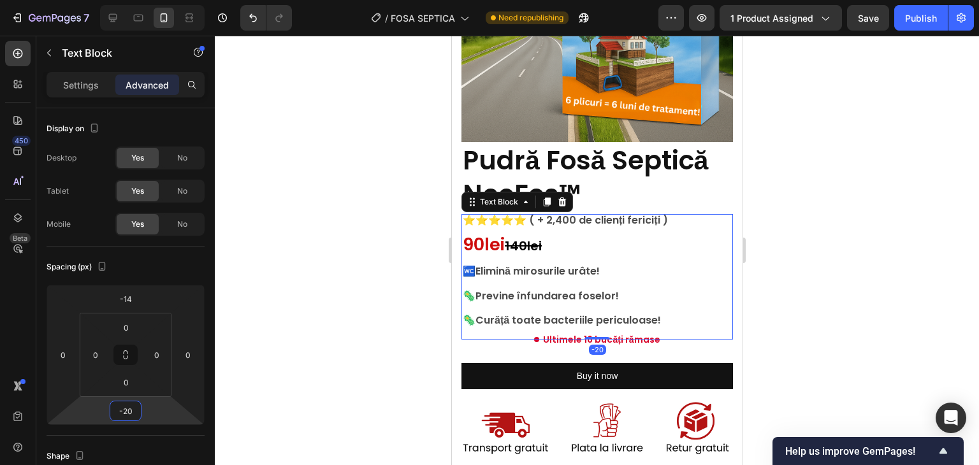
drag, startPoint x: 158, startPoint y: 410, endPoint x: 166, endPoint y: 421, distance: 14.2
click at [166, 0] on html "7 Version history / FOSA SEPTICA Need republishing Preview 1 product assigned S…" at bounding box center [489, 0] width 979 height 0
click at [845, 208] on div at bounding box center [597, 251] width 764 height 430
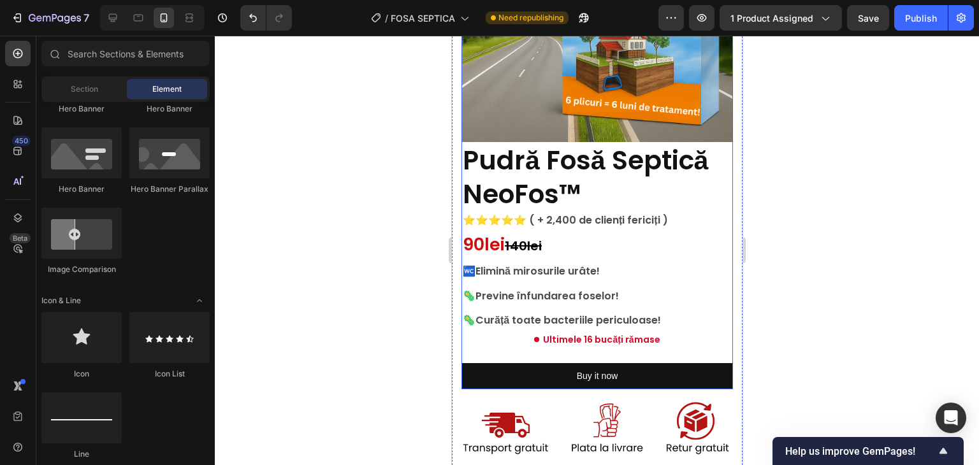
click at [666, 347] on div "⁠⁠⁠⁠⁠⁠⁠ Pudră Fosă Septică NeoFos™ Heading ⭐⭐⭐⭐⭐ ( + 2,400 de clienți fericiți …" at bounding box center [597, 265] width 272 height 247
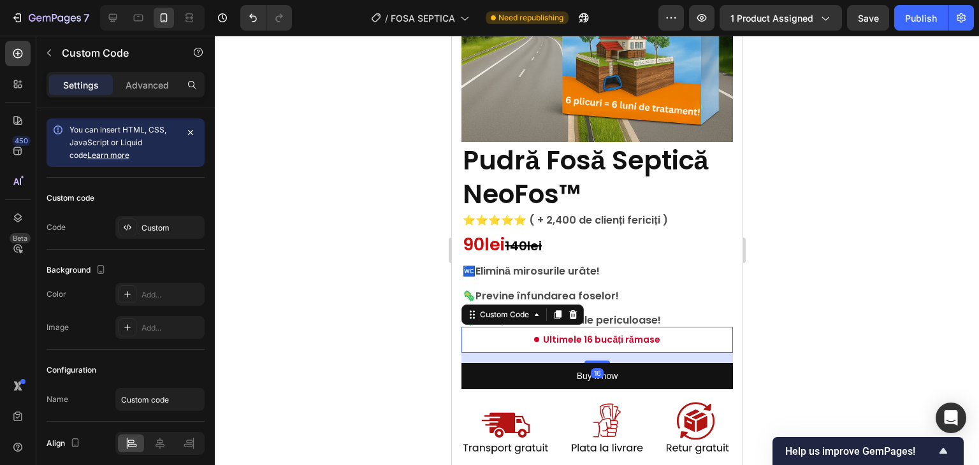
click at [669, 333] on div "Ultimele 16 bucăți rămase" at bounding box center [597, 339] width 272 height 13
click at [192, 131] on icon "button" at bounding box center [191, 133] width 10 height 10
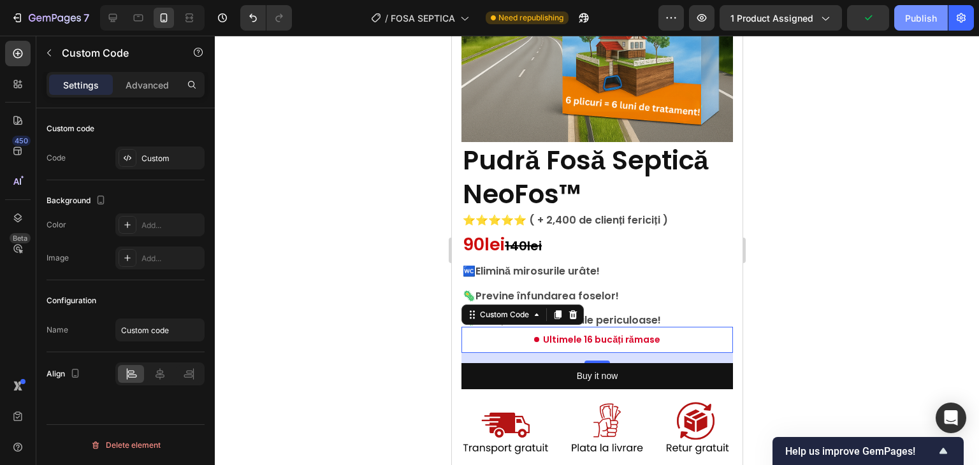
click at [941, 10] on button "Publish" at bounding box center [922, 18] width 54 height 26
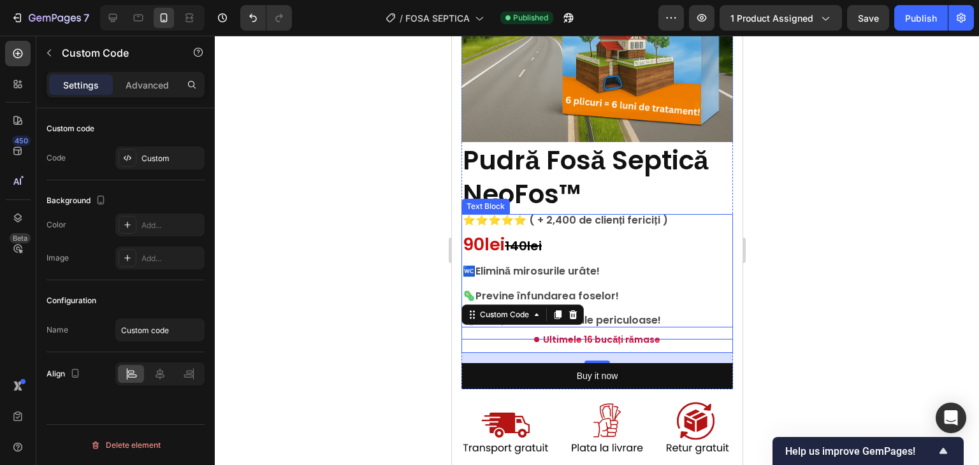
click at [578, 176] on strong "NeoFos™" at bounding box center [521, 194] width 119 height 36
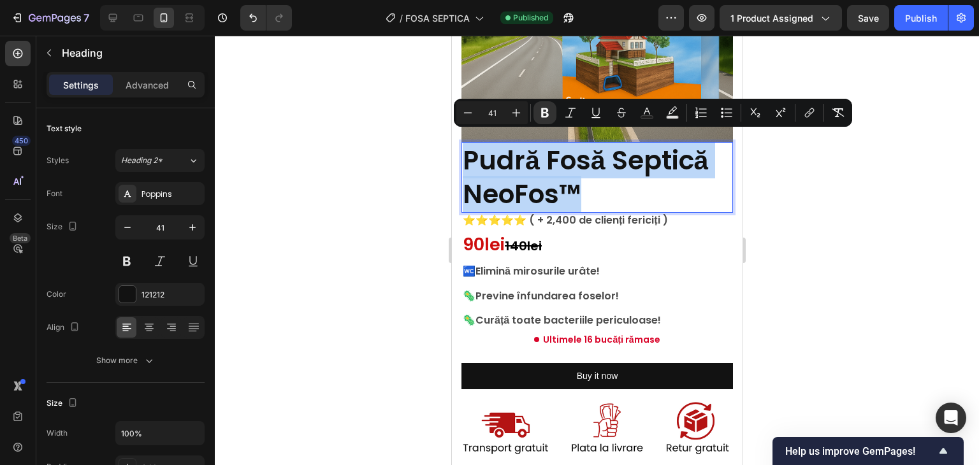
drag, startPoint x: 598, startPoint y: 189, endPoint x: 468, endPoint y: 147, distance: 136.5
click at [468, 147] on p "Pudră Fosă Septică NeoFos™" at bounding box center [596, 177] width 269 height 68
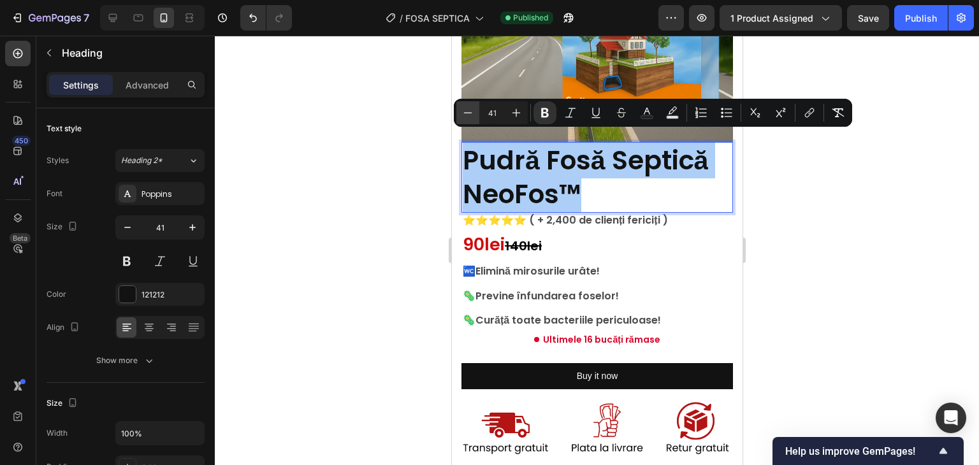
click at [465, 112] on icon "Editor contextual toolbar" at bounding box center [468, 112] width 13 height 13
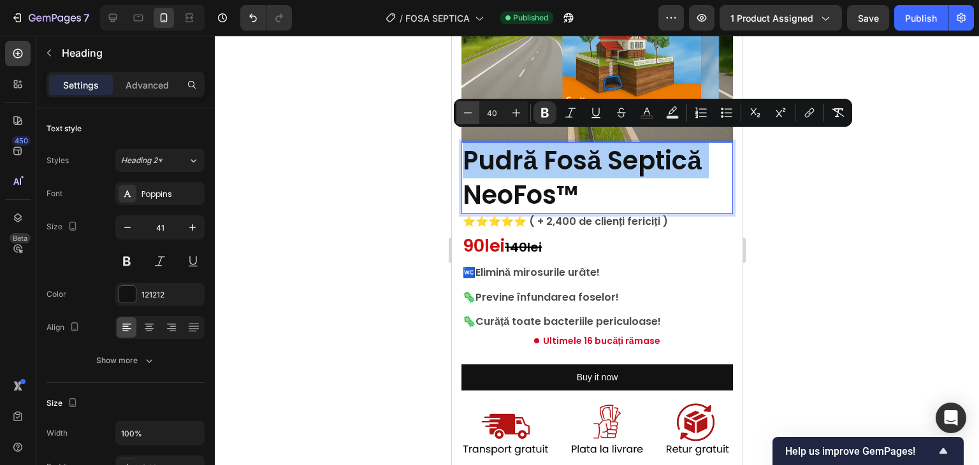
click at [465, 112] on icon "Editor contextual toolbar" at bounding box center [468, 112] width 13 height 13
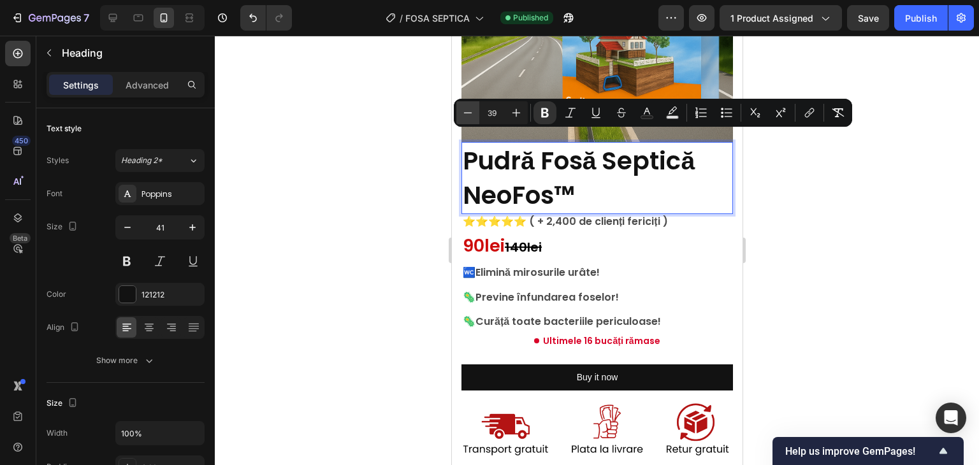
click at [465, 112] on icon "Editor contextual toolbar" at bounding box center [468, 112] width 13 height 13
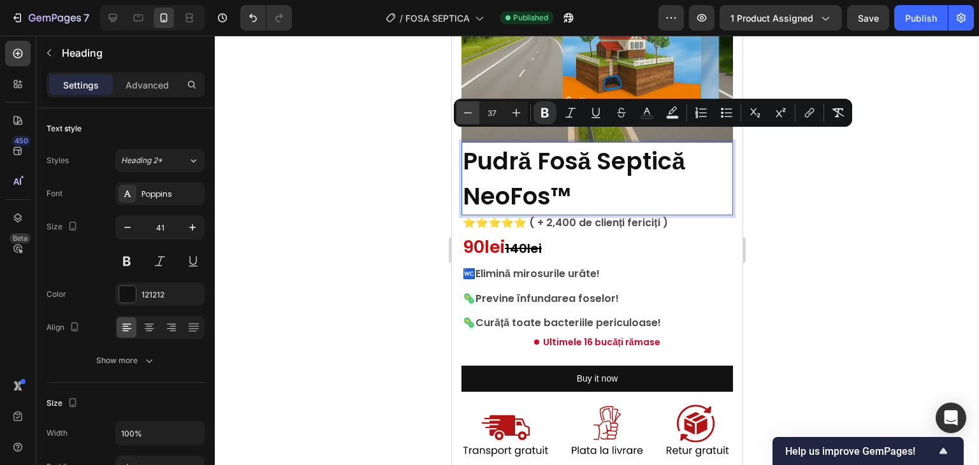
click at [465, 112] on icon "Editor contextual toolbar" at bounding box center [468, 112] width 13 height 13
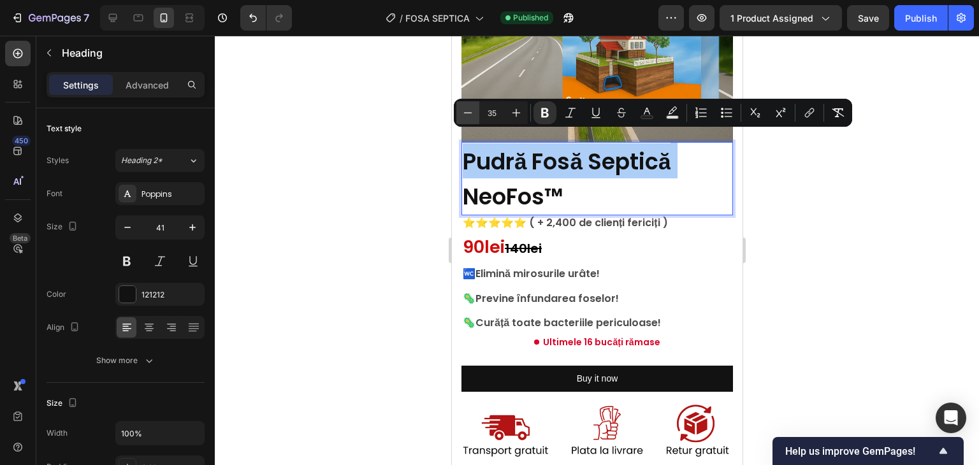
click at [465, 112] on icon "Editor contextual toolbar" at bounding box center [468, 112] width 13 height 13
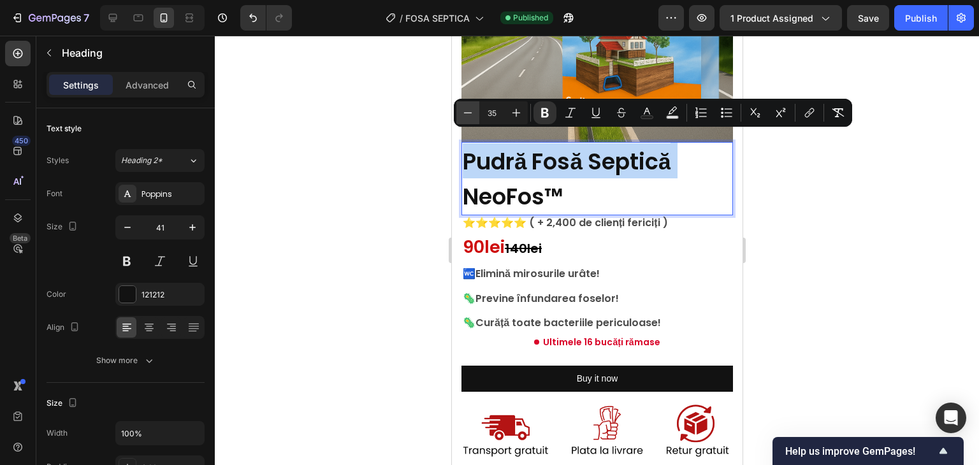
type input "34"
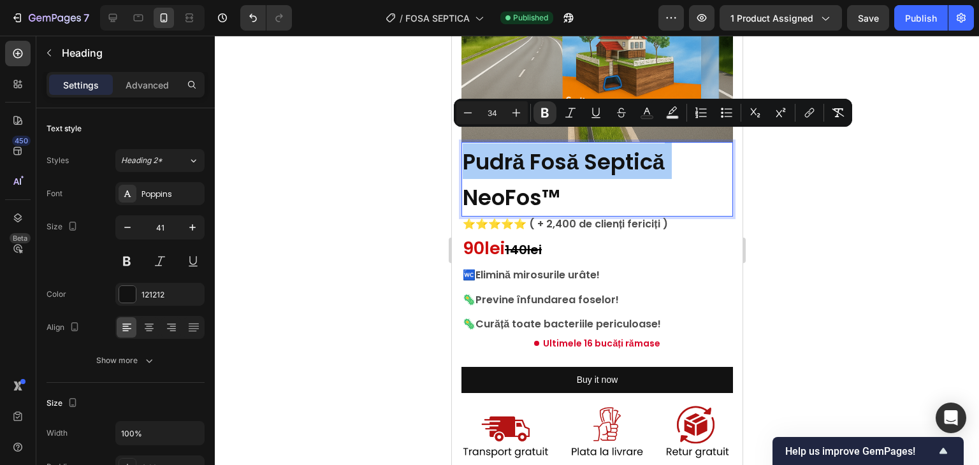
click at [939, 194] on div at bounding box center [597, 251] width 764 height 430
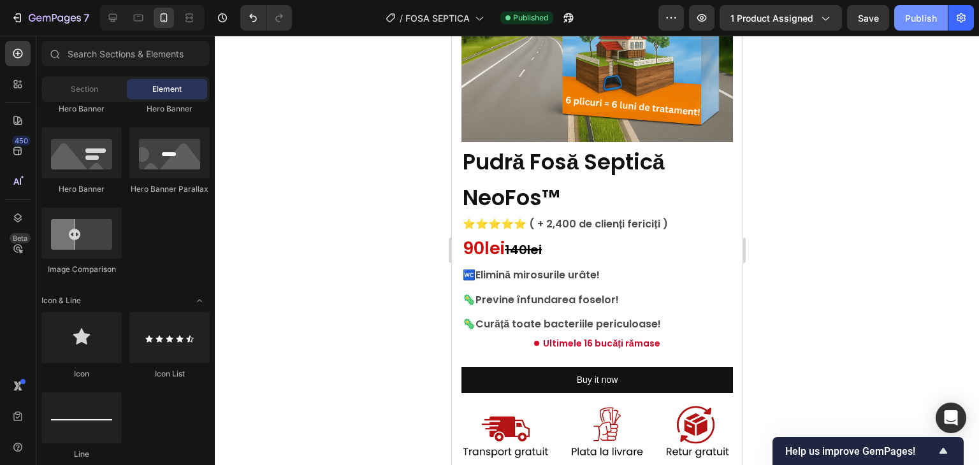
click at [926, 29] on button "Publish" at bounding box center [922, 18] width 54 height 26
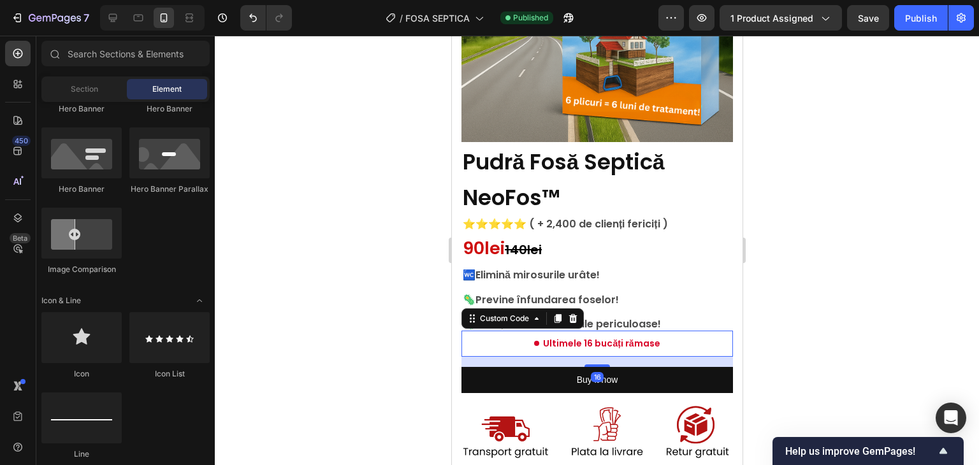
click at [600, 337] on span "Ultimele 16 bucăți rămase" at bounding box center [601, 343] width 117 height 13
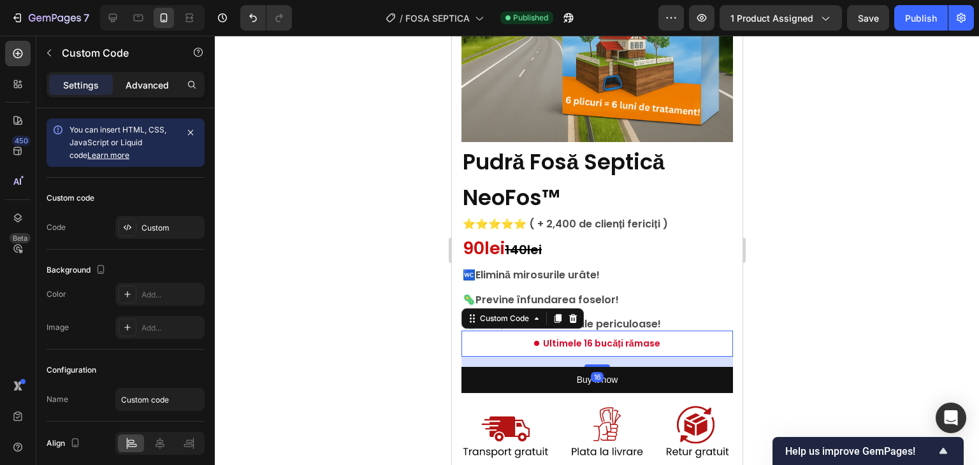
click at [148, 92] on div "Advanced" at bounding box center [147, 85] width 64 height 20
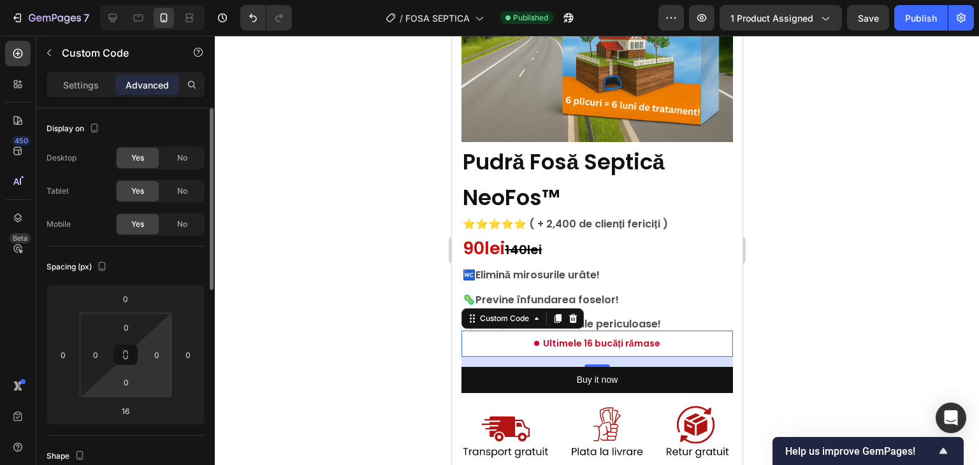
drag, startPoint x: 140, startPoint y: 391, endPoint x: 142, endPoint y: 370, distance: 21.1
click at [142, 370] on div "0 0 0 0" at bounding box center [126, 355] width 92 height 84
click at [140, 388] on div "0" at bounding box center [126, 382] width 32 height 20
click at [145, 0] on html "7 Version history / FOSA SEPTICA Published Preview 1 product assigned Save Publ…" at bounding box center [489, 0] width 979 height 0
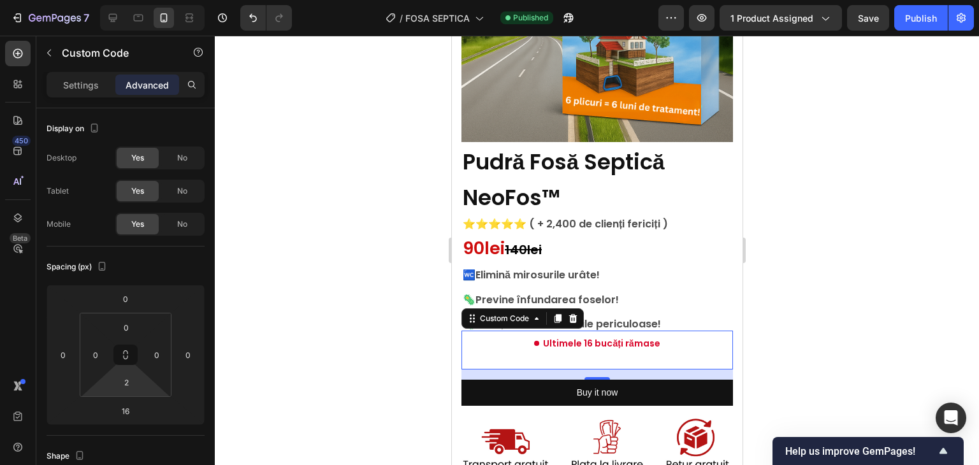
type input "0"
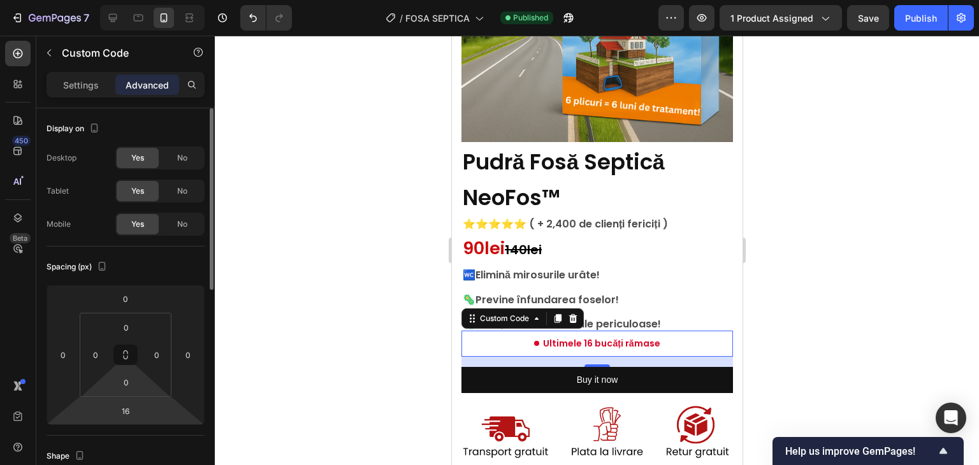
drag, startPoint x: 143, startPoint y: 386, endPoint x: 146, endPoint y: 403, distance: 17.5
click at [147, 0] on html "7 Version history / FOSA SEPTICA Published Preview 1 product assigned Save Publ…" at bounding box center [489, 0] width 979 height 0
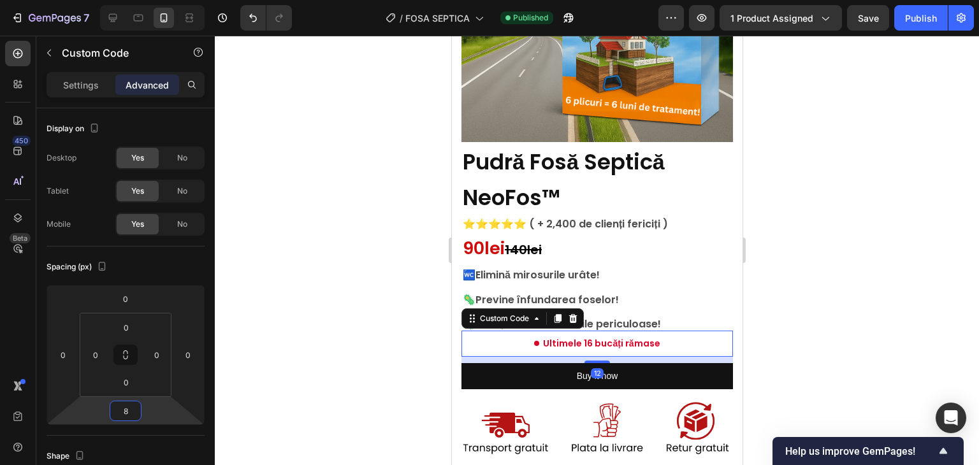
type input "6"
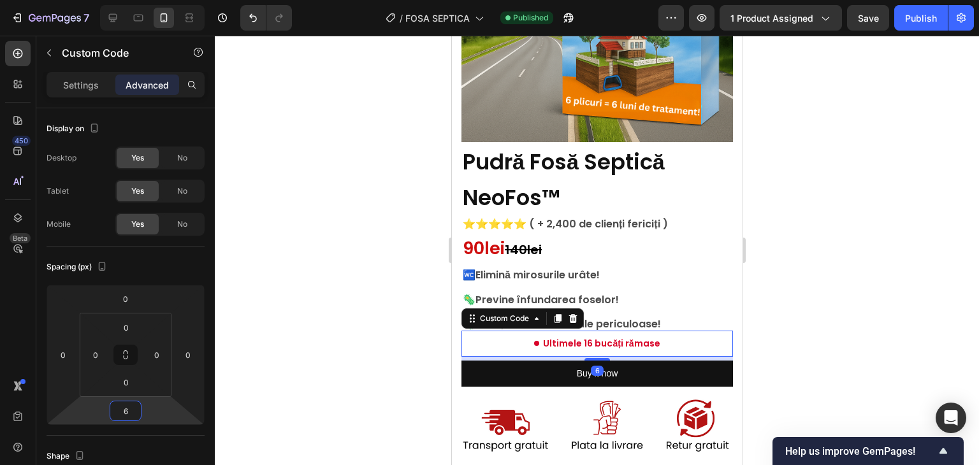
click at [153, 0] on html "7 Version history / FOSA SEPTICA Published Preview 1 product assigned Save Publ…" at bounding box center [489, 0] width 979 height 0
click at [768, 274] on div at bounding box center [597, 251] width 764 height 430
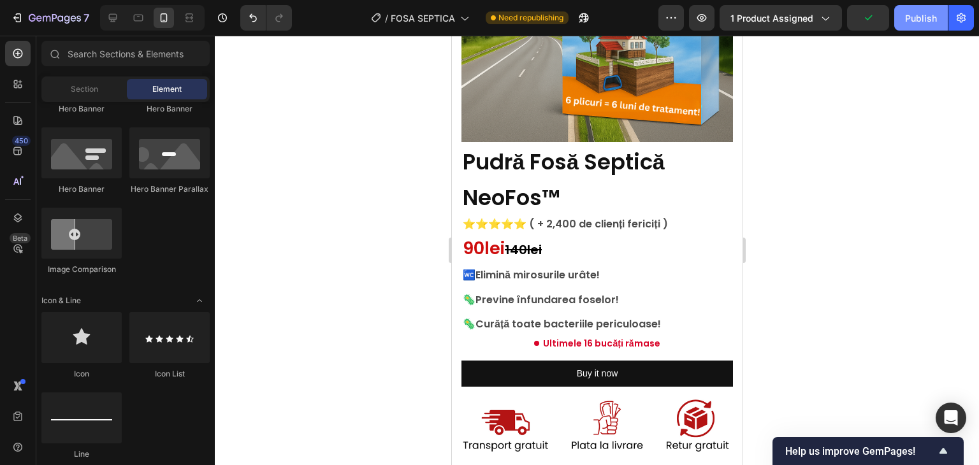
click at [920, 29] on button "Publish" at bounding box center [922, 18] width 54 height 26
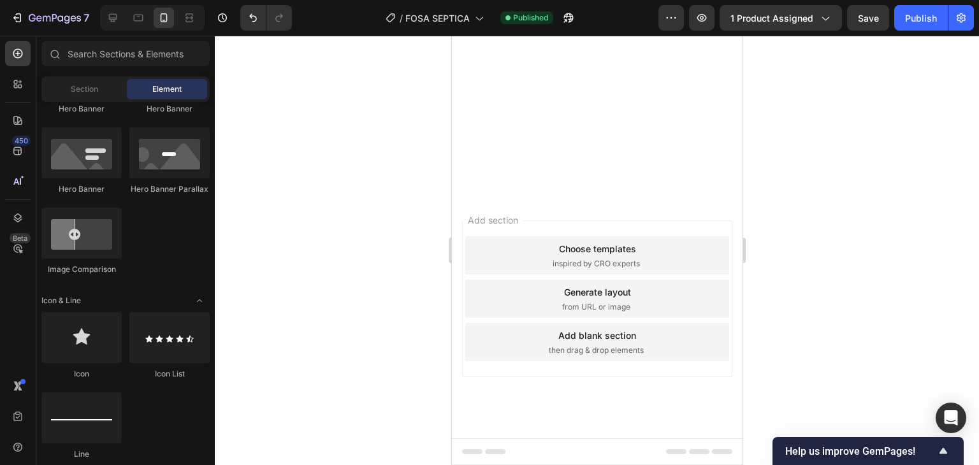
scroll to position [2013, 0]
drag, startPoint x: 785, startPoint y: 208, endPoint x: 785, endPoint y: 170, distance: 37.6
click at [785, 170] on div at bounding box center [597, 251] width 764 height 430
drag, startPoint x: 763, startPoint y: 263, endPoint x: 750, endPoint y: 248, distance: 19.9
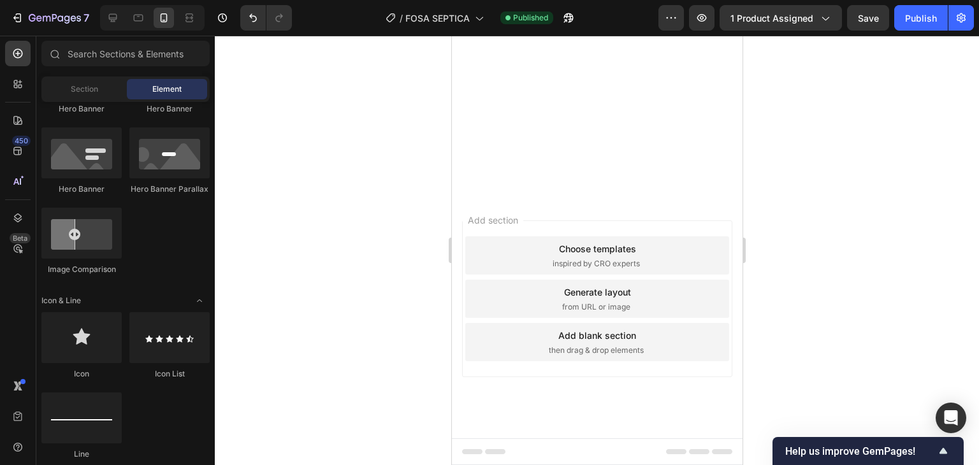
click at [770, 233] on div at bounding box center [597, 251] width 764 height 430
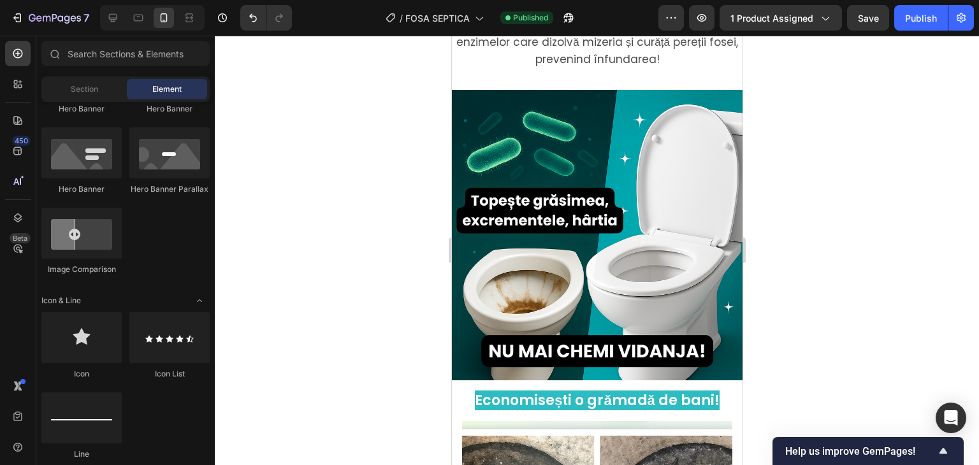
scroll to position [1112, 0]
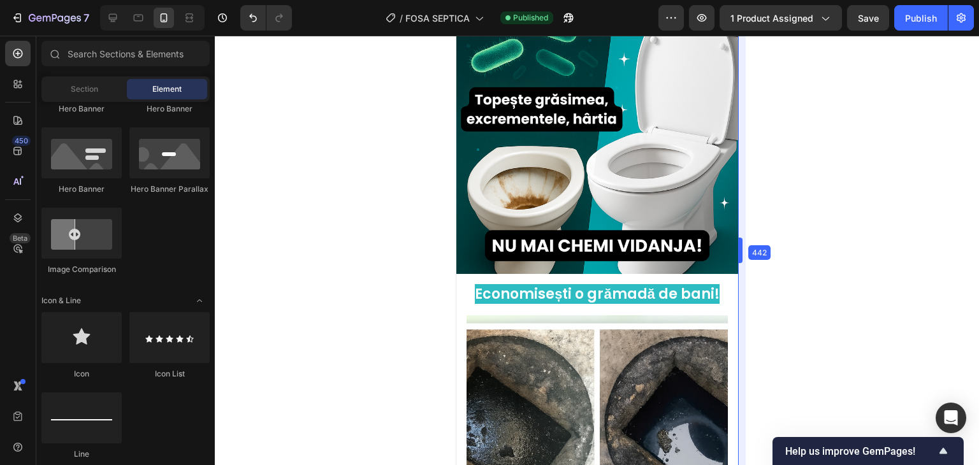
drag, startPoint x: 750, startPoint y: 242, endPoint x: 736, endPoint y: 265, distance: 27.4
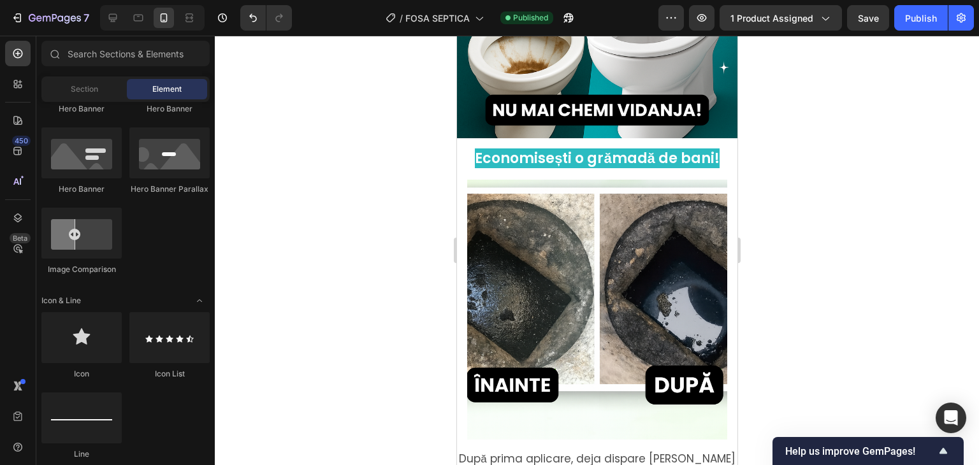
scroll to position [1244, 0]
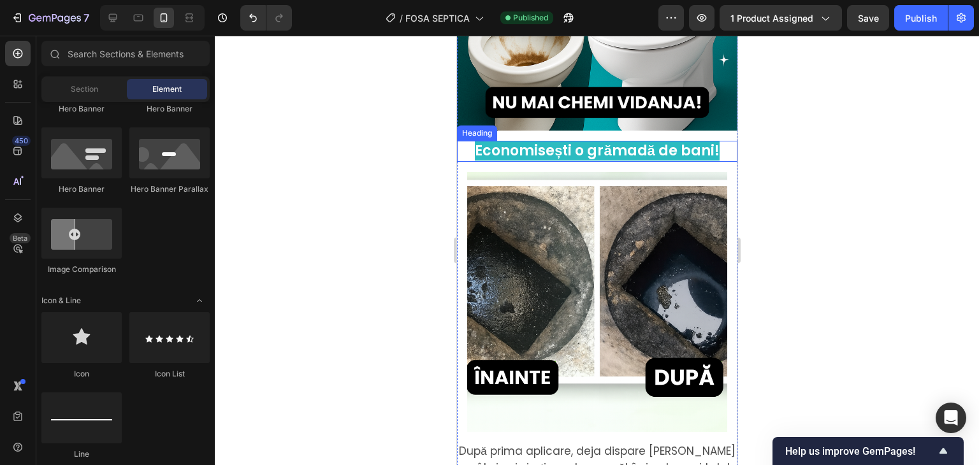
click at [587, 141] on span "Economisești o grămadă de bani!" at bounding box center [596, 151] width 245 height 20
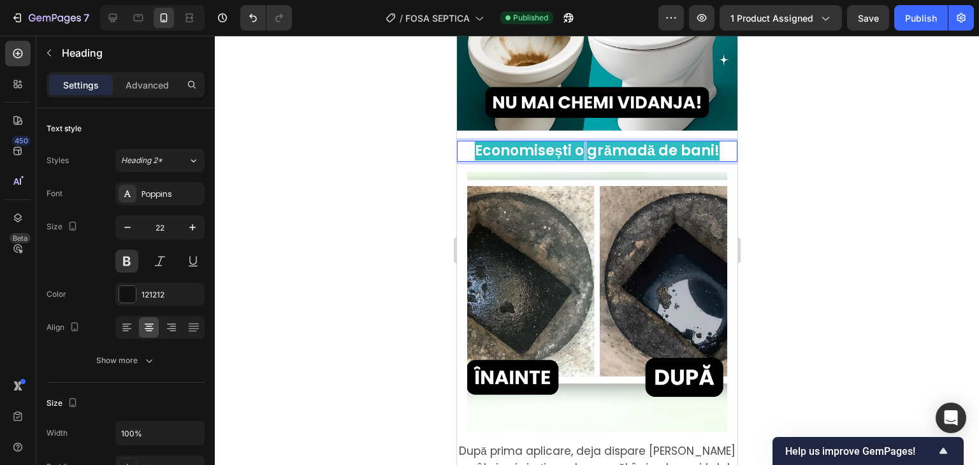
click at [573, 141] on span "Economisești o grămadă de bani!" at bounding box center [596, 151] width 245 height 20
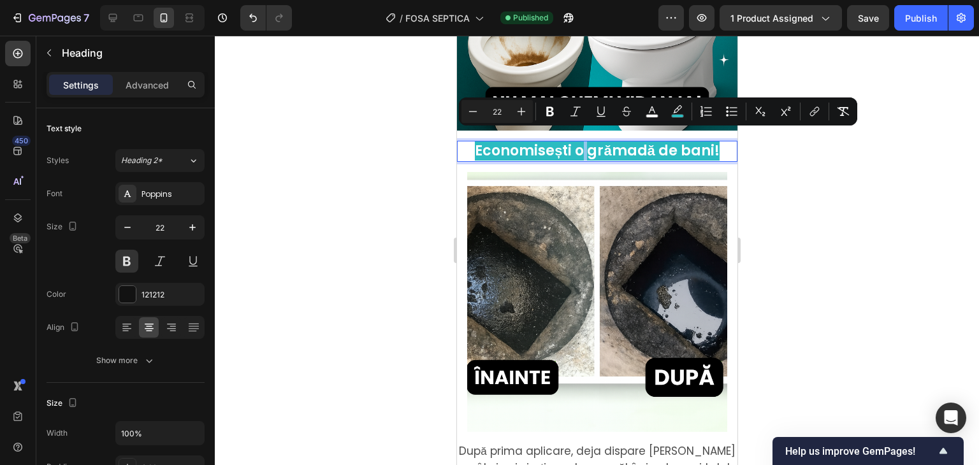
click at [573, 141] on span "Economisești o grămadă de bani!" at bounding box center [596, 151] width 245 height 20
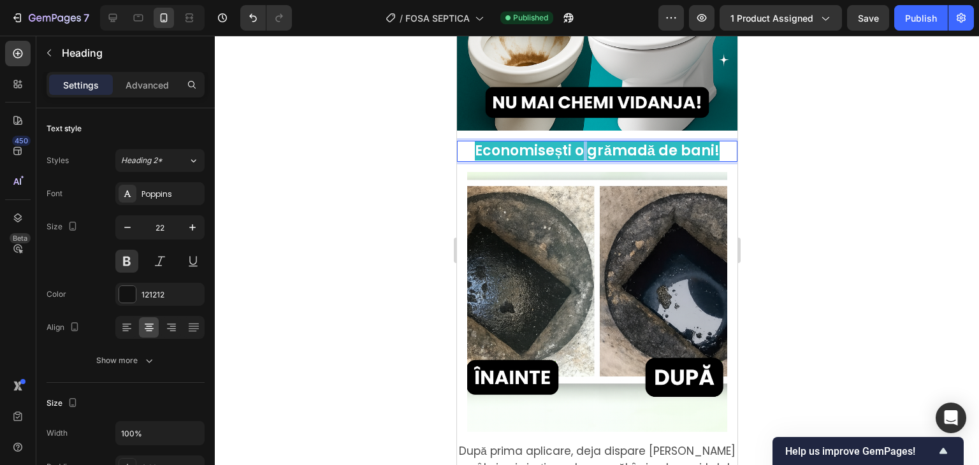
click at [573, 141] on span "Economisești o grămadă de bani!" at bounding box center [596, 151] width 245 height 20
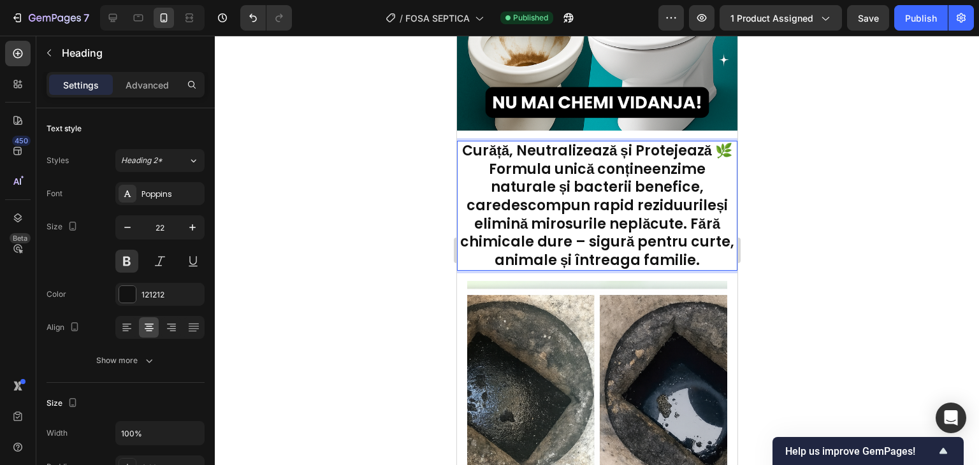
click at [552, 142] on p "Curăță, Neutralizează și Protejează 🌿" at bounding box center [597, 151] width 278 height 18
click at [592, 172] on p "Formula unică conține enzime naturale și bacterii benefice , care descompun rap…" at bounding box center [597, 216] width 278 height 110
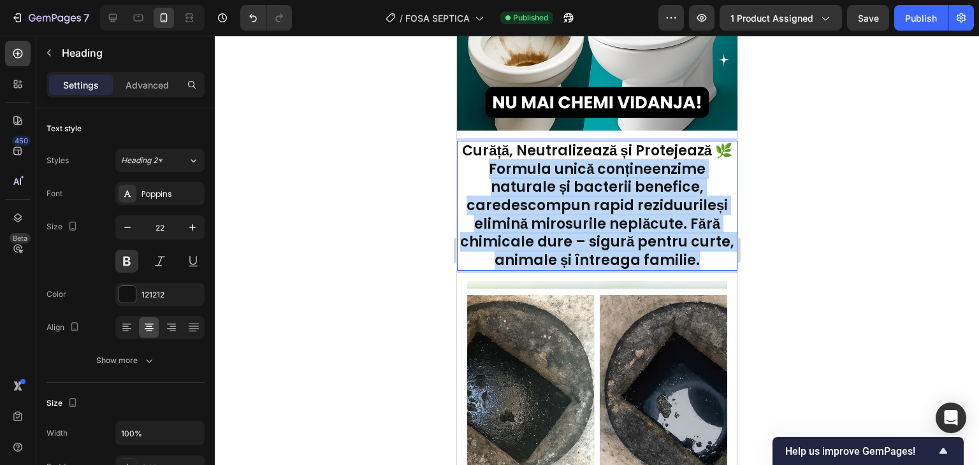
drag, startPoint x: 467, startPoint y: 169, endPoint x: 687, endPoint y: 267, distance: 241.5
click at [687, 267] on p "Formula unică conține enzime naturale și bacterii benefice , care descompun rap…" at bounding box center [597, 216] width 278 height 110
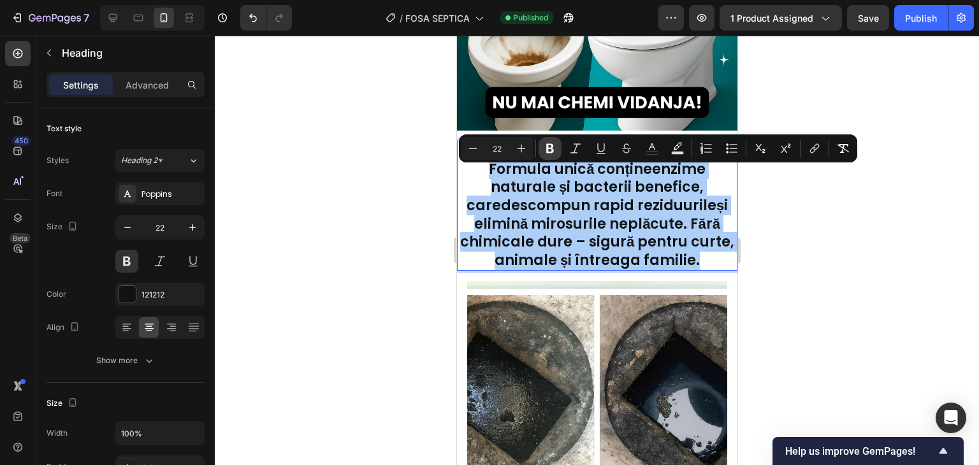
click at [550, 143] on icon "Editor contextual toolbar" at bounding box center [550, 148] width 13 height 13
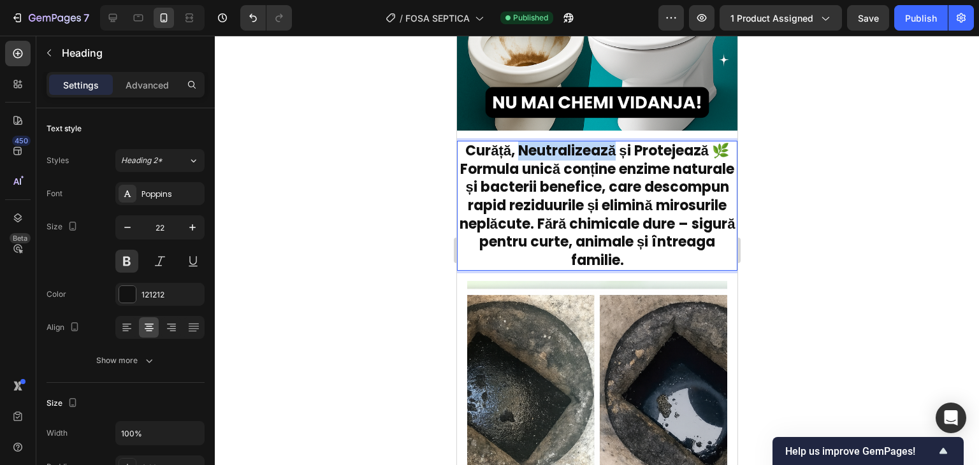
drag, startPoint x: 1007, startPoint y: 179, endPoint x: 550, endPoint y: 143, distance: 458.5
click at [550, 143] on p "Curăță, Neutralizează și Protejează 🌿" at bounding box center [597, 151] width 278 height 18
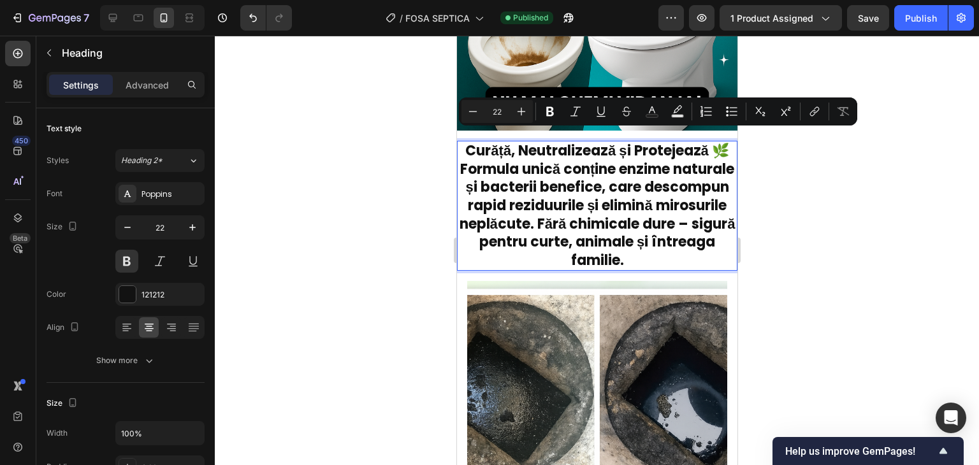
click at [559, 161] on p "Curăță, Neutralizează și Protejează 🌿" at bounding box center [597, 151] width 278 height 18
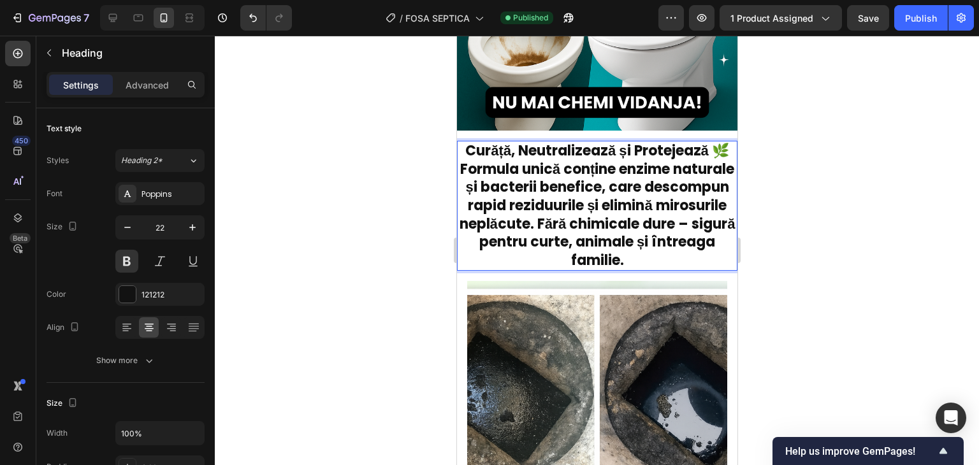
click at [463, 169] on p "Formula unică conține enzime naturale și bacterii benefice, care descompun rapi…" at bounding box center [597, 216] width 278 height 110
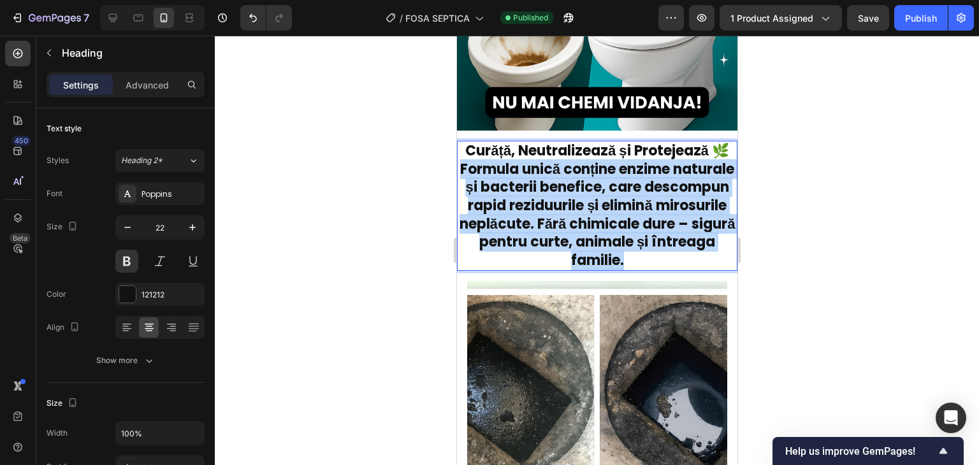
drag, startPoint x: 488, startPoint y: 177, endPoint x: 699, endPoint y: 270, distance: 230.4
click at [699, 270] on p "Formula unică conține enzime naturale și bacterii benefice, care descompun rapi…" at bounding box center [597, 216] width 278 height 110
click at [574, 194] on strong "Formula unică conține enzime naturale și bacterii benefice, care descompun rapi…" at bounding box center [597, 214] width 276 height 111
click at [550, 193] on strong "Formula unică conține enzime naturale și bacterii benefice, care descompun rapi…" at bounding box center [597, 214] width 276 height 111
drag, startPoint x: 478, startPoint y: 169, endPoint x: 702, endPoint y: 278, distance: 248.9
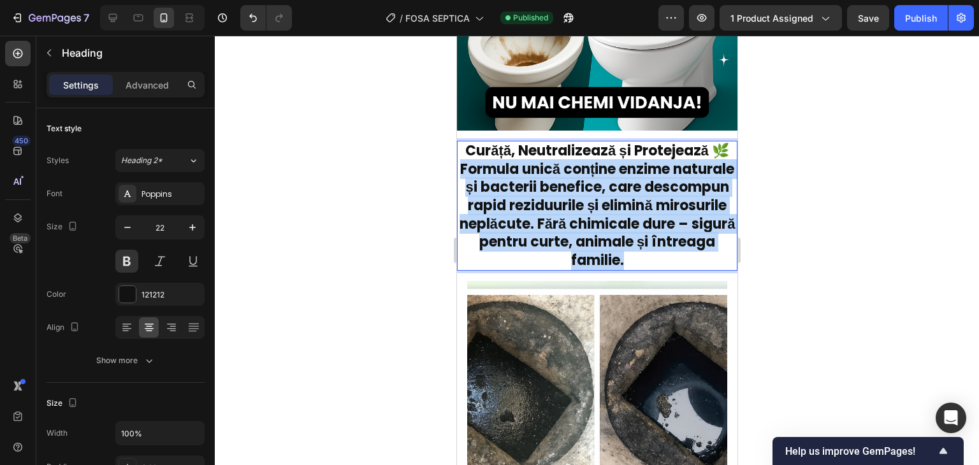
click at [702, 270] on p "Formula unică conține enzime naturale și bacterii benefice, care descompun rapi…" at bounding box center [597, 216] width 278 height 110
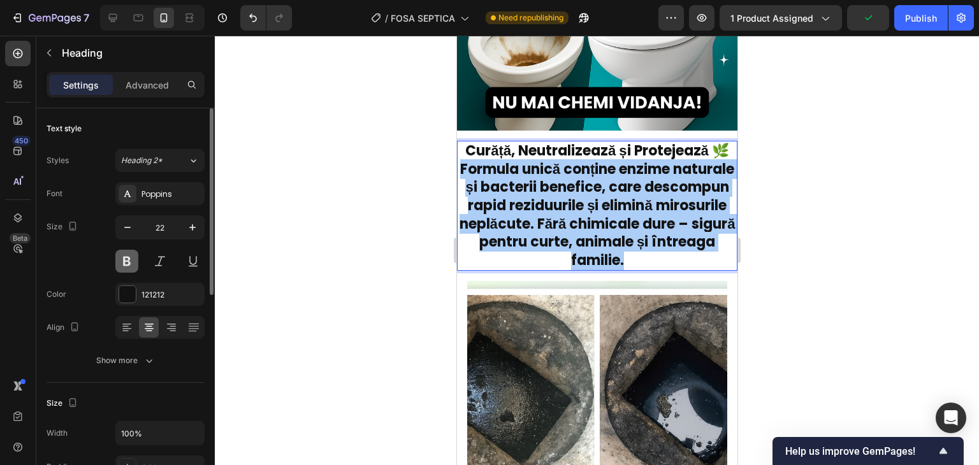
click at [130, 256] on button at bounding box center [126, 261] width 23 height 23
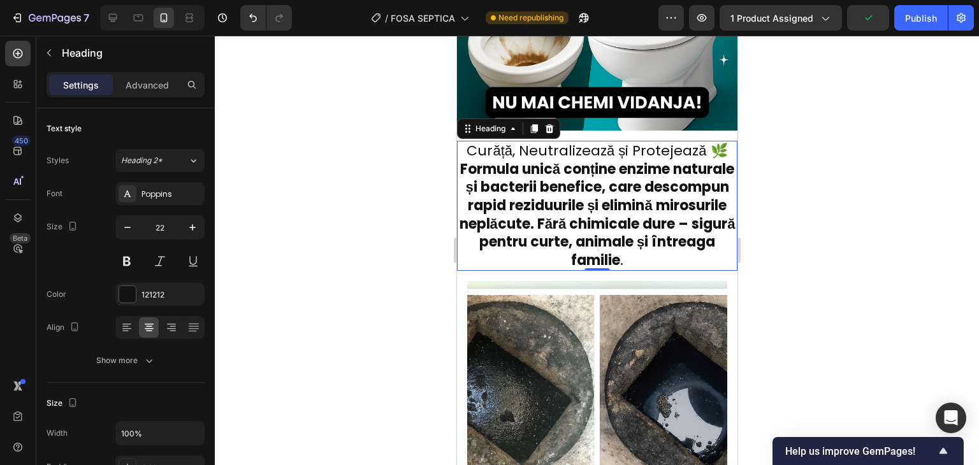
click at [476, 168] on strong "Formula unică conține enzime naturale și bacterii benefice, care descompun rapi…" at bounding box center [597, 214] width 276 height 111
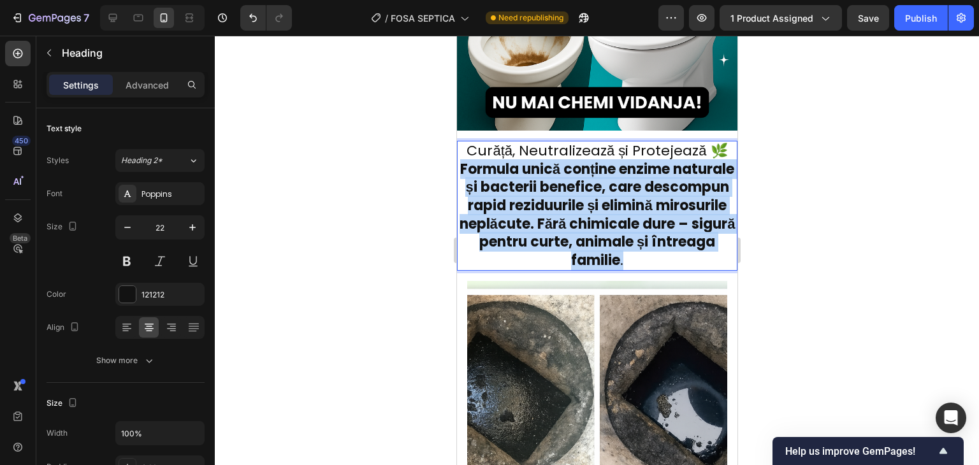
drag, startPoint x: 481, startPoint y: 155, endPoint x: 703, endPoint y: 252, distance: 241.5
click at [703, 252] on p "Curăță, Neutralizează și Protejează 🌿 Formula unică conține enzime naturale și …" at bounding box center [597, 206] width 278 height 128
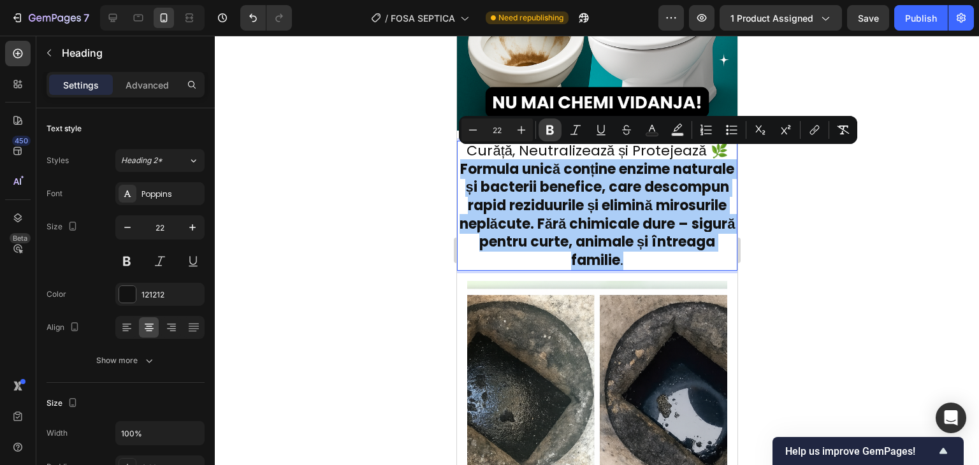
click at [548, 131] on icon "Editor contextual toolbar" at bounding box center [550, 131] width 8 height 10
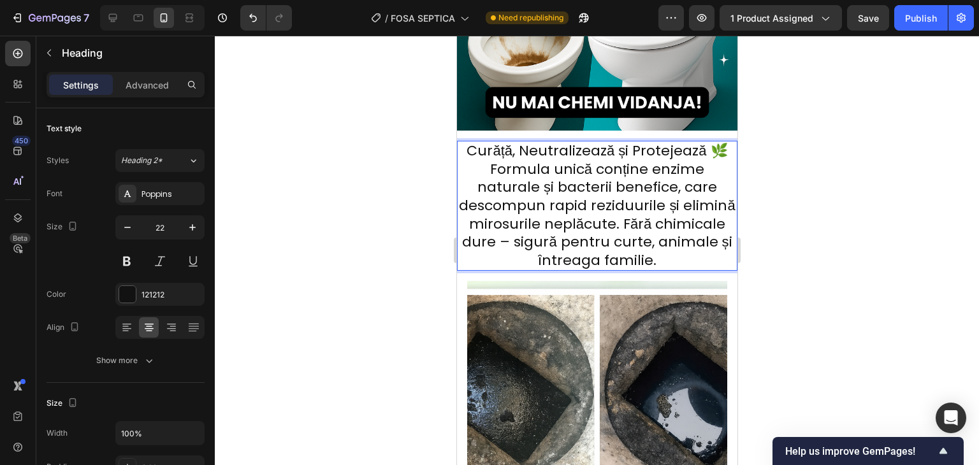
click at [638, 199] on p "Curăță, Neutralizează și Protejează 🌿 Formula unică conține enzime naturale și …" at bounding box center [597, 206] width 278 height 128
click at [597, 142] on p "Curăță, Neutralizează și Protejează 🌿 Formula unică conține enzime naturale și …" at bounding box center [597, 206] width 278 height 128
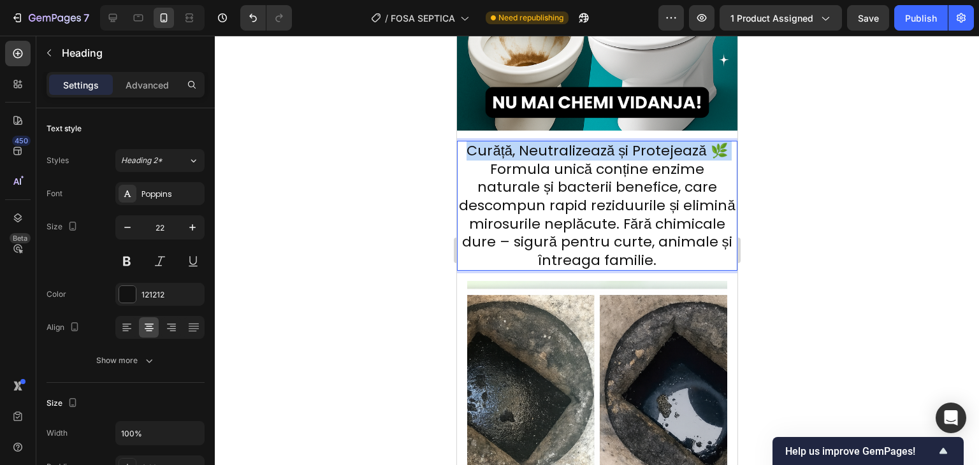
click at [597, 142] on p "Curăță, Neutralizează și Protejează 🌿 Formula unică conține enzime naturale și …" at bounding box center [597, 206] width 278 height 128
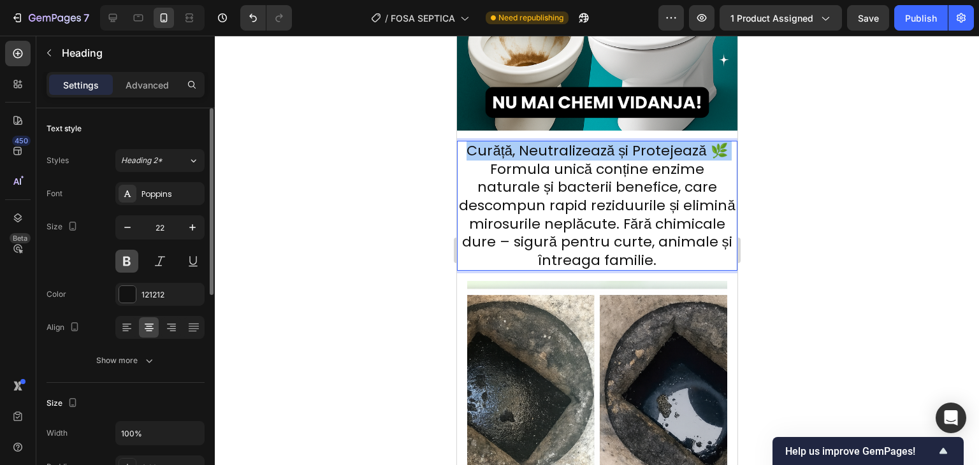
click at [134, 251] on button at bounding box center [126, 261] width 23 height 23
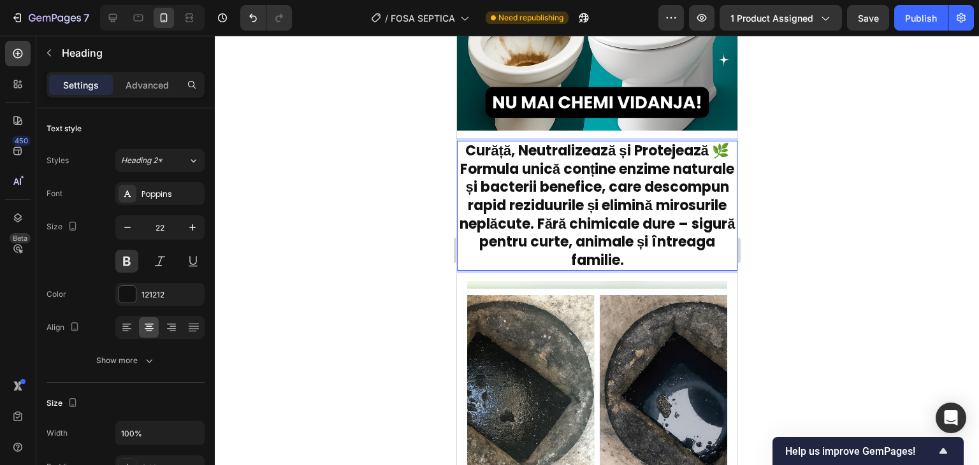
click at [546, 205] on p "Curăță, Neutralizează și Protejează 🌿 Formula unică conține enzime naturale și …" at bounding box center [597, 206] width 278 height 128
click at [121, 262] on button at bounding box center [126, 261] width 23 height 23
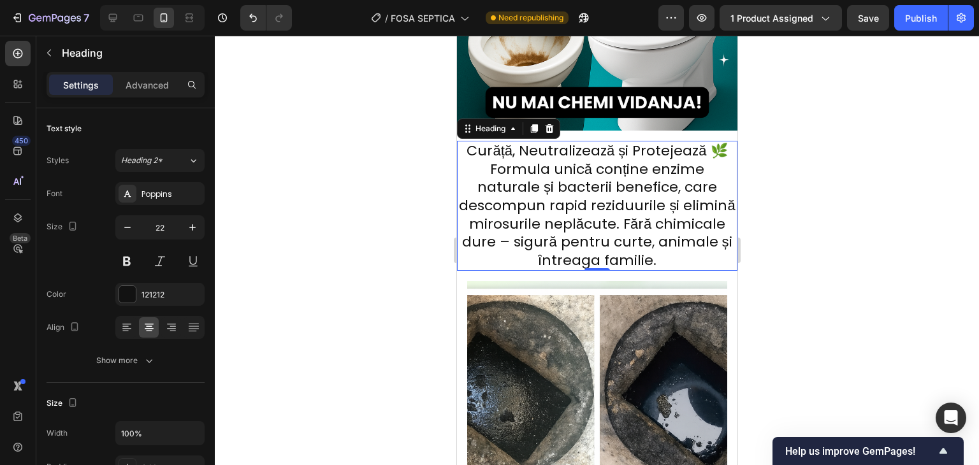
click at [539, 162] on p "Curăță, Neutralizează și Protejează 🌿 Formula unică conține enzime naturale și …" at bounding box center [597, 206] width 278 height 128
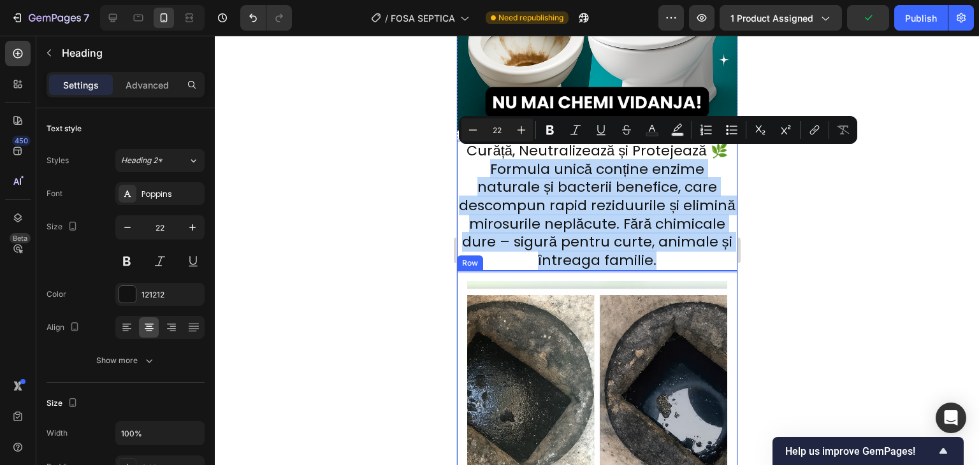
drag, startPoint x: 488, startPoint y: 161, endPoint x: 725, endPoint y: 265, distance: 258.4
click at [500, 161] on p "Curăță, Neutralizează și Protejează 🌿 Formula unică conține enzime naturale și …" at bounding box center [597, 206] width 278 height 128
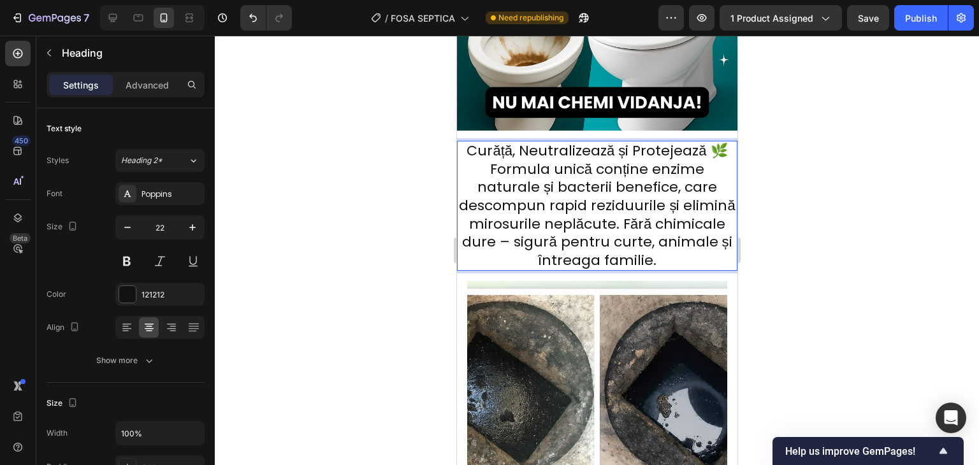
click at [485, 156] on p "Curăță, Neutralizează și Protejează 🌿 Formula unică conține enzime naturale și …" at bounding box center [597, 206] width 278 height 128
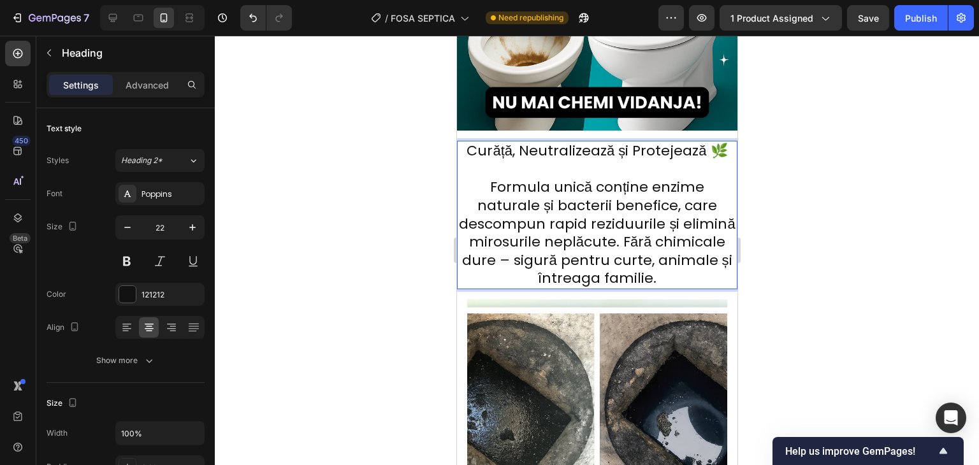
click at [578, 192] on p "Curăță, Neutralizează și Protejează 🌿 Formula unică conține enzime naturale și …" at bounding box center [597, 215] width 278 height 146
click at [552, 142] on p "Curăță, Neutralizează și Protejează 🌿 Formula unică conține enzime naturale și …" at bounding box center [597, 215] width 278 height 146
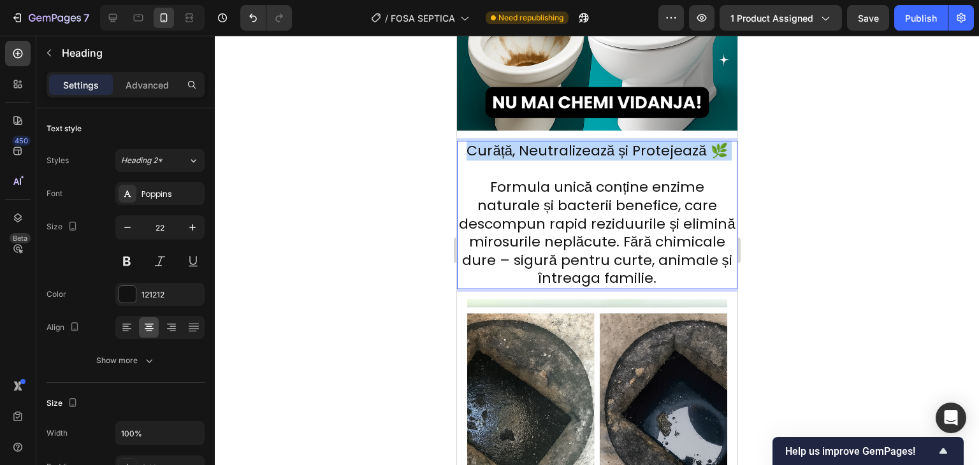
click at [552, 142] on p "Curăță, Neutralizează și Protejează 🌿 Formula unică conține enzime naturale și …" at bounding box center [597, 215] width 278 height 146
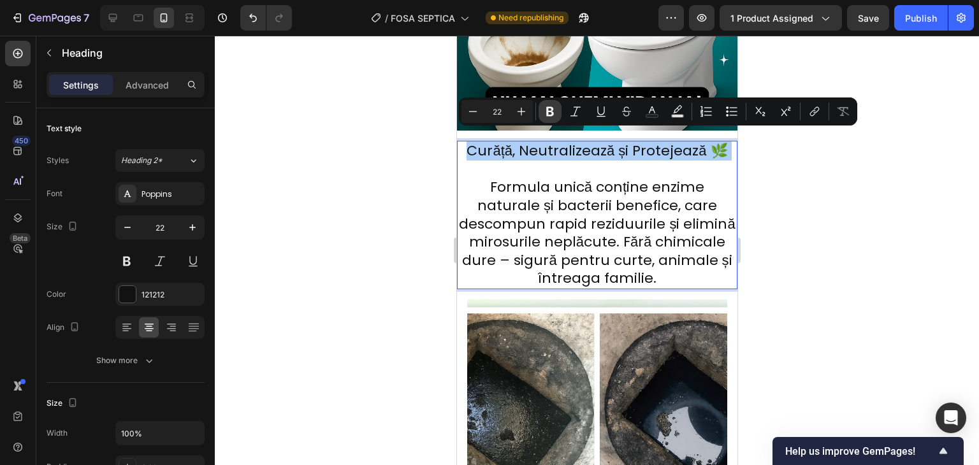
click at [546, 112] on icon "Editor contextual toolbar" at bounding box center [550, 111] width 13 height 13
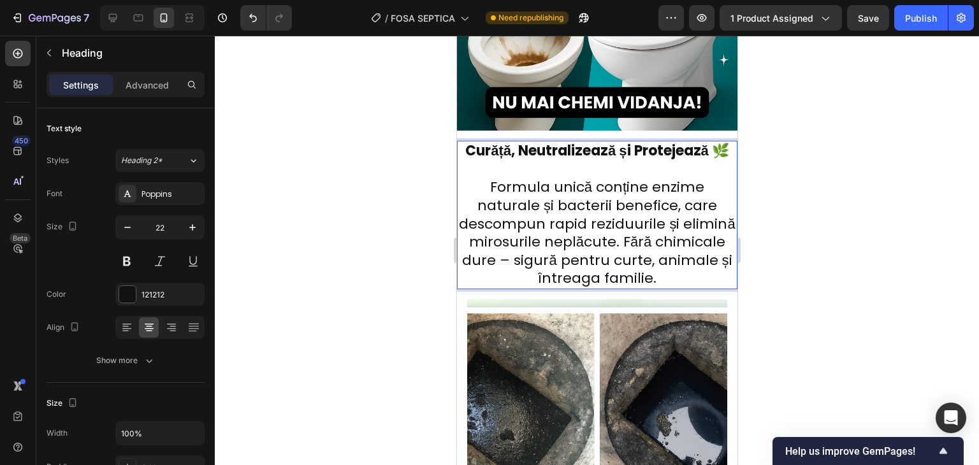
click at [538, 143] on strong "Curăță, Neutralizează și Protejează 🌿" at bounding box center [597, 151] width 264 height 20
click at [647, 141] on strong "nCurăță, eutralizează și Protejează 🌿" at bounding box center [596, 151] width 263 height 20
click at [727, 141] on h2 "pnCurăță, eutralizează și rotejează 🌿 Formula unică conține enzime naturale și …" at bounding box center [597, 215] width 281 height 149
click at [507, 141] on strong "pnCurăță, eutralizează și rotejează 🌿" at bounding box center [597, 151] width 264 height 20
click at [487, 144] on strong "pnCurăță, eutralizează și rotejează 🌿" at bounding box center [597, 151] width 264 height 20
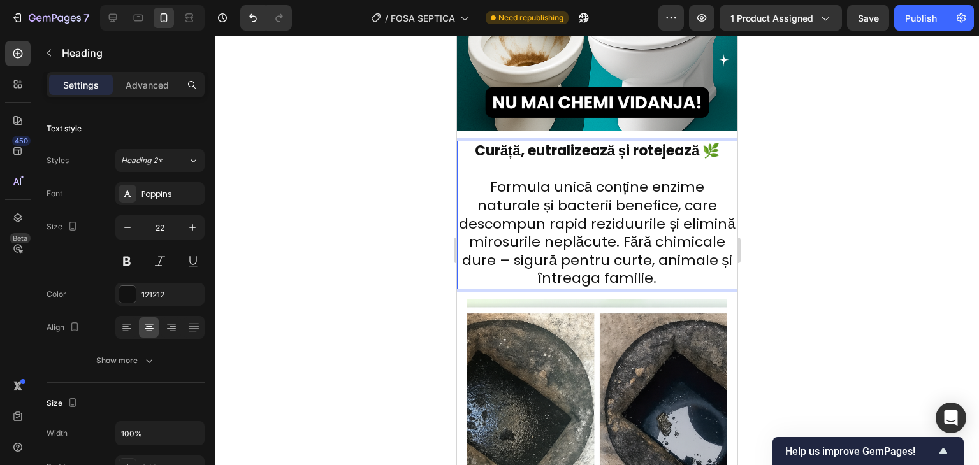
click at [520, 144] on strong "Curăță, eutralizează și rotejează 🌿" at bounding box center [596, 151] width 245 height 20
click at [523, 144] on strong "Curăță, eutralizează și rotejează 🌿" at bounding box center [596, 151] width 245 height 20
click at [631, 144] on strong "Curăță, neutralizează și rotejează 🌿" at bounding box center [597, 151] width 254 height 20
click at [634, 144] on strong "Curăță, neutralizează și rotejează 🌿" at bounding box center [597, 151] width 254 height 20
click at [578, 161] on p "Curăță, neutralizează și protejează 🌿 Formula unică conține enzime naturale și …" at bounding box center [597, 215] width 278 height 146
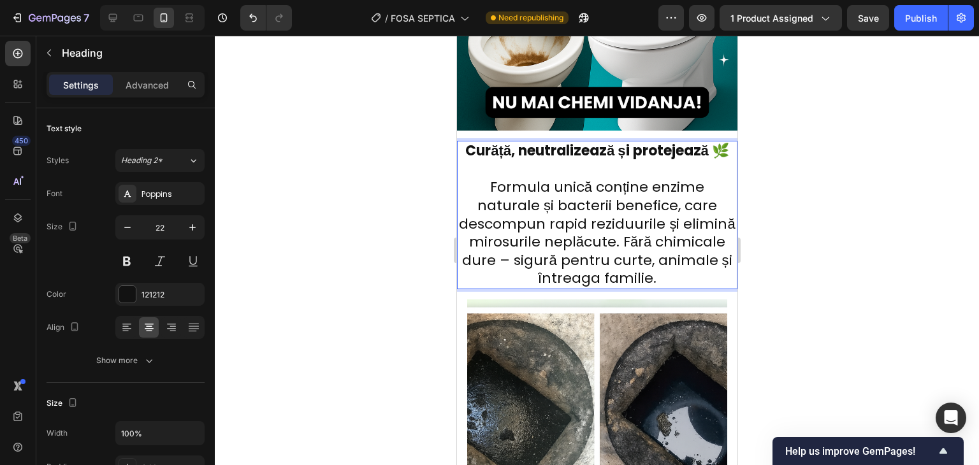
click at [590, 148] on strong "Curăță, neutralizează și protejează 🌿" at bounding box center [597, 151] width 264 height 20
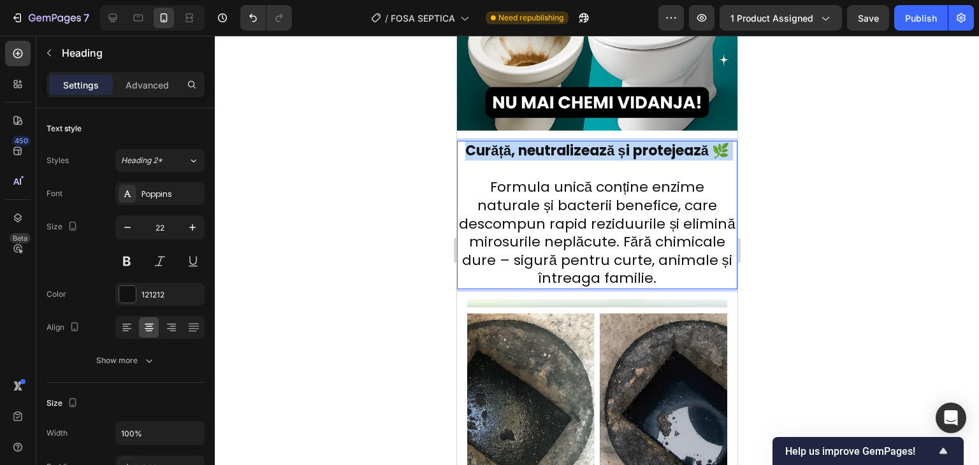
click at [590, 148] on strong "Curăță, neutralizează și protejează 🌿" at bounding box center [597, 151] width 264 height 20
click at [546, 141] on strong "Curăță, neutralizează și protejează 🌿" at bounding box center [597, 151] width 264 height 20
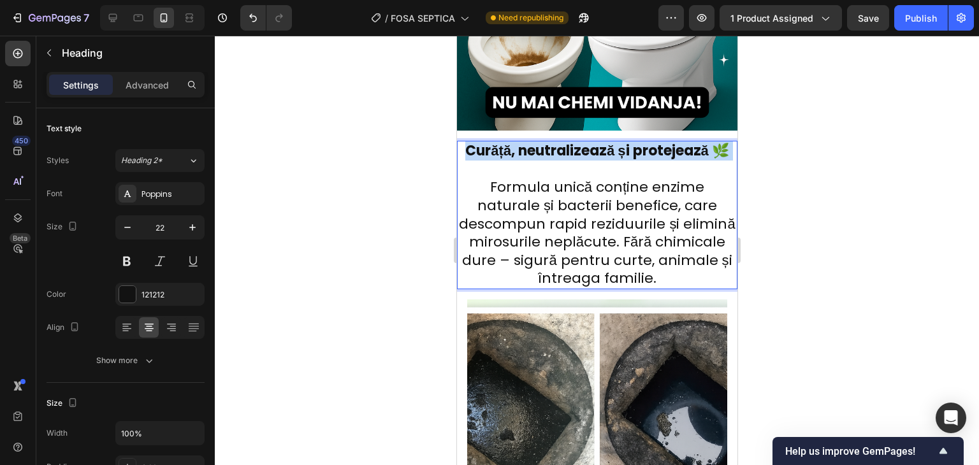
drag, startPoint x: 546, startPoint y: 143, endPoint x: 523, endPoint y: 148, distance: 23.4
click at [523, 148] on strong "Curăță, neutralizează și protejează 🌿" at bounding box center [597, 151] width 264 height 20
click at [499, 143] on strong "Curăță, neutralizează și protejează 🌿" at bounding box center [597, 151] width 264 height 20
drag, startPoint x: 465, startPoint y: 140, endPoint x: 624, endPoint y: 161, distance: 160.7
click at [624, 161] on p "Curăță, neutralizează și protejează 🌿 Formula unică conține enzime naturale și …" at bounding box center [597, 215] width 278 height 146
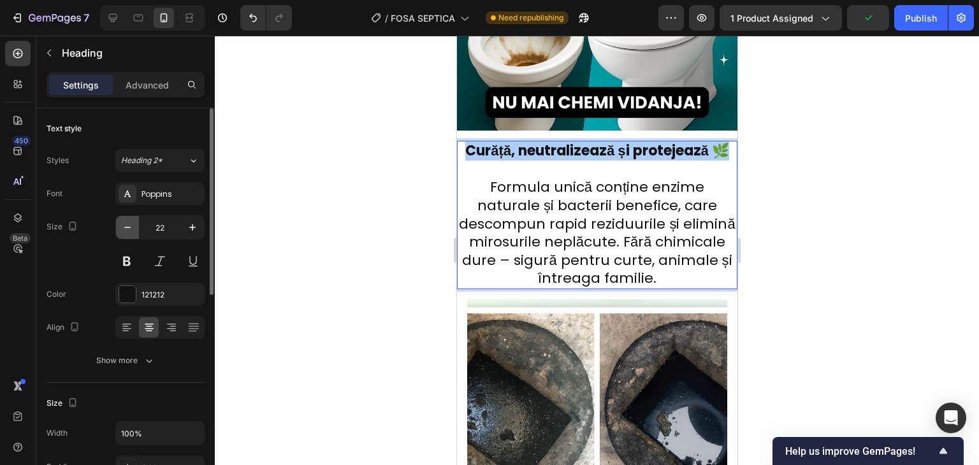
click at [133, 228] on icon "button" at bounding box center [127, 227] width 13 height 13
type input "21"
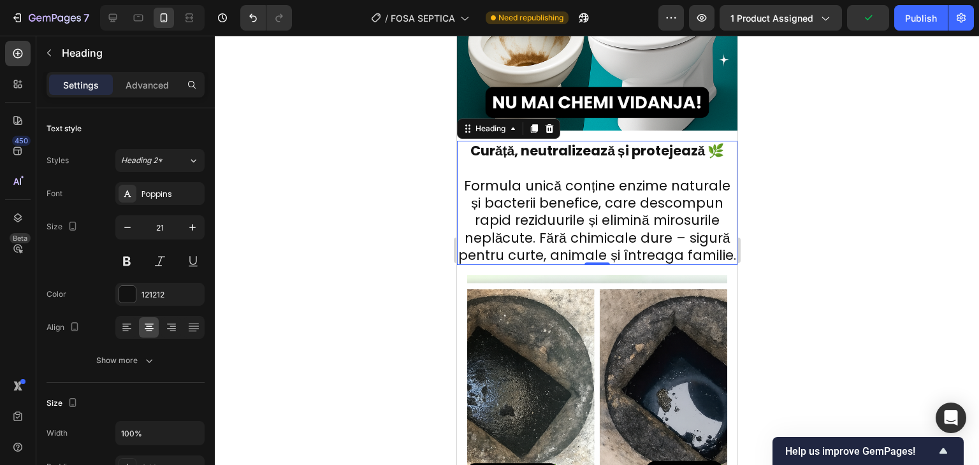
click at [888, 154] on div at bounding box center [597, 251] width 764 height 430
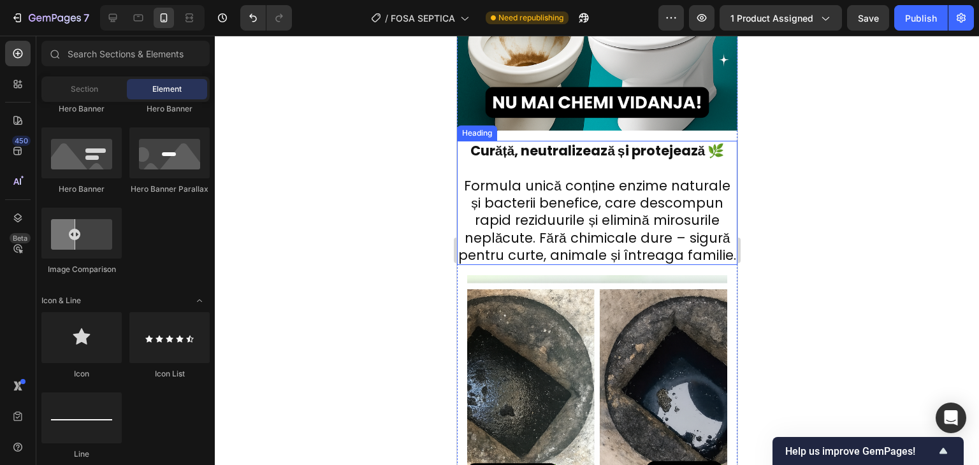
click at [459, 182] on p "⁠⁠⁠⁠⁠⁠⁠ Curăță, neutralizează și protejează 🌿 Formula unică conține enzime natu…" at bounding box center [597, 203] width 278 height 122
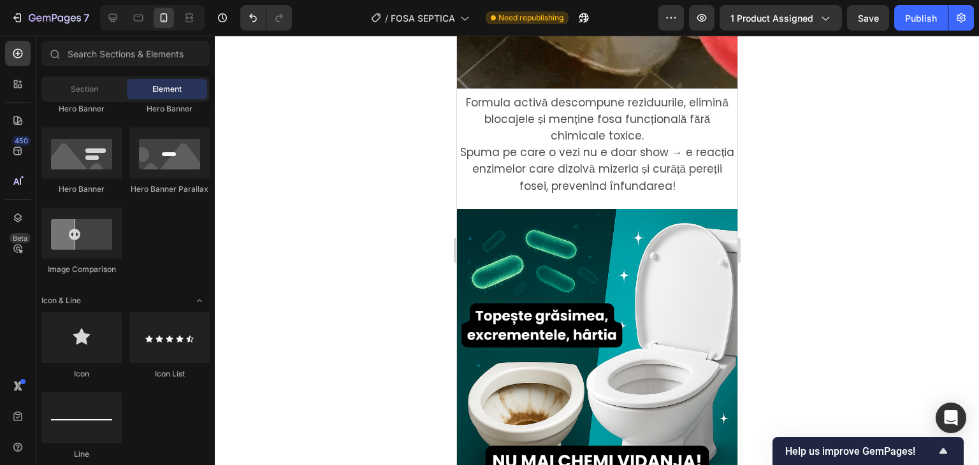
scroll to position [708, 0]
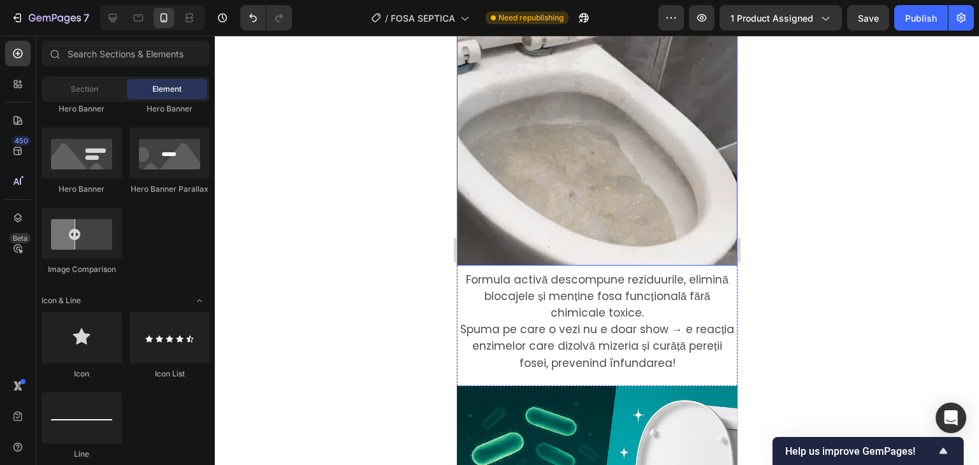
click at [583, 250] on img at bounding box center [597, 125] width 281 height 281
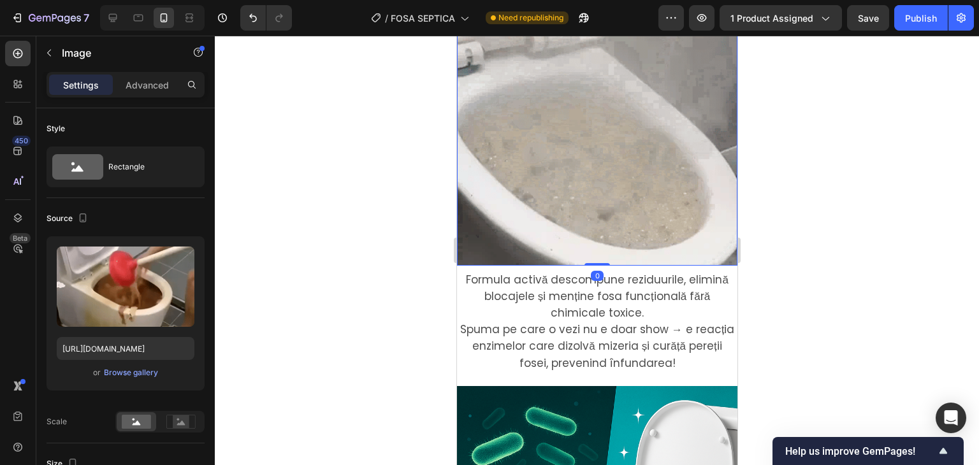
click at [595, 280] on span "Formula activă descompune reziduurile, elimină blocajele și menține fosa funcți…" at bounding box center [596, 296] width 263 height 48
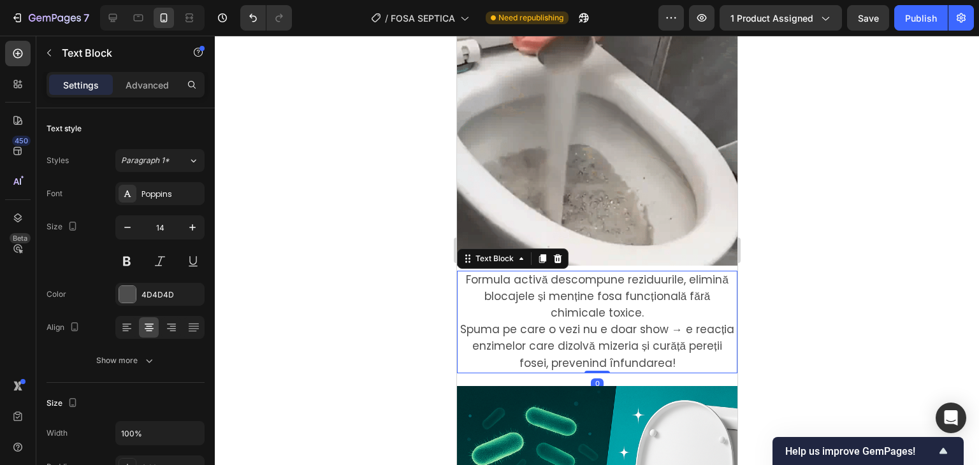
click at [595, 280] on span "Formula activă descompune reziduurile, elimină blocajele și menține fosa funcți…" at bounding box center [596, 296] width 263 height 48
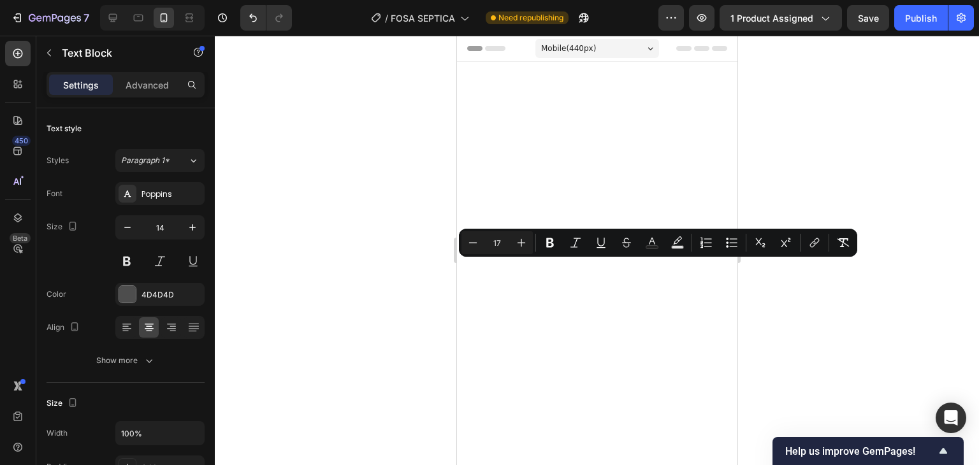
scroll to position [708, 0]
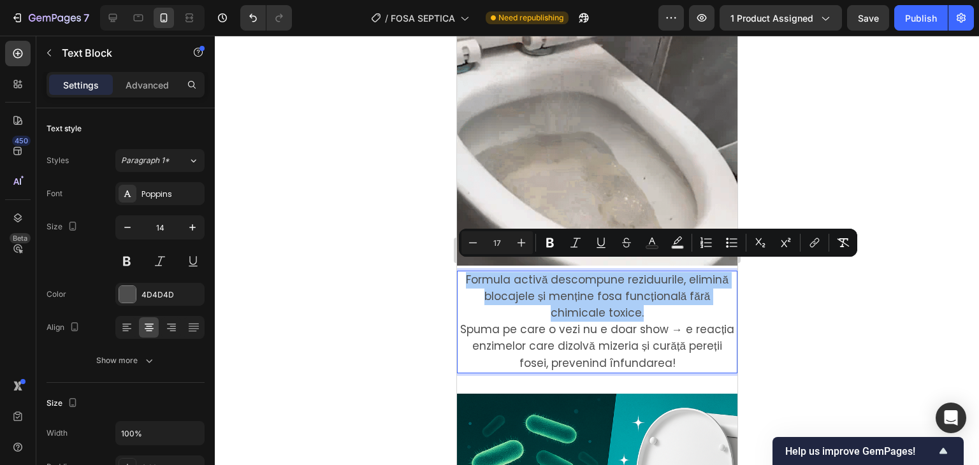
click at [768, 146] on div at bounding box center [597, 251] width 764 height 430
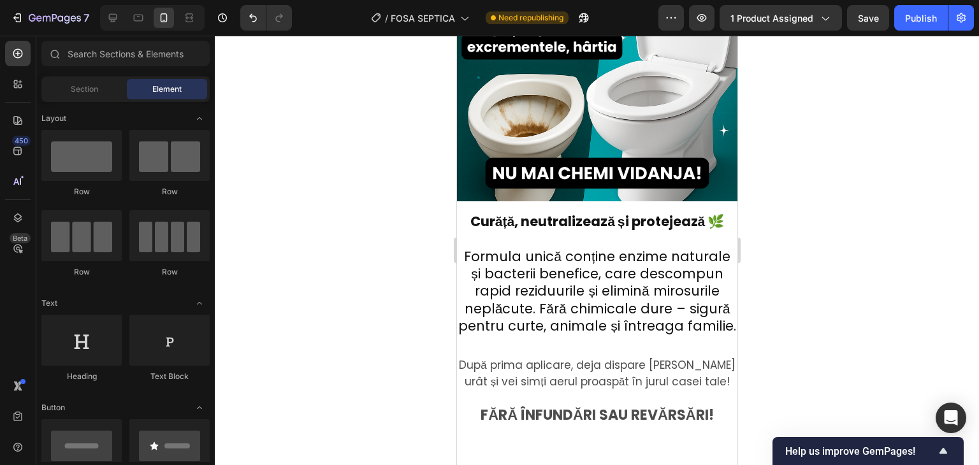
scroll to position [1150, 0]
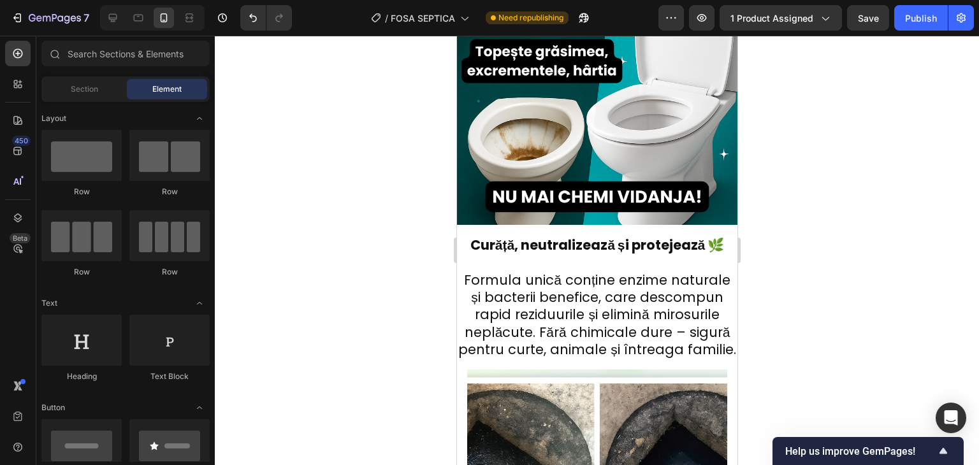
drag, startPoint x: 734, startPoint y: 151, endPoint x: 1206, endPoint y: 243, distance: 480.0
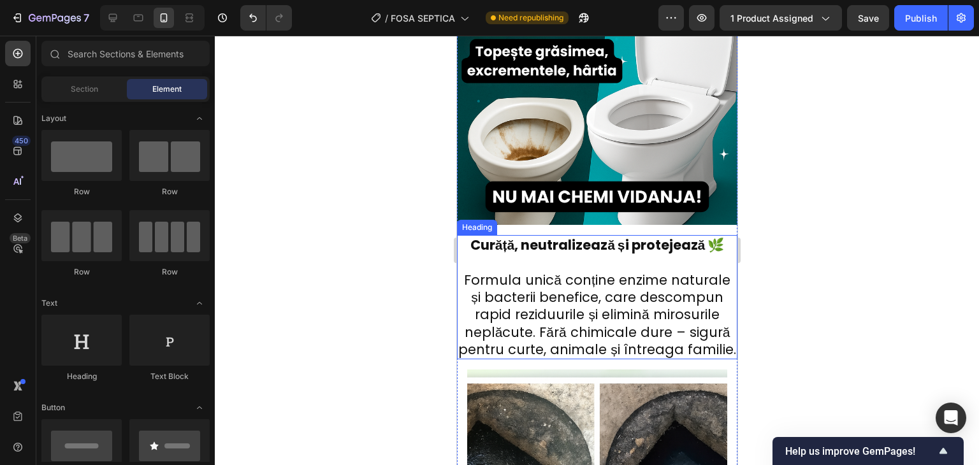
click at [576, 296] on p "⁠⁠⁠⁠⁠⁠⁠ Curăță, neutralizează și protejează 🌿 Formula unică conține enzime natu…" at bounding box center [597, 298] width 278 height 122
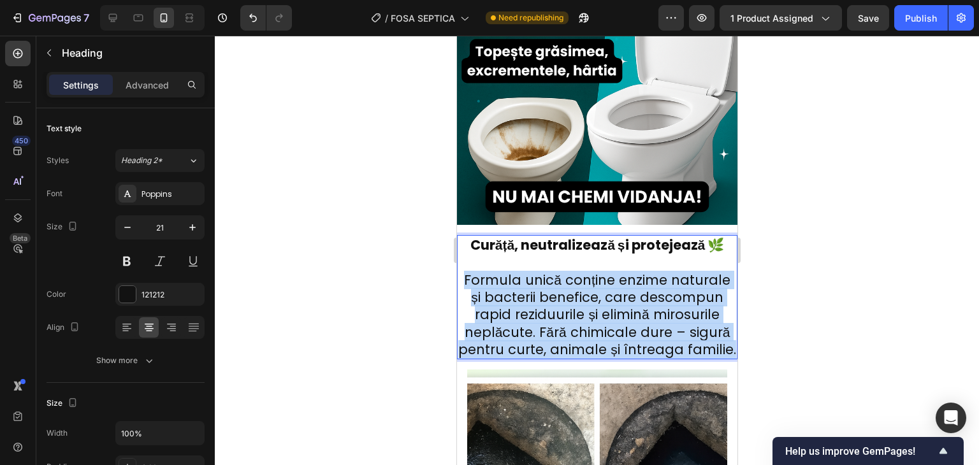
click at [576, 296] on p "Curăță, neutralizează și protejează 🌿 Formula unică conține enzime naturale și …" at bounding box center [597, 298] width 278 height 122
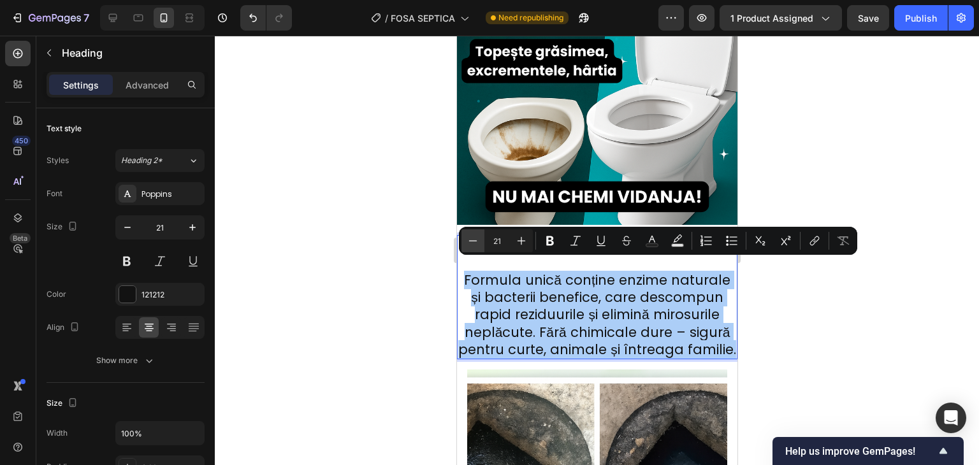
click at [468, 247] on icon "Editor contextual toolbar" at bounding box center [473, 241] width 13 height 13
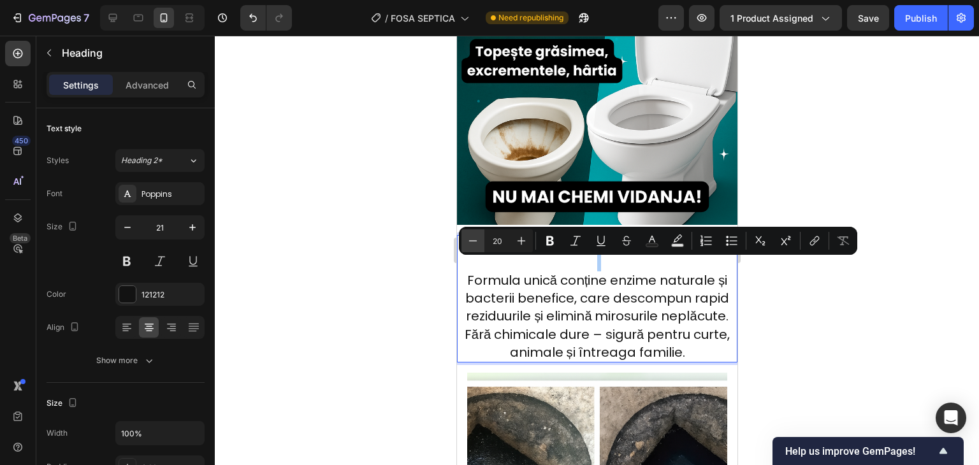
click at [470, 245] on icon "Editor contextual toolbar" at bounding box center [473, 241] width 13 height 13
click at [471, 245] on icon "Editor contextual toolbar" at bounding box center [473, 241] width 13 height 13
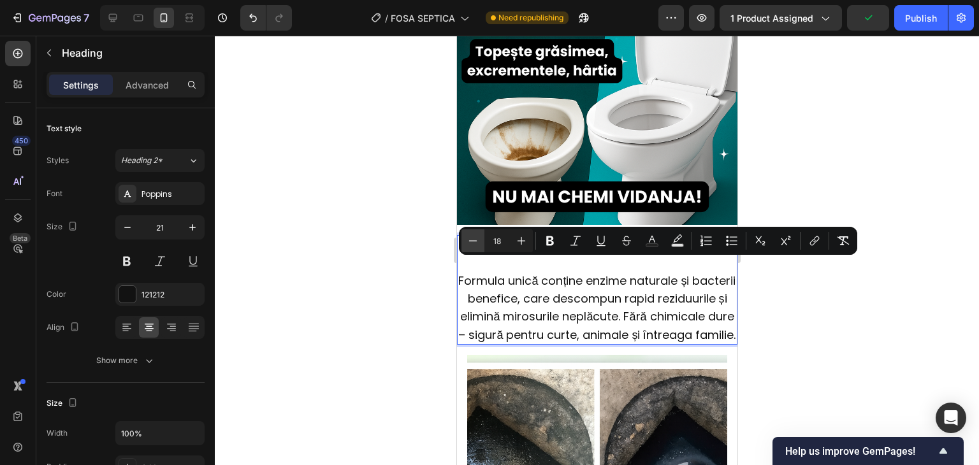
click at [471, 245] on icon "Editor contextual toolbar" at bounding box center [473, 241] width 13 height 13
type input "17"
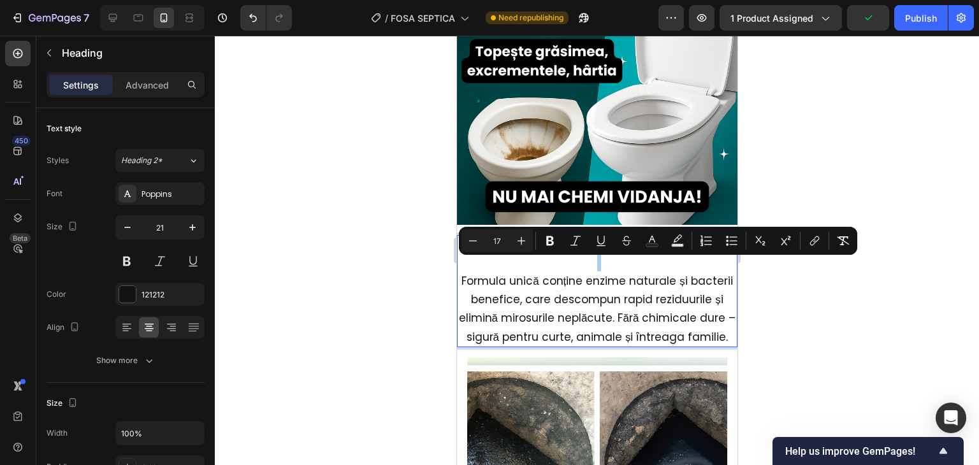
click at [852, 160] on div at bounding box center [597, 251] width 764 height 430
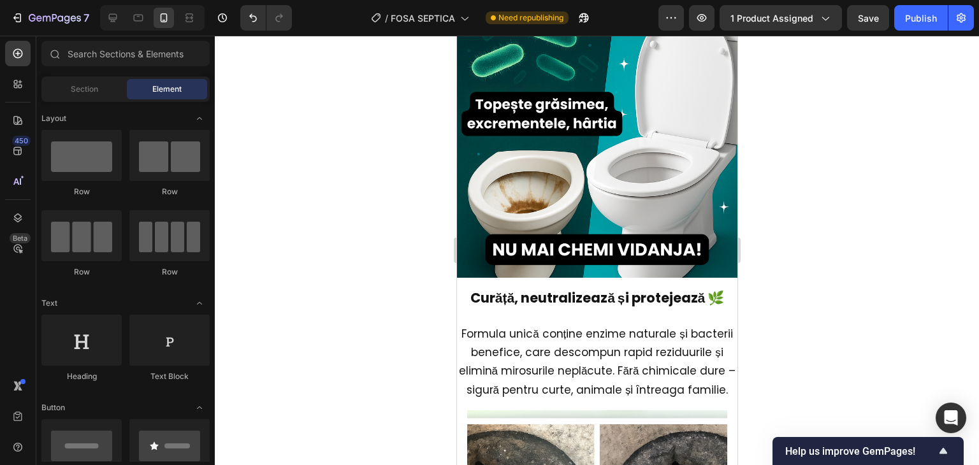
scroll to position [1120, 0]
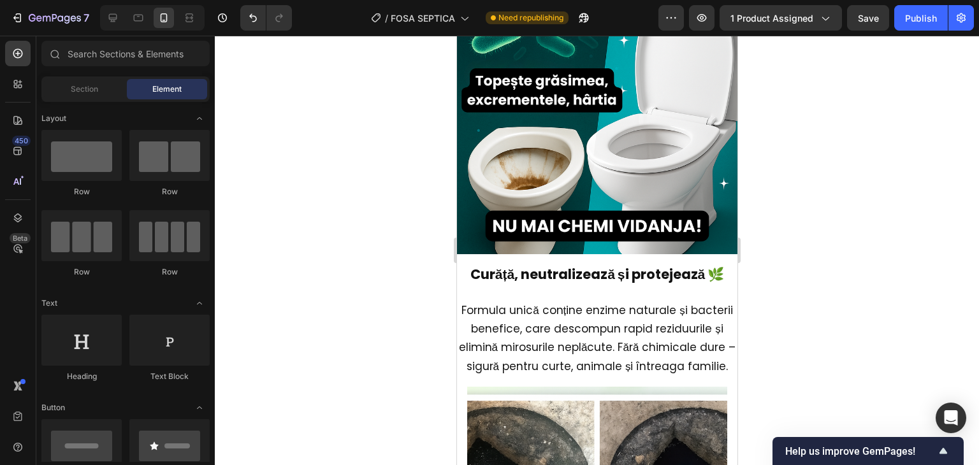
drag, startPoint x: 731, startPoint y: 230, endPoint x: 1200, endPoint y: 263, distance: 470.4
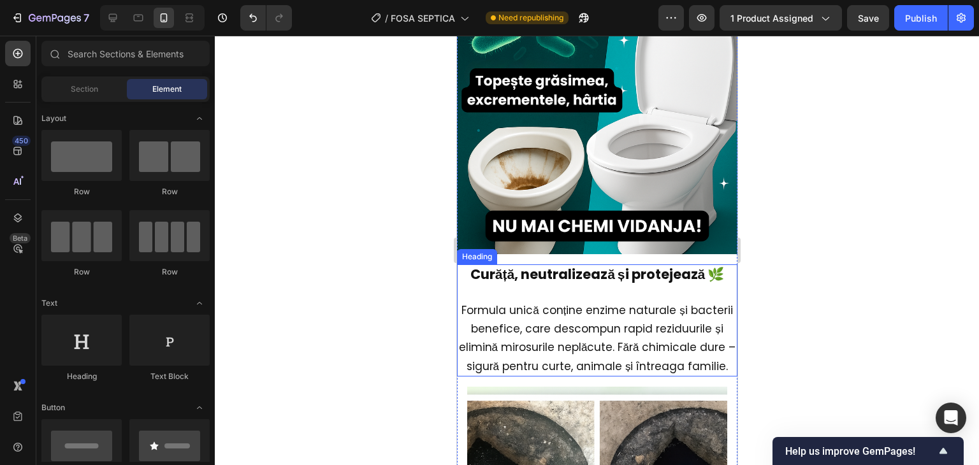
click at [631, 289] on p "⁠⁠⁠⁠⁠⁠⁠ Curăță, neutralizează și protejează 🌿 Formula unică conține enzime natu…" at bounding box center [597, 321] width 278 height 110
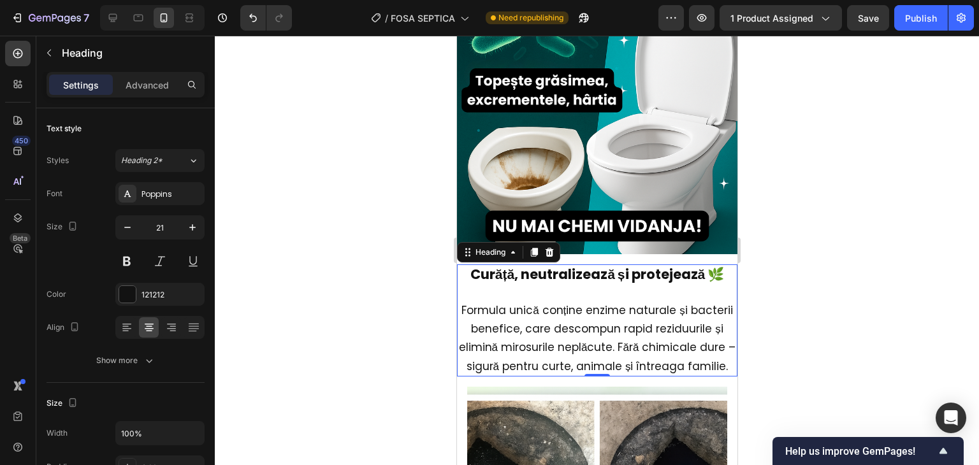
click at [919, 189] on div at bounding box center [597, 251] width 764 height 430
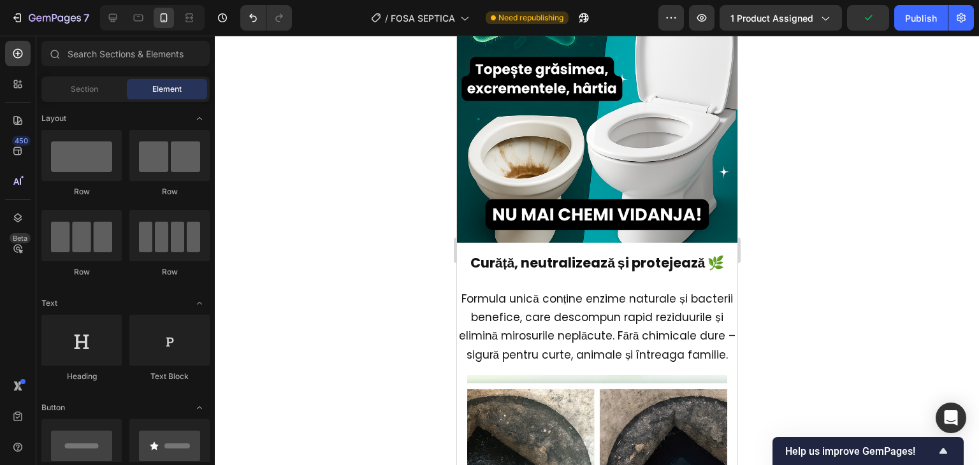
scroll to position [1167, 0]
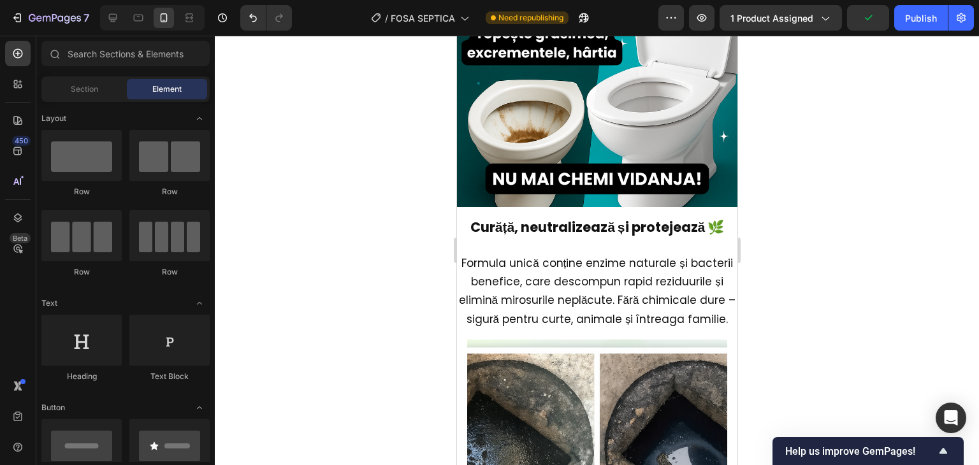
drag, startPoint x: 733, startPoint y: 225, endPoint x: 1220, endPoint y: 267, distance: 489.6
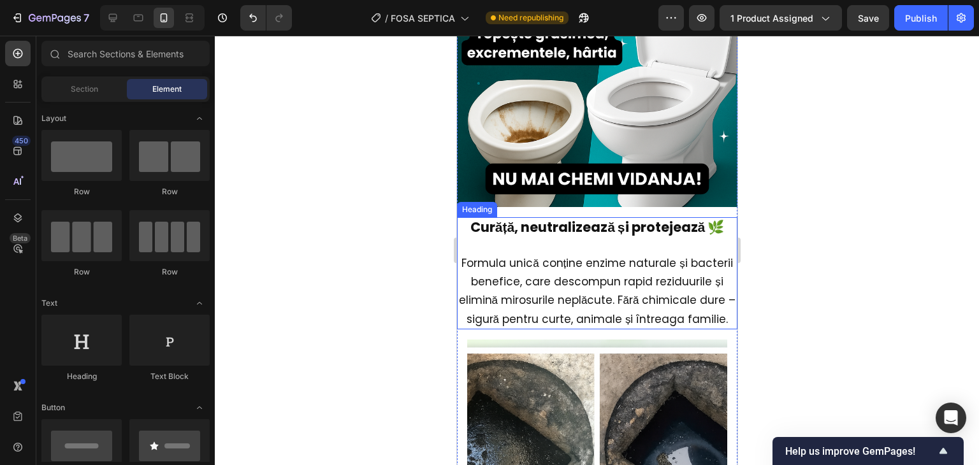
click at [606, 230] on p "⁠⁠⁠⁠⁠⁠⁠ Curăță, neutralizează și protejează 🌿 Formula unică conține enzime natu…" at bounding box center [597, 274] width 278 height 110
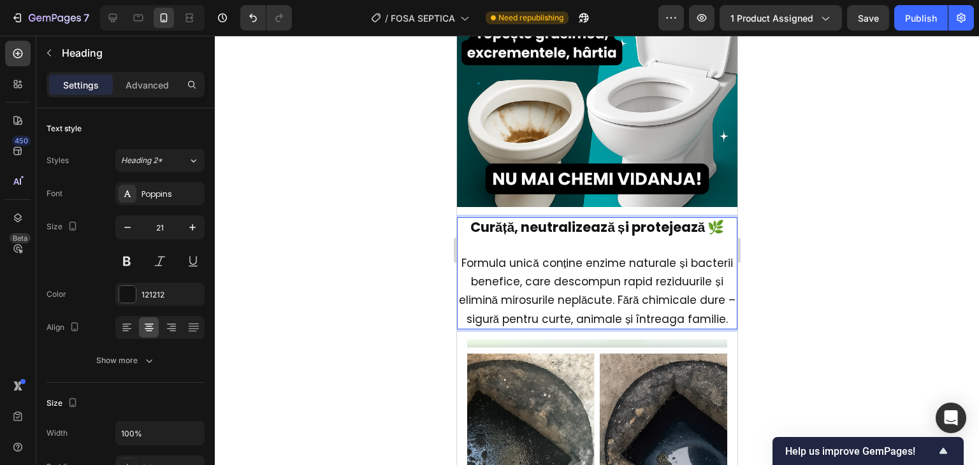
click at [603, 227] on p "Curăță, neutralizează și protejează 🌿 ⁠⁠⁠⁠⁠⁠⁠ Formula unică conține enzime natu…" at bounding box center [597, 274] width 278 height 110
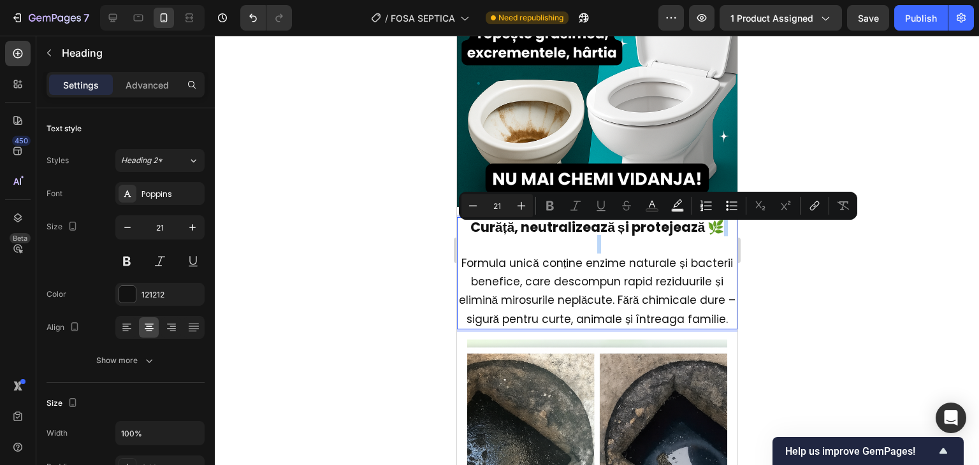
click at [603, 227] on p "Curăță, neutralizează și protejează 🌿 Formula unică conține enzime naturale și …" at bounding box center [597, 274] width 278 height 110
click at [613, 230] on p "Curăță, neutralizează și protejează 🌿 Formula unică conține enzime naturale și …" at bounding box center [597, 274] width 278 height 110
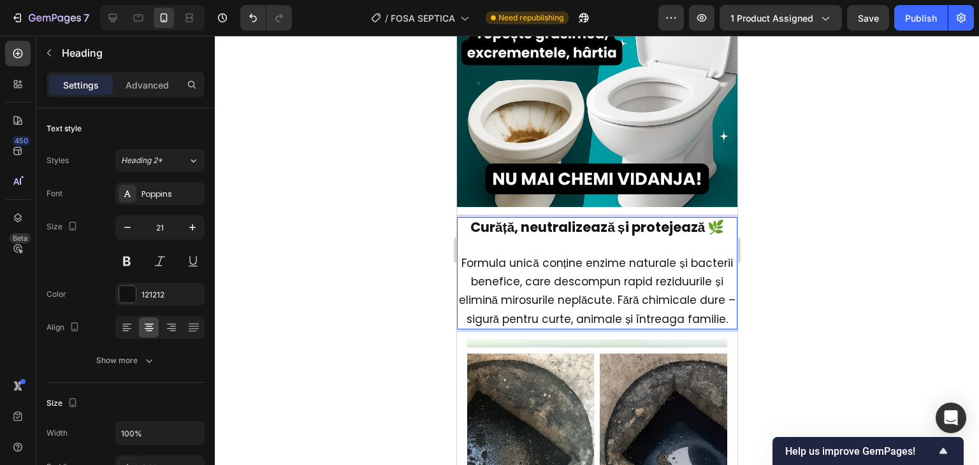
click at [652, 233] on p "Curăță, neutralizează și protejează 🌿 ⁠⁠⁠⁠⁠⁠⁠ Formula unică conține enzime natu…" at bounding box center [597, 274] width 278 height 110
click at [189, 154] on icon at bounding box center [193, 160] width 11 height 13
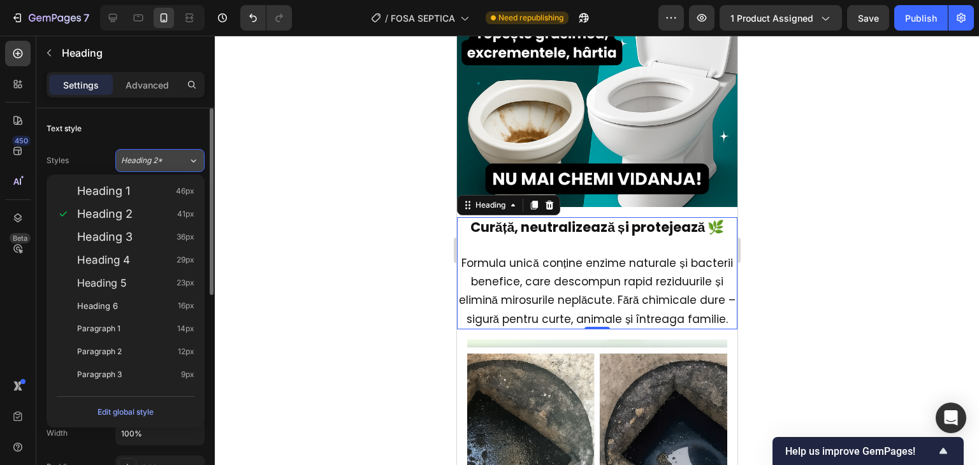
click at [189, 158] on icon at bounding box center [193, 160] width 11 height 13
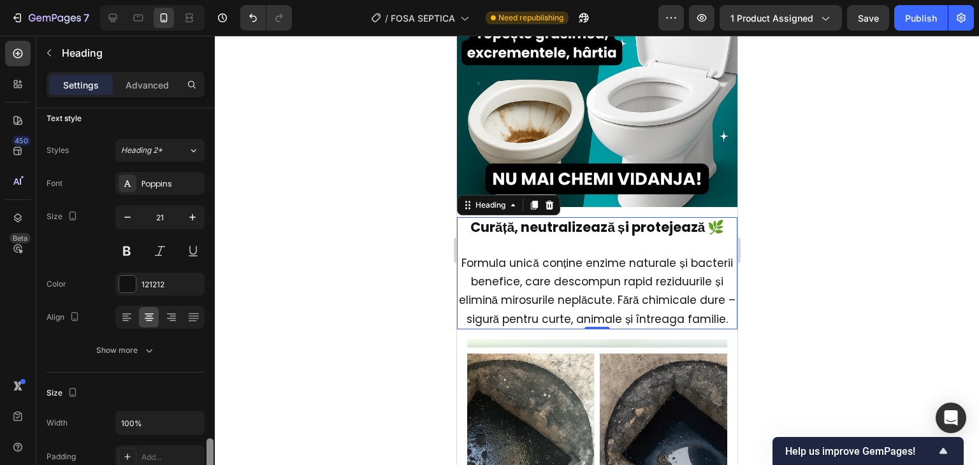
scroll to position [0, 0]
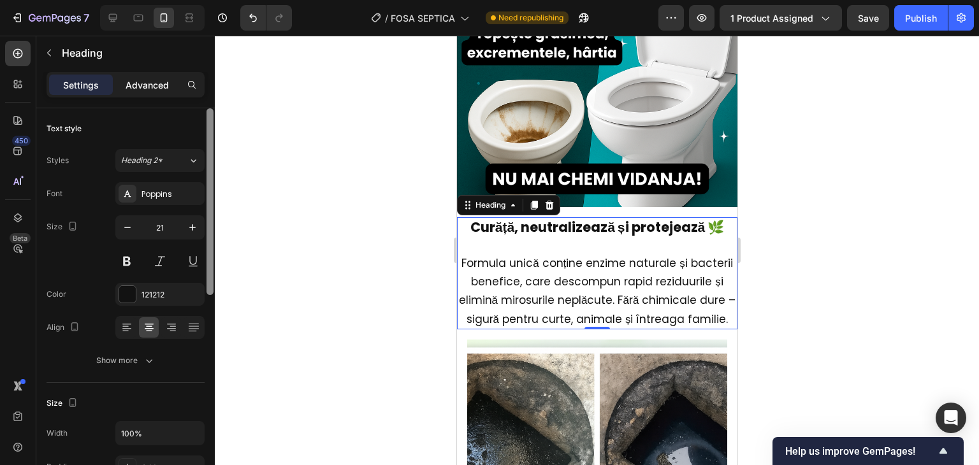
drag, startPoint x: 209, startPoint y: 168, endPoint x: 128, endPoint y: 79, distance: 120.9
click at [194, 105] on div "Settings Advanced Text style Styles Heading 2* Font Poppins Size 21 Color 12121…" at bounding box center [125, 287] width 179 height 430
click at [126, 79] on p "Advanced" at bounding box center [147, 84] width 43 height 13
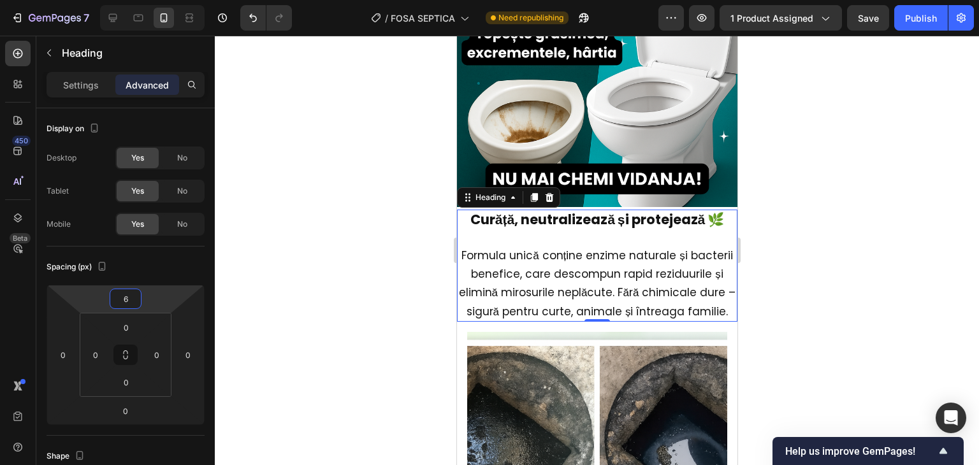
type input "8"
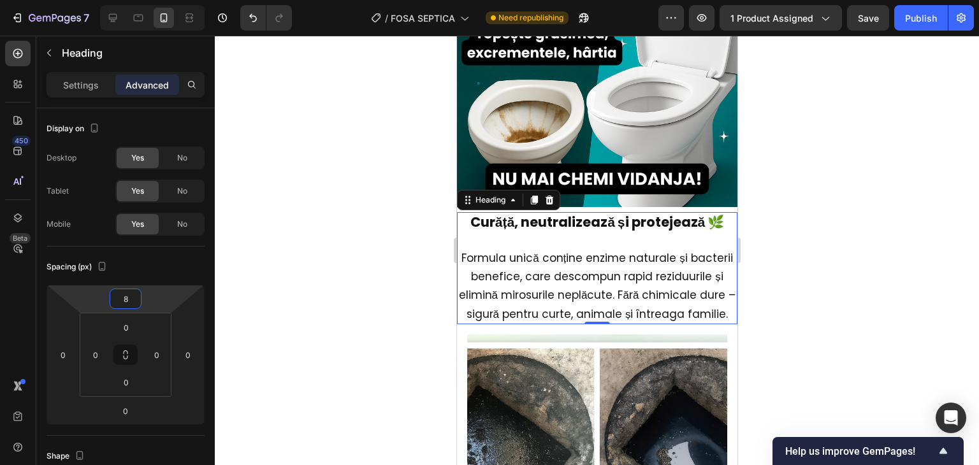
drag, startPoint x: 150, startPoint y: 296, endPoint x: 160, endPoint y: 299, distance: 9.9
click at [160, 0] on html "7 Version history / FOSA SEPTICA Need republishing Preview 1 product assigned S…" at bounding box center [489, 0] width 979 height 0
click at [268, 212] on div at bounding box center [597, 251] width 764 height 430
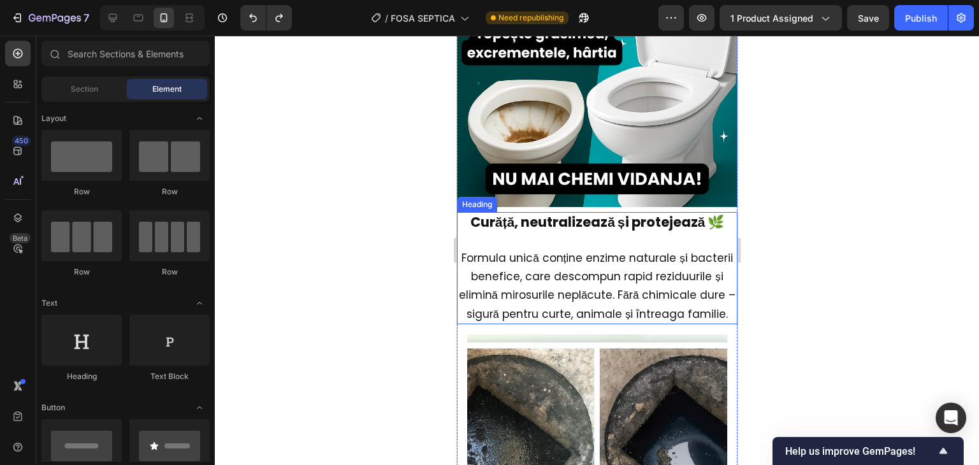
click at [545, 219] on strong "Curăță, neutralizează și protejează 🌿" at bounding box center [597, 222] width 254 height 18
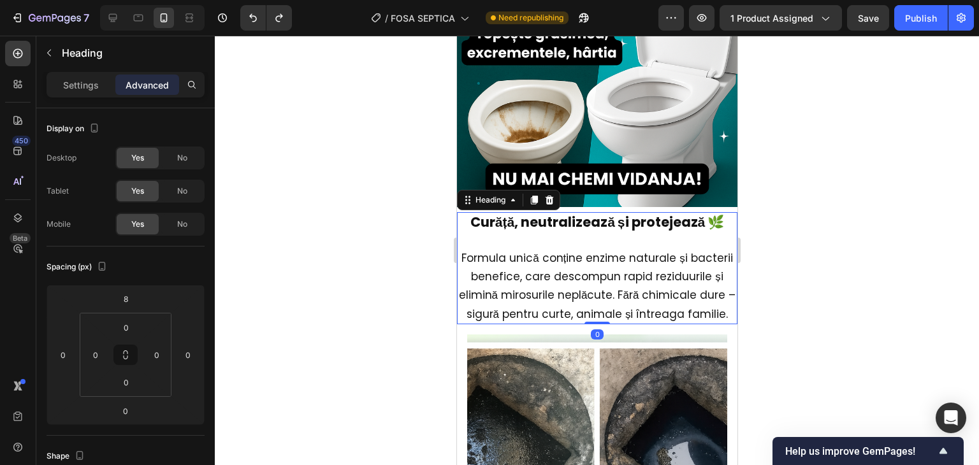
type input "16"
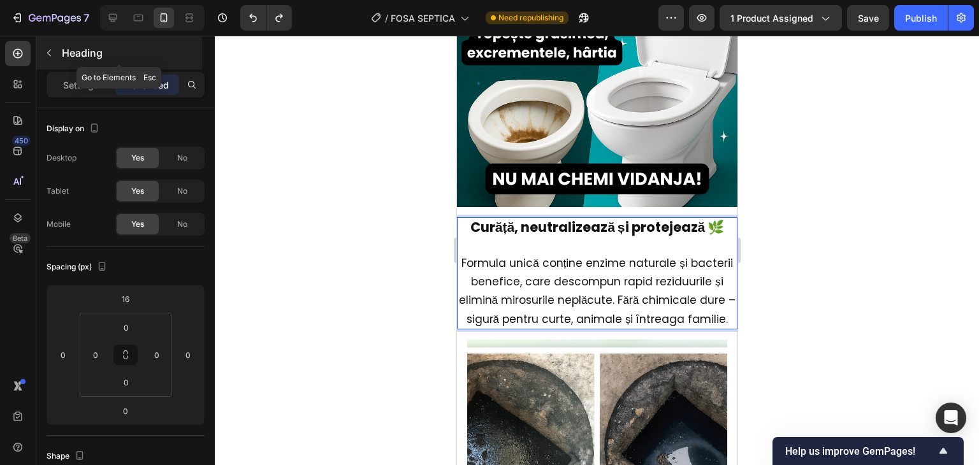
click at [52, 55] on icon "button" at bounding box center [49, 53] width 10 height 10
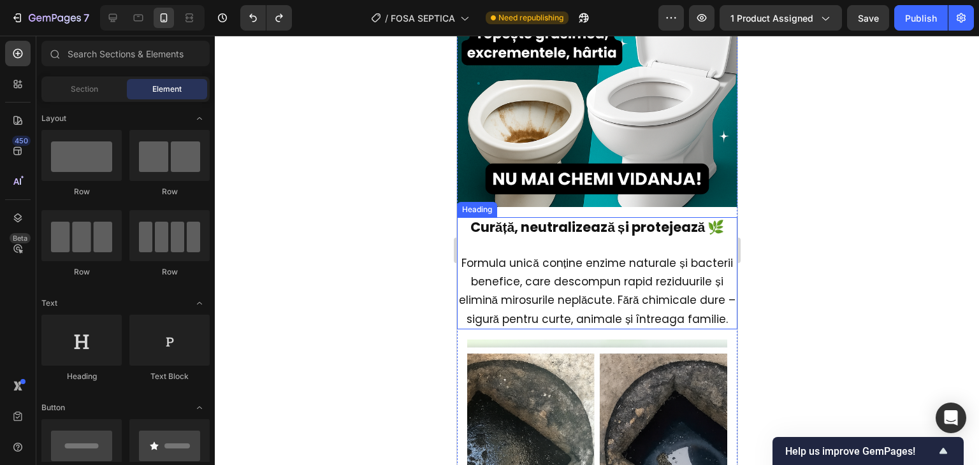
click at [592, 257] on span "Formula unică conține enzime naturale și bacterii benefice, care descompun rapi…" at bounding box center [596, 291] width 277 height 71
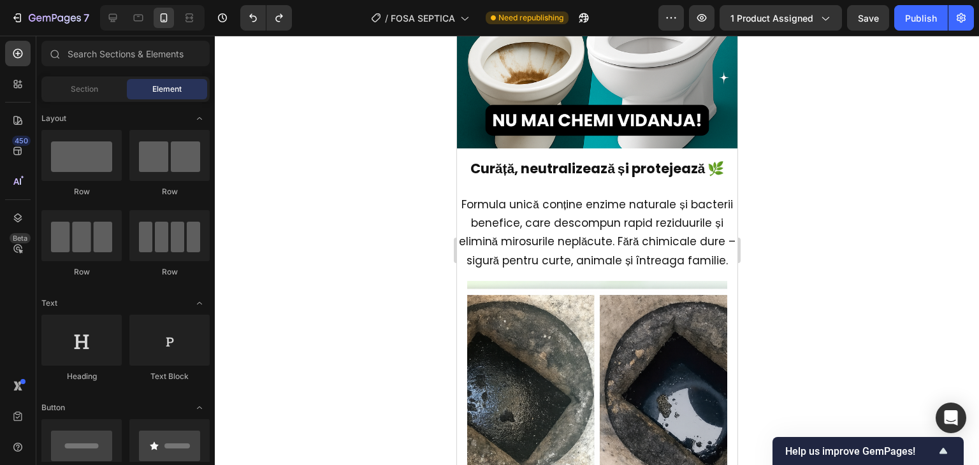
scroll to position [1210, 0]
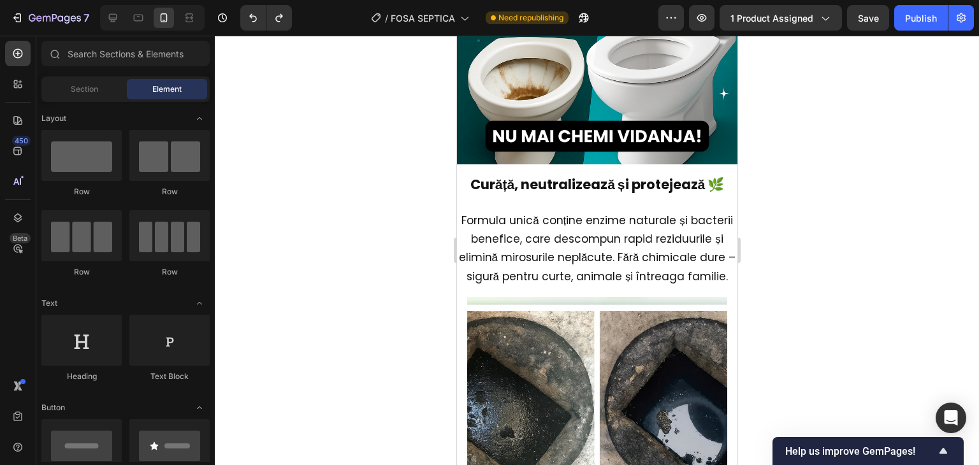
drag, startPoint x: 731, startPoint y: 224, endPoint x: 1206, endPoint y: 211, distance: 475.2
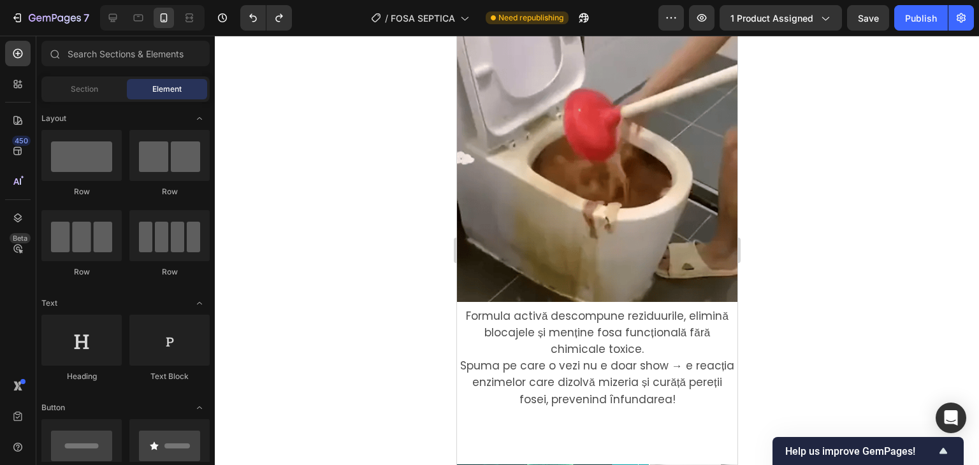
scroll to position [691, 0]
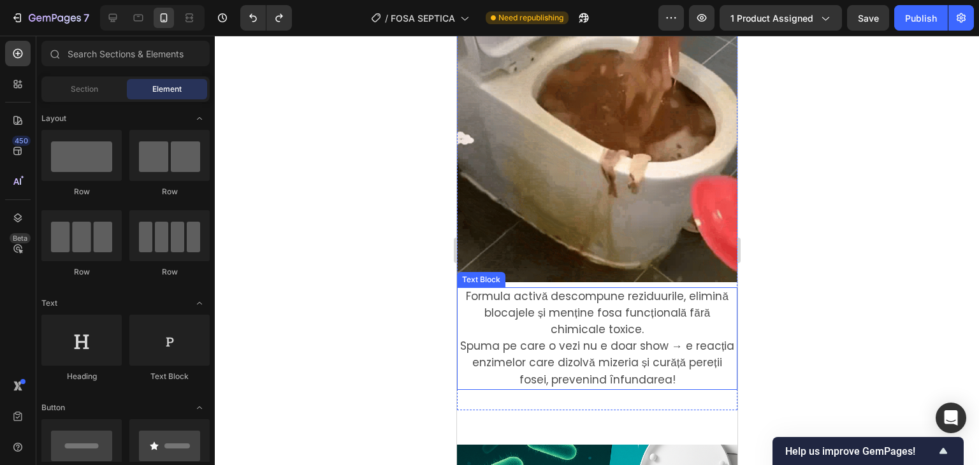
click at [601, 305] on span "Formula activă descompune reziduurile, elimină blocajele și menține fosa funcți…" at bounding box center [596, 313] width 263 height 48
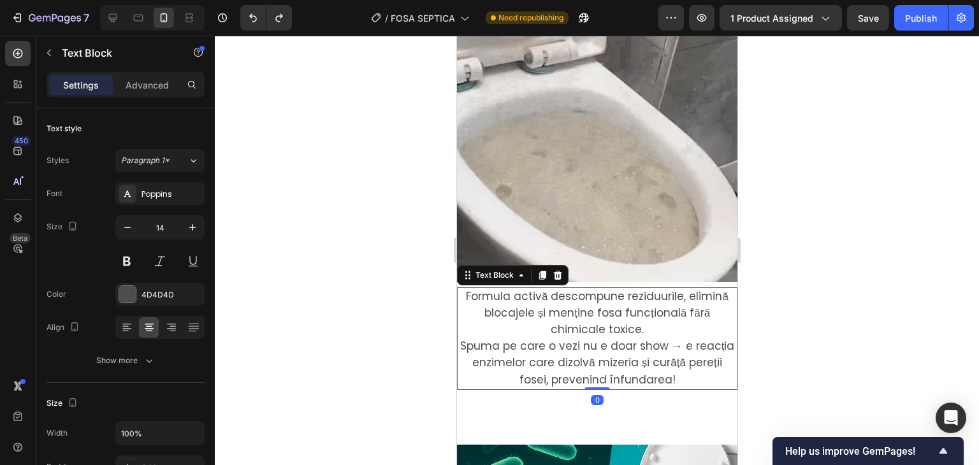
click at [662, 317] on p "Formula activă descompune reziduurile, elimină blocajele și menține fosa funcți…" at bounding box center [597, 314] width 278 height 50
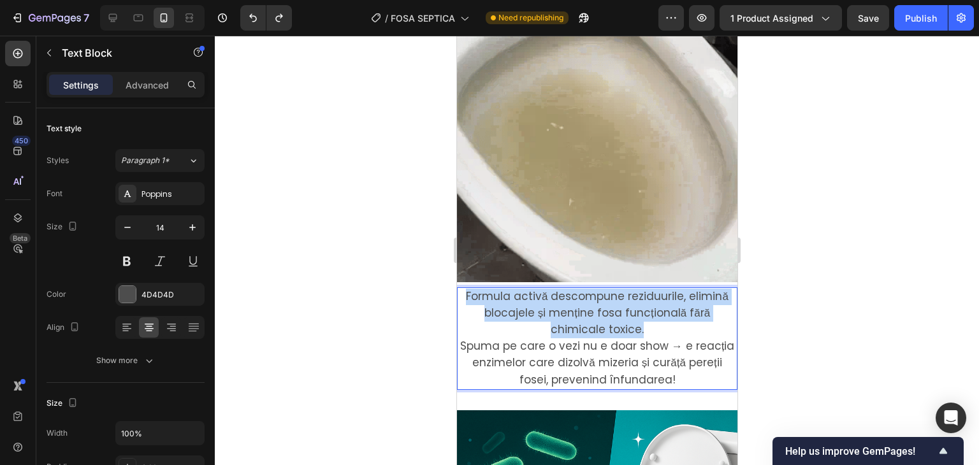
drag, startPoint x: 658, startPoint y: 317, endPoint x: 460, endPoint y: 289, distance: 199.6
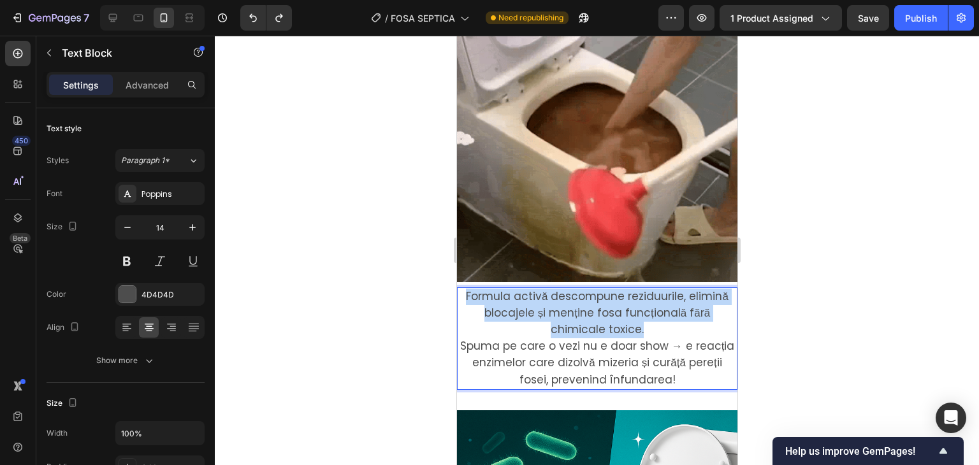
click at [460, 289] on p "Formula activă descompune reziduurile, elimină blocajele și menține fosa funcți…" at bounding box center [597, 314] width 278 height 50
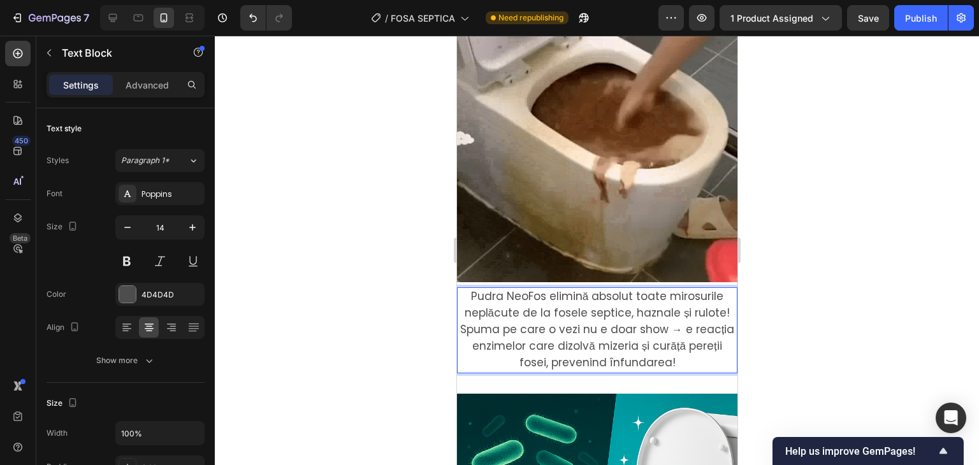
click at [529, 303] on span "Pudra NeoFos elimină absolut toate mirosurile neplăcute de la fosele septice, h…" at bounding box center [597, 305] width 266 height 32
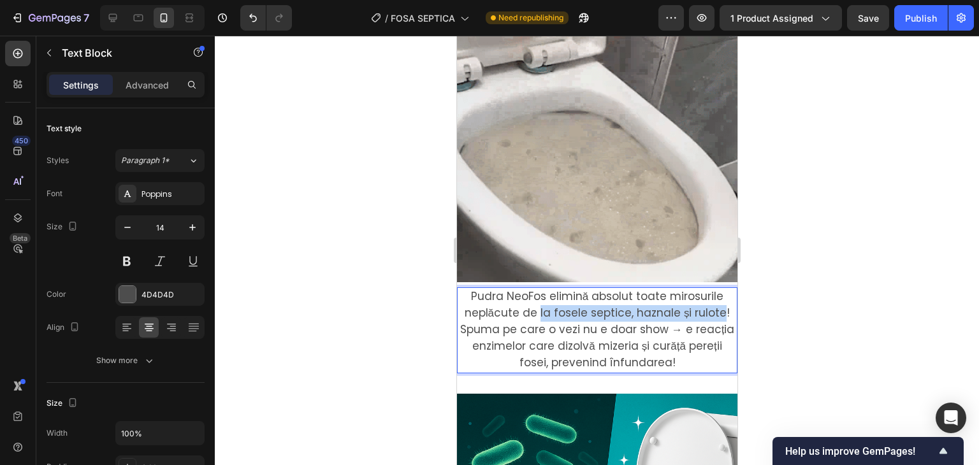
drag, startPoint x: 536, startPoint y: 303, endPoint x: 719, endPoint y: 302, distance: 183.0
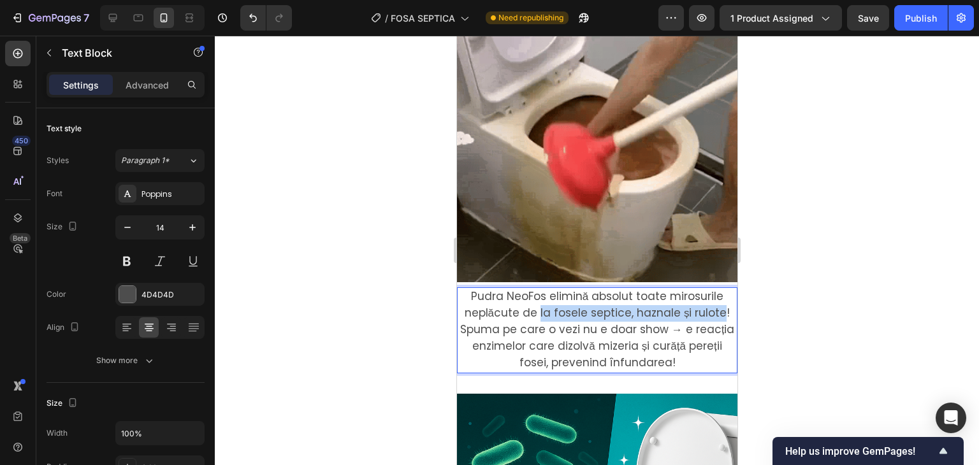
click at [719, 302] on span "Pudra NeoFos elimină absolut toate mirosurile neplăcute de la fosele septice, h…" at bounding box center [597, 305] width 266 height 32
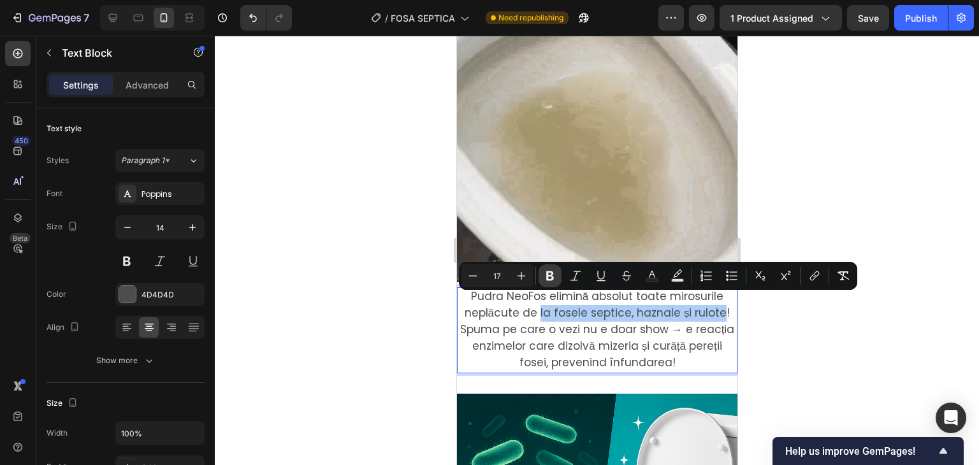
click at [553, 280] on icon "Editor contextual toolbar" at bounding box center [550, 276] width 13 height 13
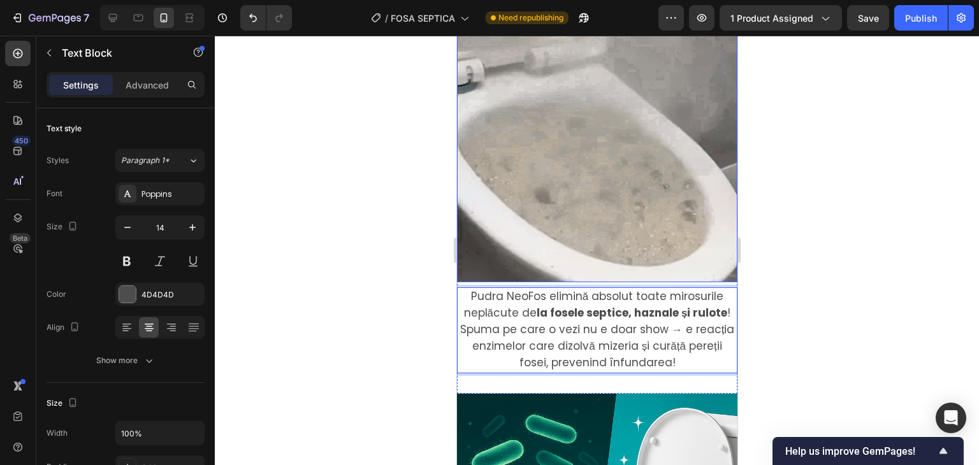
click at [968, 231] on div at bounding box center [597, 251] width 764 height 430
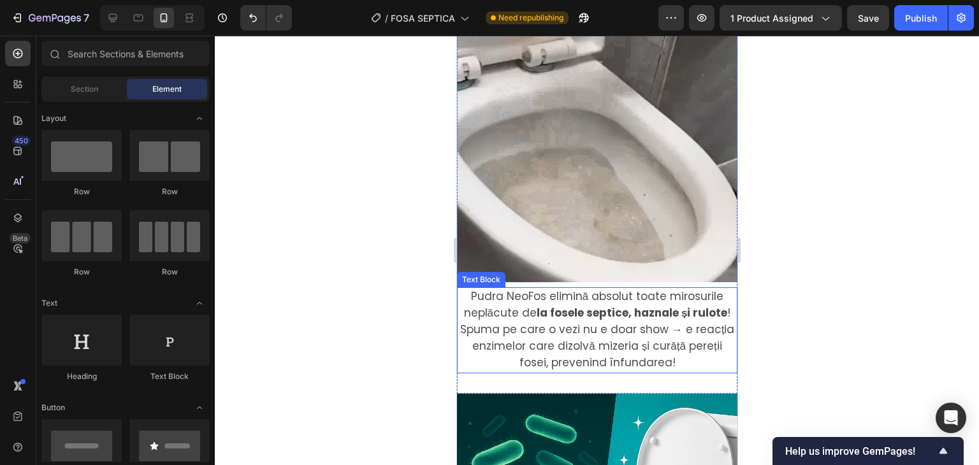
click at [489, 322] on span "Spuma pe care o vezi nu e doar show → e reacția enzimelor care dizolvă mizeria …" at bounding box center [597, 346] width 275 height 48
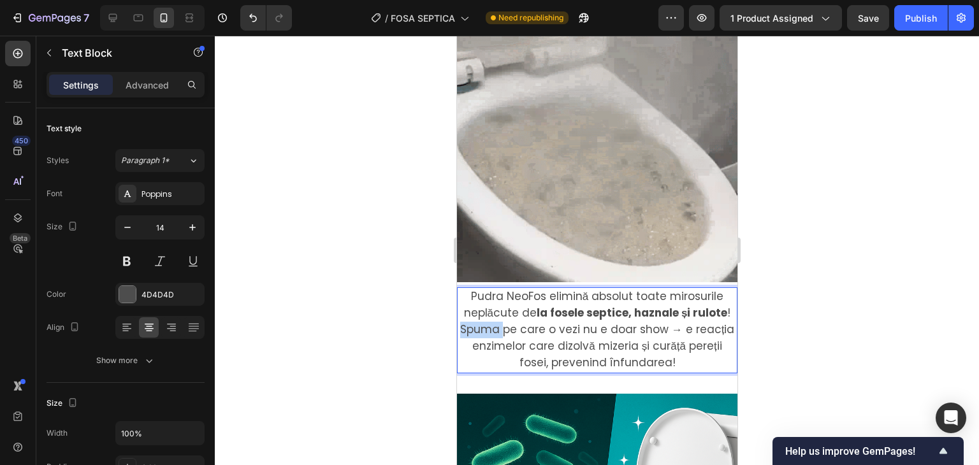
click at [462, 322] on span "Spuma pe care o vezi nu e doar show → e reacția enzimelor care dizolvă mizeria …" at bounding box center [597, 346] width 275 height 48
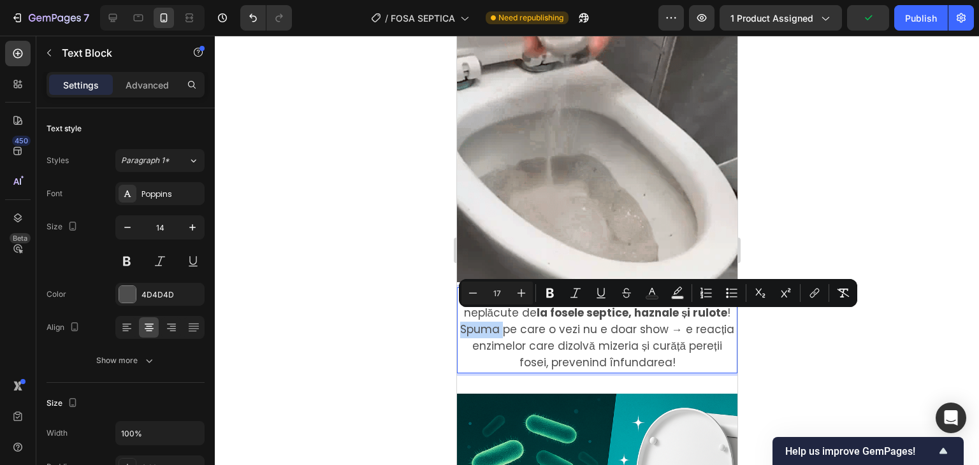
click at [460, 322] on span "Spuma pe care o vezi nu e doar show → e reacția enzimelor care dizolvă mizeria …" at bounding box center [597, 346] width 275 height 48
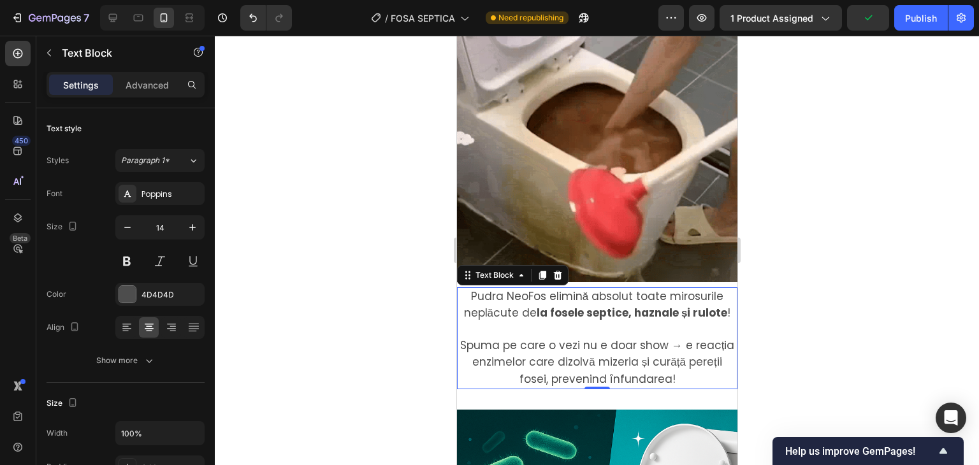
click at [831, 251] on div at bounding box center [597, 251] width 764 height 430
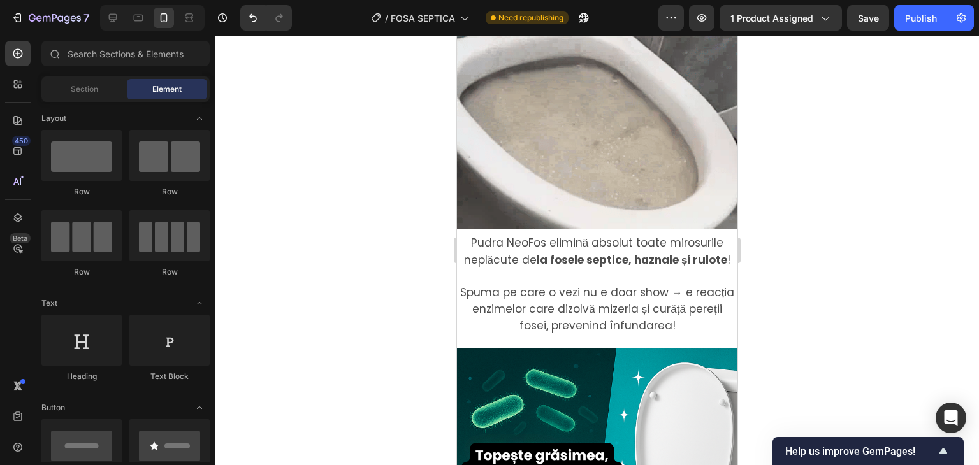
scroll to position [828, 0]
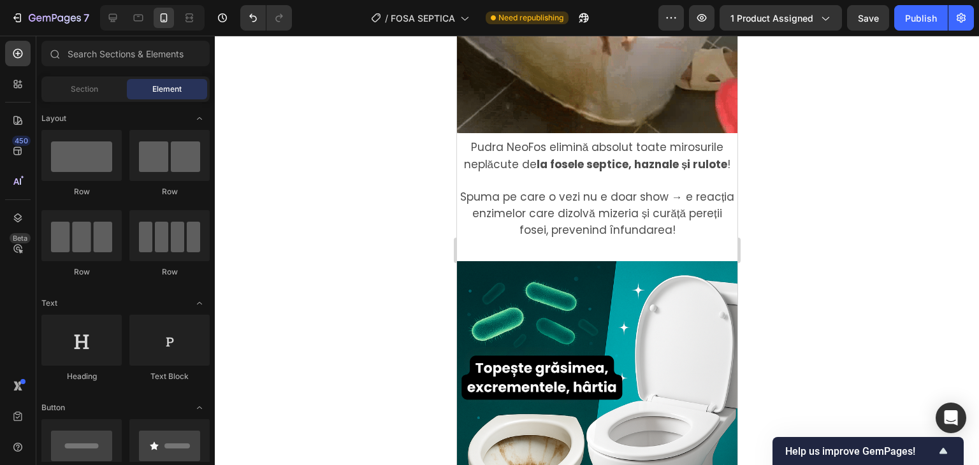
drag, startPoint x: 783, startPoint y: 172, endPoint x: 796, endPoint y: 201, distance: 32.2
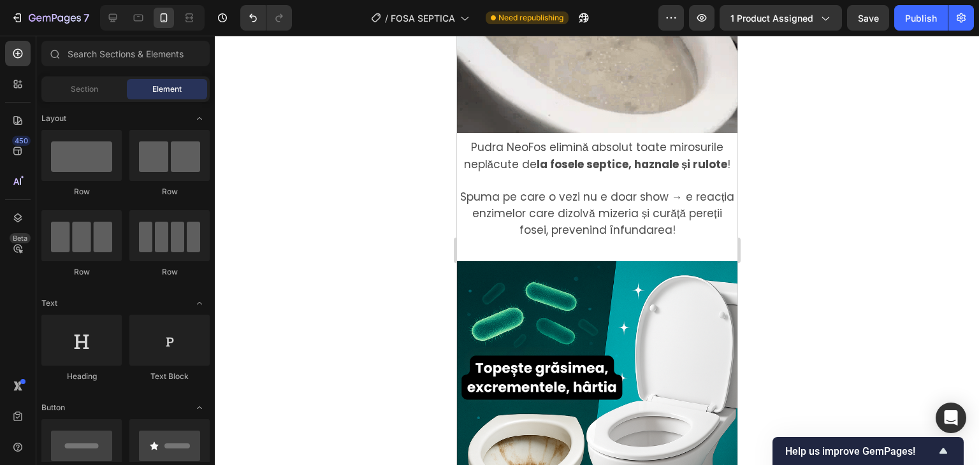
click at [796, 201] on div at bounding box center [597, 251] width 764 height 430
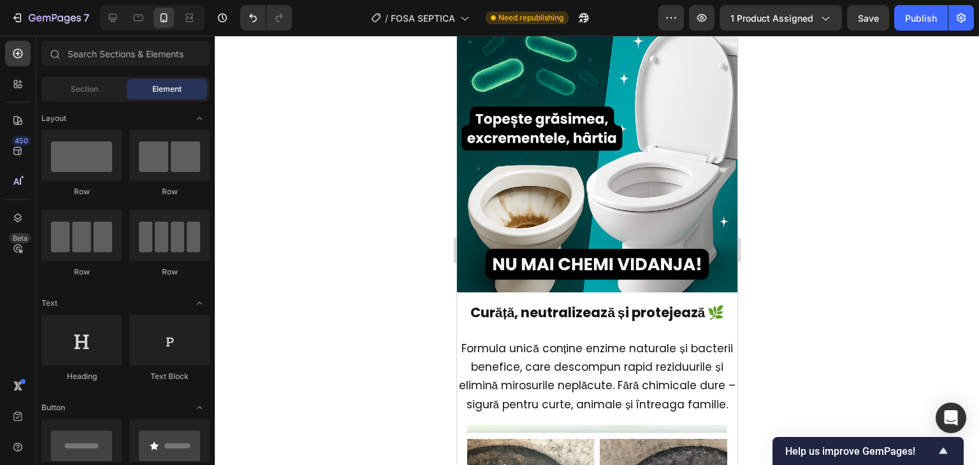
scroll to position [1144, 0]
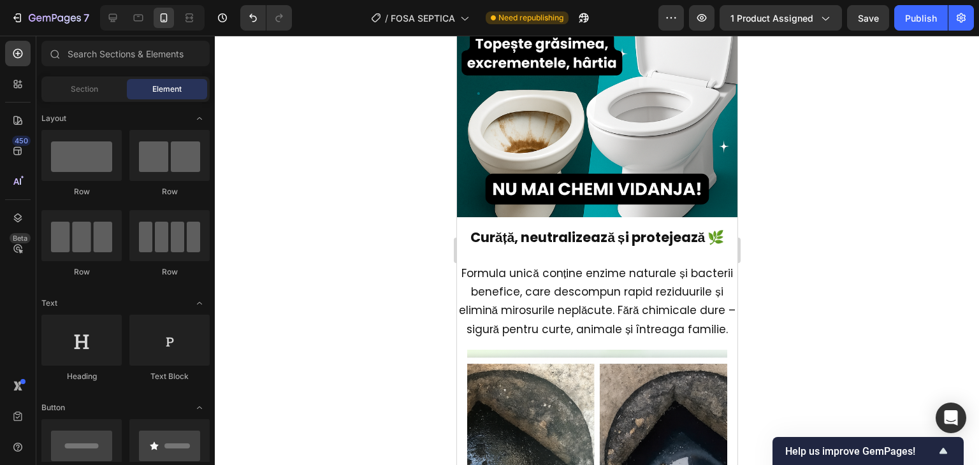
drag, startPoint x: 729, startPoint y: 161, endPoint x: 1202, endPoint y: 238, distance: 479.9
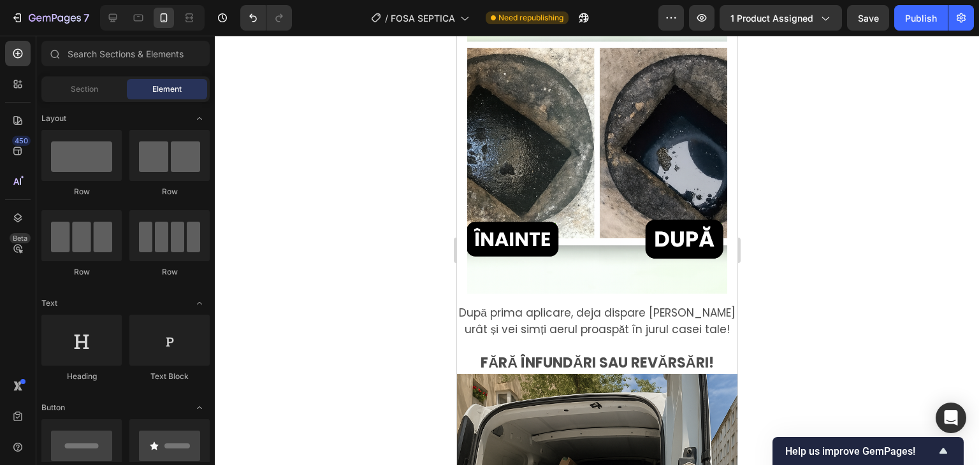
scroll to position [1150, 0]
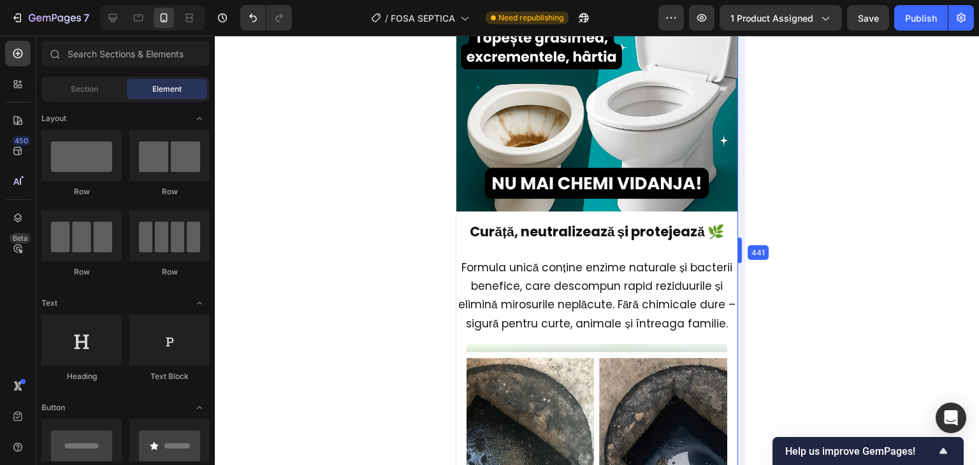
drag, startPoint x: 742, startPoint y: 198, endPoint x: 742, endPoint y: 235, distance: 37.6
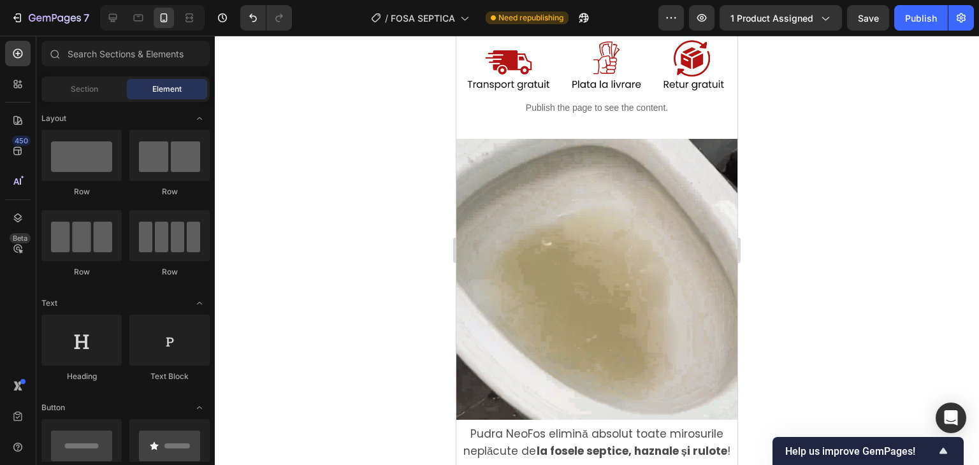
scroll to position [466, 0]
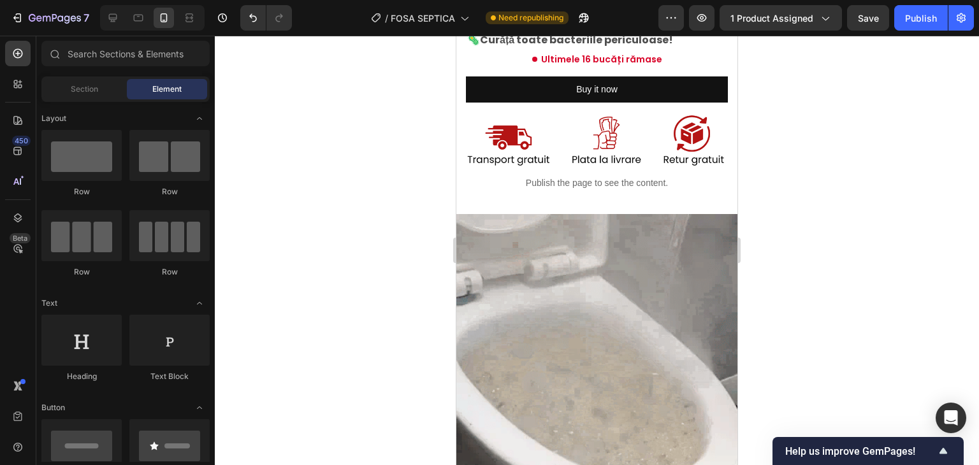
click at [754, 116] on div at bounding box center [597, 251] width 764 height 430
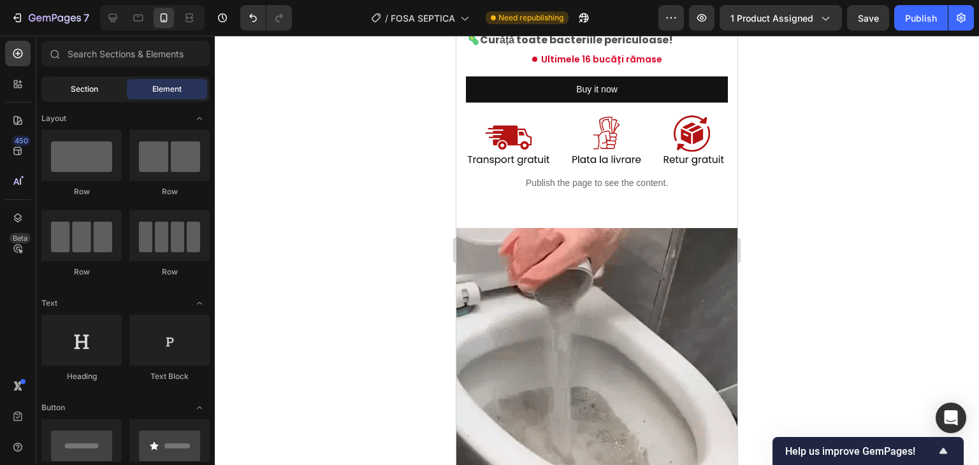
click at [64, 93] on div "Section" at bounding box center [84, 89] width 80 height 20
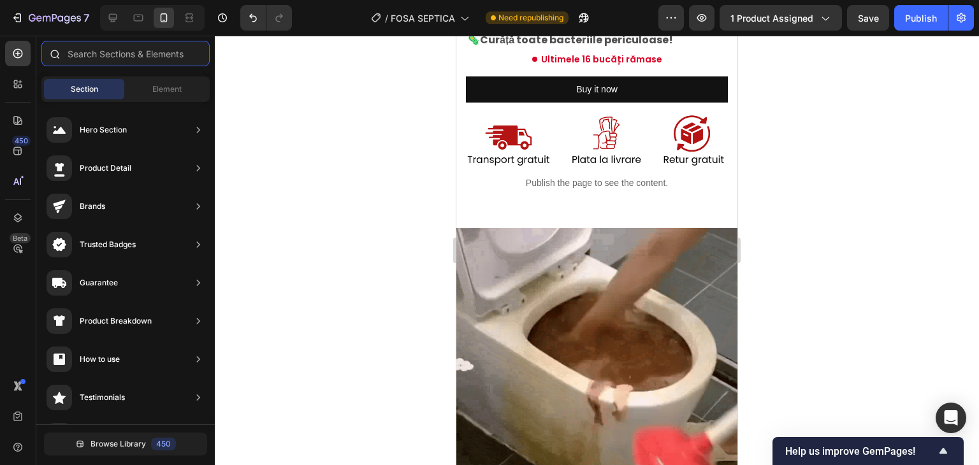
click at [93, 53] on input "text" at bounding box center [125, 54] width 168 height 26
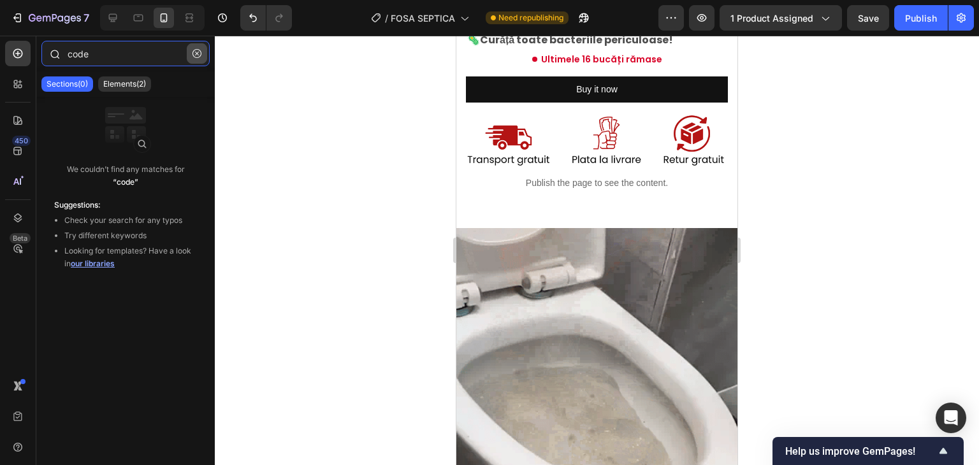
type input "code"
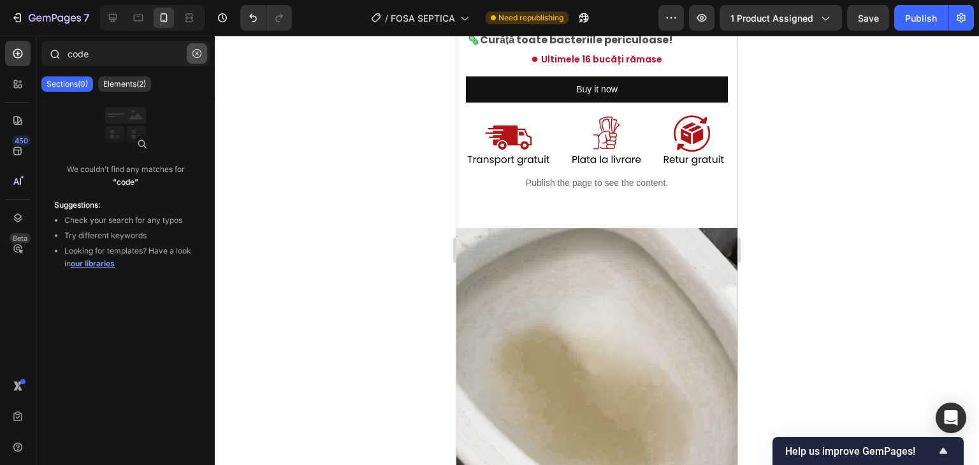
click at [194, 59] on button "button" at bounding box center [197, 53] width 20 height 20
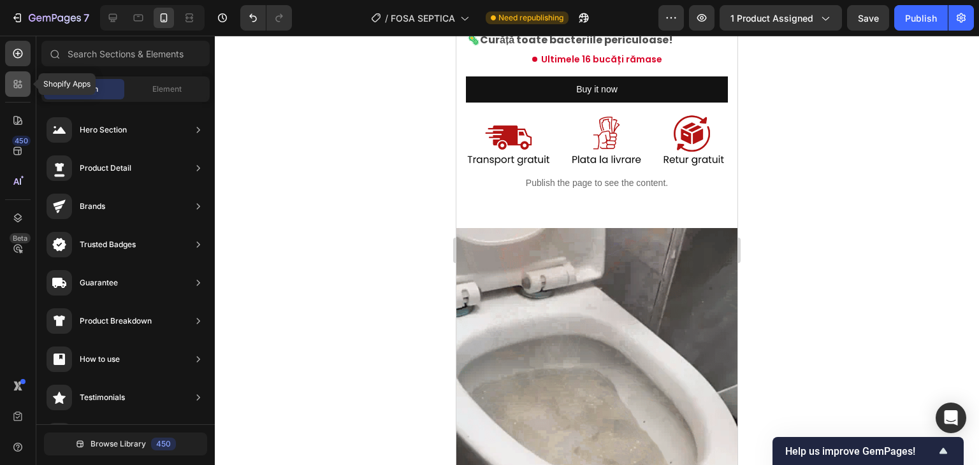
click at [24, 86] on icon at bounding box center [17, 84] width 13 height 13
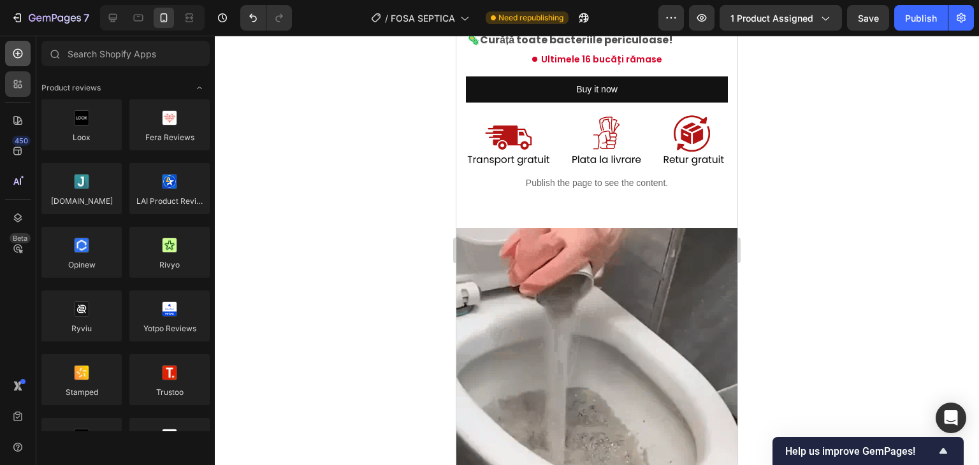
click at [24, 46] on div at bounding box center [18, 54] width 26 height 26
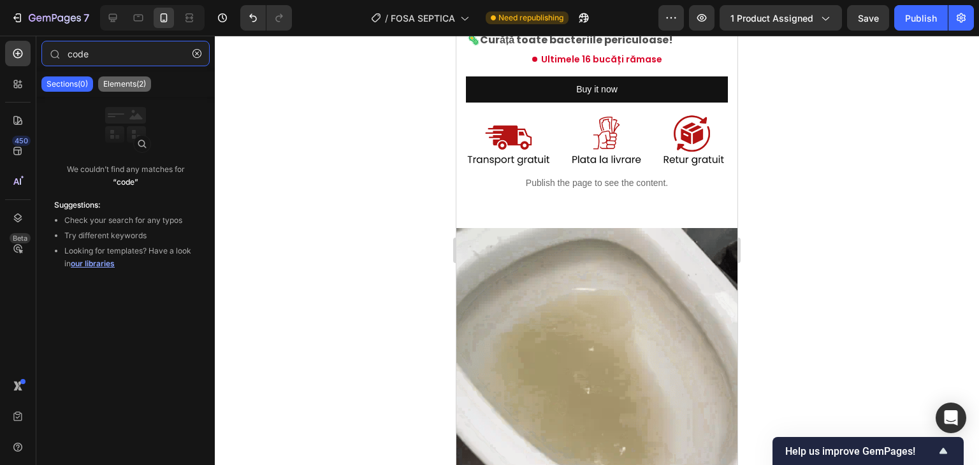
type input "code"
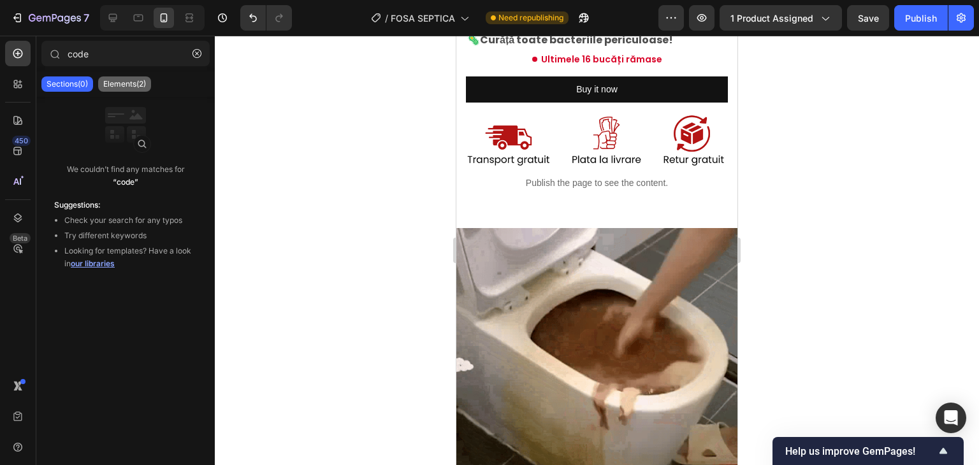
click at [116, 87] on p "Elements(2)" at bounding box center [124, 84] width 43 height 10
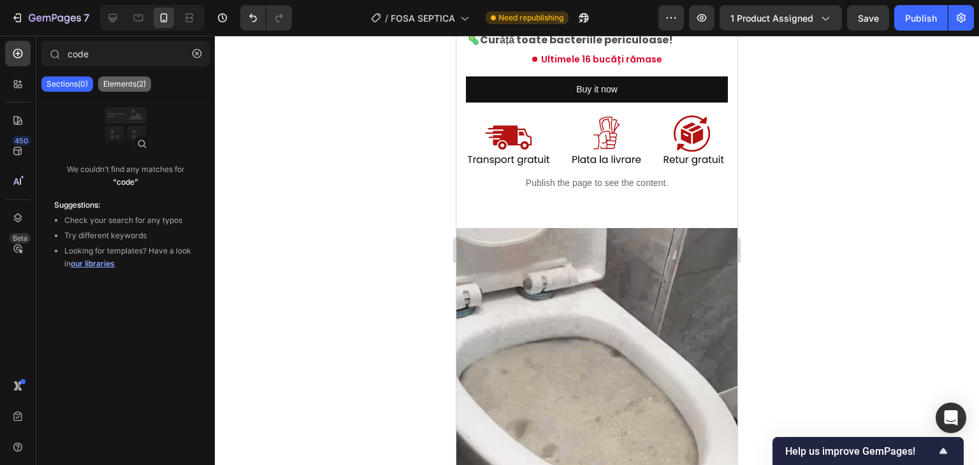
click at [116, 87] on p "Elements(2)" at bounding box center [124, 84] width 43 height 10
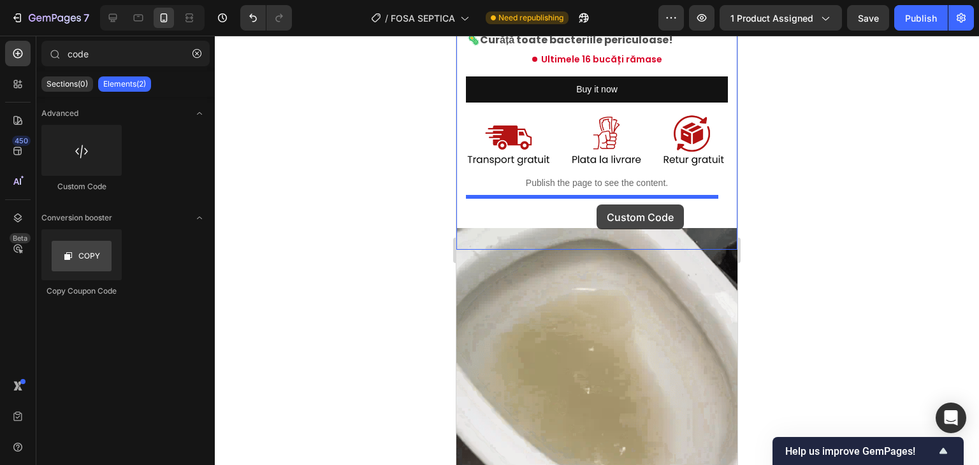
drag, startPoint x: 530, startPoint y: 192, endPoint x: 597, endPoint y: 198, distance: 67.2
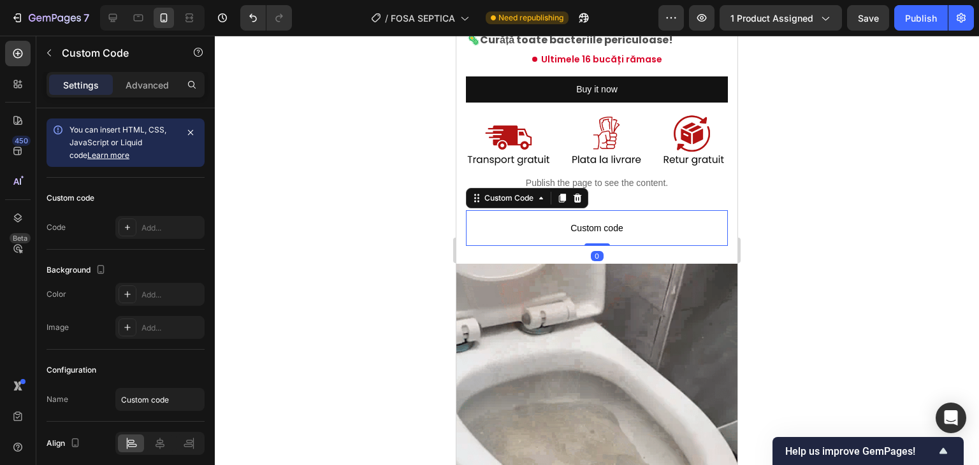
click at [519, 210] on p "Custom code" at bounding box center [597, 228] width 262 height 36
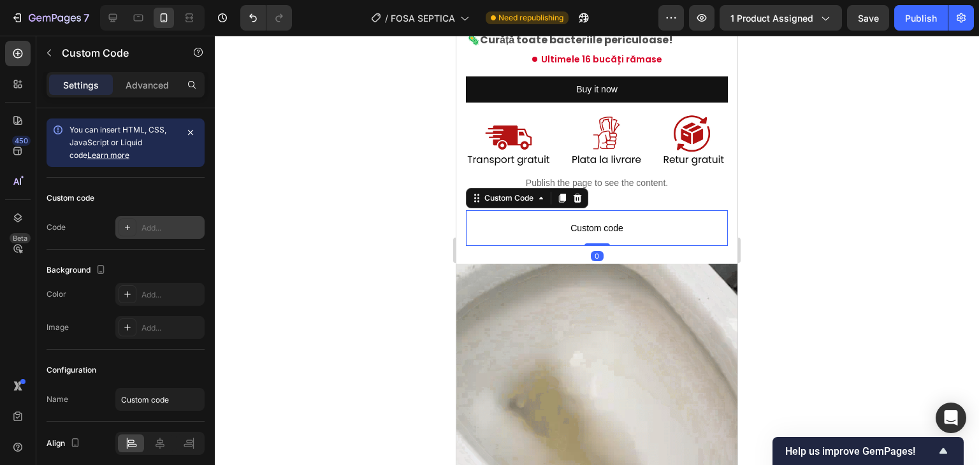
click at [170, 225] on div "Add..." at bounding box center [172, 228] width 60 height 11
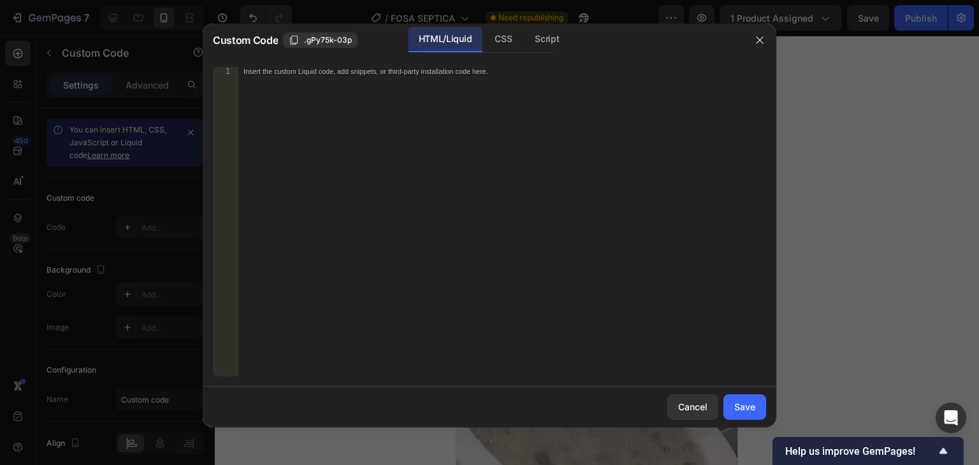
click at [393, 154] on div "Insert the custom Liquid code, add snippets, or third-party installation code h…" at bounding box center [502, 231] width 528 height 328
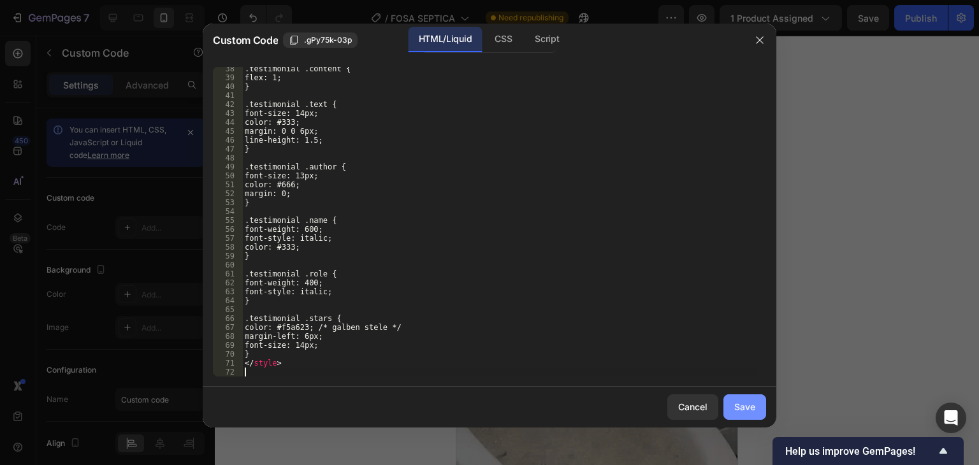
click at [749, 406] on div "Save" at bounding box center [744, 406] width 21 height 13
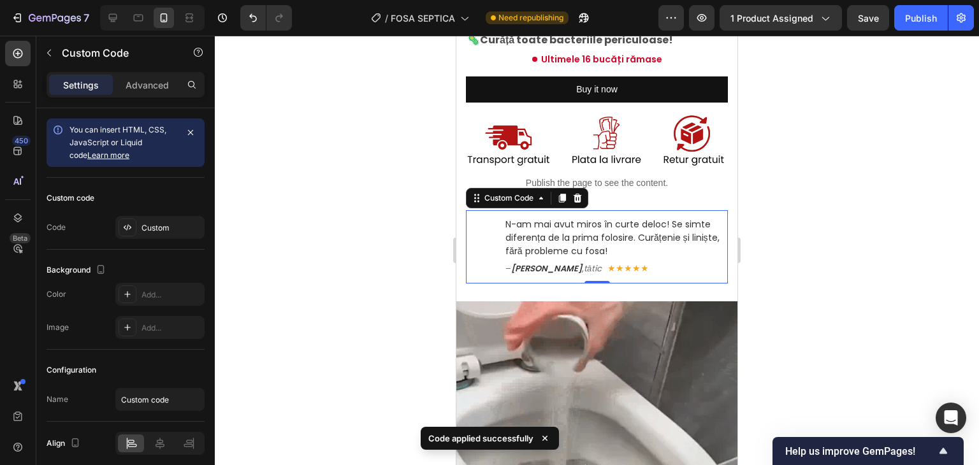
click at [553, 221] on p "N-am mai avut miros în curte deloc! Se simte diferența de la prima folosire. Cu…" at bounding box center [617, 238] width 223 height 40
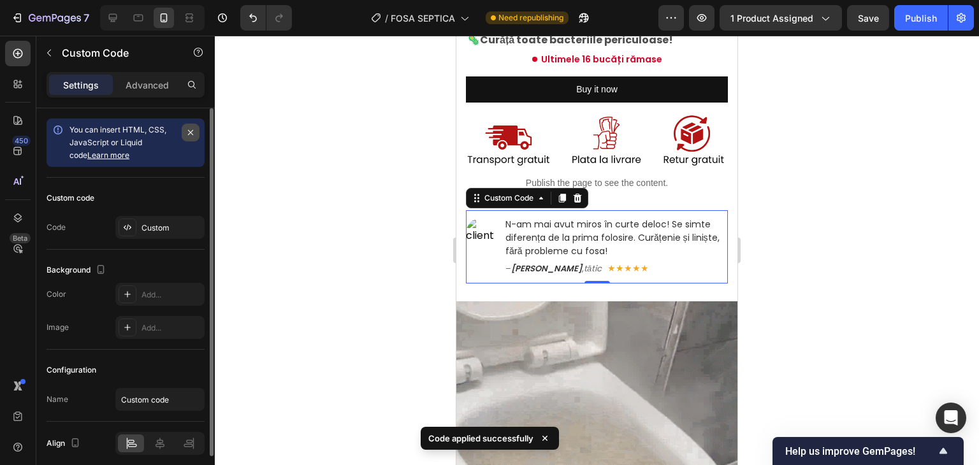
click at [186, 128] on icon "button" at bounding box center [191, 133] width 10 height 10
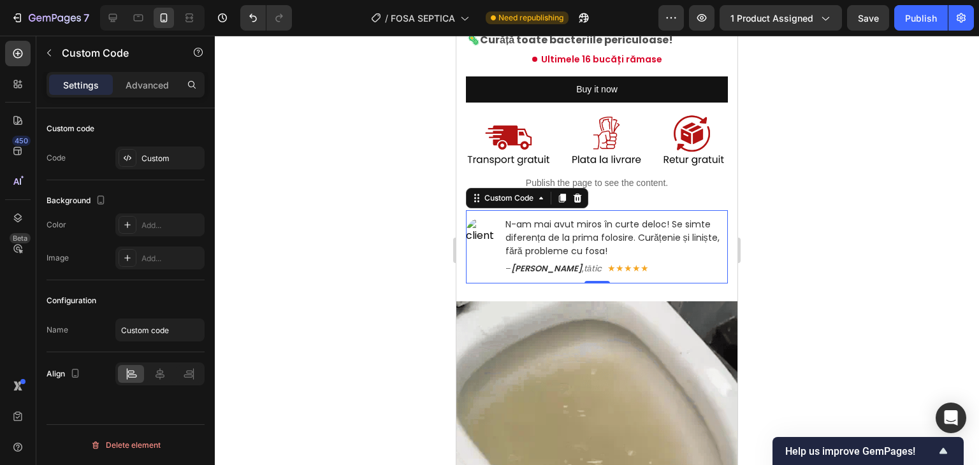
click at [584, 263] on span "tătic" at bounding box center [593, 269] width 18 height 12
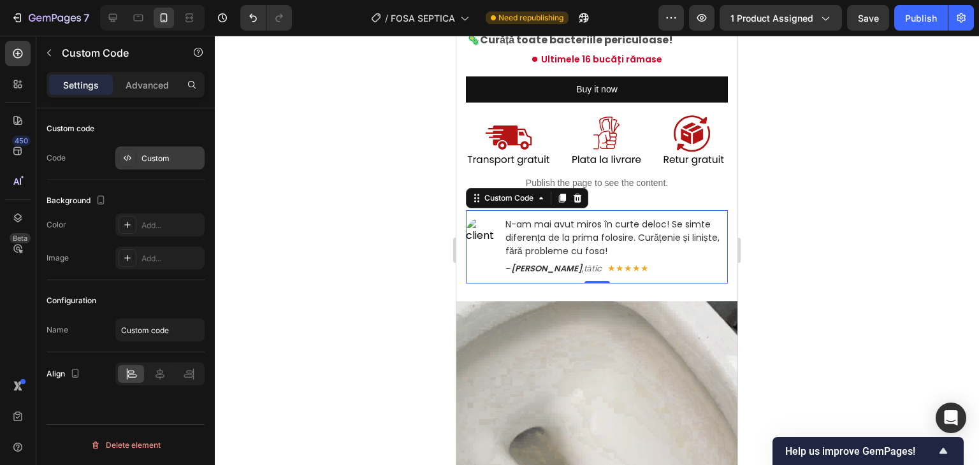
click at [145, 156] on div "Custom" at bounding box center [172, 158] width 60 height 11
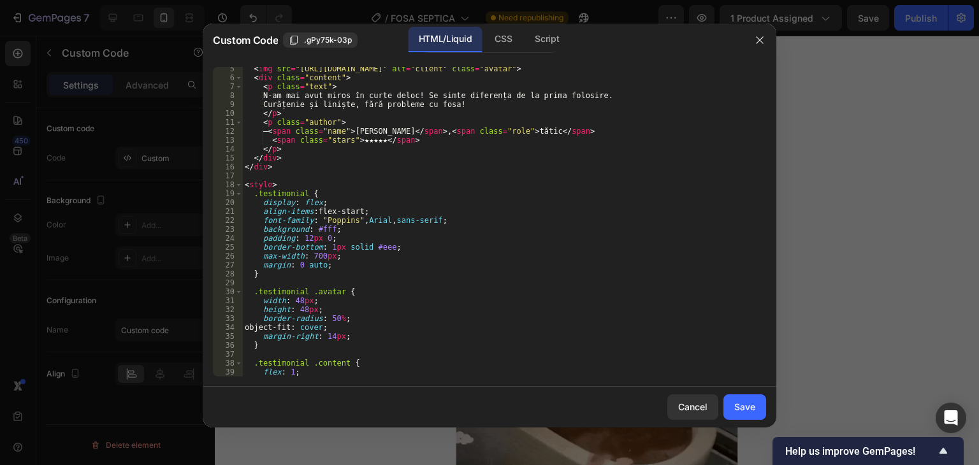
scroll to position [306, 0]
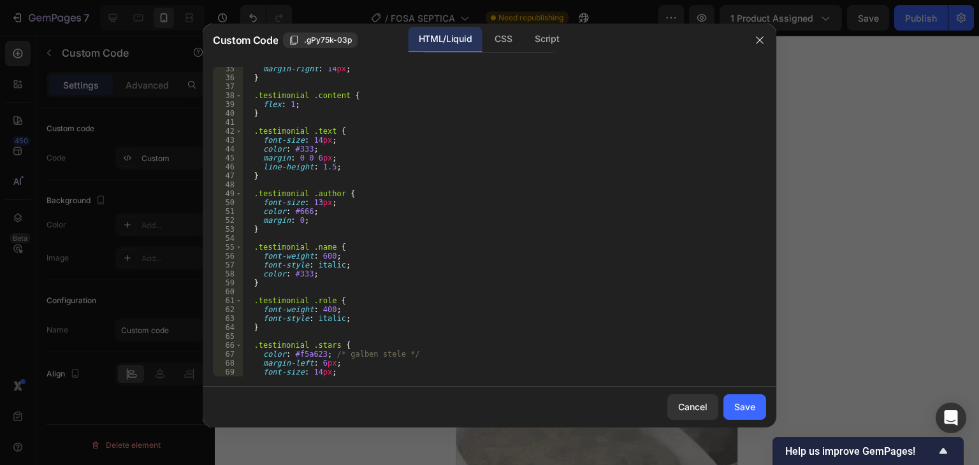
click at [339, 242] on div "margin-right : 14 px ; } .testimonial .content { flex : 1 ; } .testimonial .tex…" at bounding box center [499, 228] width 515 height 328
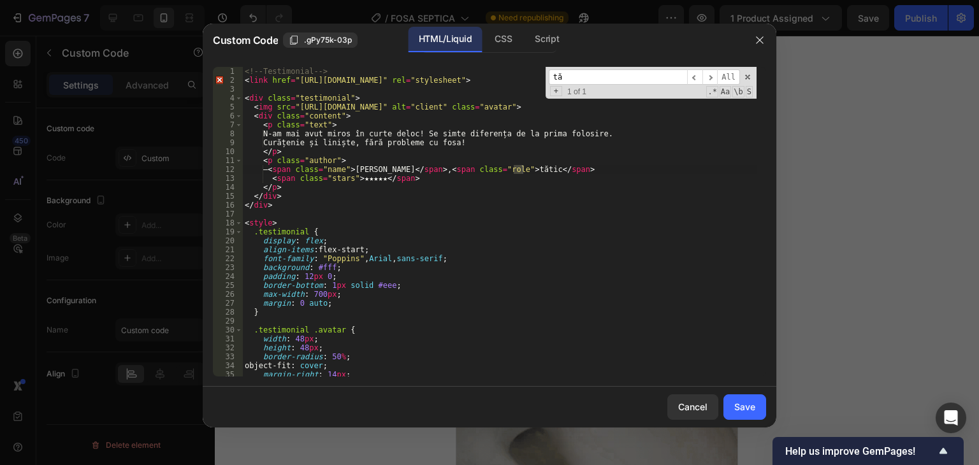
scroll to position [0, 0]
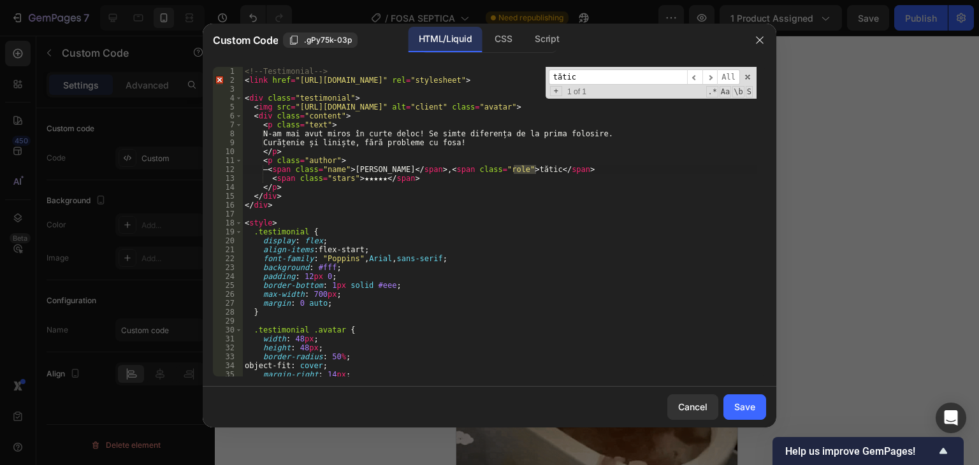
type input "tătic"
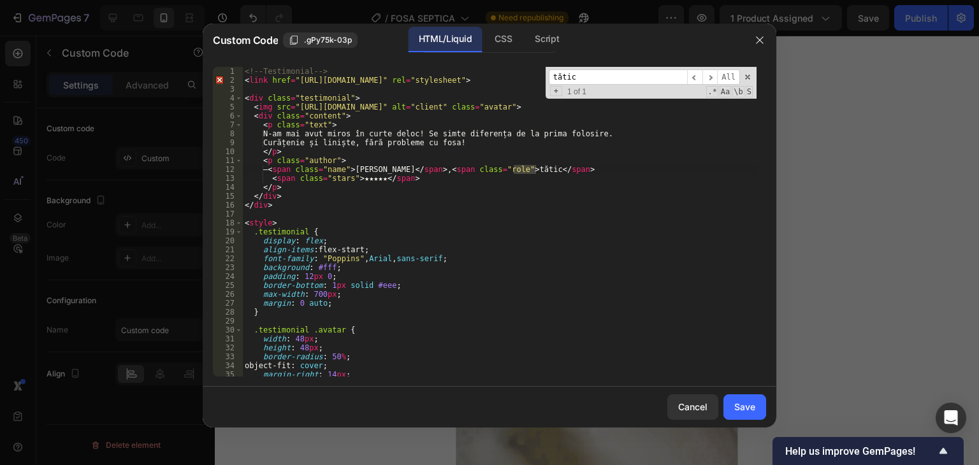
click at [525, 169] on div "<!-- Testimonial --> < link href = "https://fonts.googleapis.com/css2?family=Po…" at bounding box center [499, 222] width 515 height 310
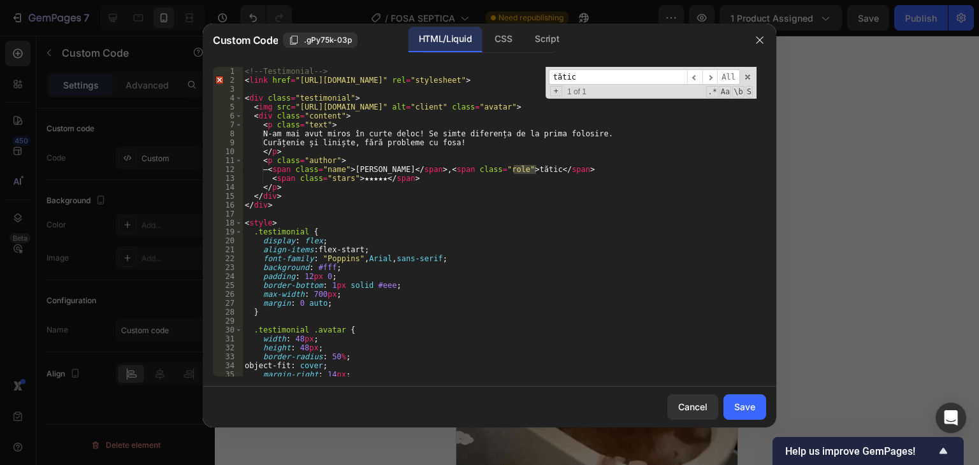
click at [525, 169] on div "<!-- Testimonial --> < link href = "https://fonts.googleapis.com/css2?family=Po…" at bounding box center [499, 231] width 515 height 328
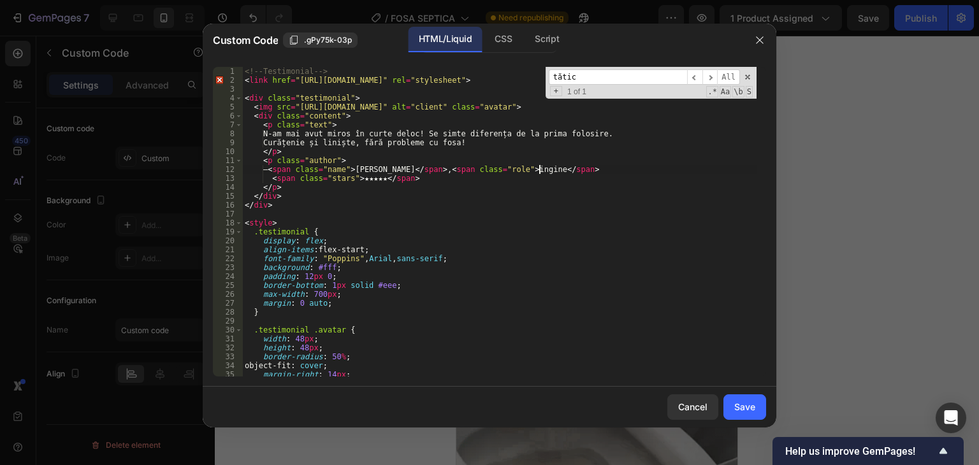
scroll to position [0, 24]
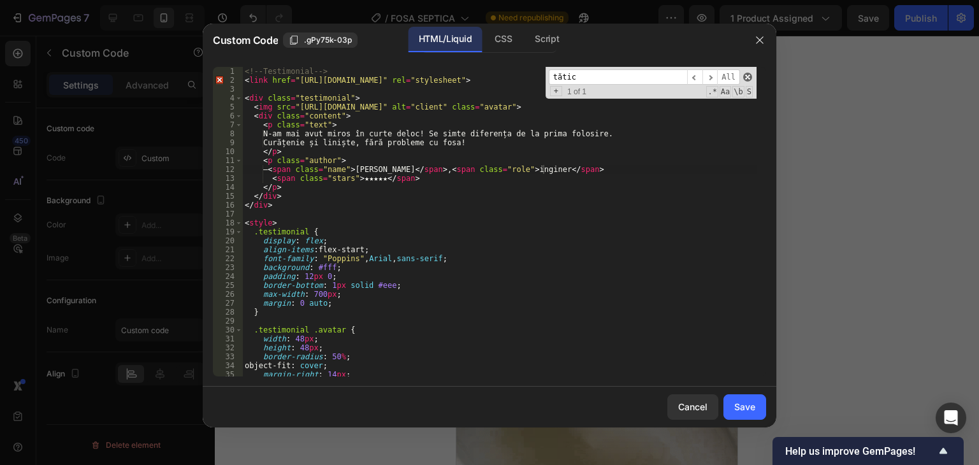
click at [749, 75] on span at bounding box center [747, 77] width 9 height 9
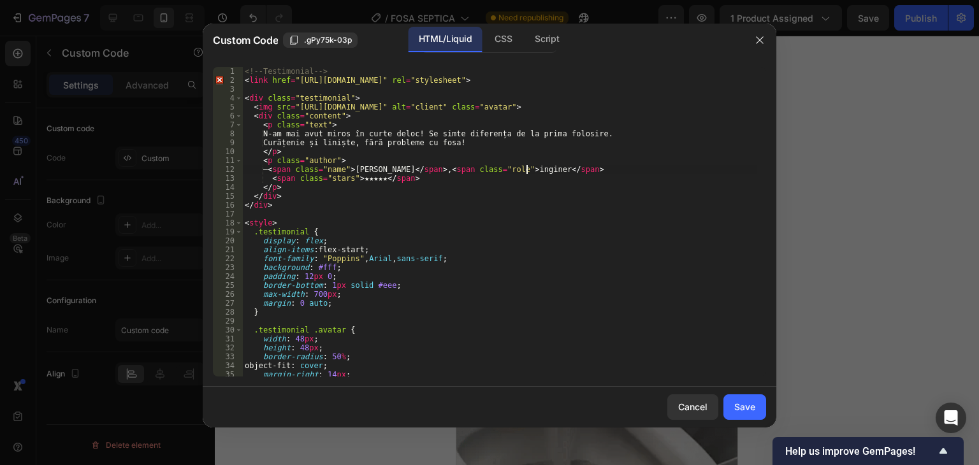
click at [526, 172] on div "<!-- Testimonial --> < link href = "https://fonts.googleapis.com/css2?family=Po…" at bounding box center [499, 231] width 515 height 328
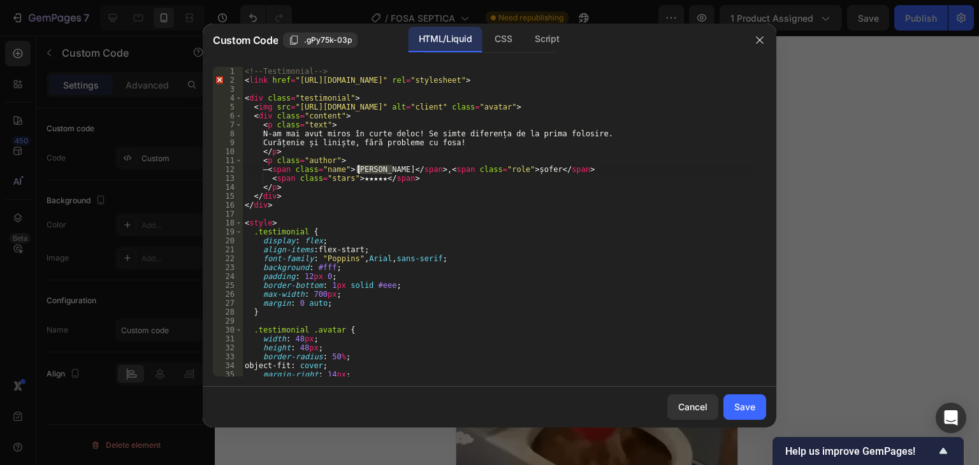
drag, startPoint x: 391, startPoint y: 165, endPoint x: 360, endPoint y: 168, distance: 32.0
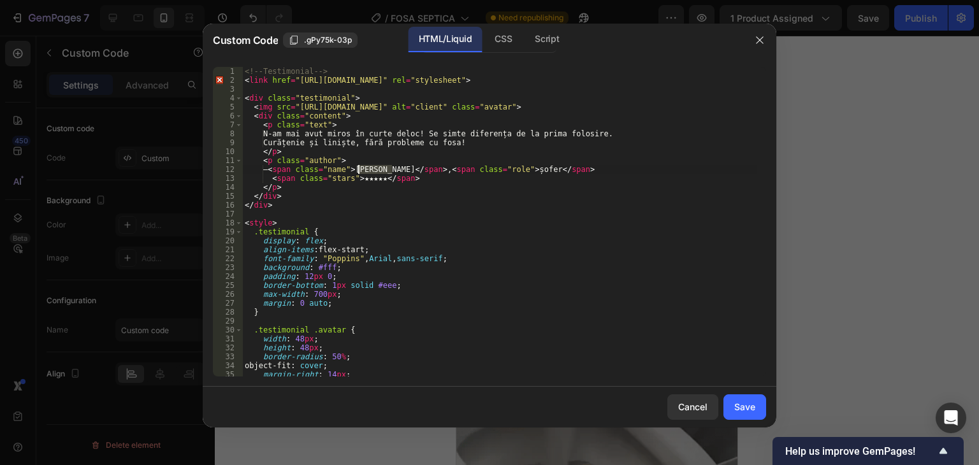
click at [360, 168] on div "<!-- Testimonial --> < link href = "https://fonts.googleapis.com/css2?family=Po…" at bounding box center [499, 231] width 515 height 328
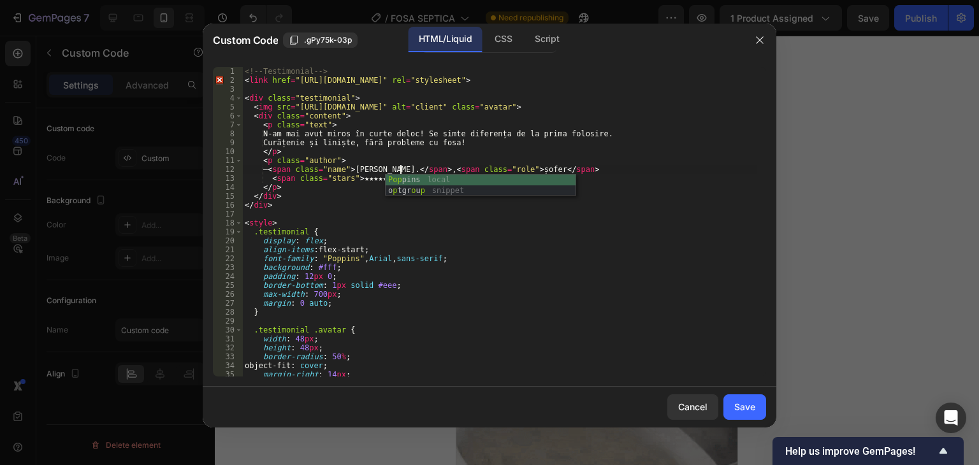
click at [439, 199] on div "<!-- Testimonial --> < link href = "https://fonts.googleapis.com/css2?family=Po…" at bounding box center [499, 231] width 515 height 328
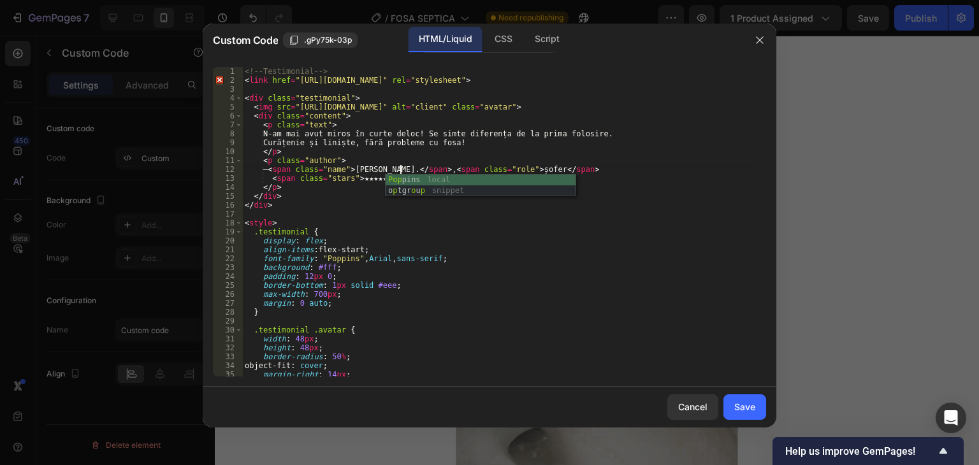
scroll to position [0, 2]
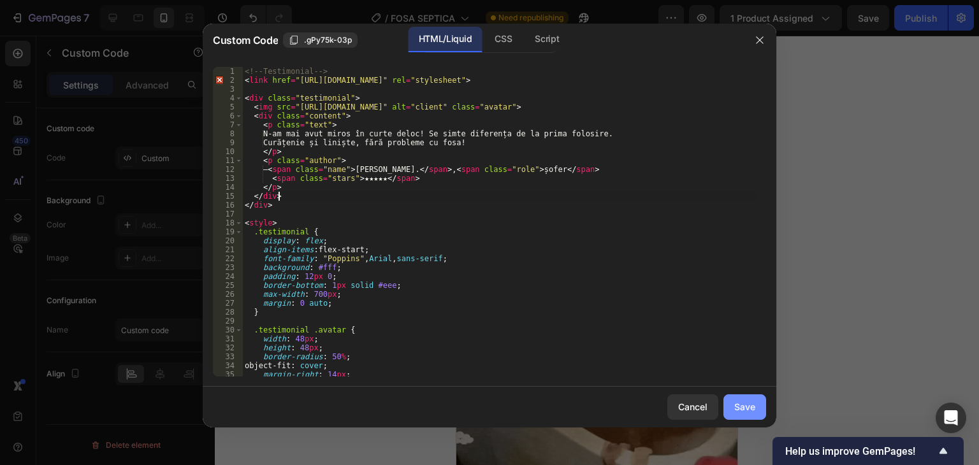
type textarea "</div>"
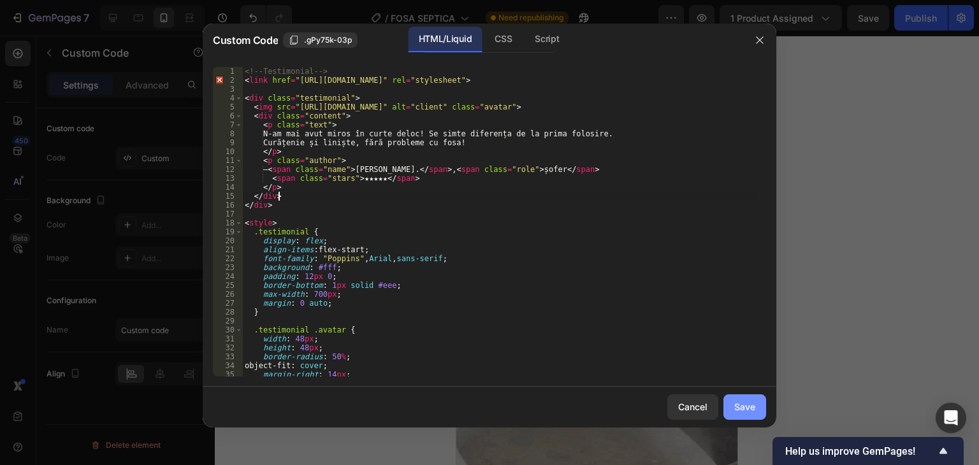
click at [745, 402] on div "Save" at bounding box center [744, 406] width 21 height 13
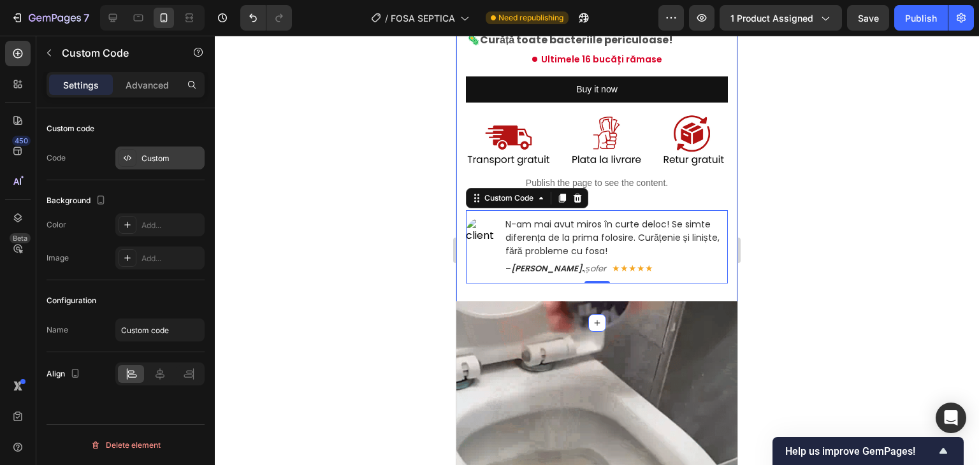
click at [161, 151] on div "Custom" at bounding box center [159, 158] width 89 height 23
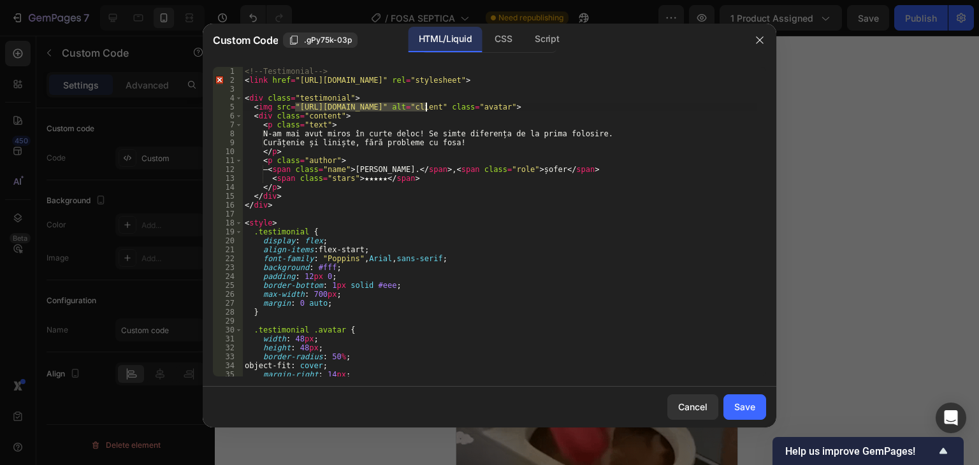
drag, startPoint x: 296, startPoint y: 108, endPoint x: 424, endPoint y: 108, distance: 128.2
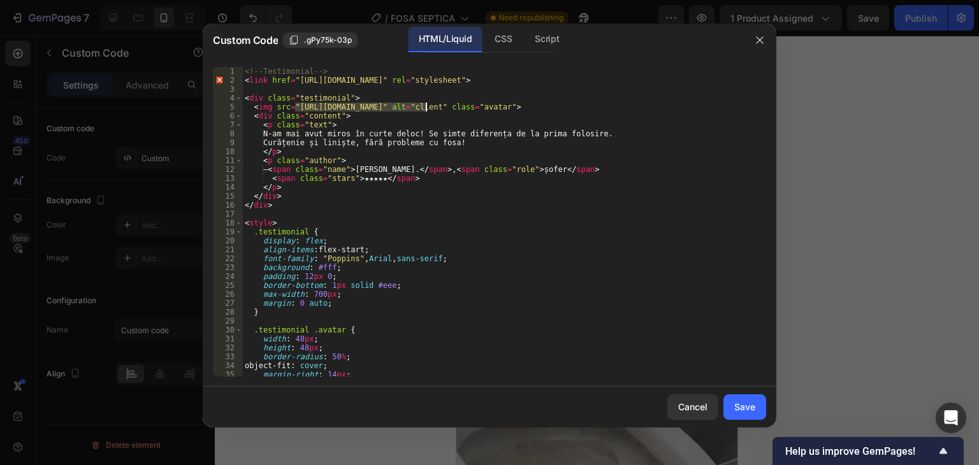
click at [424, 108] on div "<!-- Testimonial --> < link href = "https://fonts.googleapis.com/css2?family=Po…" at bounding box center [499, 231] width 515 height 328
click at [420, 110] on div "<!-- Testimonial --> < link href = "https://fonts.googleapis.com/css2?family=Po…" at bounding box center [499, 222] width 515 height 310
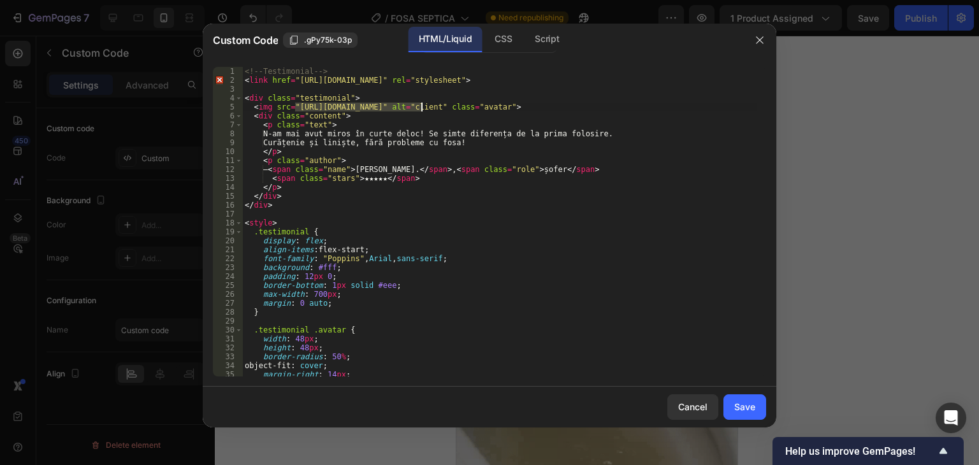
drag, startPoint x: 306, startPoint y: 108, endPoint x: 421, endPoint y: 110, distance: 114.8
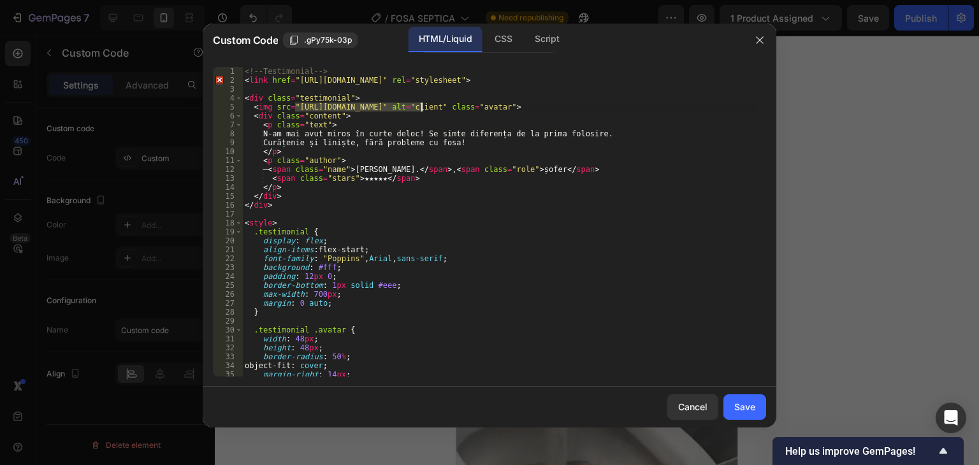
click at [421, 110] on div "<!-- Testimonial --> < link href = "https://fonts.googleapis.com/css2?family=Po…" at bounding box center [499, 231] width 515 height 328
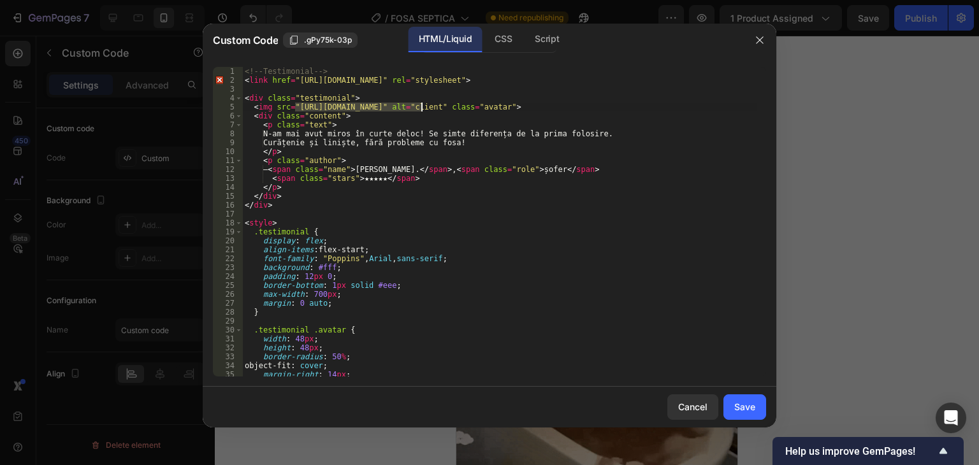
click at [421, 110] on div "<!-- Testimonial --> < link href = "https://fonts.googleapis.com/css2?family=Po…" at bounding box center [499, 222] width 515 height 310
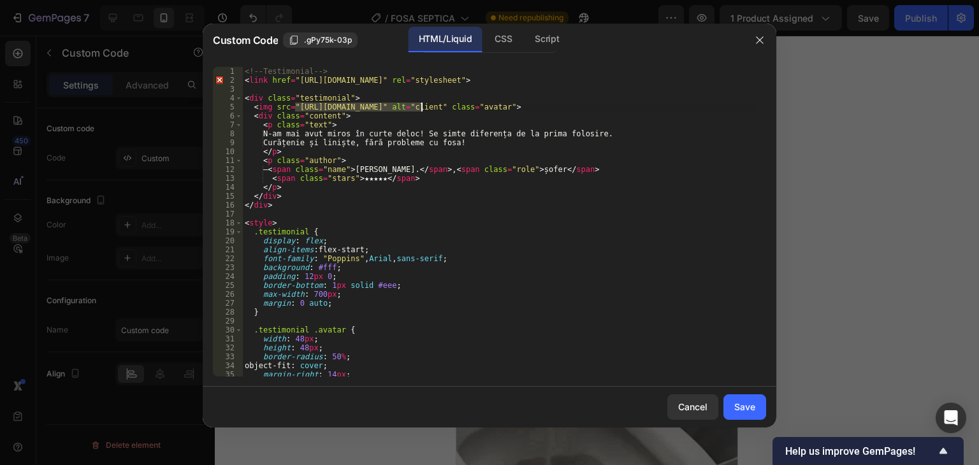
paste textarea "https://cdn.shopify.com/s/files/1/0893/1026/5691/files/ChatGPT_Image_Sep_27_202…"
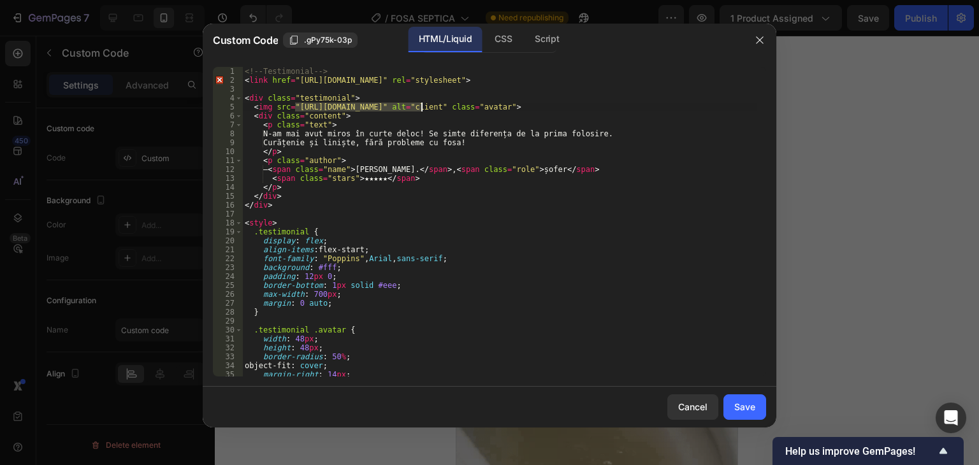
drag, startPoint x: 294, startPoint y: 105, endPoint x: 421, endPoint y: 108, distance: 126.9
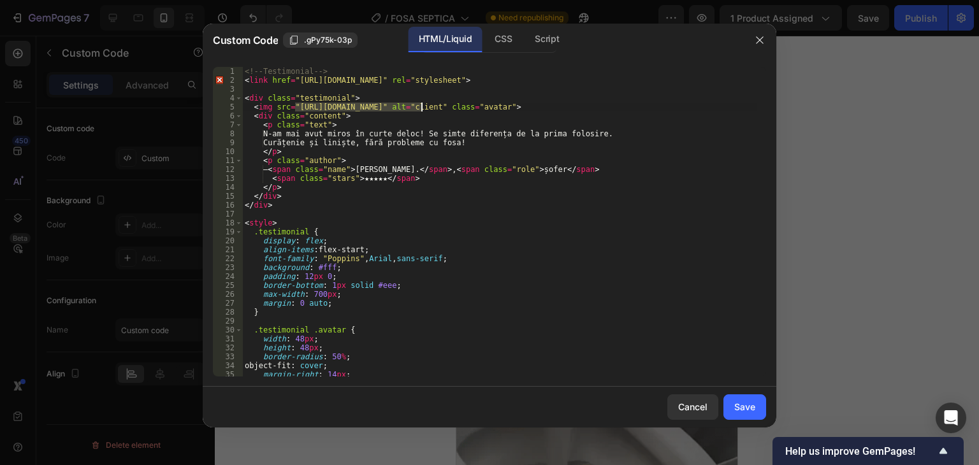
click at [421, 108] on div "<!-- Testimonial --> < link href = "https://fonts.googleapis.com/css2?family=Po…" at bounding box center [499, 231] width 515 height 328
paste textarea "cdn.shopify.com/s/files/1/0893/1026/5691/files/ChatGPT_Image_Sep_27_2025_07_07_…"
type textarea "<img src="https://cdn.shopify.com/s/files/1/0893/1026/5691/files/ChatGPT_Image_…"
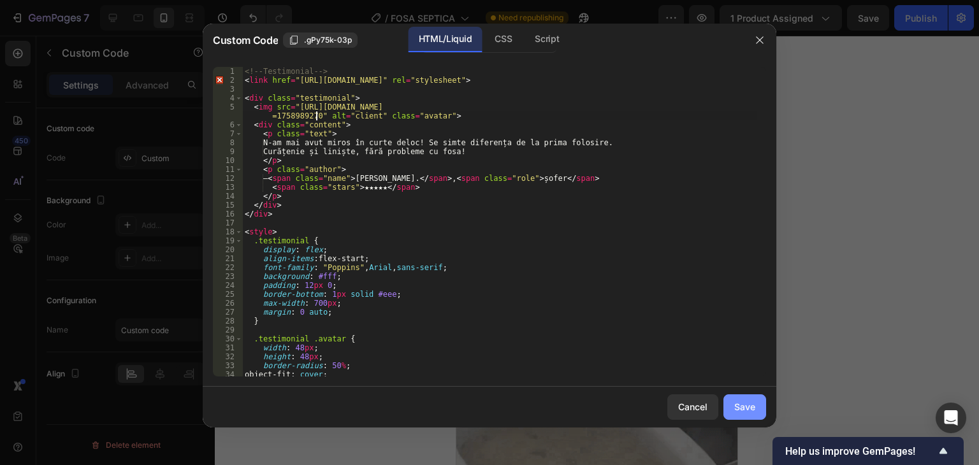
click at [748, 404] on div "Save" at bounding box center [744, 406] width 21 height 13
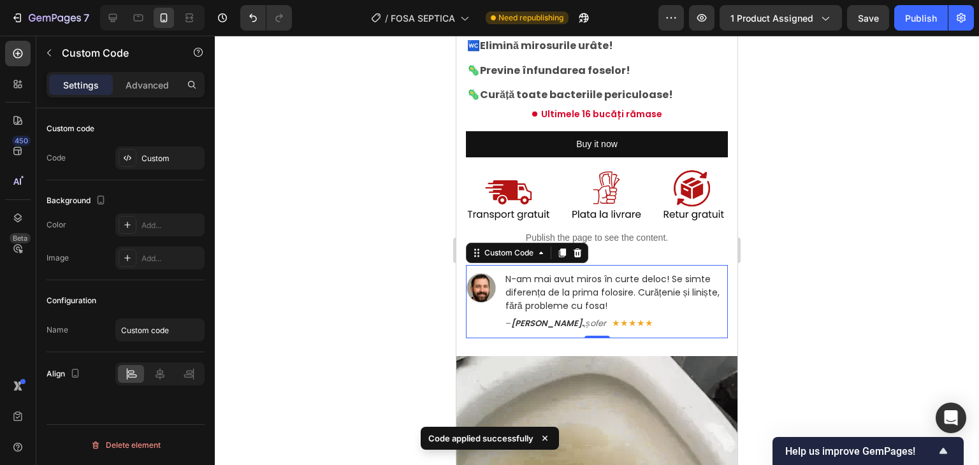
scroll to position [402, 0]
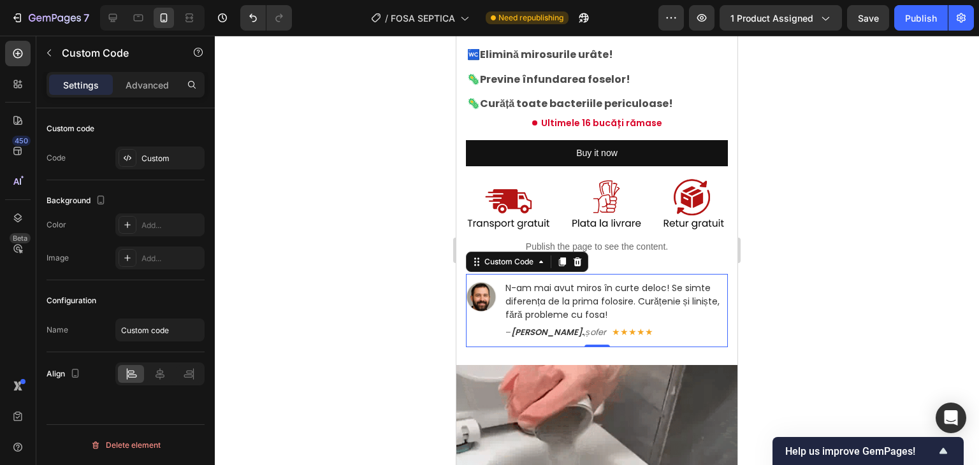
click at [801, 177] on div at bounding box center [597, 251] width 764 height 430
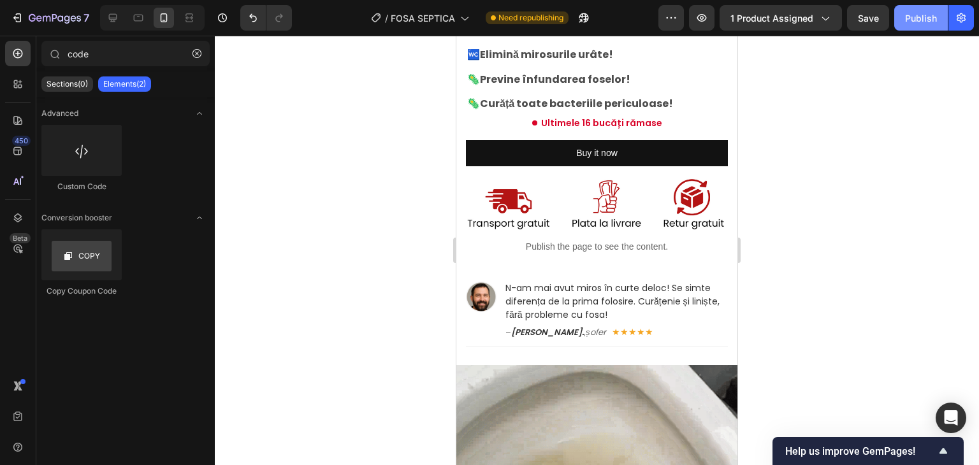
click at [911, 23] on div "Publish" at bounding box center [921, 17] width 32 height 13
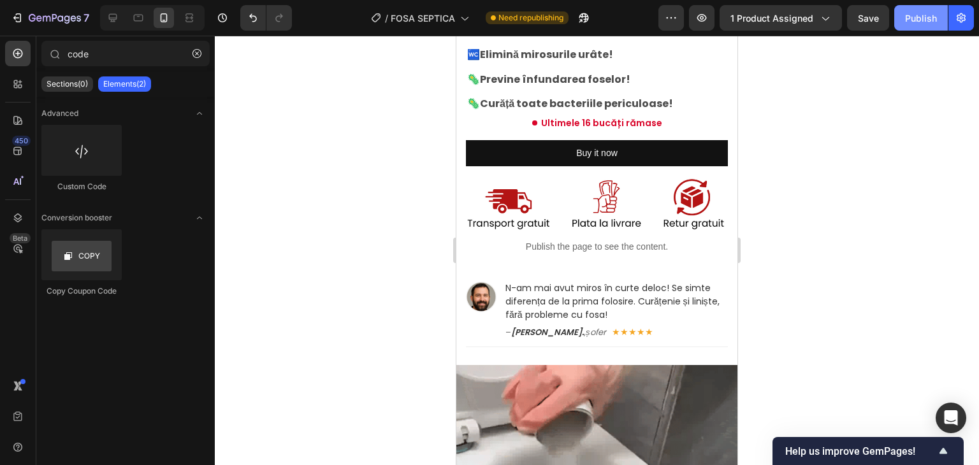
click at [911, 23] on button "Publish" at bounding box center [922, 18] width 54 height 26
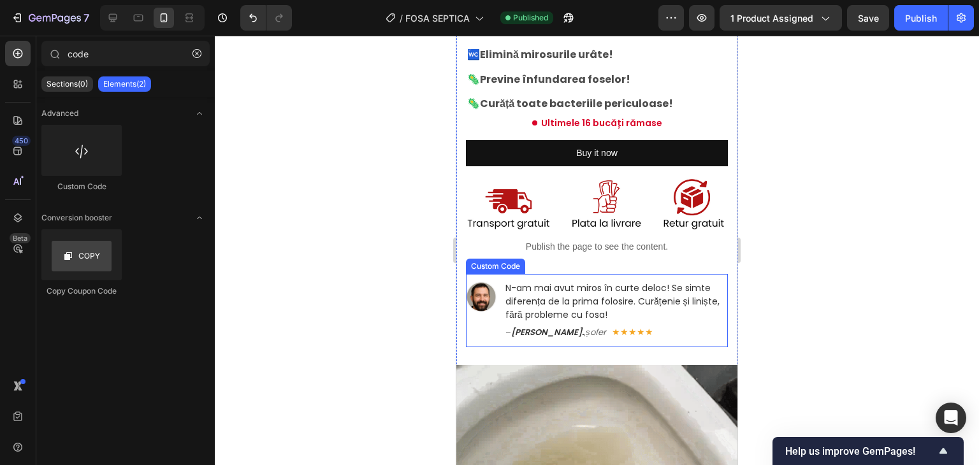
click at [566, 282] on p "N-am mai avut miros în curte deloc! Se simte diferența de la prima folosire. Cu…" at bounding box center [617, 302] width 223 height 40
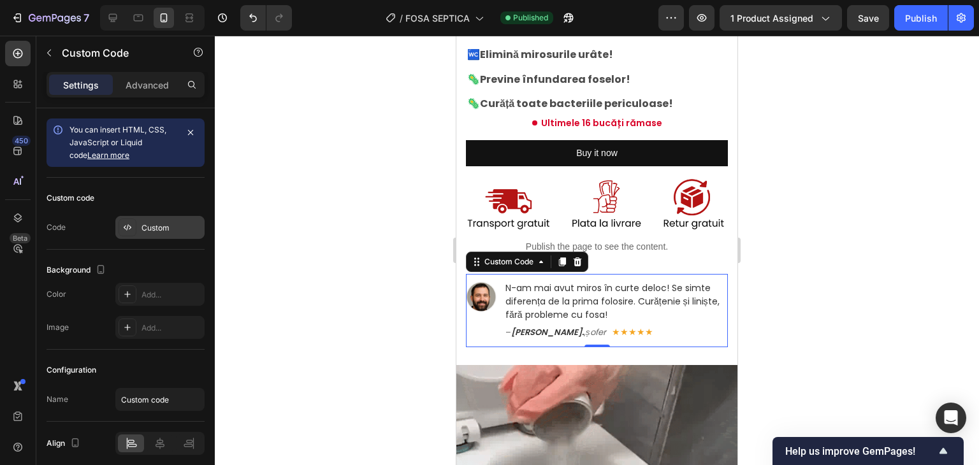
click at [150, 220] on div "Custom" at bounding box center [159, 227] width 89 height 23
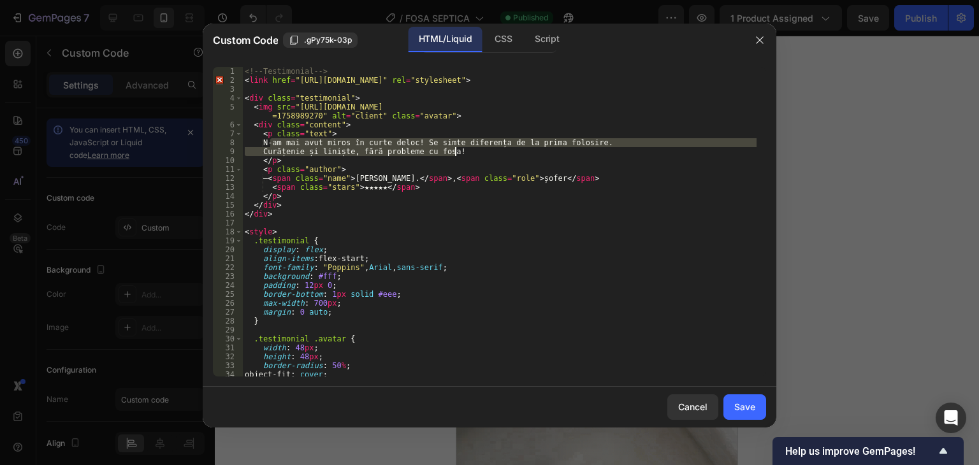
drag, startPoint x: 268, startPoint y: 140, endPoint x: 457, endPoint y: 151, distance: 188.4
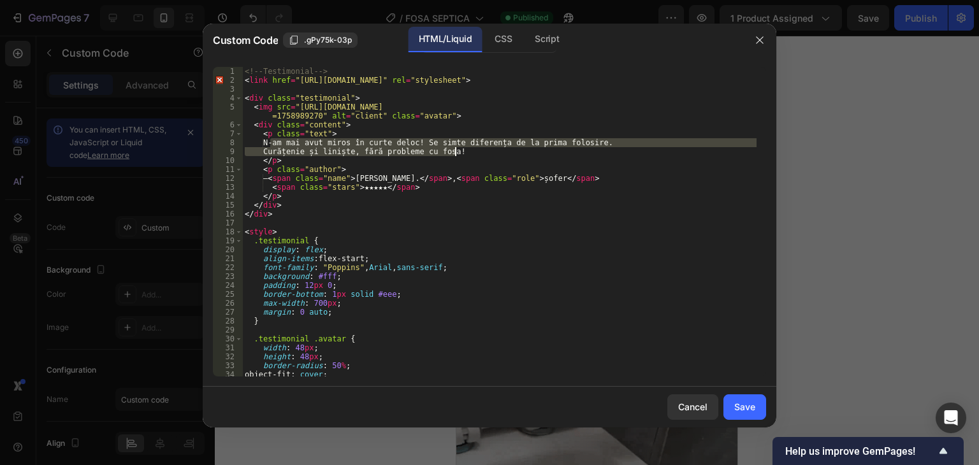
click at [457, 151] on div "<!-- Testimonial --> < link href = "https://fonts.googleapis.com/css2?family=Po…" at bounding box center [499, 231] width 515 height 328
paste textarea "„Nu-mi vine să cred cât de repede a funcționat! Mirosul a dispărut, iar fosa e …"
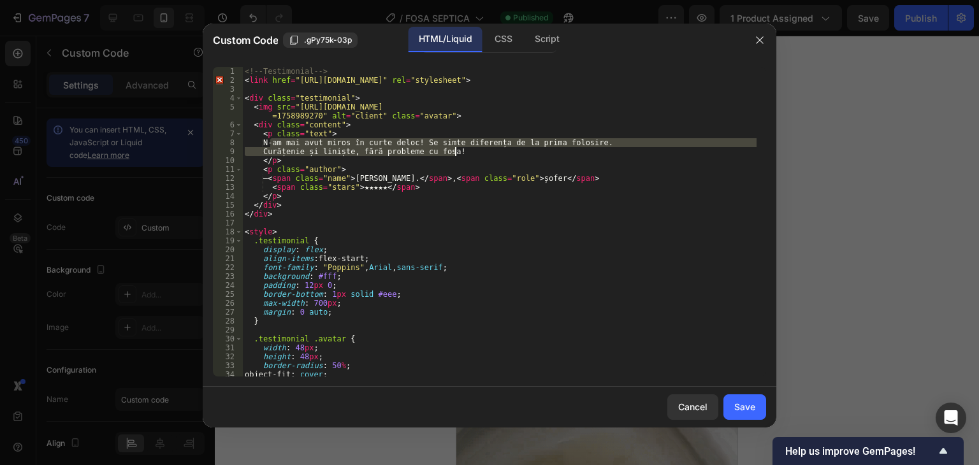
type textarea "„Nu-mi vine să cred cât de repede a funcționat! Mirosul a dispărut, iar fosa e …"
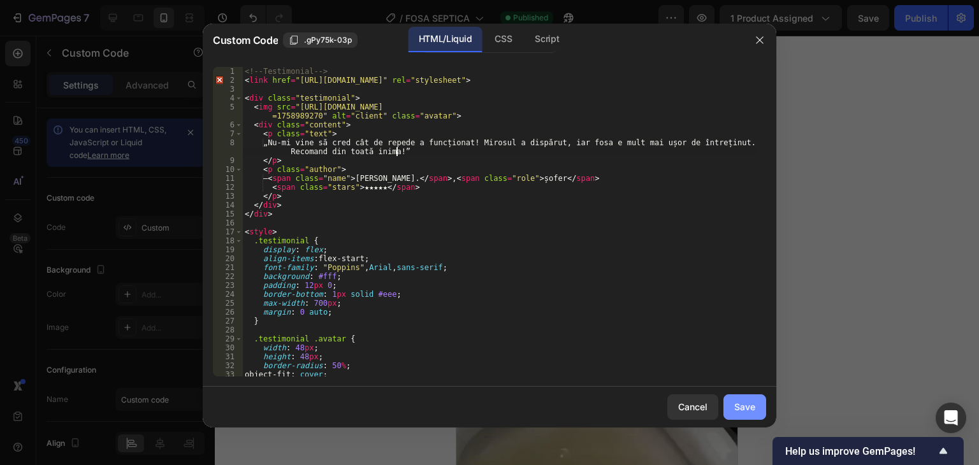
click at [743, 414] on button "Save" at bounding box center [745, 408] width 43 height 26
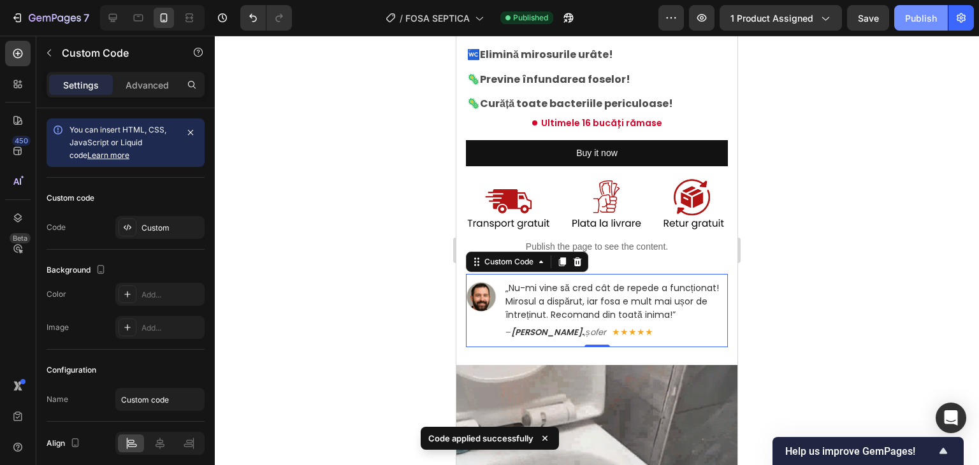
click at [923, 17] on div "Publish" at bounding box center [921, 17] width 32 height 13
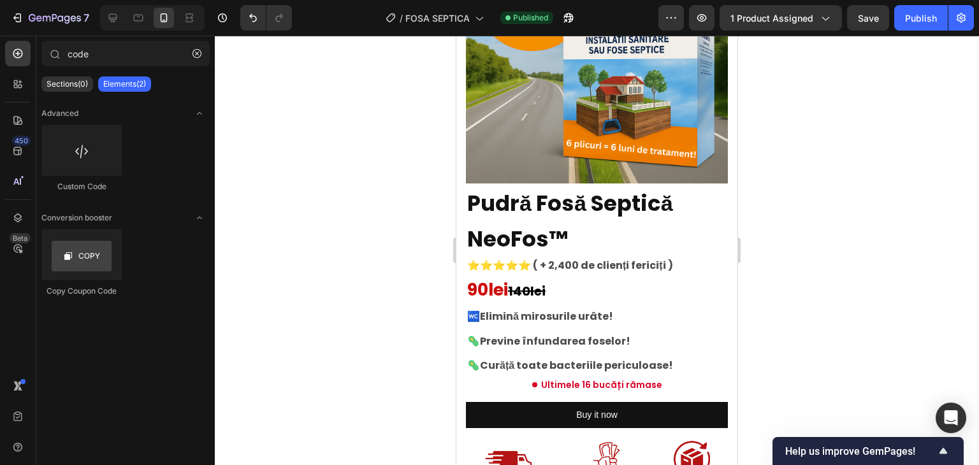
scroll to position [0, 0]
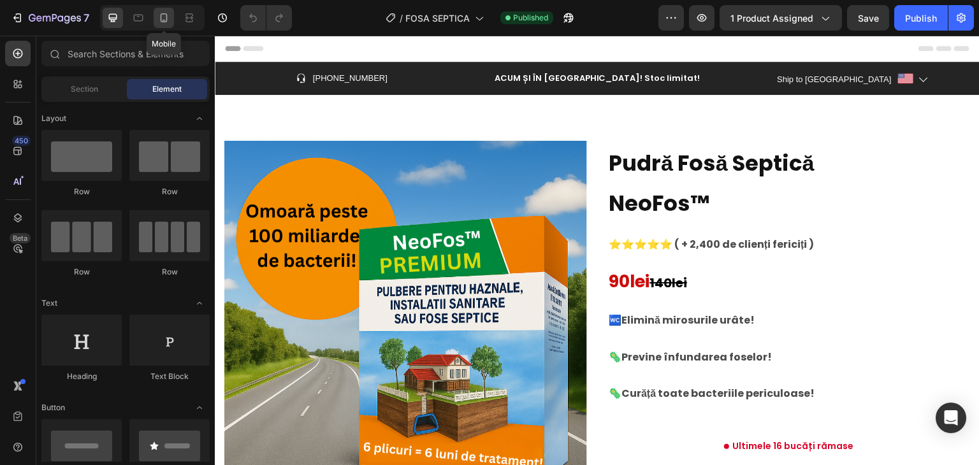
click at [170, 21] on icon at bounding box center [163, 17] width 13 height 13
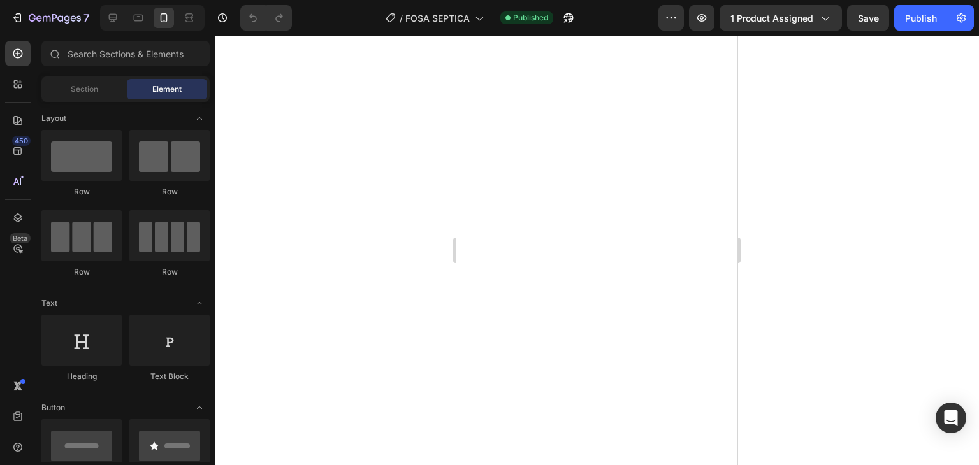
scroll to position [1946, 0]
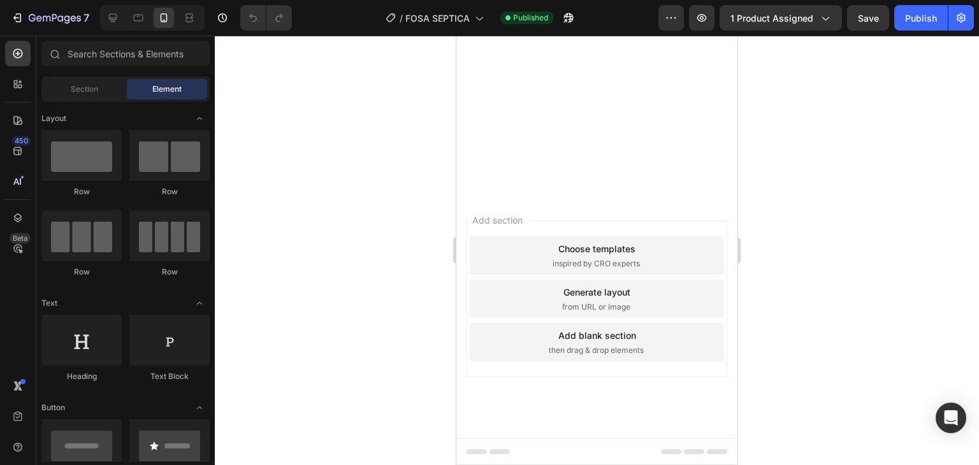
drag, startPoint x: 768, startPoint y: 263, endPoint x: 780, endPoint y: 233, distance: 32.0
click at [780, 233] on div at bounding box center [597, 251] width 764 height 430
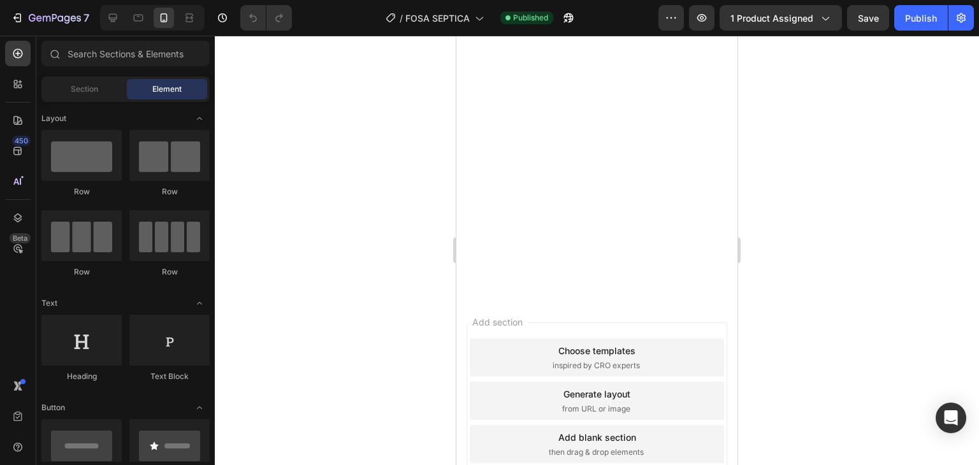
scroll to position [1737, 0]
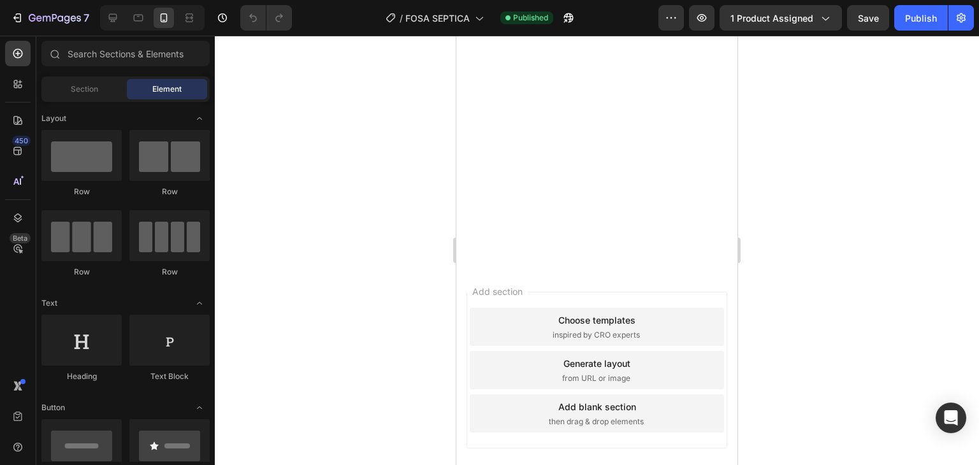
drag, startPoint x: 733, startPoint y: 298, endPoint x: 1194, endPoint y: 309, distance: 461.7
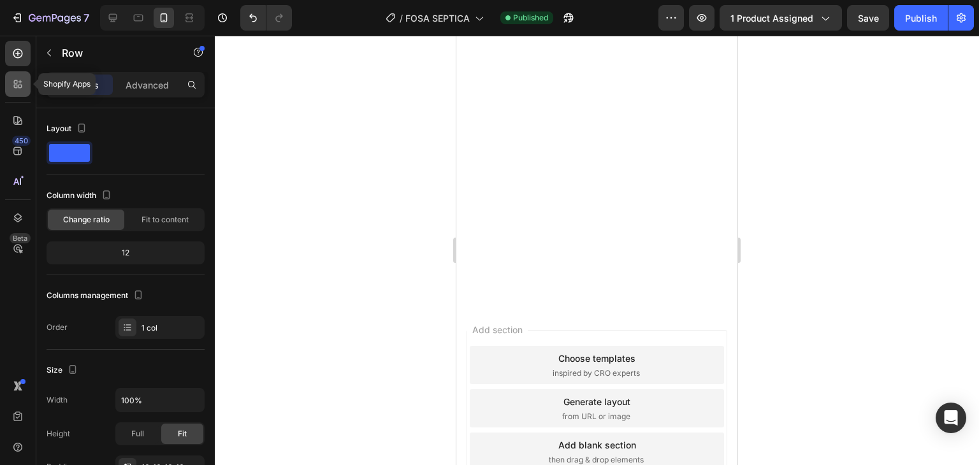
click at [18, 88] on icon at bounding box center [17, 84] width 13 height 13
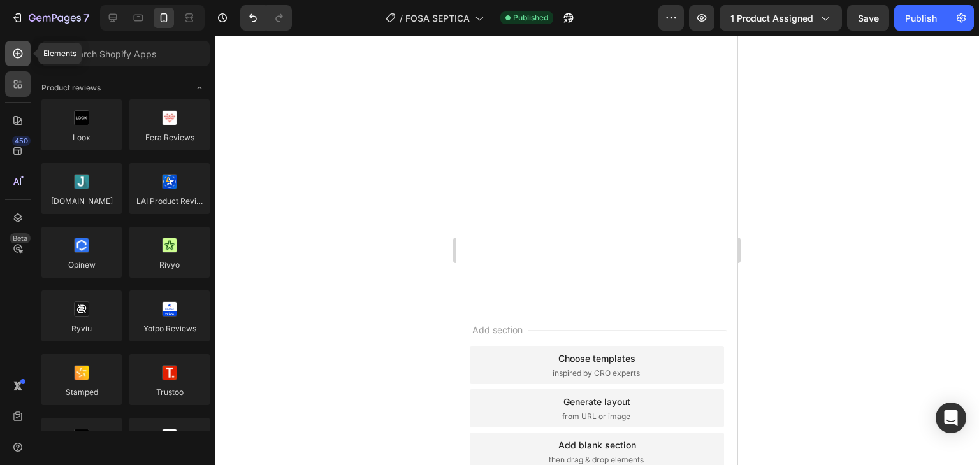
click at [13, 55] on div at bounding box center [18, 54] width 26 height 26
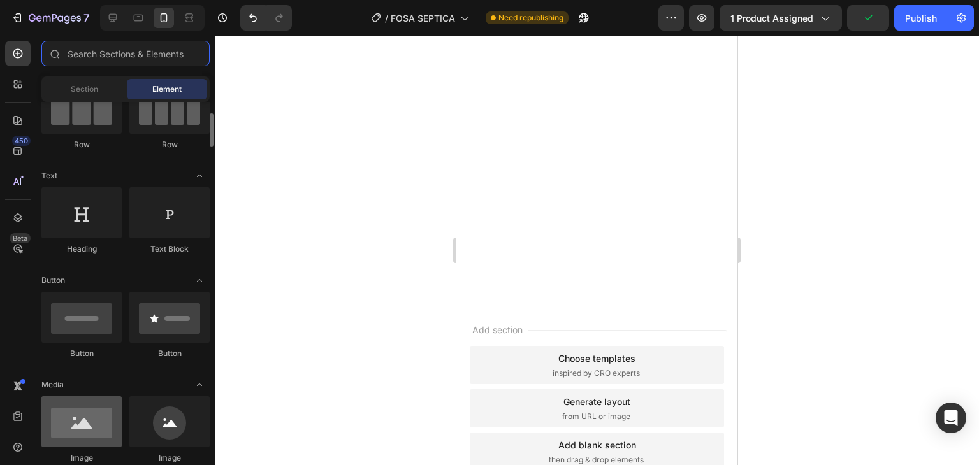
scroll to position [191, 0]
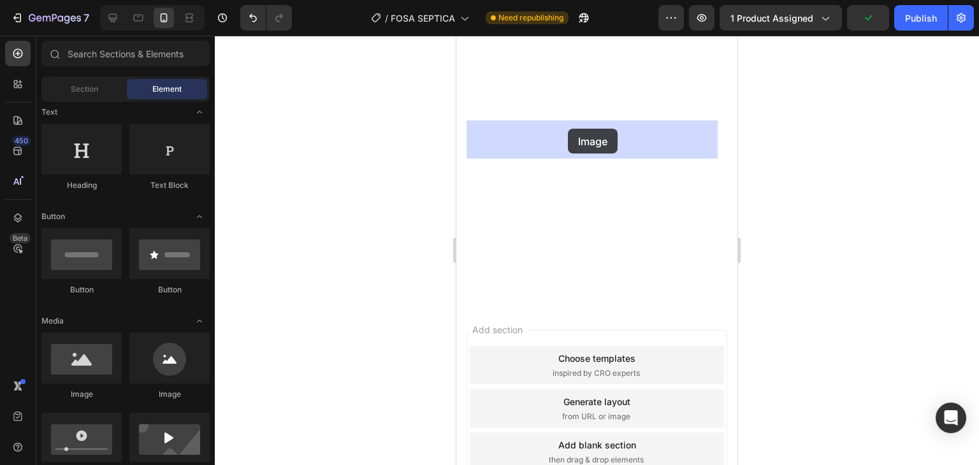
drag, startPoint x: 569, startPoint y: 397, endPoint x: 568, endPoint y: 129, distance: 268.4
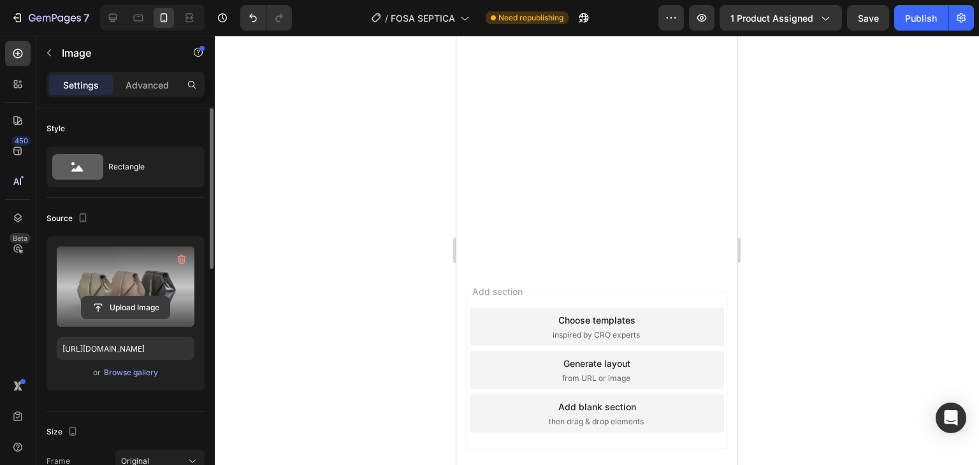
click at [112, 300] on input "file" at bounding box center [126, 308] width 88 height 22
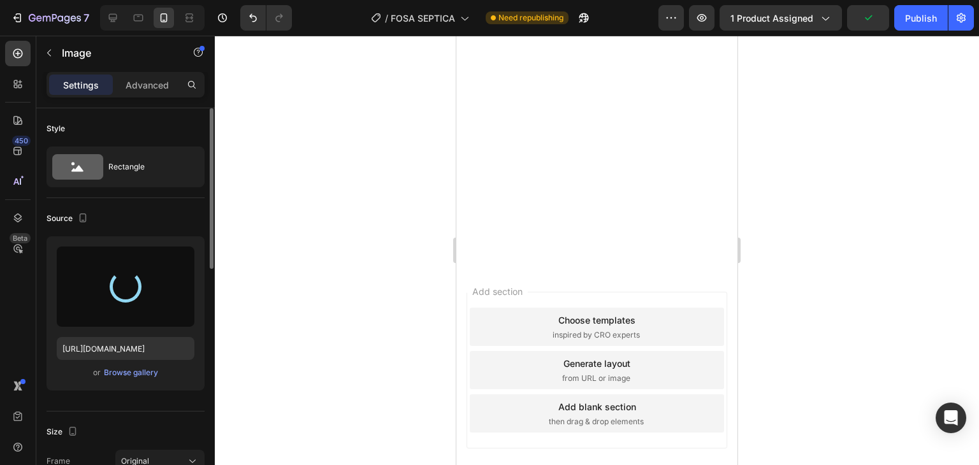
type input "https://cdn.shopify.com/s/files/1/0893/1026/5691/files/gempages_538130184902018…"
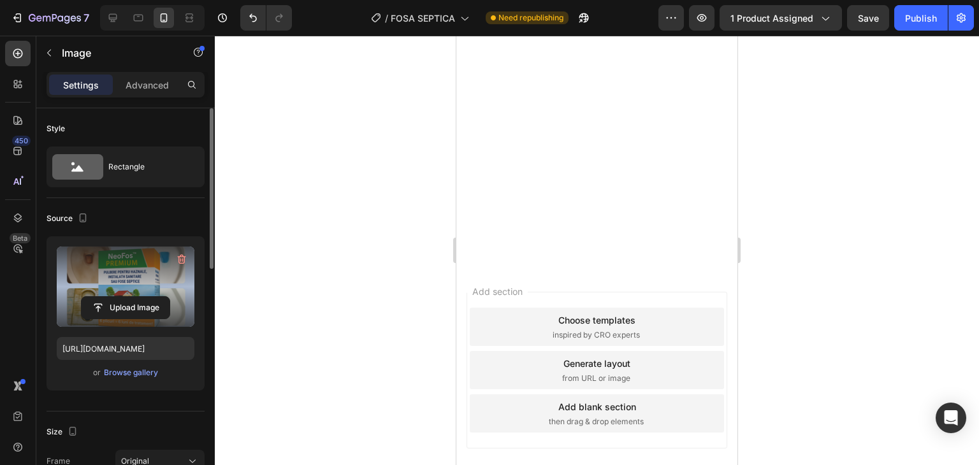
click at [793, 259] on div at bounding box center [597, 251] width 764 height 430
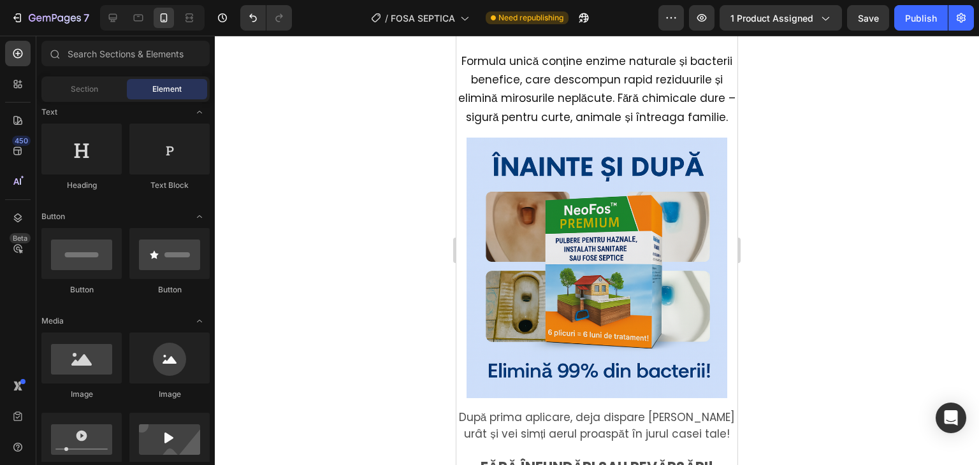
scroll to position [1691, 0]
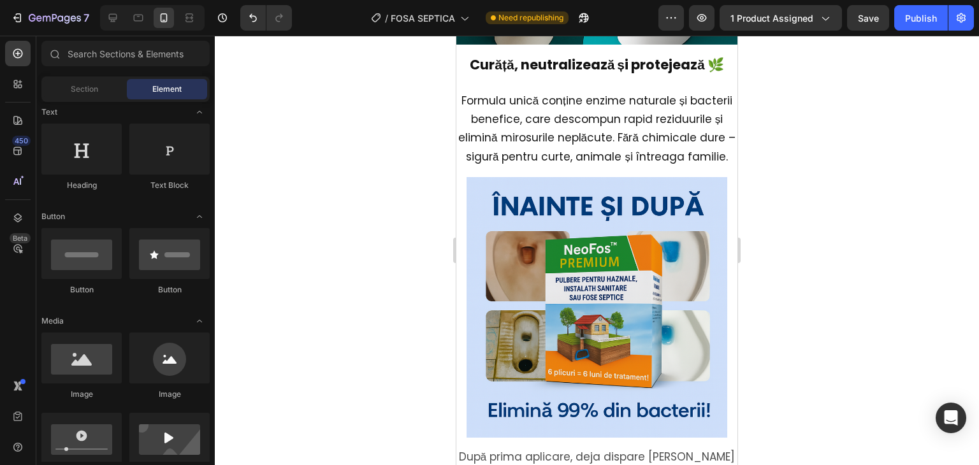
drag, startPoint x: 733, startPoint y: 253, endPoint x: 1234, endPoint y: 289, distance: 503.1
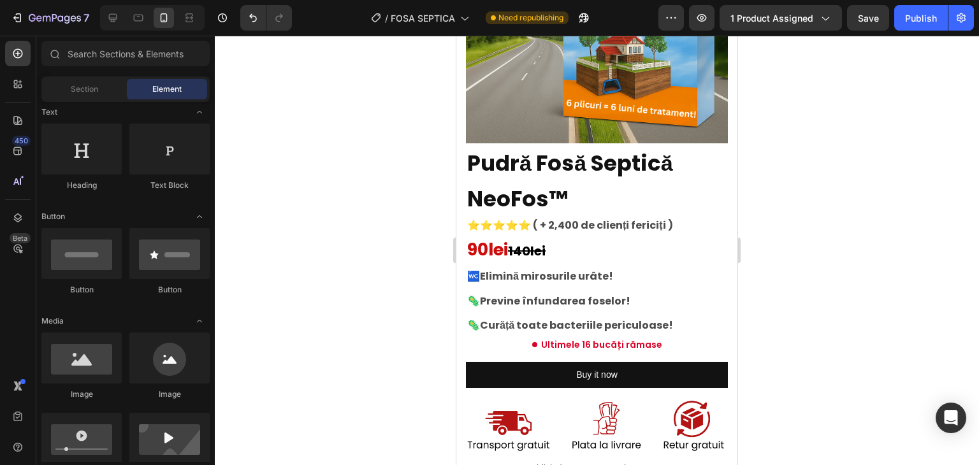
scroll to position [0, 0]
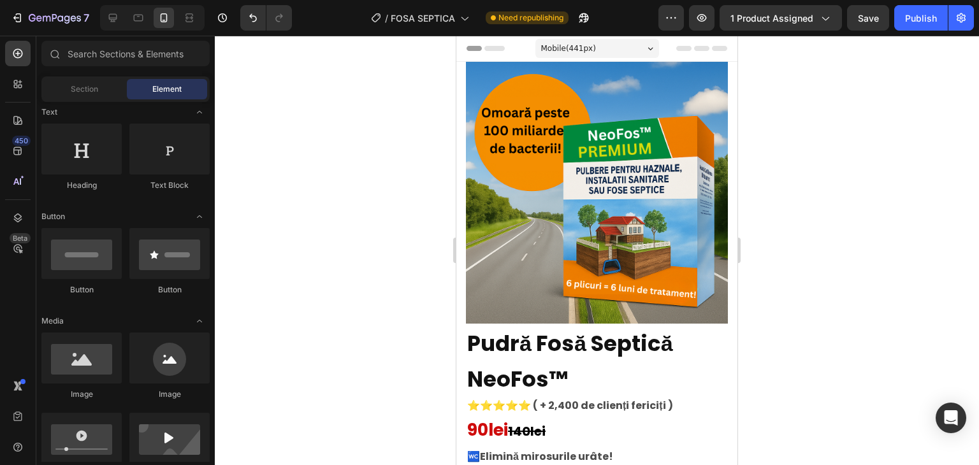
drag, startPoint x: 733, startPoint y: 78, endPoint x: 1211, endPoint y: 47, distance: 479.2
click at [906, 13] on div "Publish" at bounding box center [921, 17] width 32 height 13
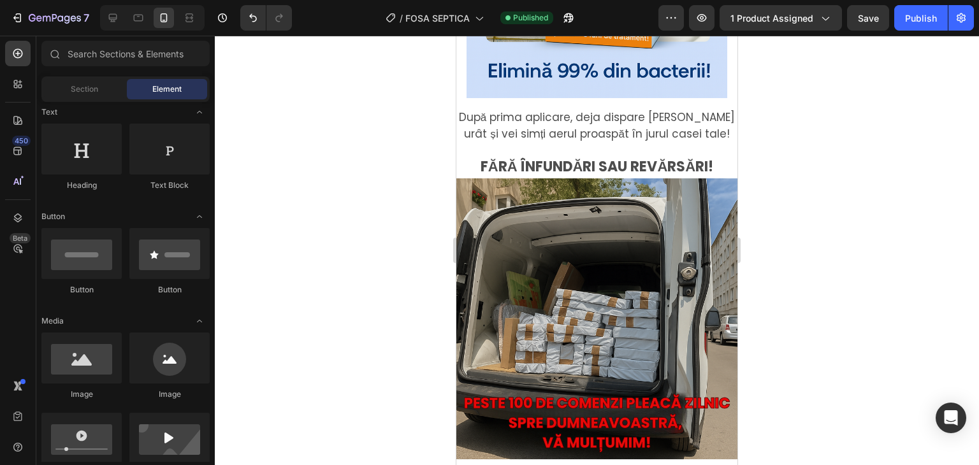
scroll to position [1864, 0]
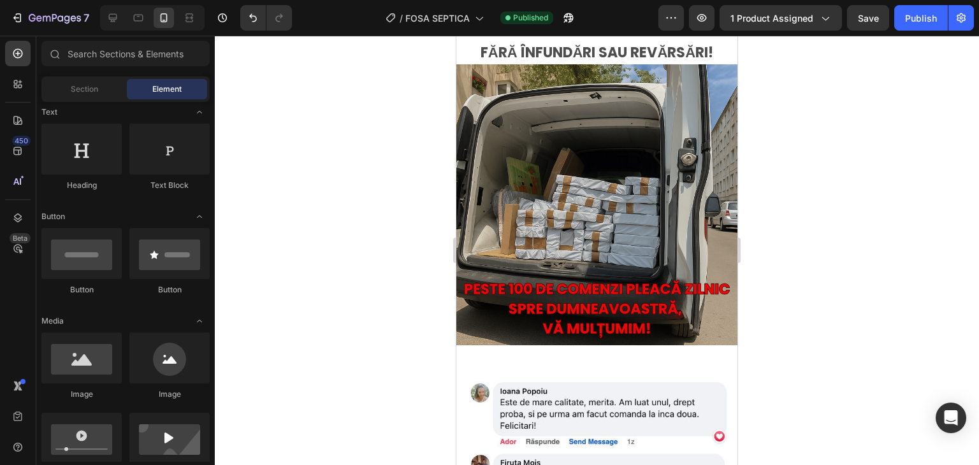
drag, startPoint x: 735, startPoint y: 57, endPoint x: 1248, endPoint y: 322, distance: 577.2
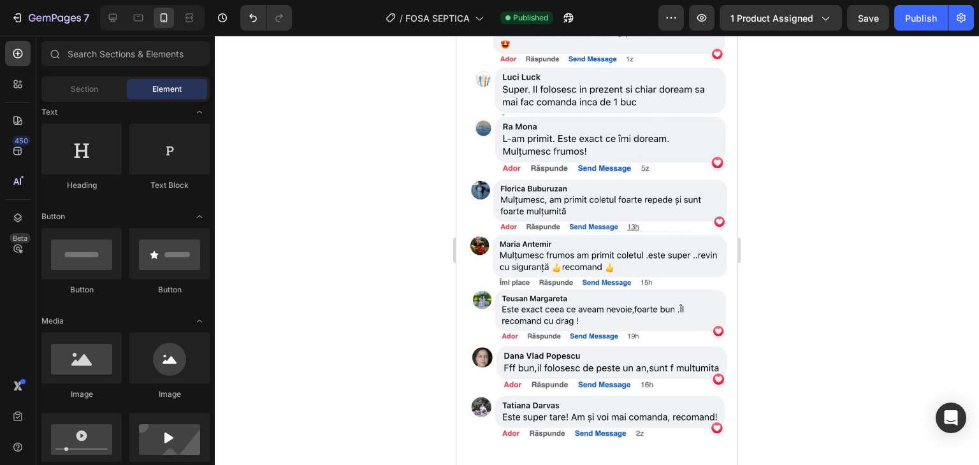
scroll to position [2378, 0]
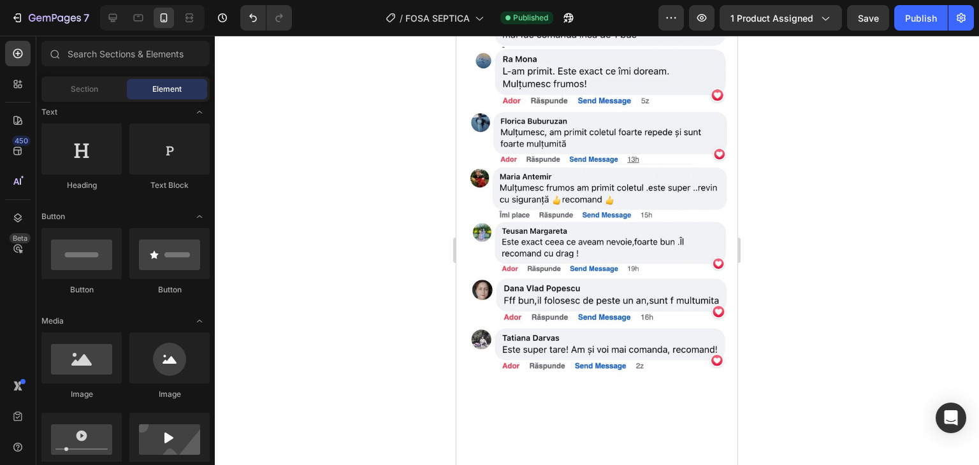
drag, startPoint x: 730, startPoint y: 258, endPoint x: 1199, endPoint y: 399, distance: 489.3
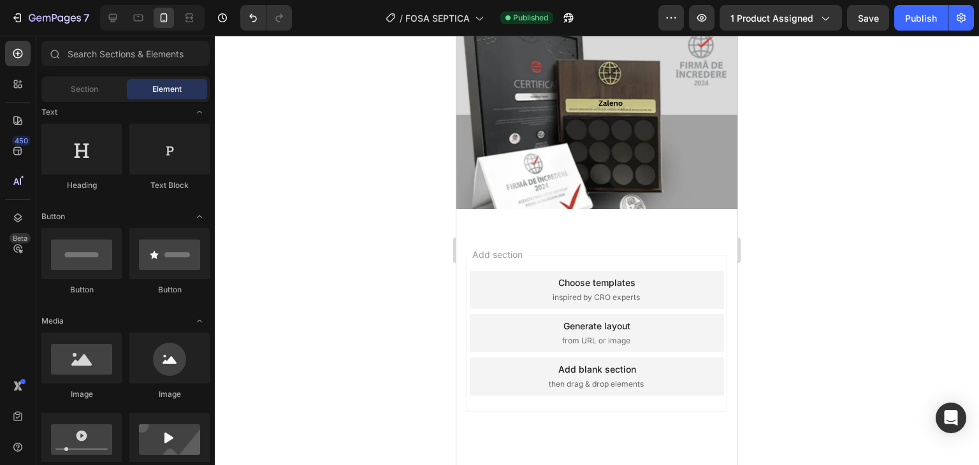
scroll to position [2808, 0]
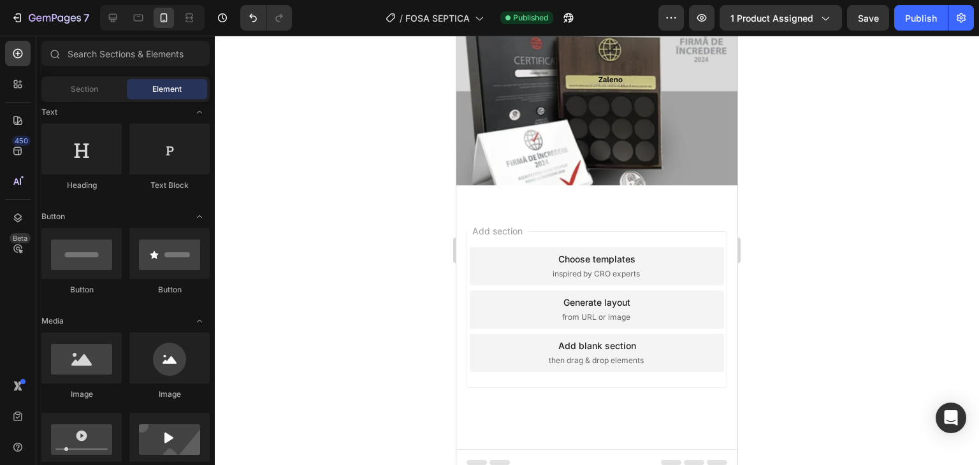
drag, startPoint x: 733, startPoint y: 351, endPoint x: 1195, endPoint y: 472, distance: 478.0
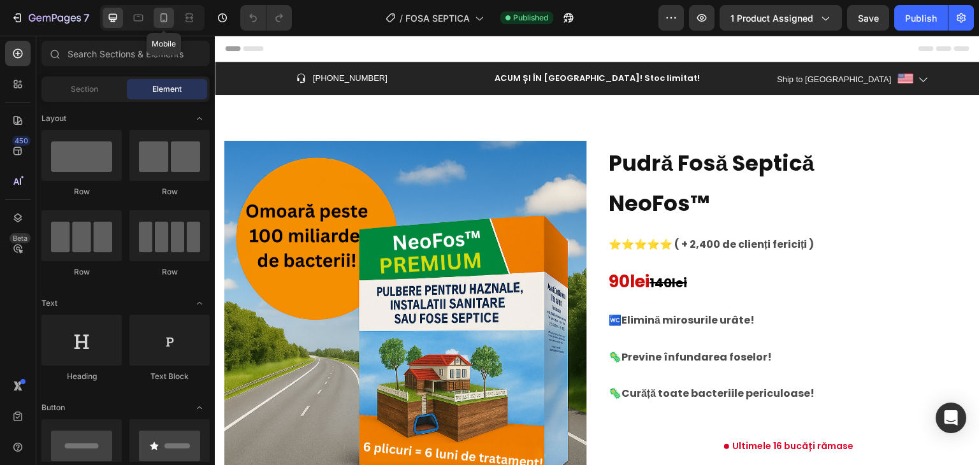
click at [155, 22] on div at bounding box center [164, 18] width 20 height 20
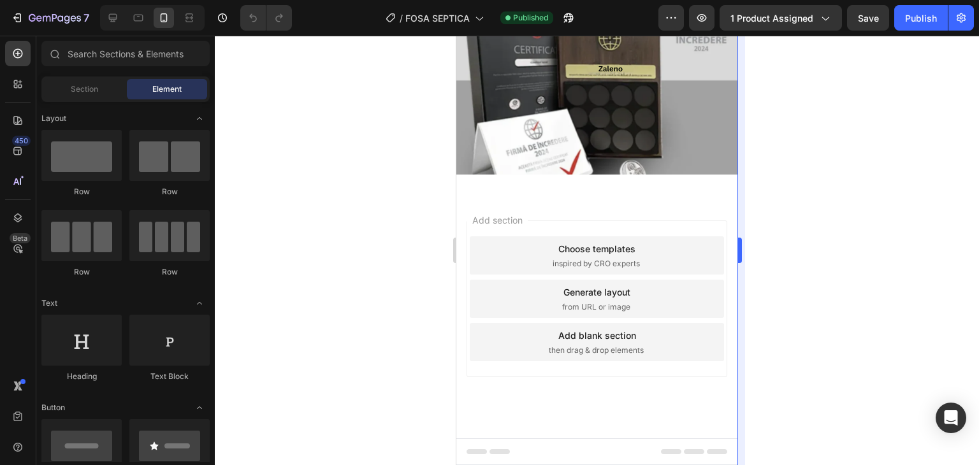
scroll to position [3054, 0]
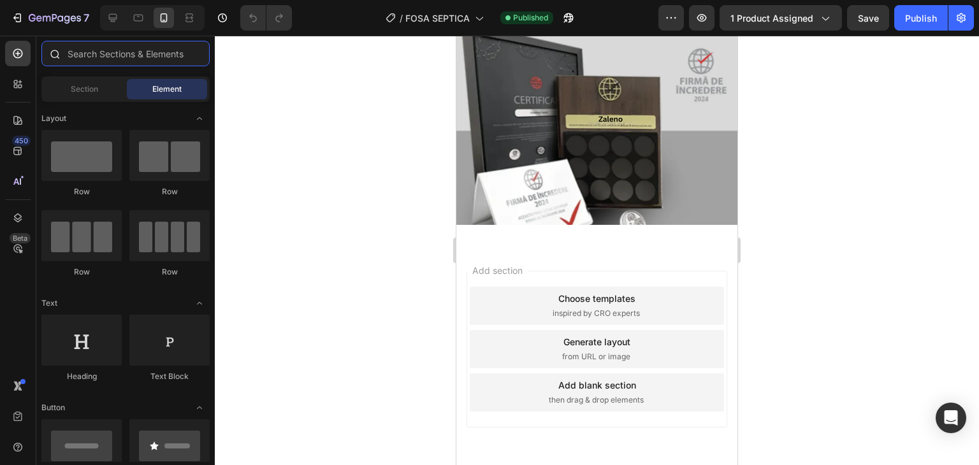
click at [102, 52] on input "text" at bounding box center [125, 54] width 168 height 26
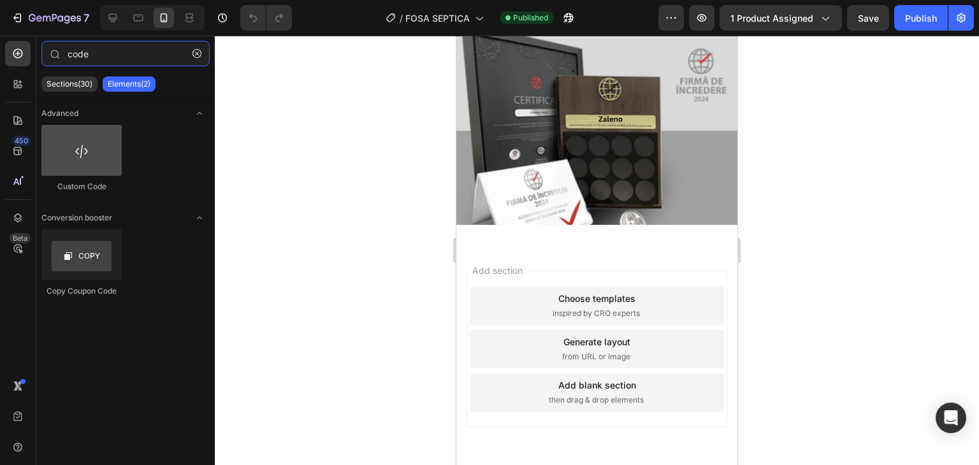
type input "code"
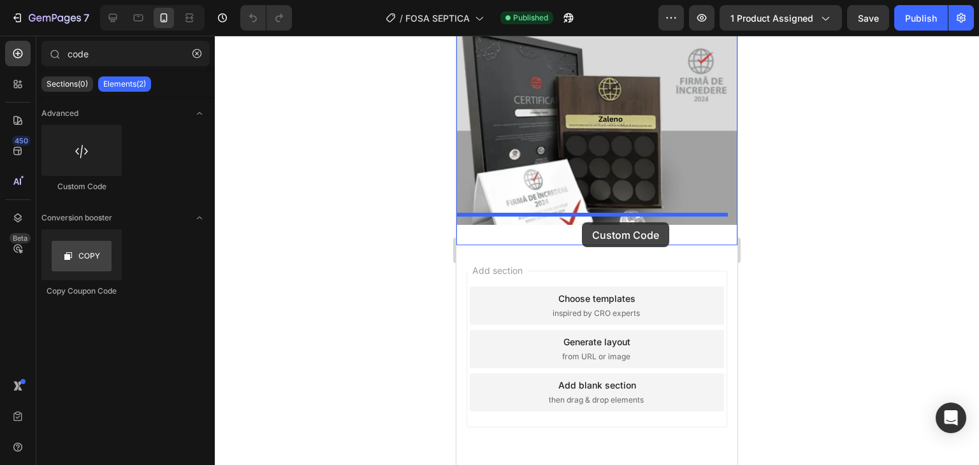
drag, startPoint x: 534, startPoint y: 191, endPoint x: 582, endPoint y: 223, distance: 57.5
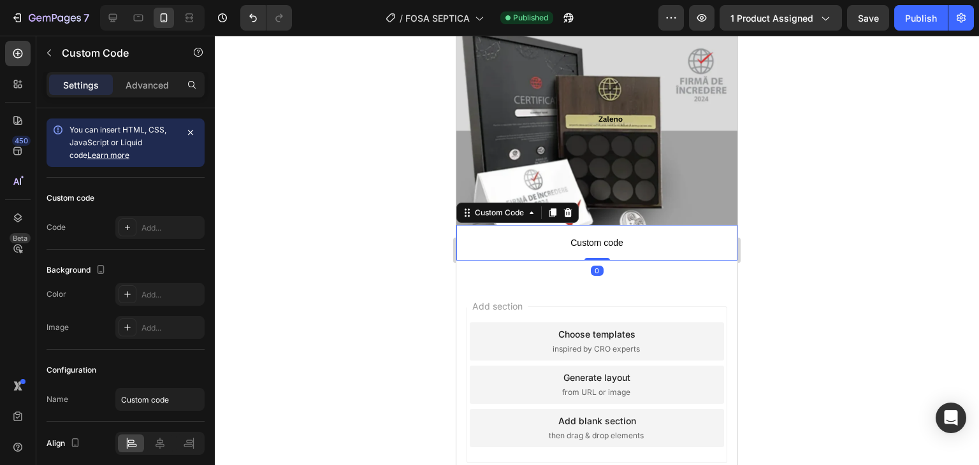
click at [517, 225] on p "Custom code" at bounding box center [597, 243] width 281 height 36
click at [154, 238] on div "Add..." at bounding box center [159, 227] width 89 height 23
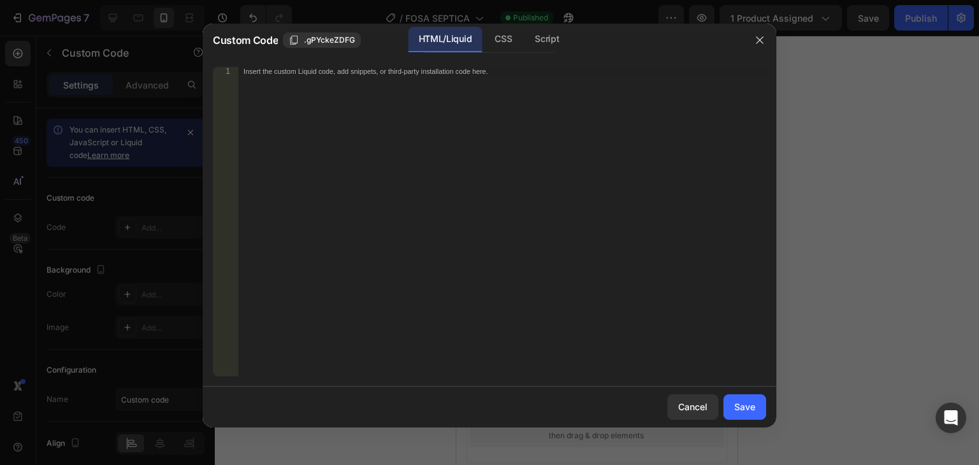
click at [267, 96] on div "Insert the custom Liquid code, add snippets, or third-party installation code h…" at bounding box center [502, 231] width 528 height 328
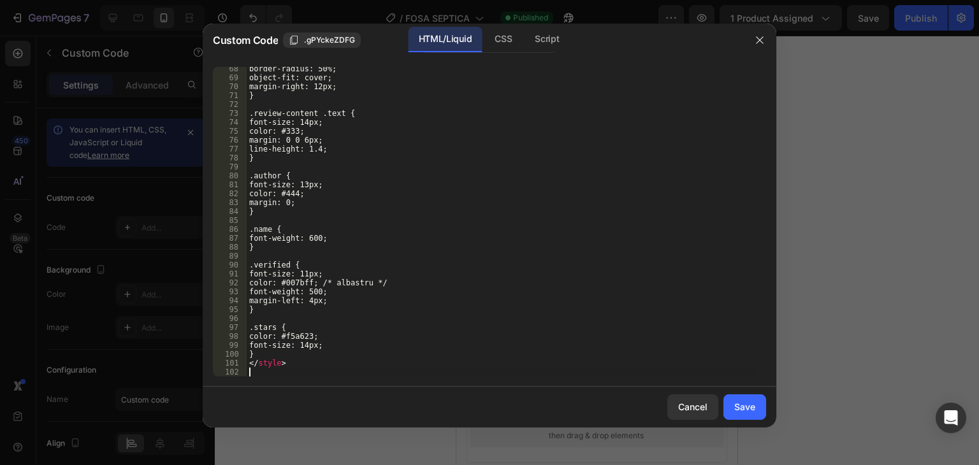
scroll to position [627, 0]
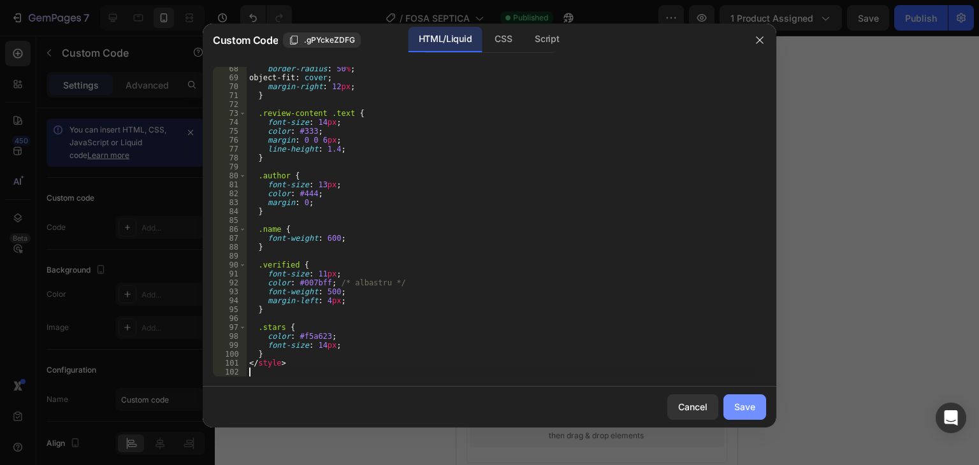
click at [741, 411] on div "Save" at bounding box center [744, 406] width 21 height 13
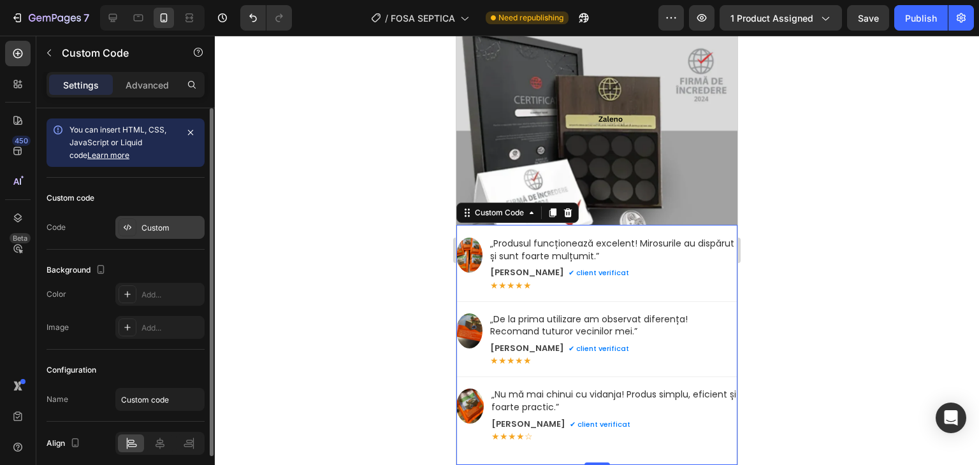
click at [135, 221] on div at bounding box center [128, 228] width 18 height 18
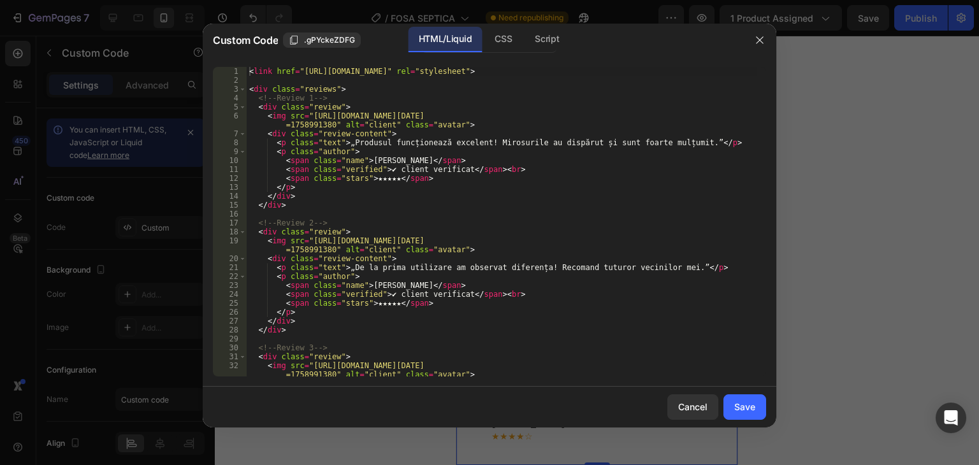
click at [259, 72] on div "< link href = "[URL][DOMAIN_NAME]" rel = "stylesheet" > < div class = "reviews"…" at bounding box center [502, 231] width 510 height 328
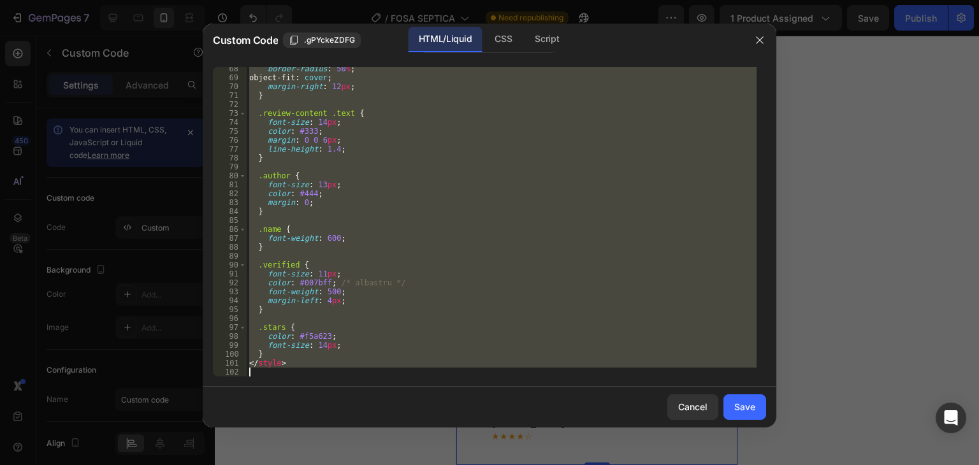
drag, startPoint x: 250, startPoint y: 71, endPoint x: 553, endPoint y: 490, distance: 516.9
click at [553, 0] on html "7 Version history / FOSA SEPTICA Need republishing Preview 1 product assigned S…" at bounding box center [489, 0] width 979 height 0
type textarea "</style>"
paste textarea
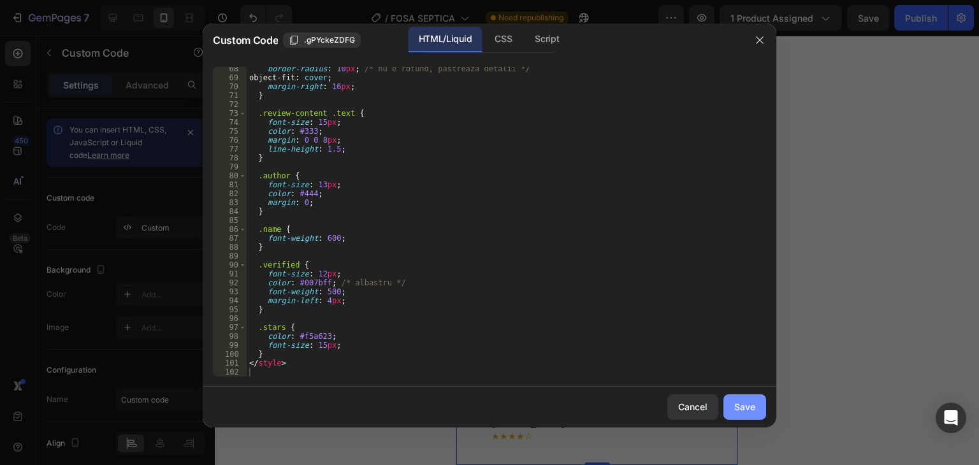
click at [752, 403] on div "Save" at bounding box center [744, 406] width 21 height 13
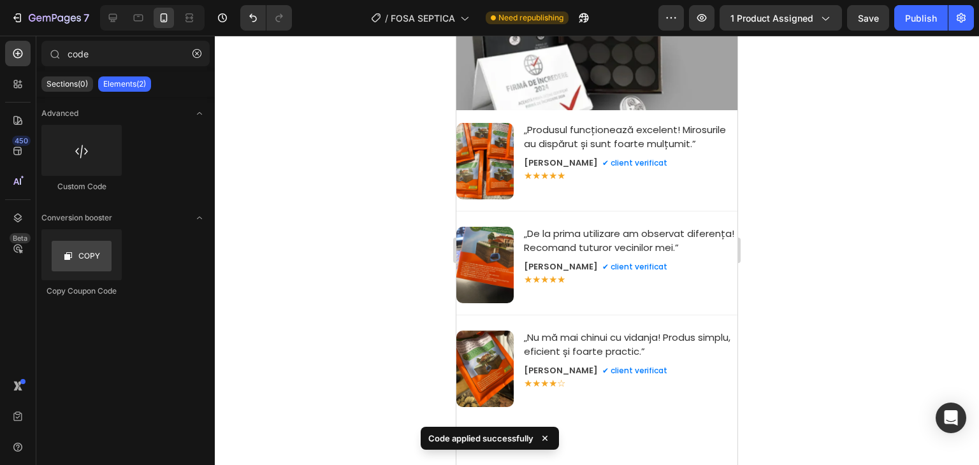
scroll to position [3159, 0]
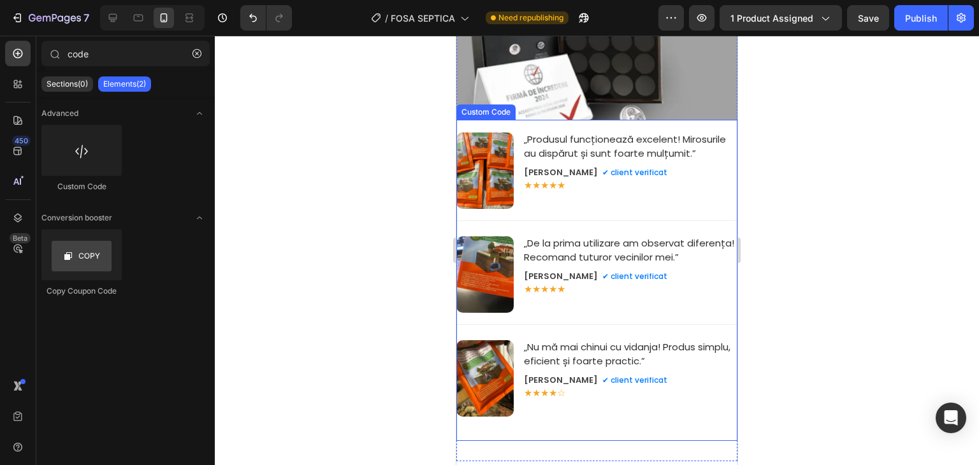
click at [546, 146] on p "„Produsul funcționează excelent! Mirosurile au dispărut și sunt foarte mulțumit…" at bounding box center [631, 147] width 214 height 29
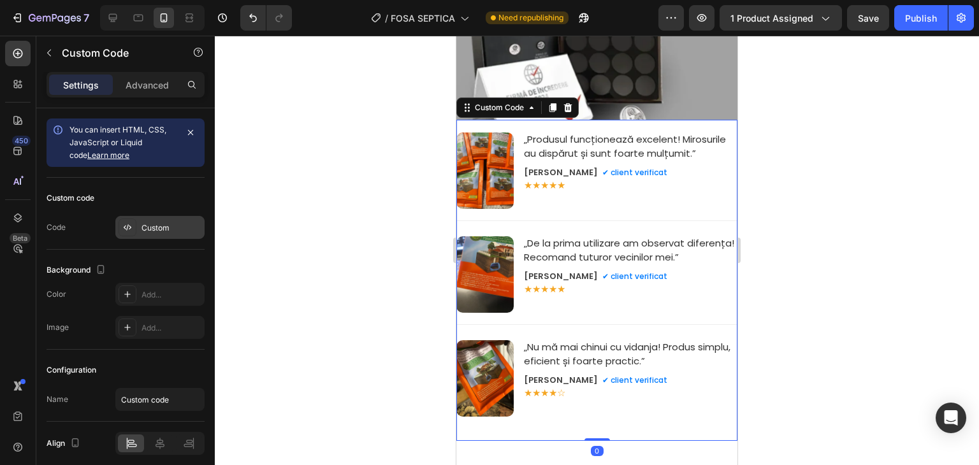
click at [161, 223] on div "Custom" at bounding box center [172, 228] width 60 height 11
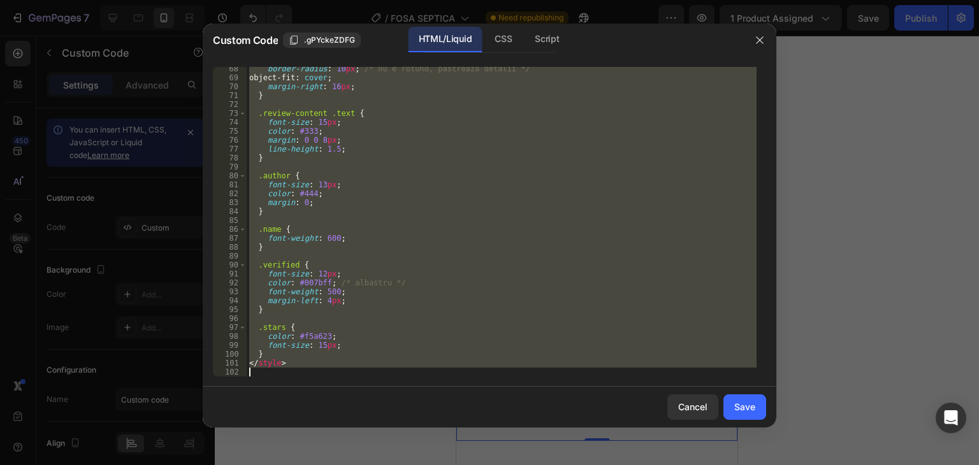
drag, startPoint x: 249, startPoint y: 73, endPoint x: 504, endPoint y: 449, distance: 454.6
click at [504, 449] on div "Custom Code .gPYckeZDFG HTML/Liquid CSS Script <link href="[URL][DOMAIN_NAME]" …" at bounding box center [489, 232] width 979 height 465
type textarea "</style>"
paste textarea
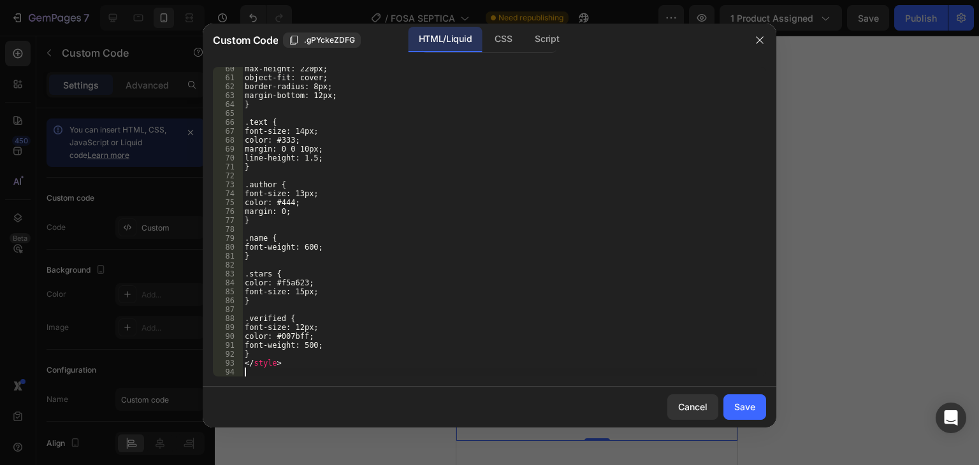
scroll to position [556, 0]
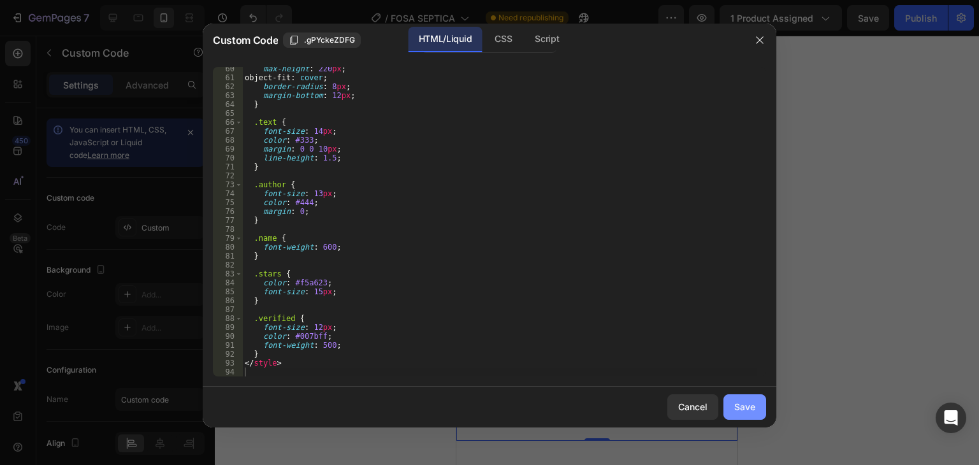
click at [750, 405] on div "Save" at bounding box center [744, 406] width 21 height 13
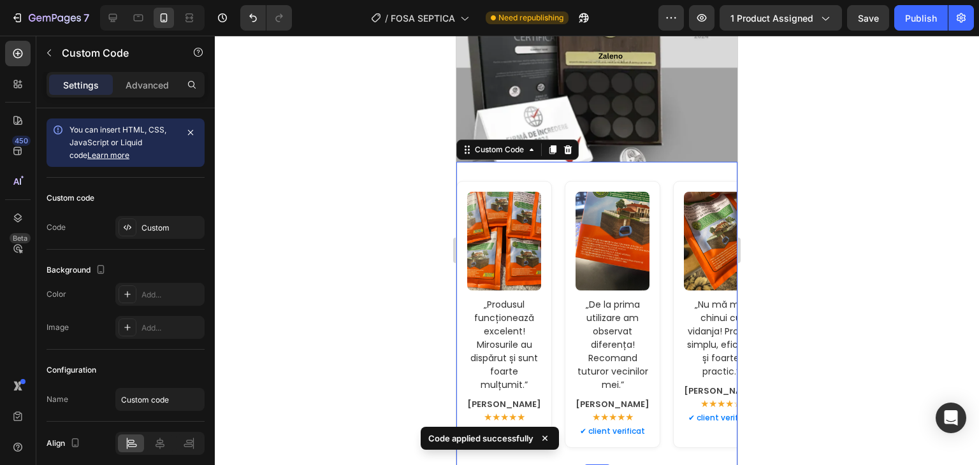
scroll to position [3095, 0]
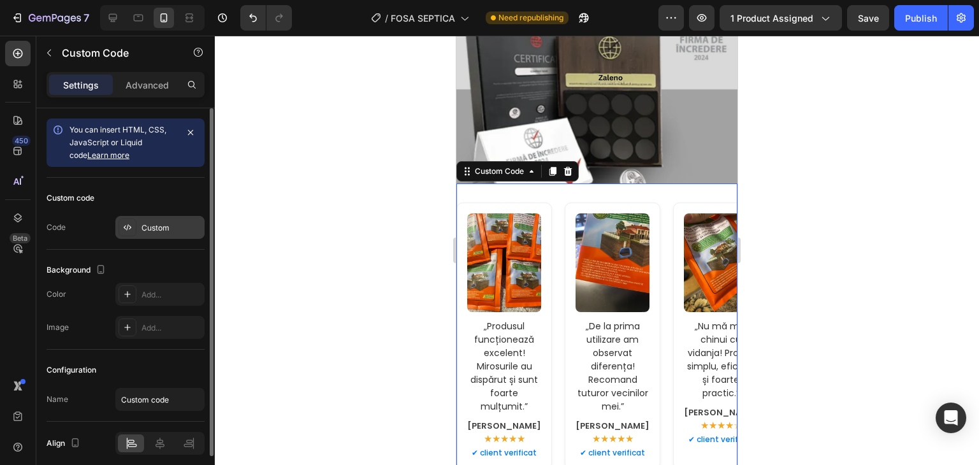
click at [191, 223] on div "Custom" at bounding box center [172, 228] width 60 height 11
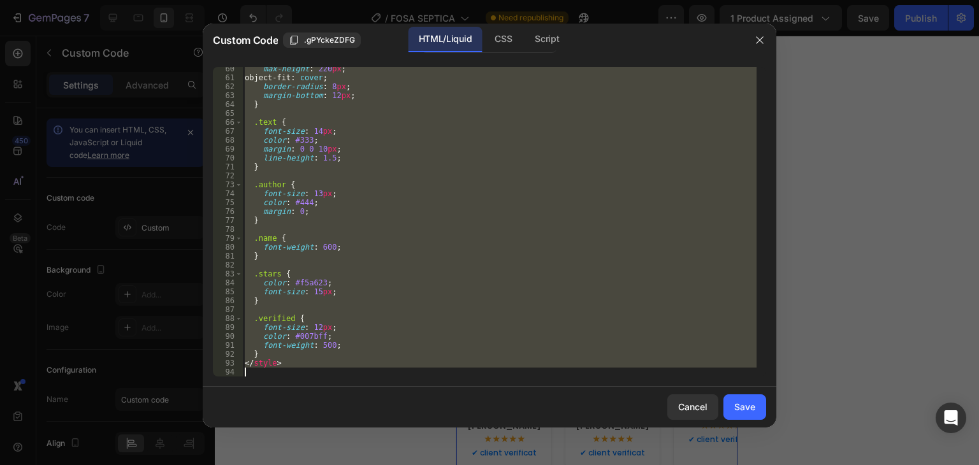
drag, startPoint x: 246, startPoint y: 72, endPoint x: 507, endPoint y: 446, distance: 456.1
click at [507, 446] on div "Custom Code .gPYckeZDFG HTML/Liquid CSS Script <link href="[URL][DOMAIN_NAME]" …" at bounding box center [489, 232] width 979 height 465
type textarea "</style>"
paste textarea
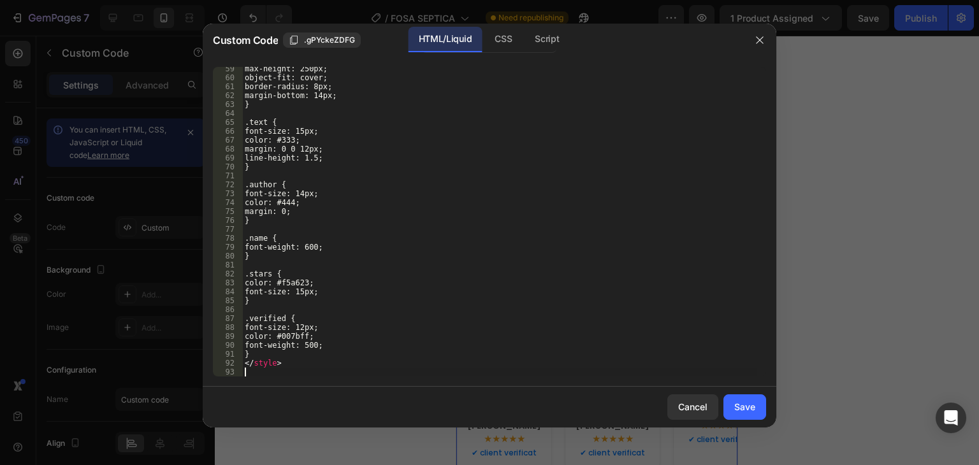
scroll to position [547, 0]
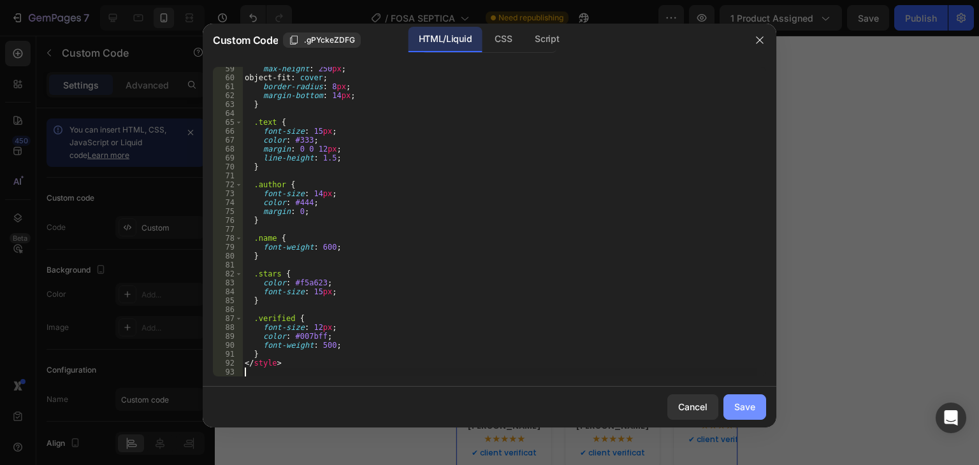
click at [749, 404] on div "Save" at bounding box center [744, 406] width 21 height 13
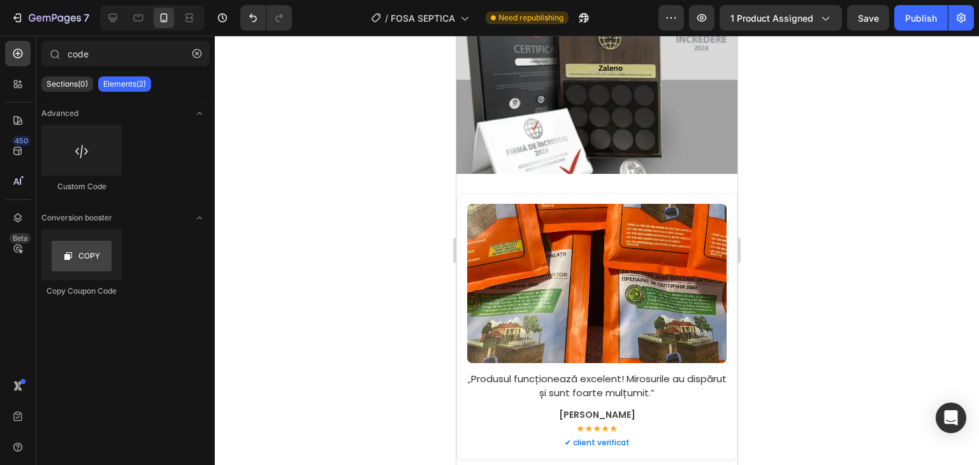
scroll to position [3188, 0]
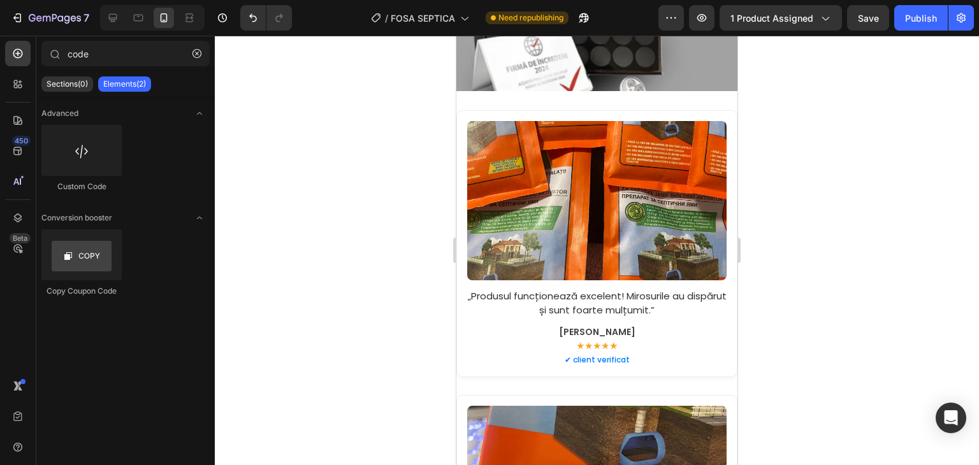
drag, startPoint x: 733, startPoint y: 348, endPoint x: 1228, endPoint y: 309, distance: 497.0
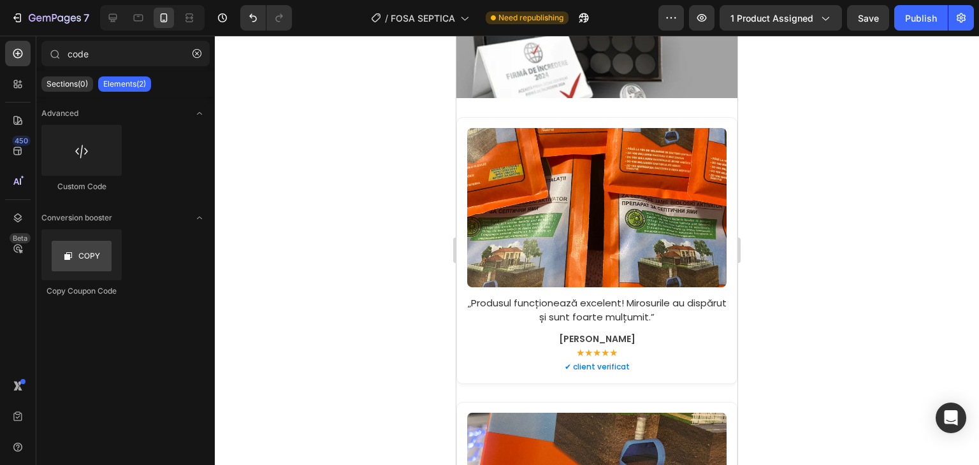
scroll to position [3208, 0]
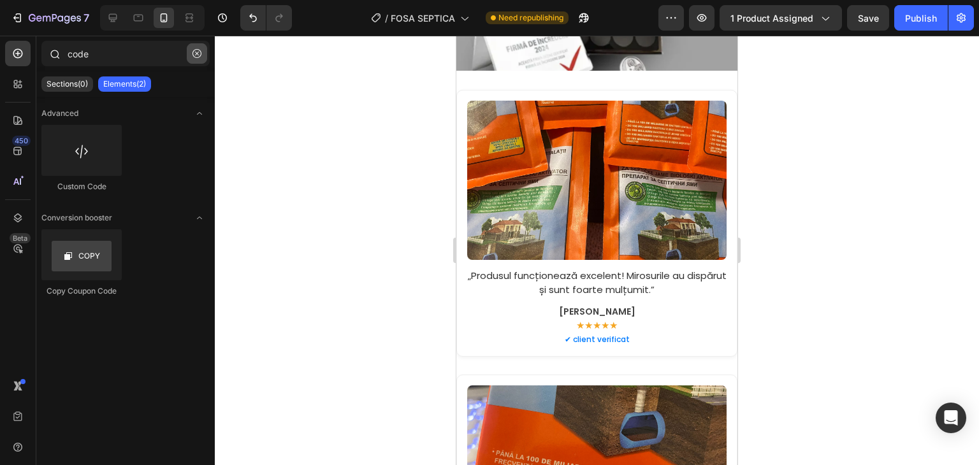
click at [198, 52] on icon "button" at bounding box center [197, 53] width 9 height 9
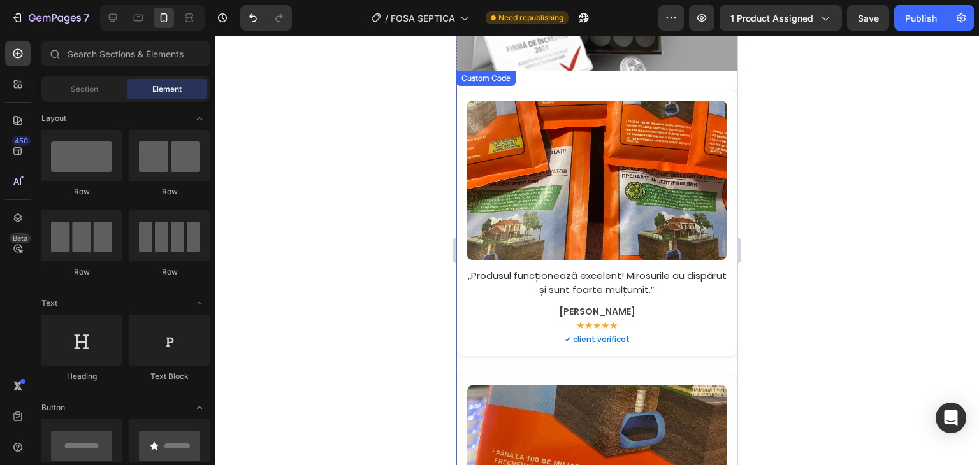
click at [564, 286] on p "„Produsul funcționează excelent! Mirosurile au dispărut și sunt foarte mulțumit…" at bounding box center [596, 283] width 259 height 29
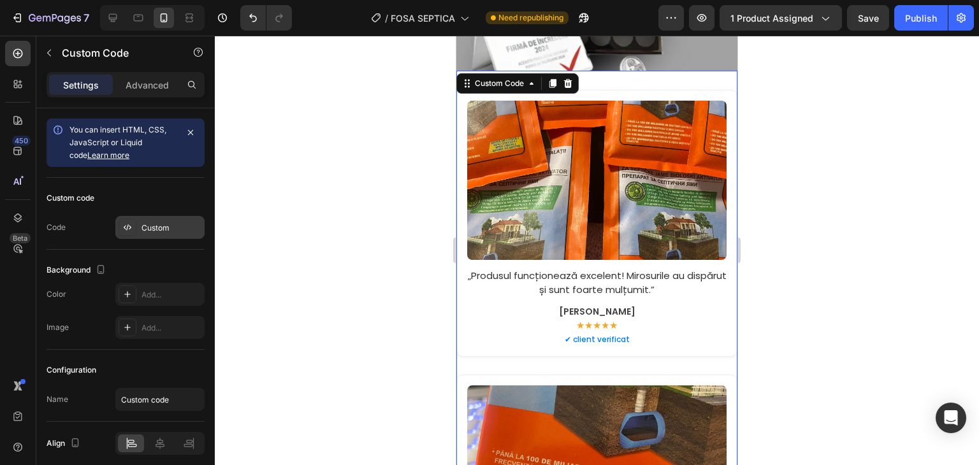
click at [153, 217] on div "Custom" at bounding box center [159, 227] width 89 height 23
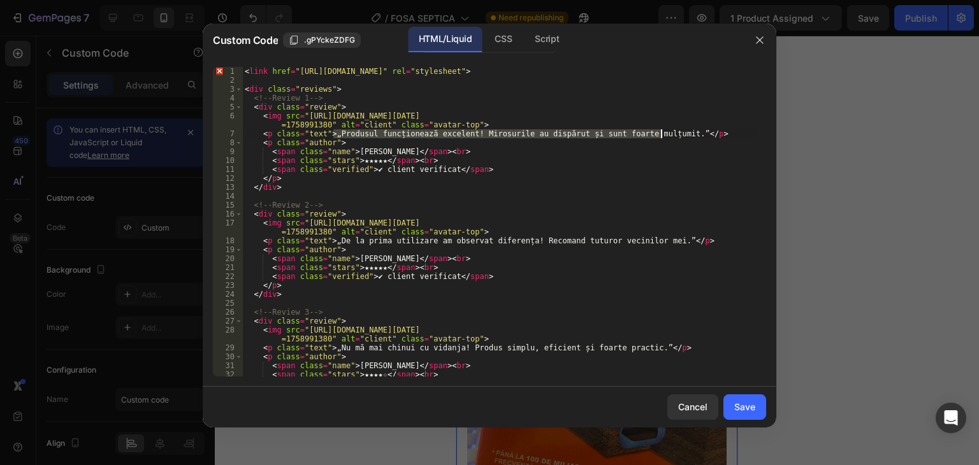
drag, startPoint x: 334, startPoint y: 133, endPoint x: 662, endPoint y: 133, distance: 328.4
click at [662, 133] on div "< link href = "[URL][DOMAIN_NAME]" rel = "stylesheet" > < div class = "reviews"…" at bounding box center [499, 231] width 515 height 328
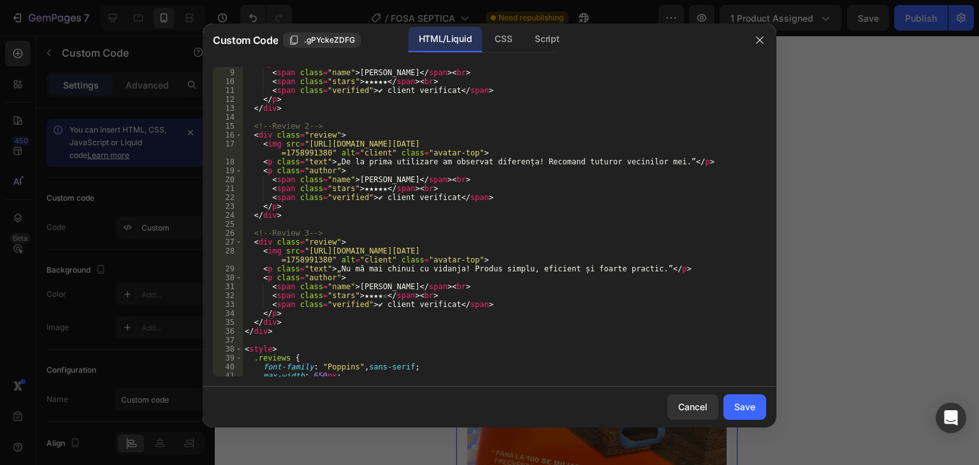
scroll to position [79, 0]
click at [609, 164] on div "< p class = "author" > < span class = "name" > [PERSON_NAME] </ span > < br > <…" at bounding box center [499, 223] width 515 height 328
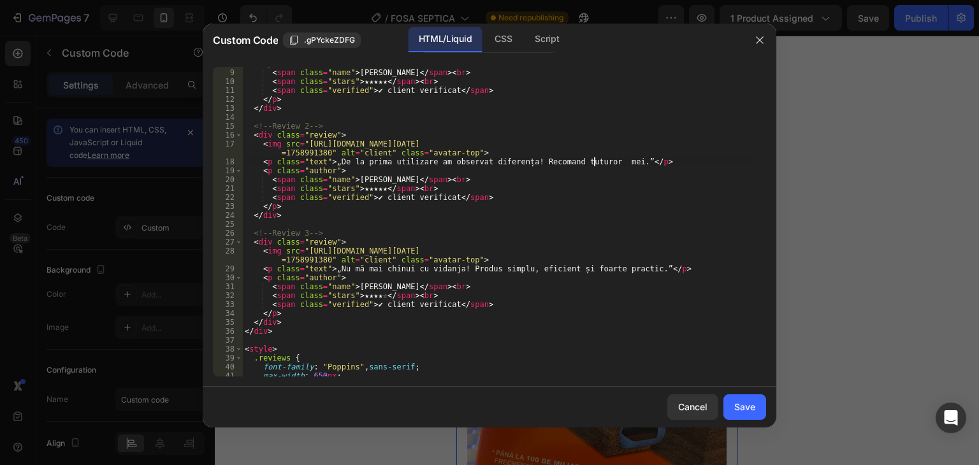
click at [616, 164] on div "< p class = "author" > < span class = "name" > [PERSON_NAME] </ span > < br > <…" at bounding box center [499, 223] width 515 height 328
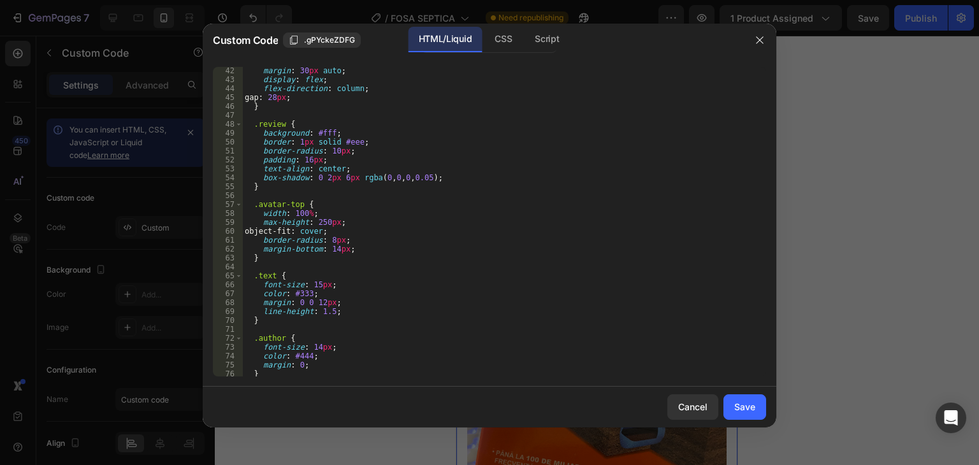
scroll to position [243, 0]
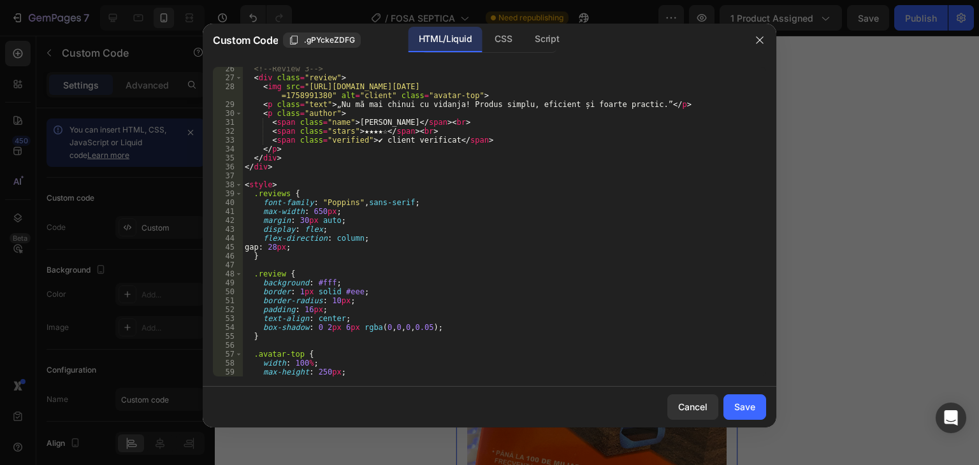
click at [632, 109] on div "<!-- Review 3 --> < div class = "review" > < img src = "[URL][DOMAIN_NAME][DATE…" at bounding box center [499, 228] width 515 height 328
click at [632, 101] on div "<!-- Review 3 --> < div class = "review" > < img src = "[URL][DOMAIN_NAME][DATE…" at bounding box center [499, 228] width 515 height 328
type textarea "<p class="text">„Nu mă mai chinui cu vidanja! Produs simplu, eficient și foarte…"
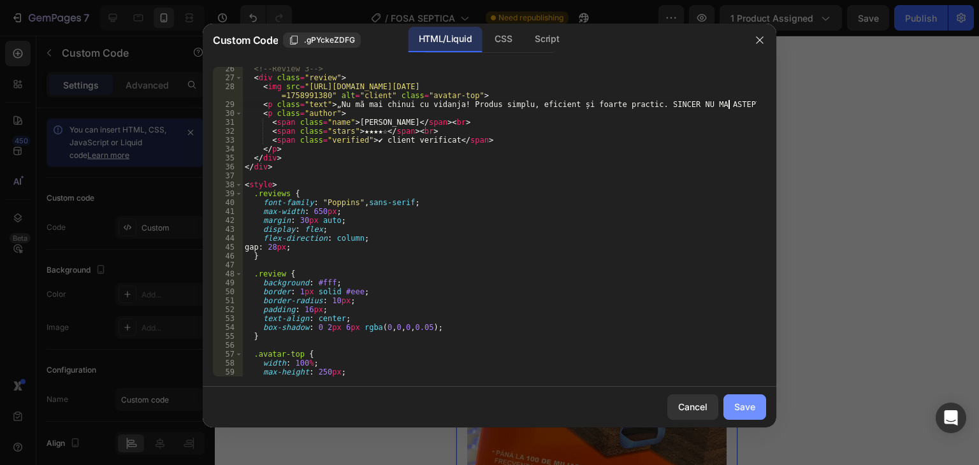
click at [742, 401] on div "Save" at bounding box center [744, 406] width 21 height 13
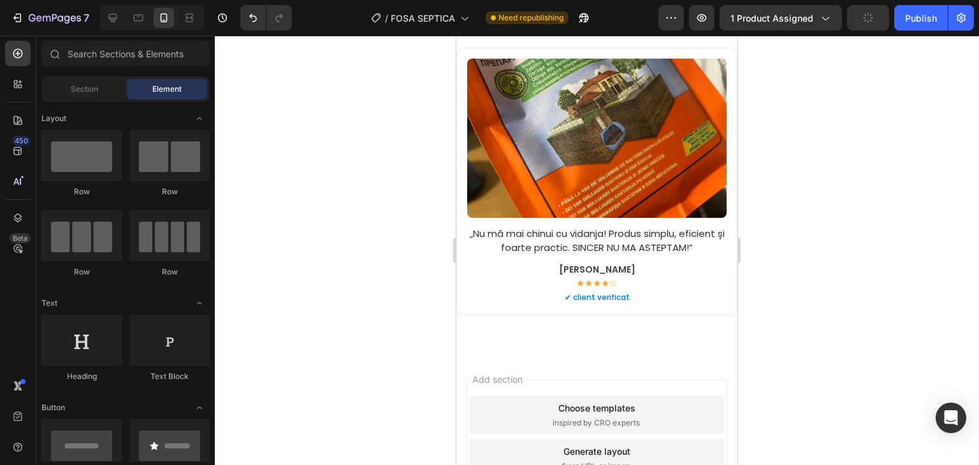
scroll to position [3848, 0]
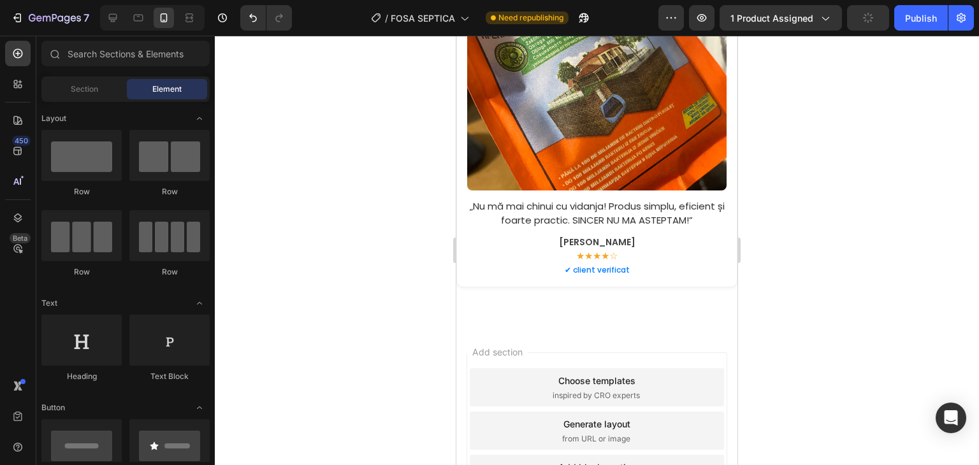
drag, startPoint x: 732, startPoint y: 356, endPoint x: 1393, endPoint y: 61, distance: 724.3
click at [924, 26] on button "Publish" at bounding box center [922, 18] width 54 height 26
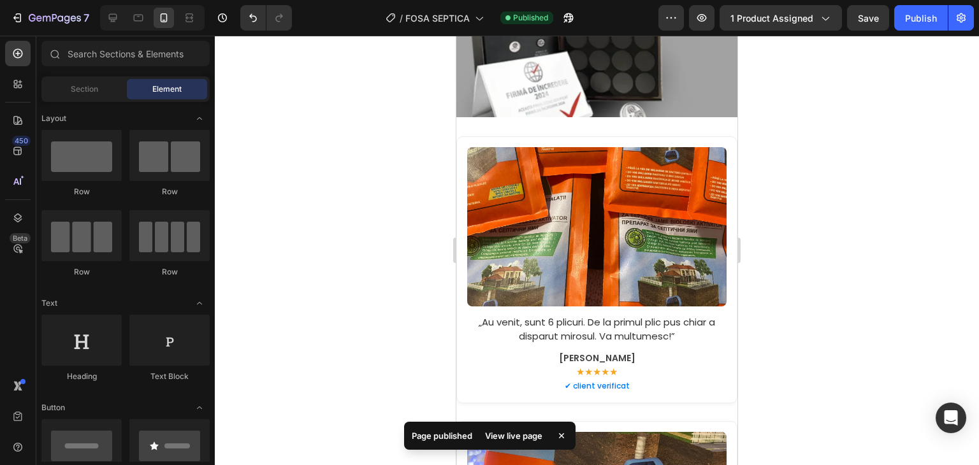
scroll to position [3145, 0]
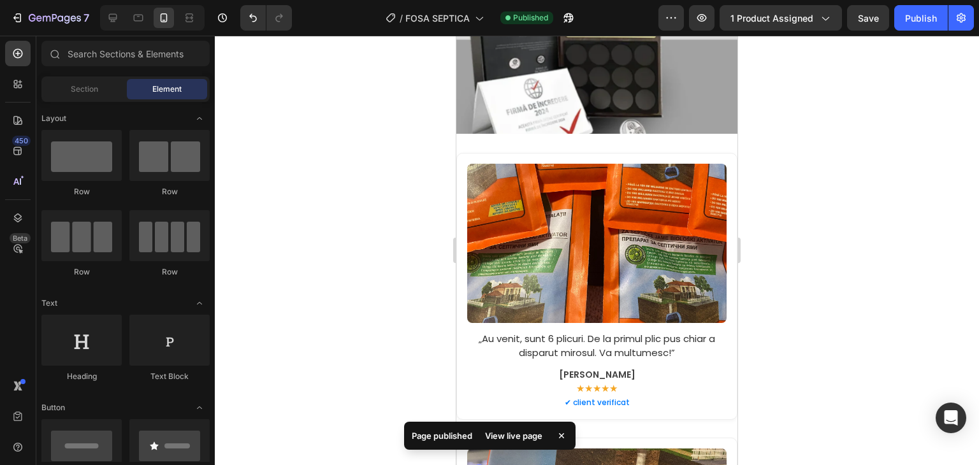
drag, startPoint x: 729, startPoint y: 415, endPoint x: 1204, endPoint y: 386, distance: 475.9
